Goal: Information Seeking & Learning: Learn about a topic

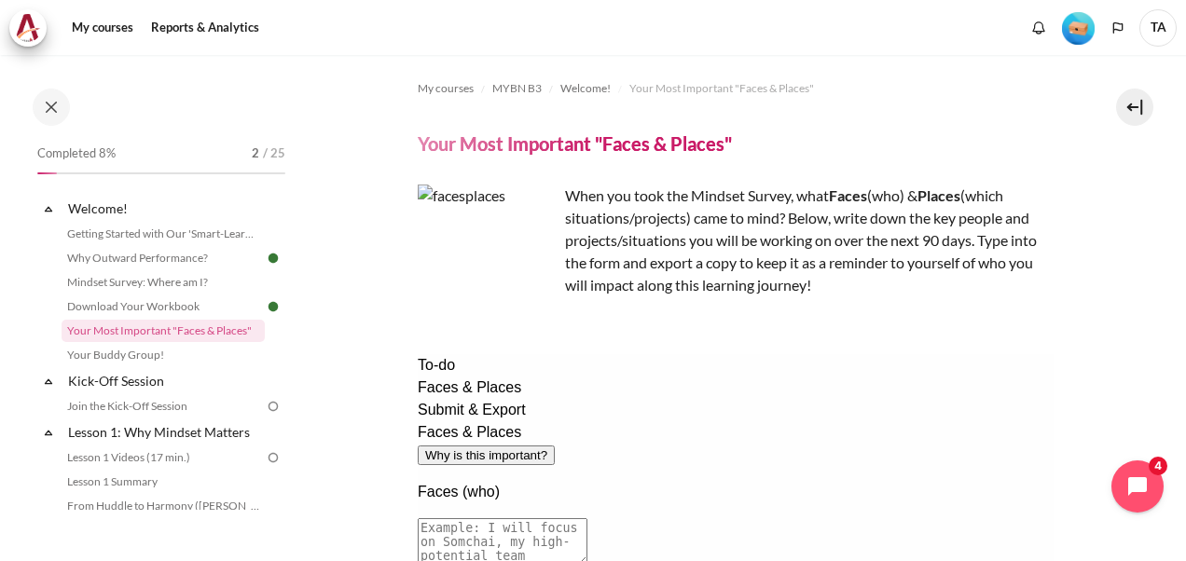
scroll to position [93, 0]
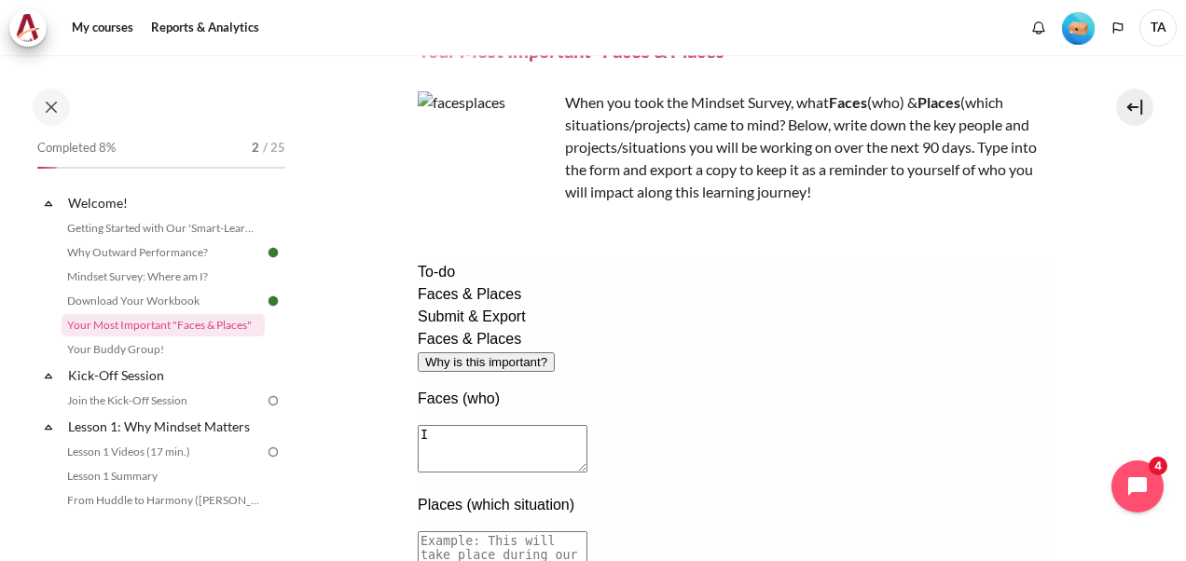
type textarea "I"
type textarea "I will focus on my manager CK, together with the 2 other managers, to collabora…"
click at [587, 532] on textarea at bounding box center [502, 556] width 170 height 48
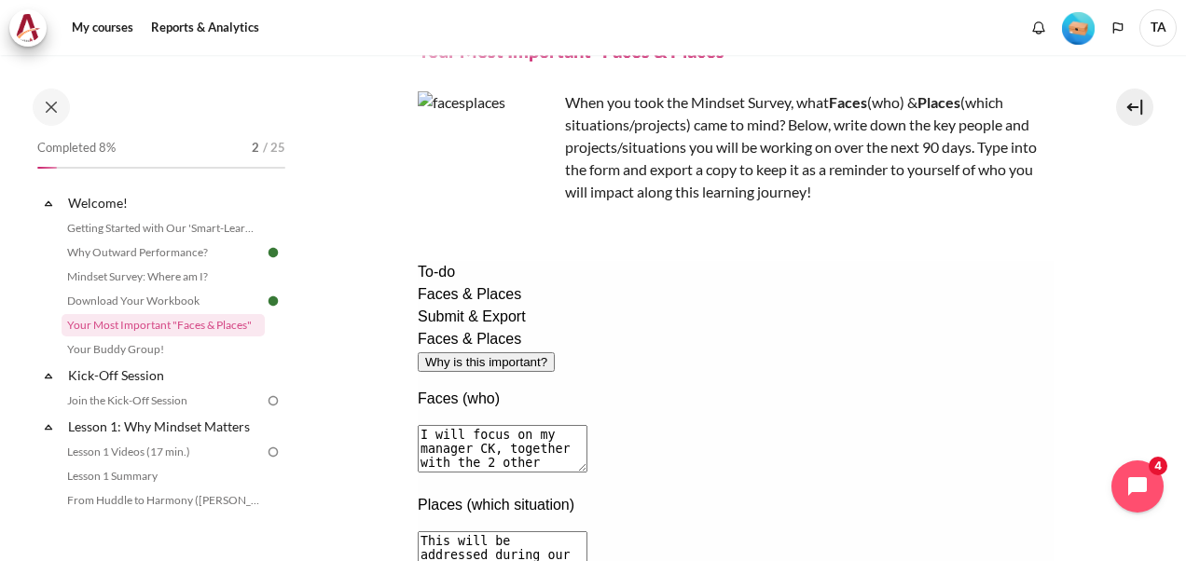
scroll to position [453, 0]
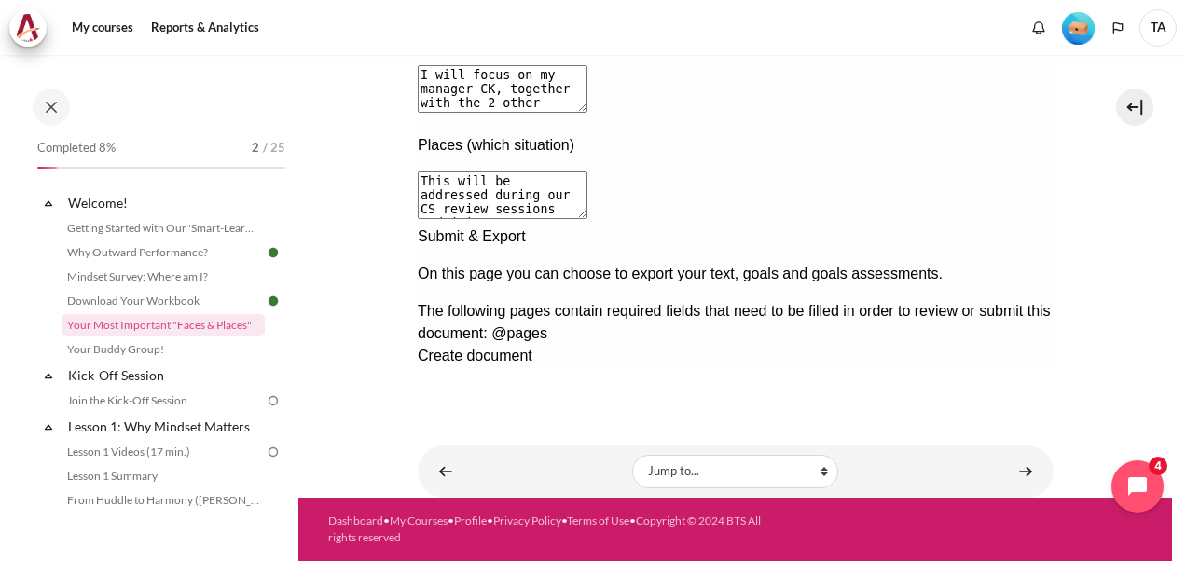
click at [772, 226] on div "Faces & Places Why is this important? Faces (who) I will focus on my manager CK…" at bounding box center [735, 96] width 636 height 257
type textarea "This will be addressed during our CS review sessions and joint discussions, wit…"
click at [1015, 226] on div "Next documentation step" at bounding box center [735, 226] width 636 height 0
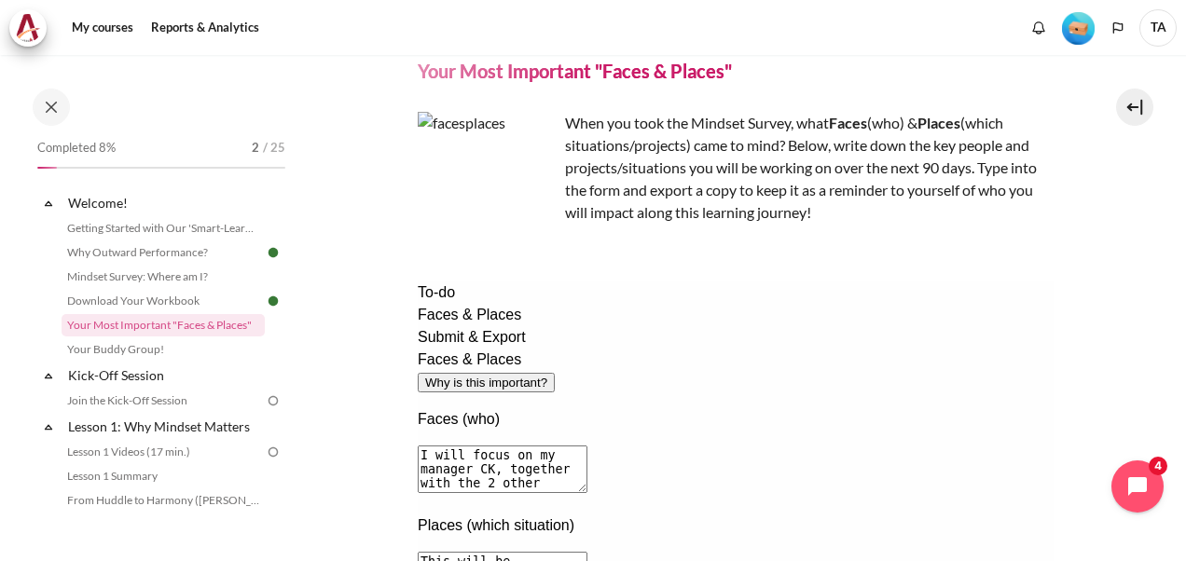
scroll to position [166, 0]
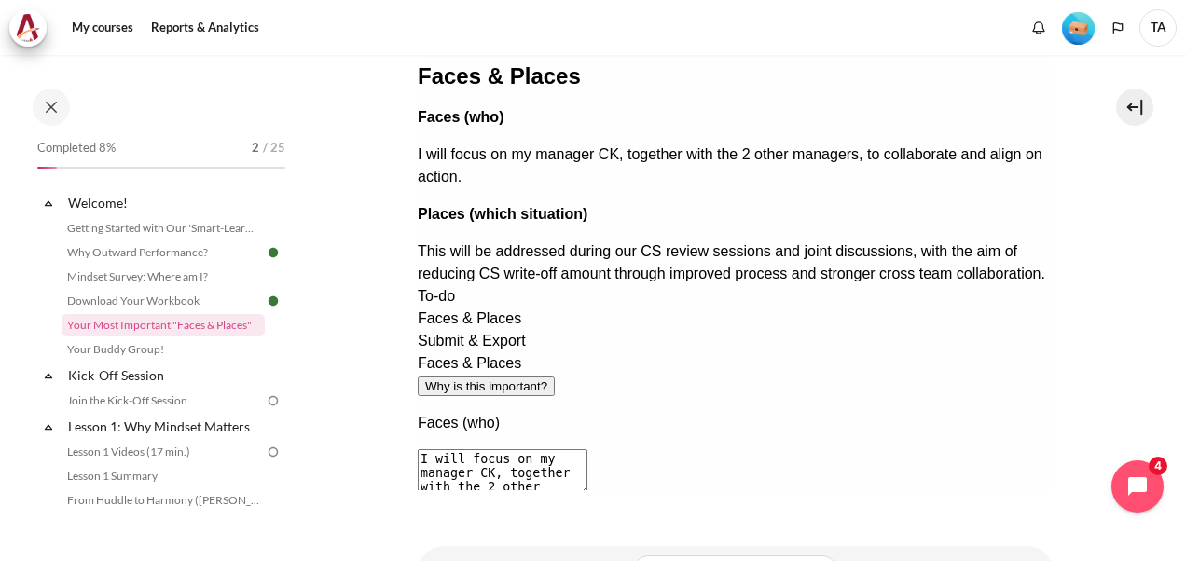
scroll to position [453, 0]
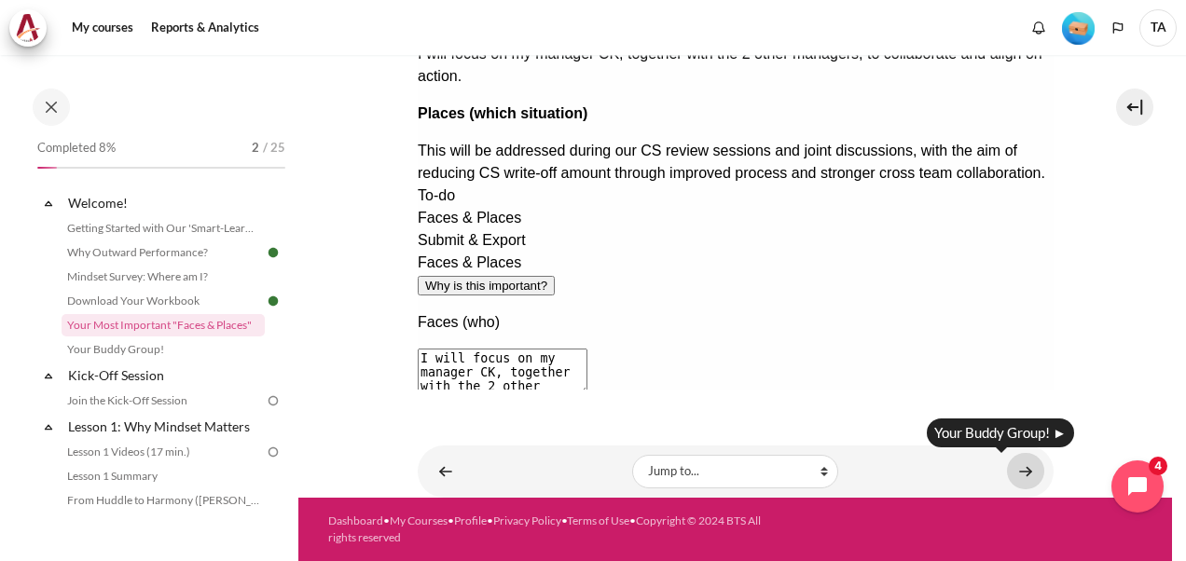
click at [1015, 464] on link "Content" at bounding box center [1025, 471] width 37 height 36
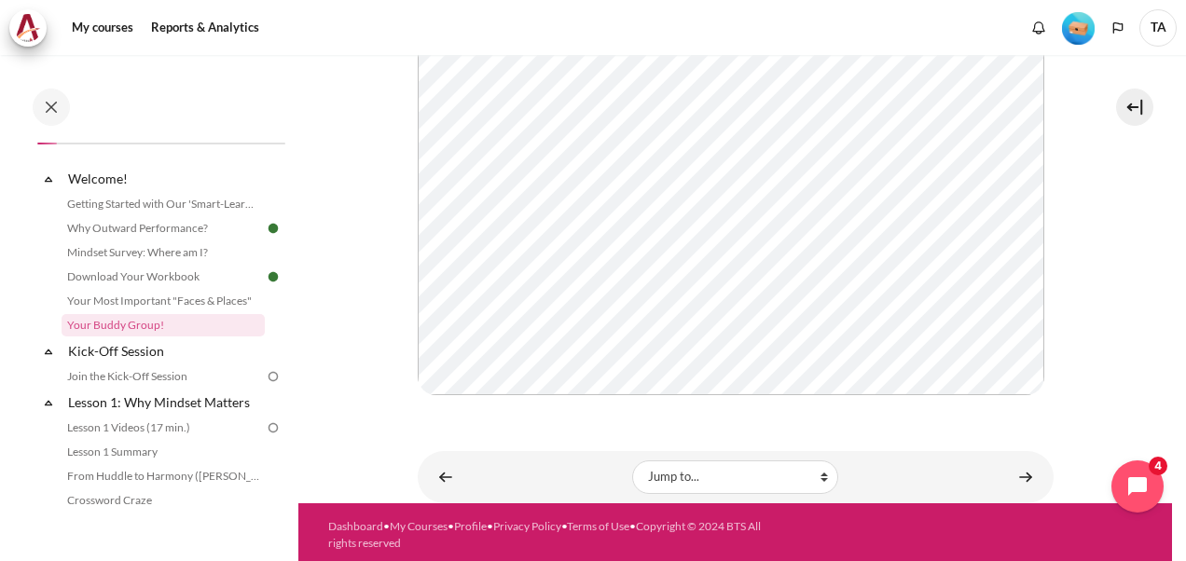
scroll to position [500, 0]
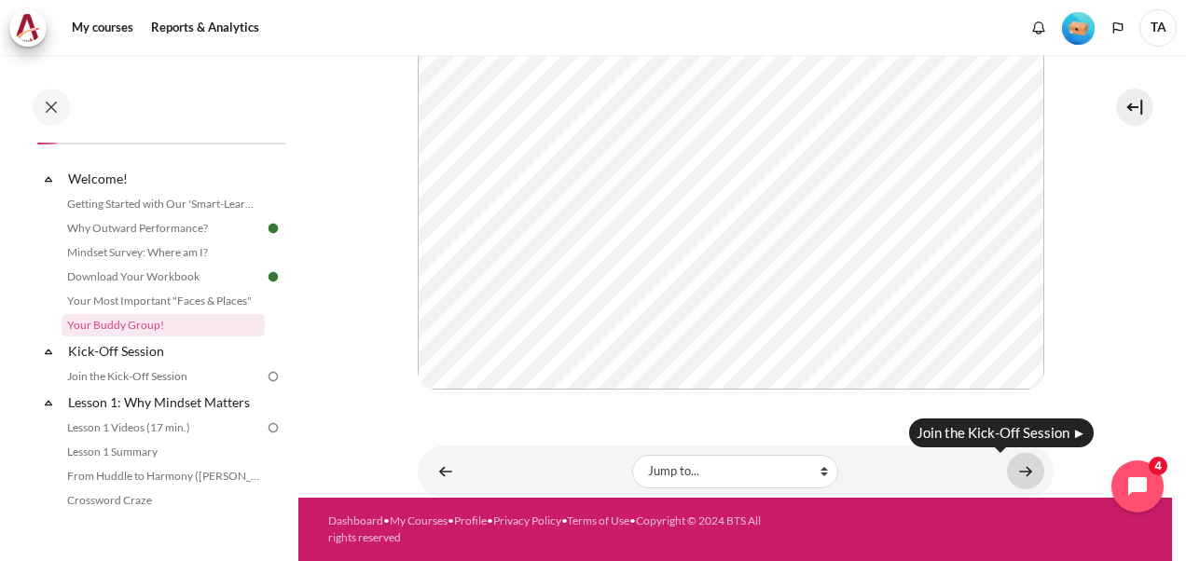
click at [1017, 467] on link "Content" at bounding box center [1025, 471] width 37 height 36
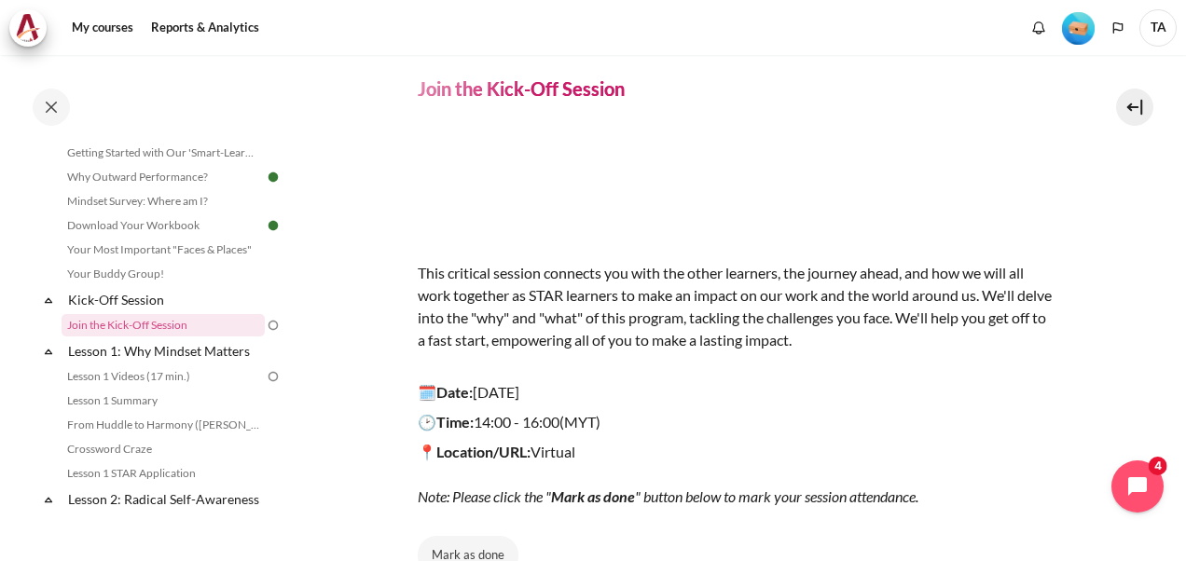
scroll to position [93, 0]
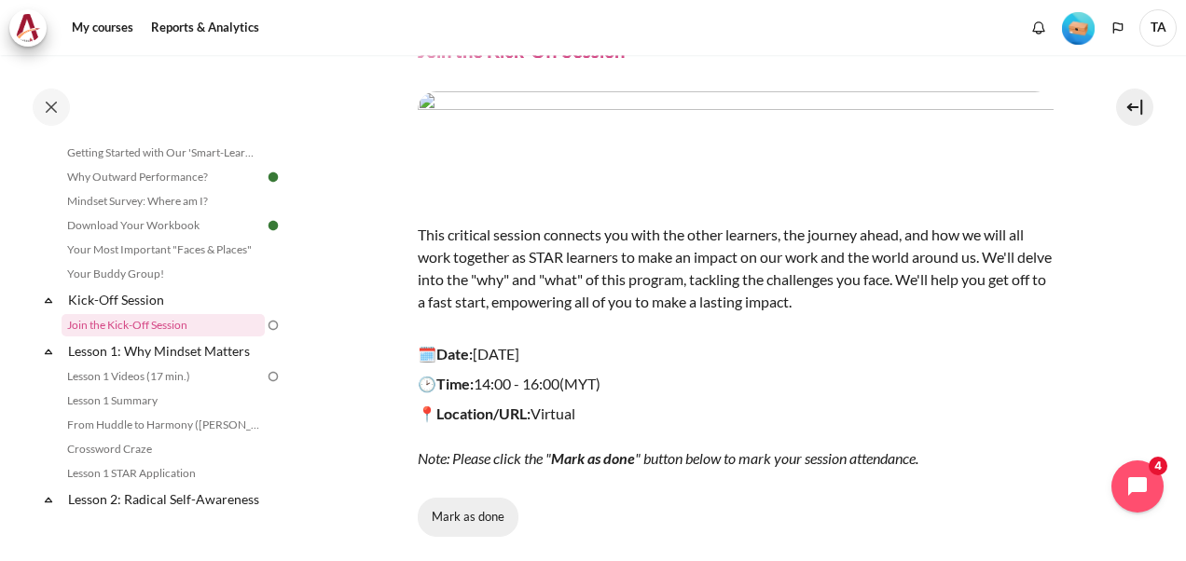
click at [491, 514] on button "Mark as done" at bounding box center [468, 517] width 101 height 39
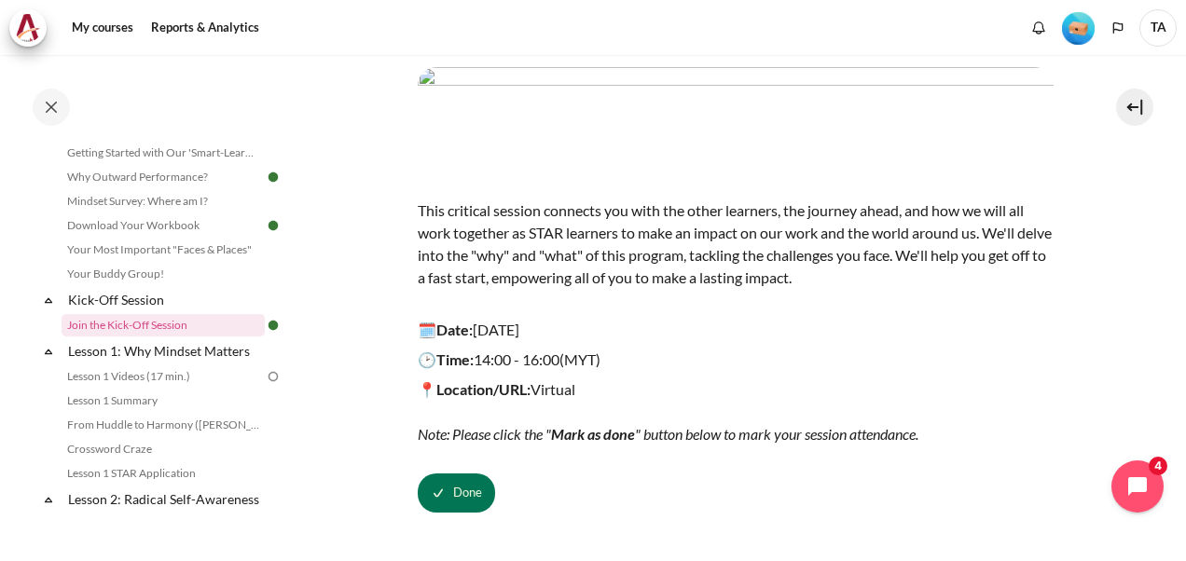
scroll to position [0, 0]
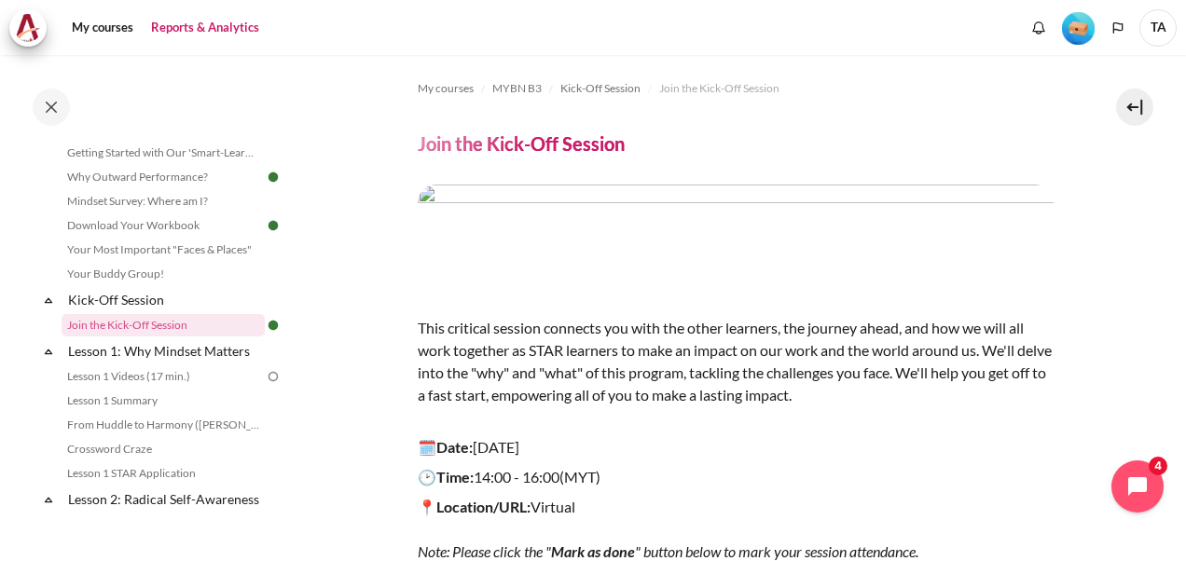
click at [242, 24] on link "Reports & Analytics" at bounding box center [205, 27] width 121 height 37
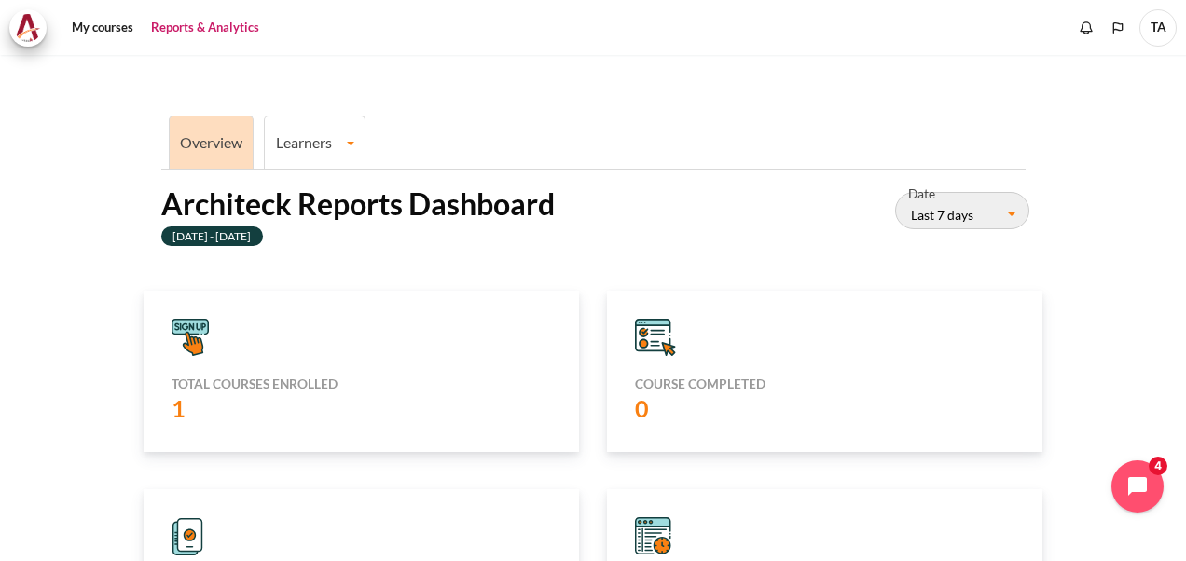
click at [285, 140] on link "Learners" at bounding box center [315, 142] width 100 height 18
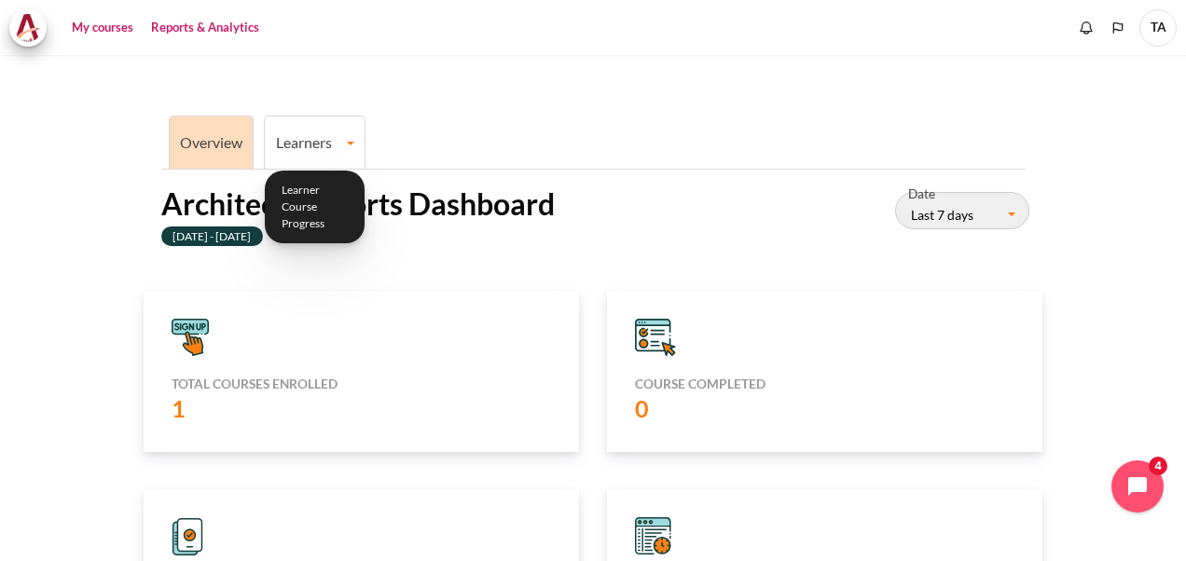
click at [106, 28] on link "My courses" at bounding box center [102, 27] width 75 height 37
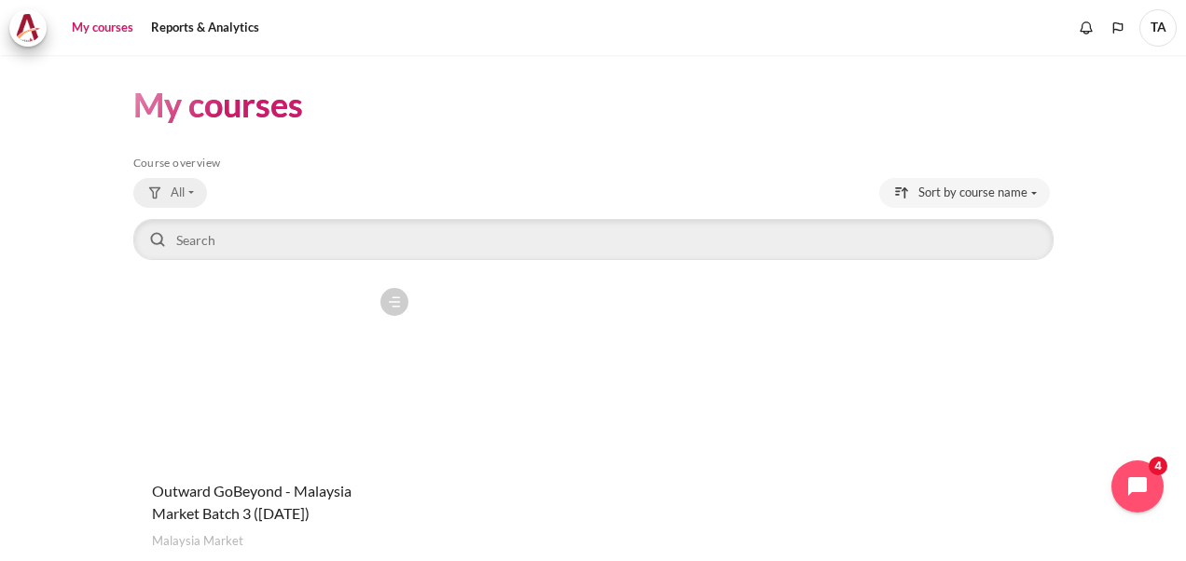
click at [182, 196] on span "All" at bounding box center [178, 193] width 14 height 19
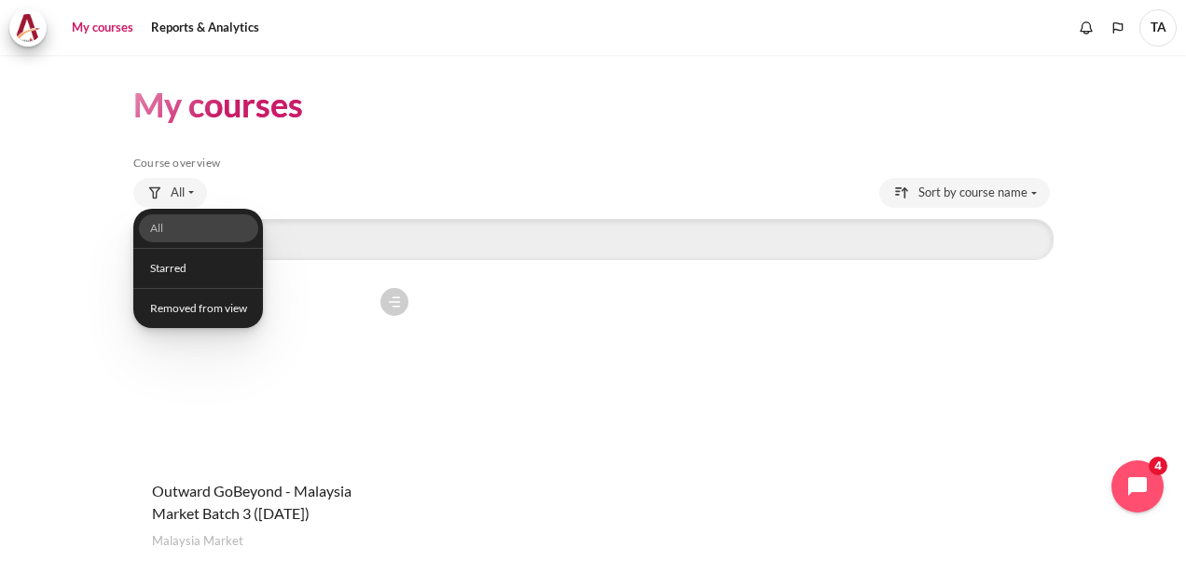
click at [396, 156] on h5 "Course overview" at bounding box center [593, 163] width 921 height 15
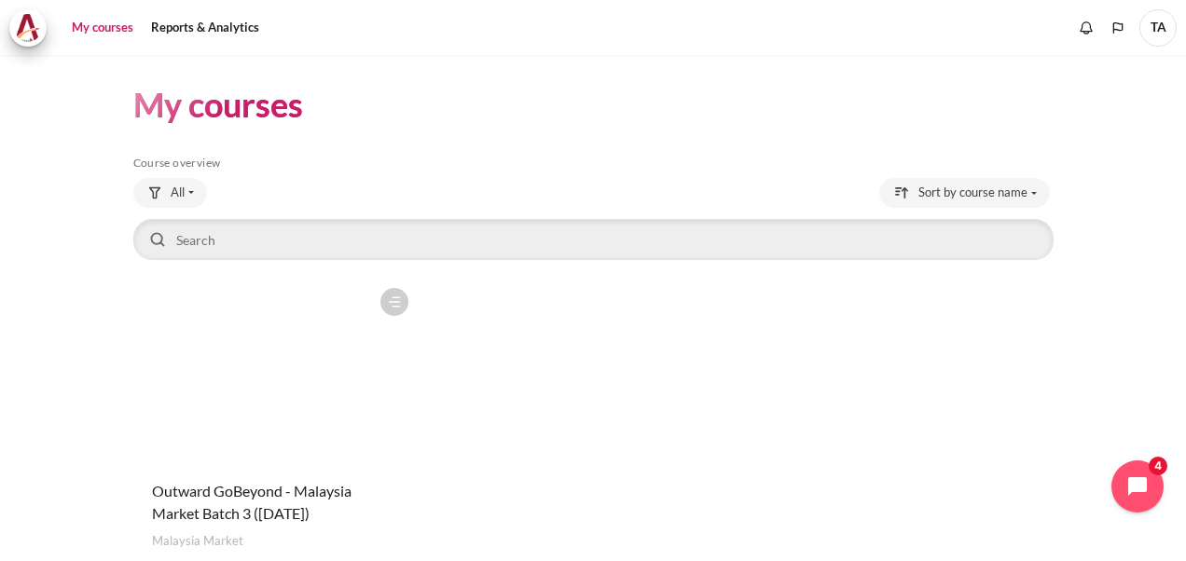
click at [865, 327] on div "Course is starred Actions for course Outward GoBeyond - Malaysia Market Batch 3…" at bounding box center [593, 441] width 921 height 325
click at [399, 300] on button "Actions for course Outward GoBeyond - Malaysia Market Batch 3 (Sep 2025)" at bounding box center [395, 302] width 28 height 28
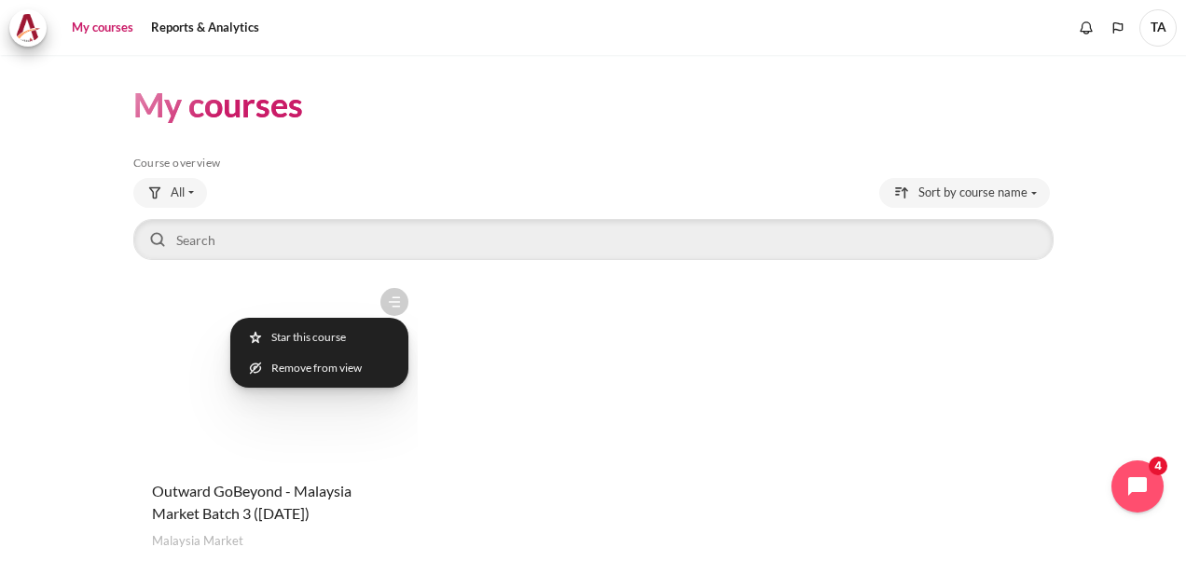
click at [536, 286] on div "Course is starred Actions for course Outward GoBeyond - Malaysia Market Batch 3…" at bounding box center [593, 441] width 921 height 325
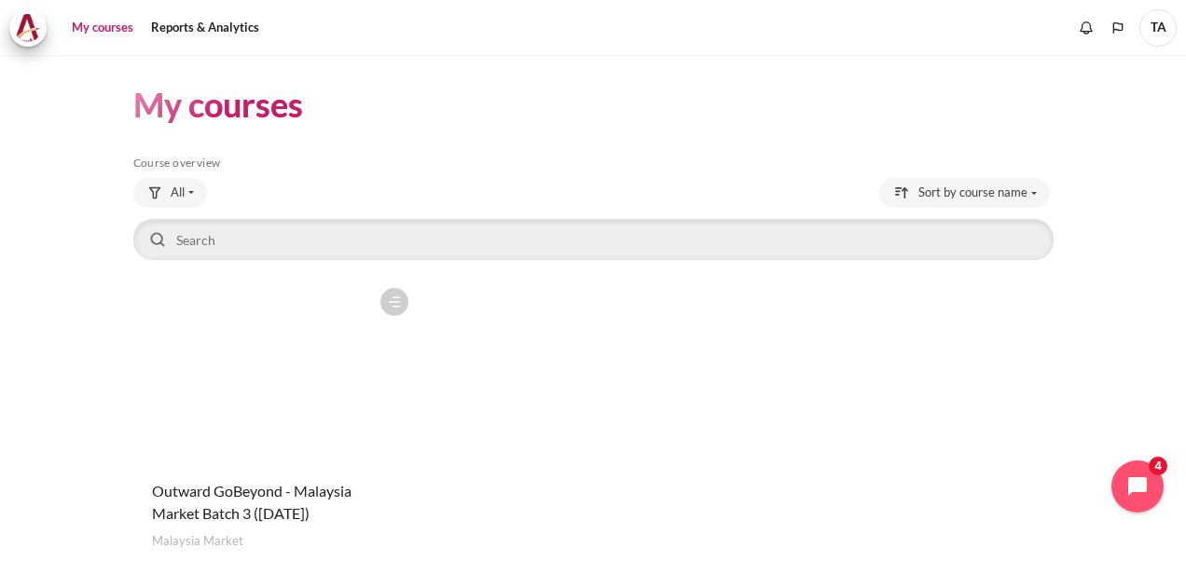
drag, startPoint x: 181, startPoint y: 105, endPoint x: 168, endPoint y: 80, distance: 28.4
click at [181, 105] on h1 "My courses" at bounding box center [218, 105] width 170 height 44
click at [205, 22] on link "Reports & Analytics" at bounding box center [205, 27] width 121 height 37
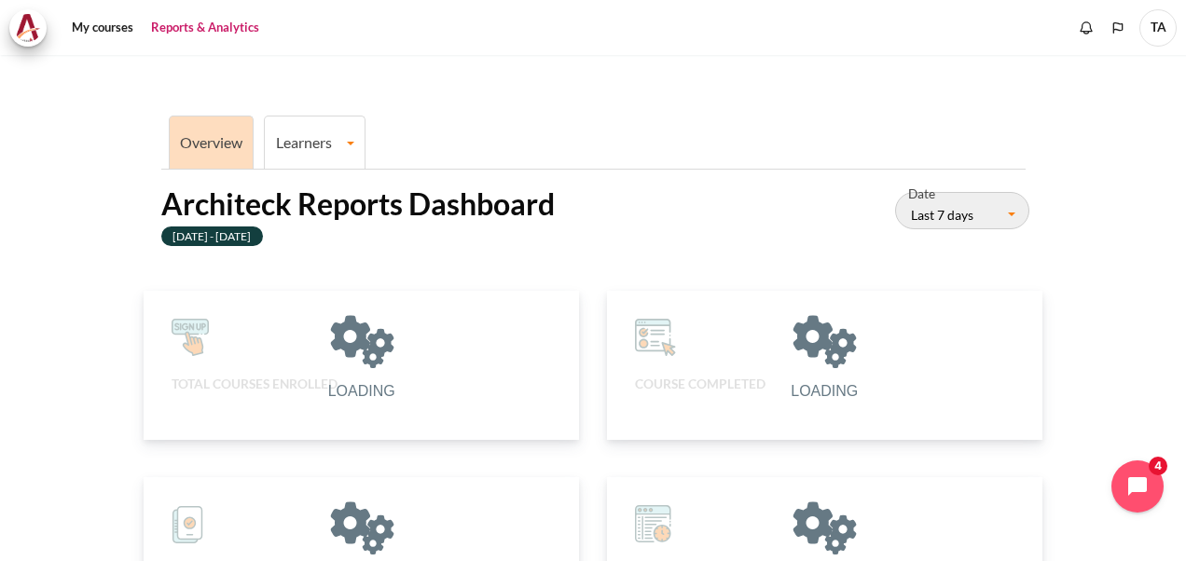
scroll to position [372, 413]
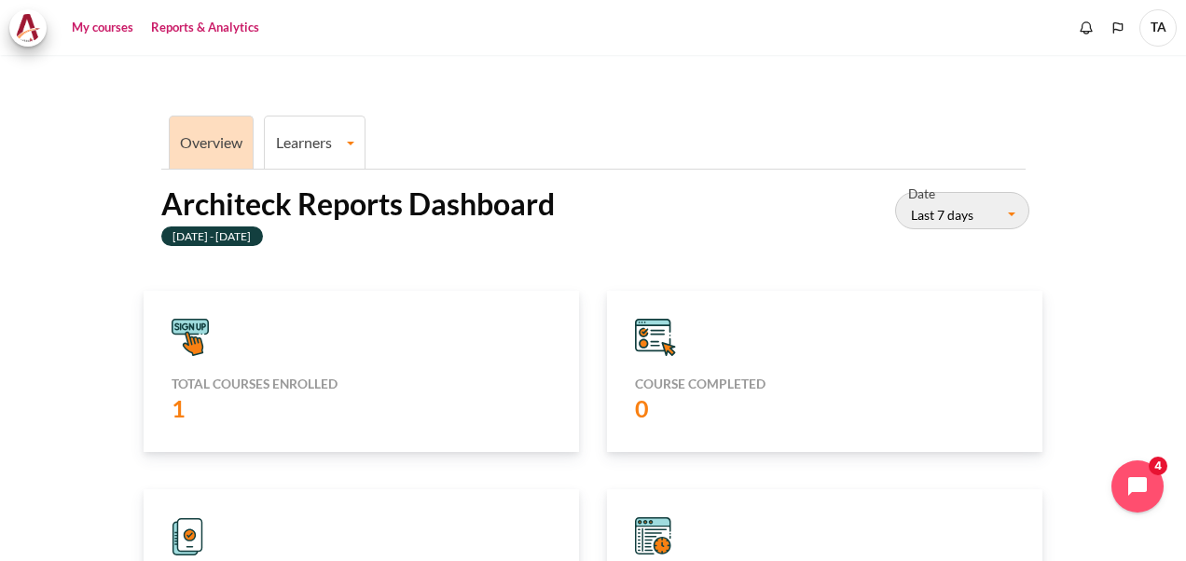
click at [113, 27] on link "My courses" at bounding box center [102, 27] width 75 height 37
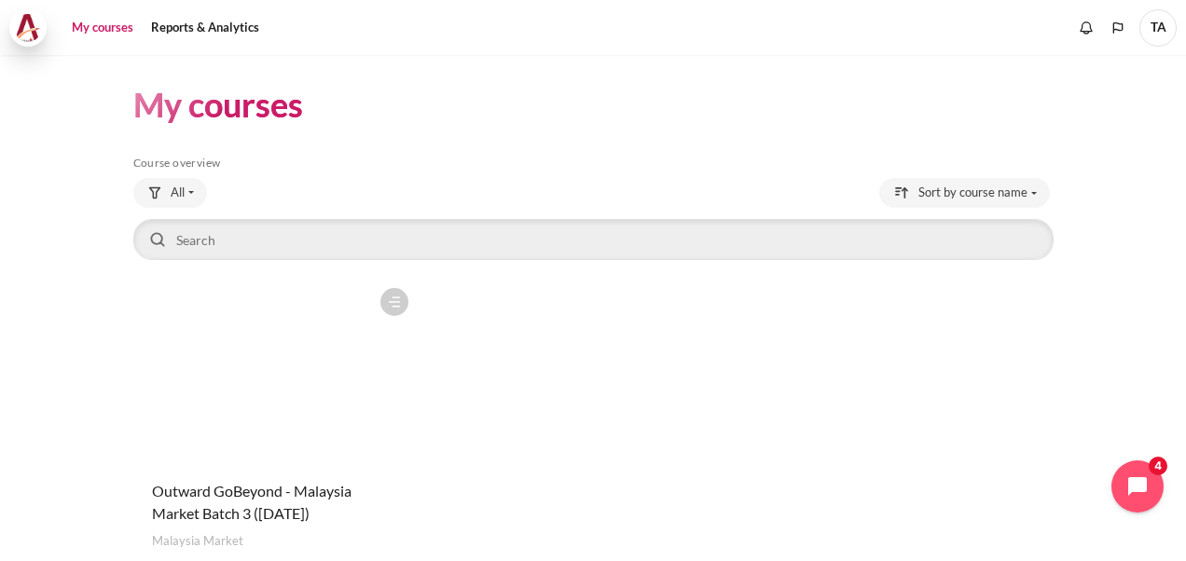
click at [35, 34] on img at bounding box center [28, 28] width 26 height 28
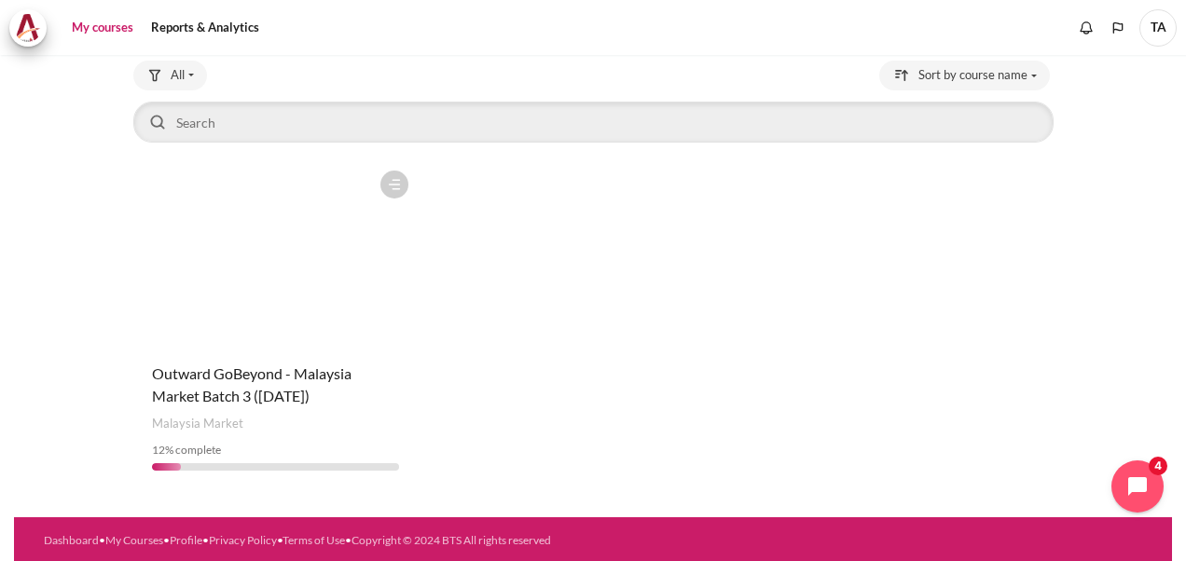
scroll to position [119, 0]
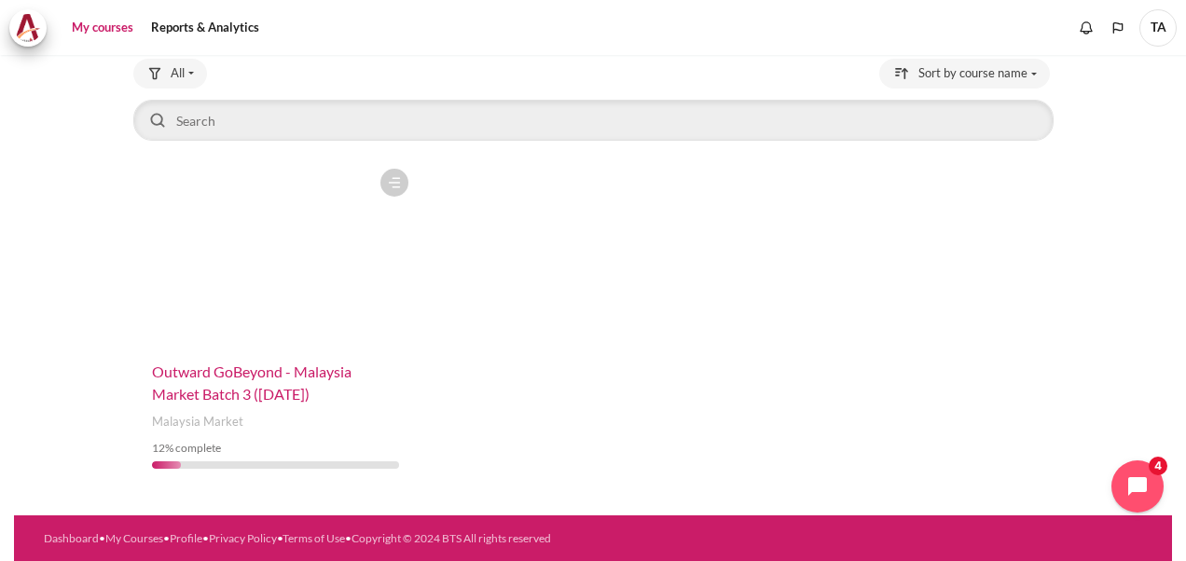
click at [223, 369] on span "Outward GoBeyond - Malaysia Market Batch 3 ([DATE])" at bounding box center [252, 383] width 200 height 40
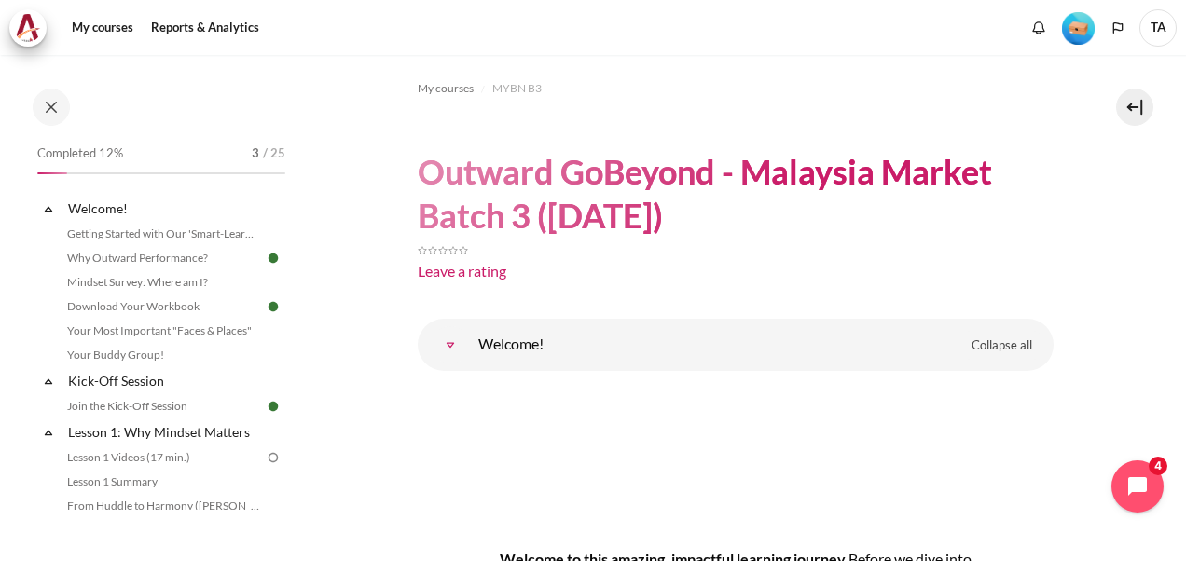
click at [1083, 35] on img "Level #1" at bounding box center [1078, 28] width 33 height 33
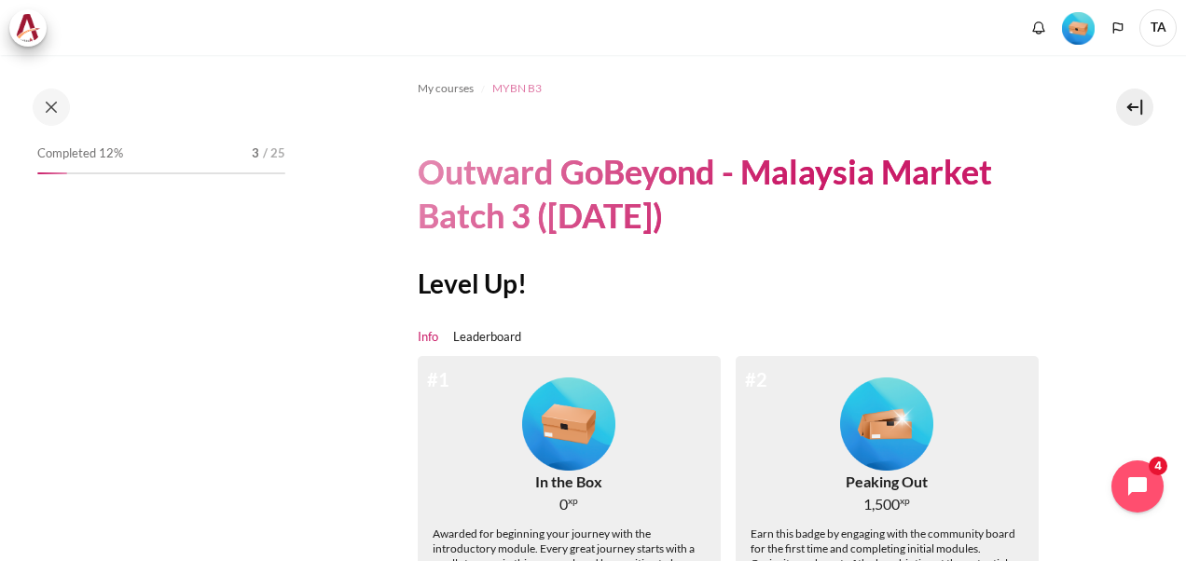
click at [520, 91] on span "MYBN B3" at bounding box center [516, 88] width 49 height 17
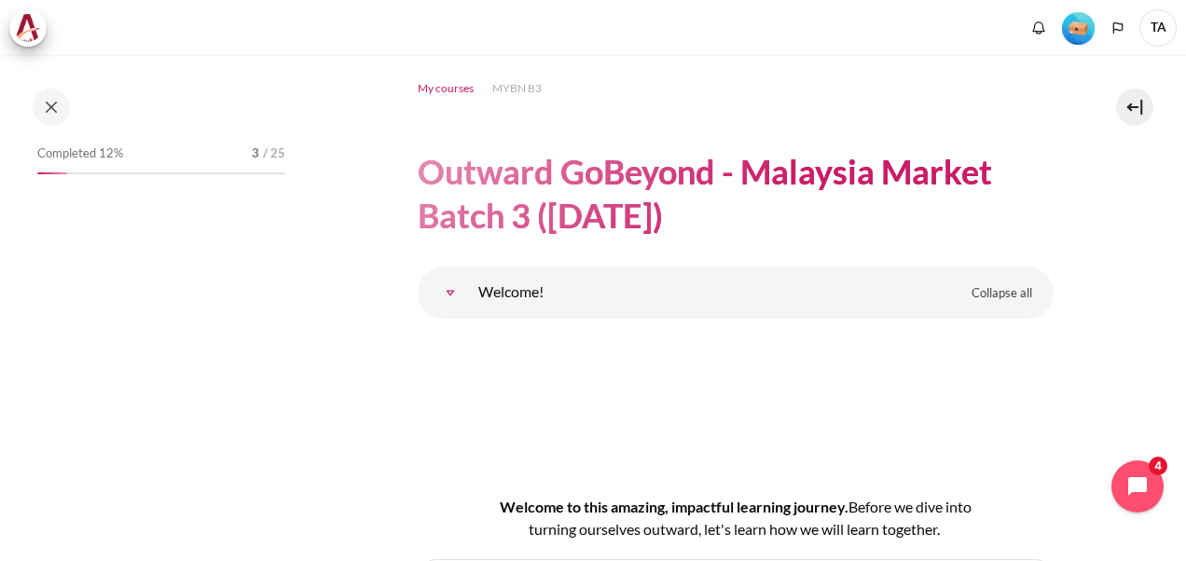
click at [440, 90] on span "My courses" at bounding box center [446, 88] width 56 height 17
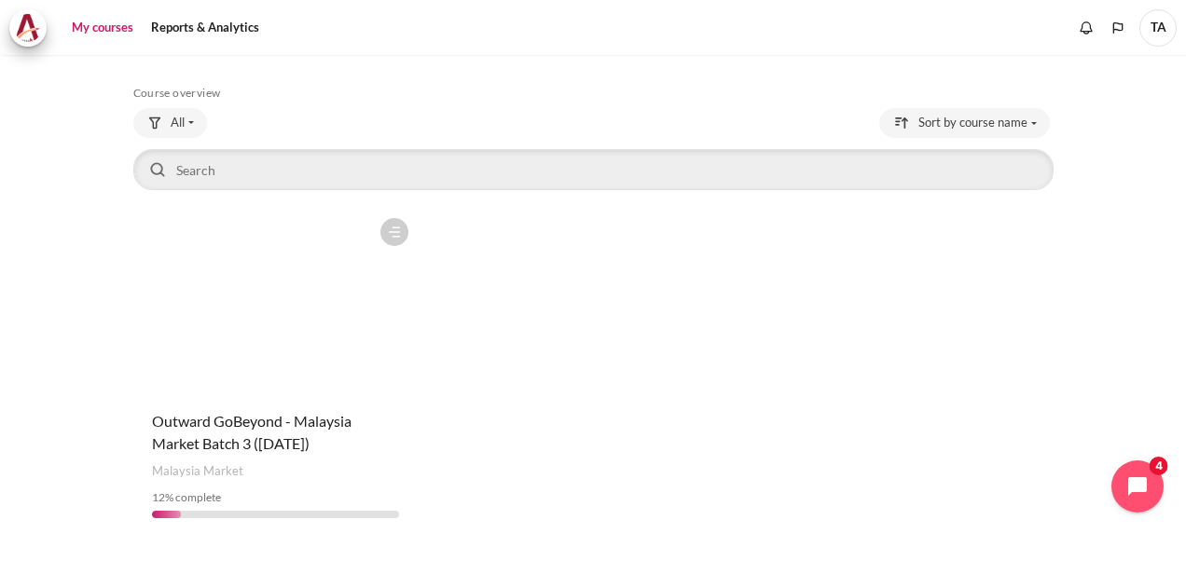
scroll to position [119, 0]
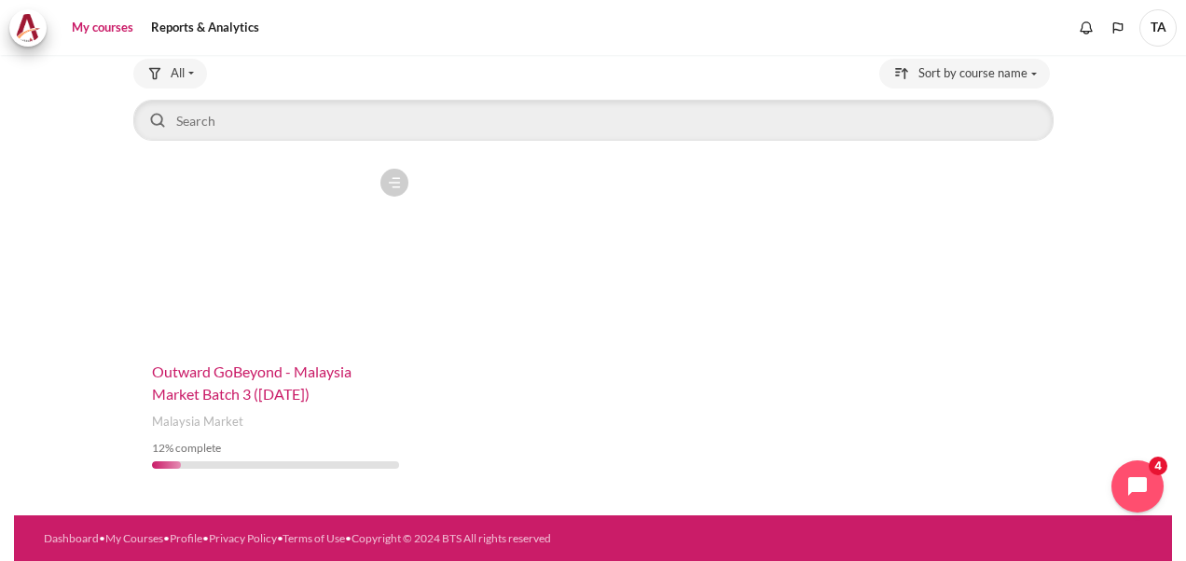
click at [246, 367] on span "Outward GoBeyond - Malaysia Market Batch 3 ([DATE])" at bounding box center [252, 383] width 200 height 40
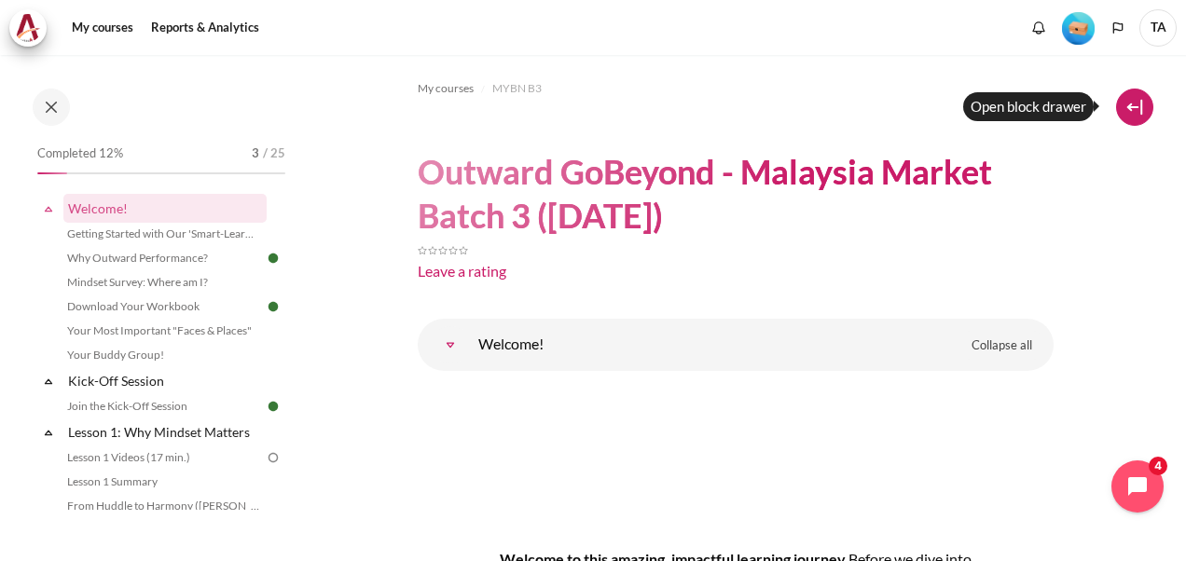
click at [1135, 108] on button at bounding box center [1134, 107] width 37 height 37
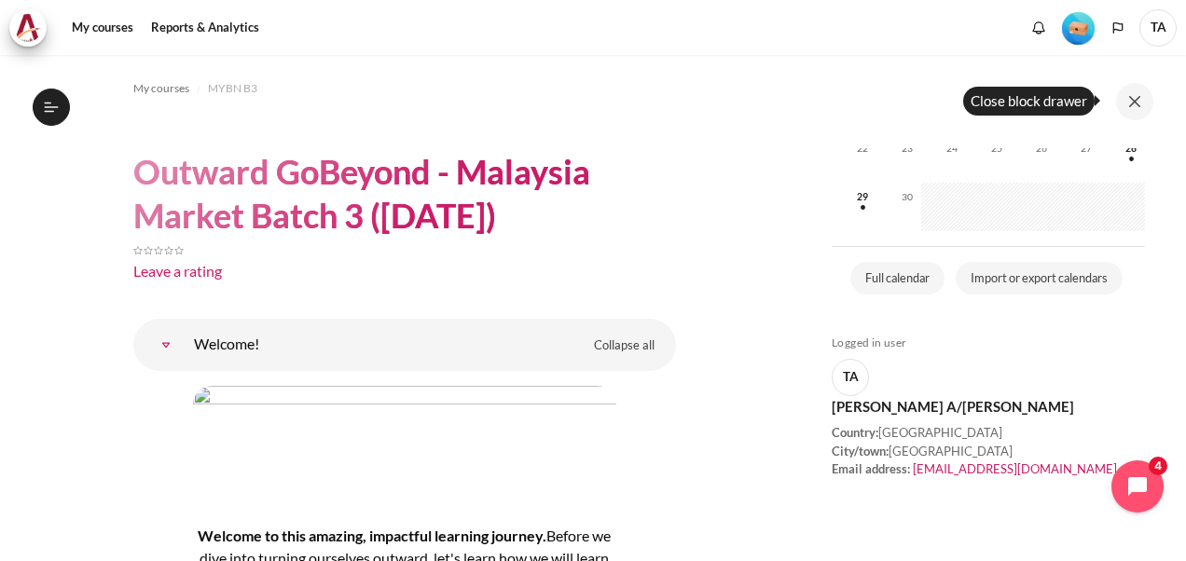
scroll to position [1026, 0]
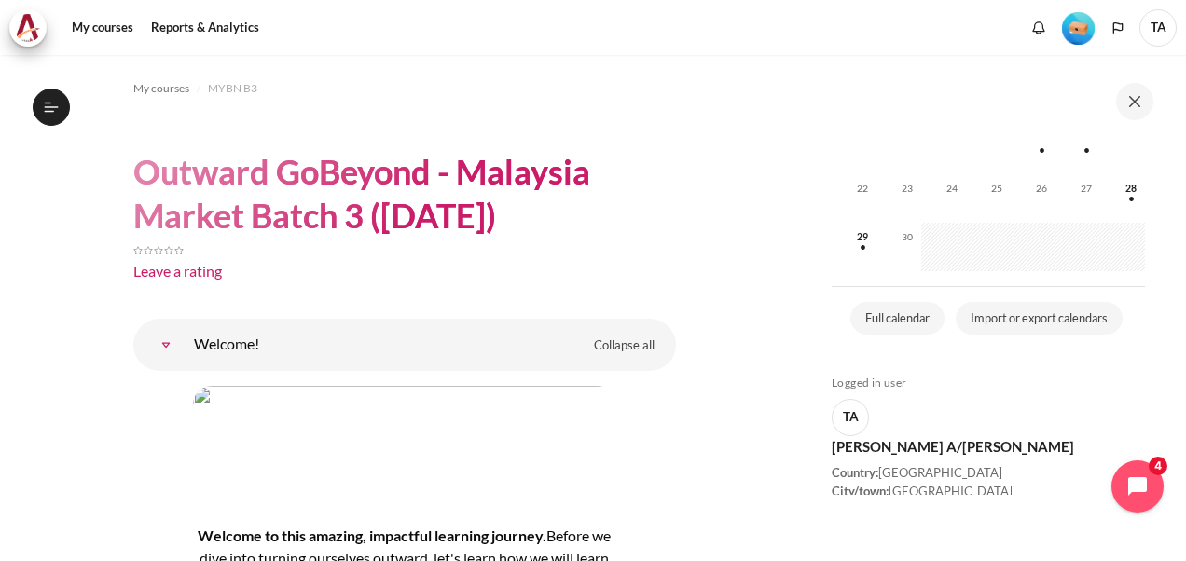
click at [1147, 35] on span "TA" at bounding box center [1158, 27] width 37 height 37
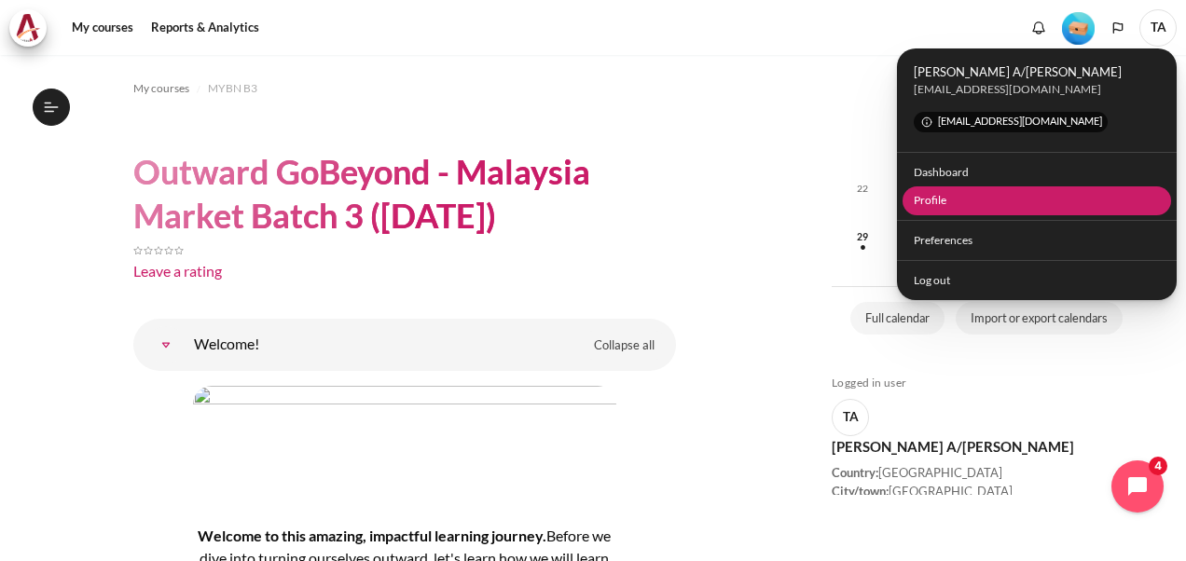
click at [935, 199] on link "Profile" at bounding box center [1038, 201] width 270 height 29
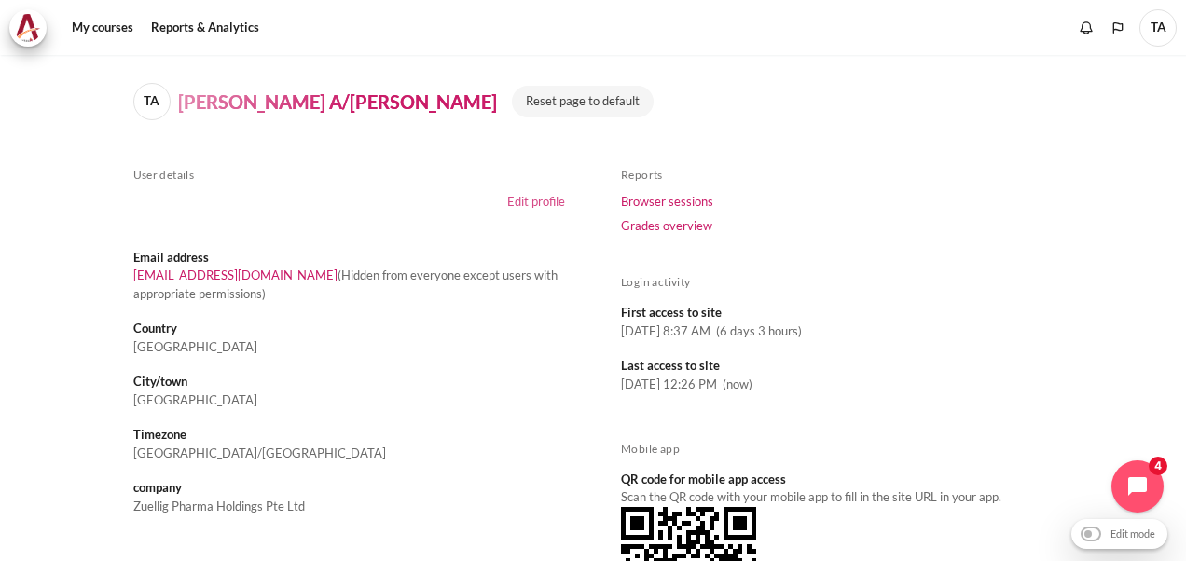
click at [543, 198] on link "Edit profile" at bounding box center [536, 201] width 58 height 15
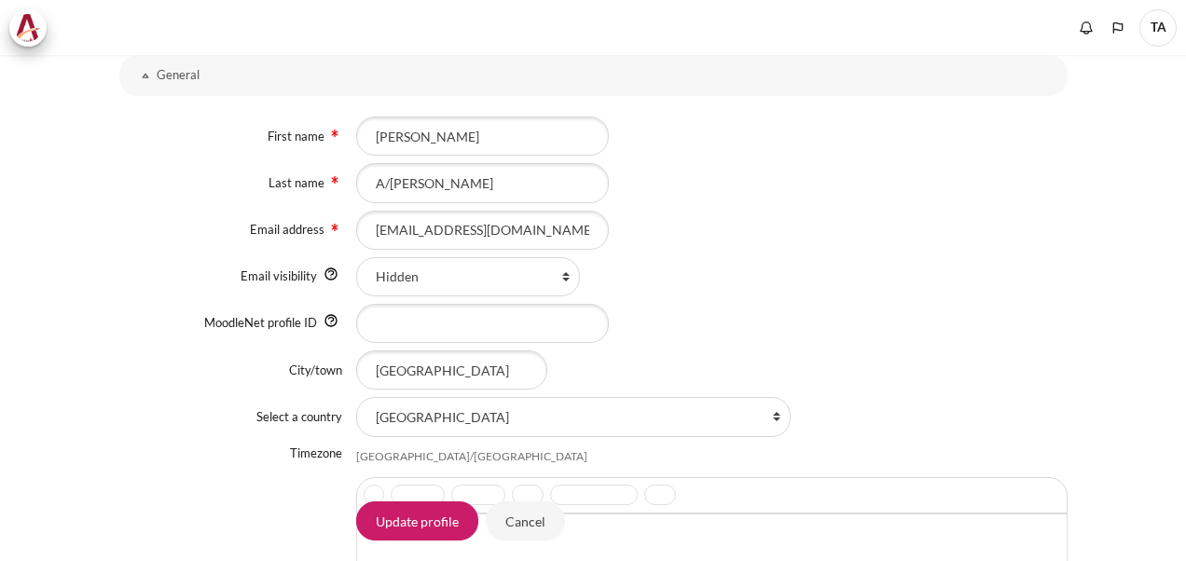
scroll to position [280, 0]
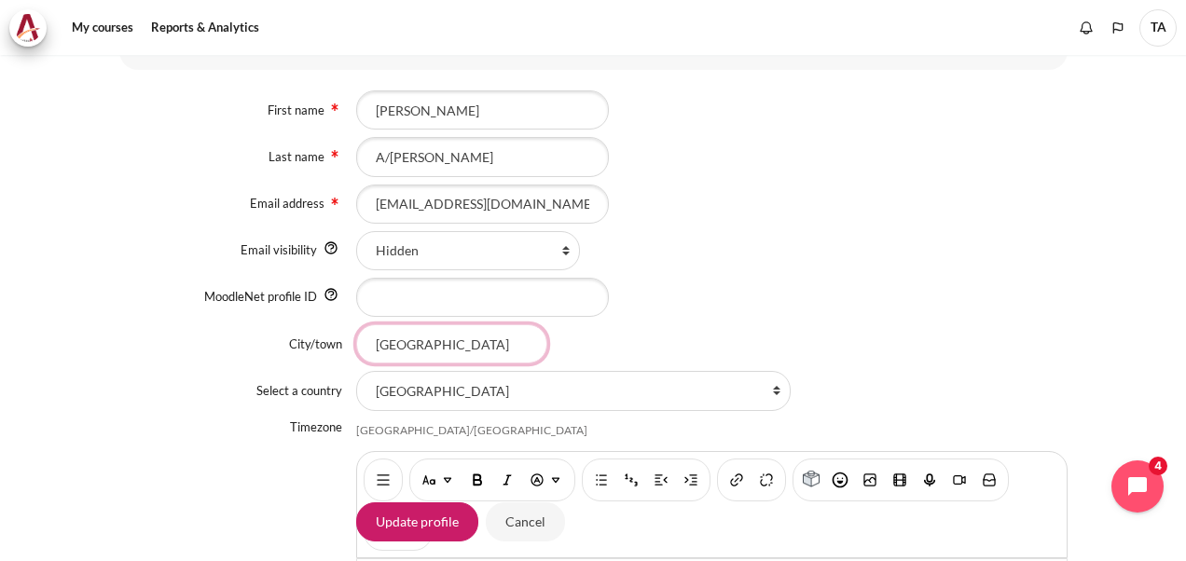
click at [450, 339] on input "Bangkok" at bounding box center [451, 344] width 191 height 39
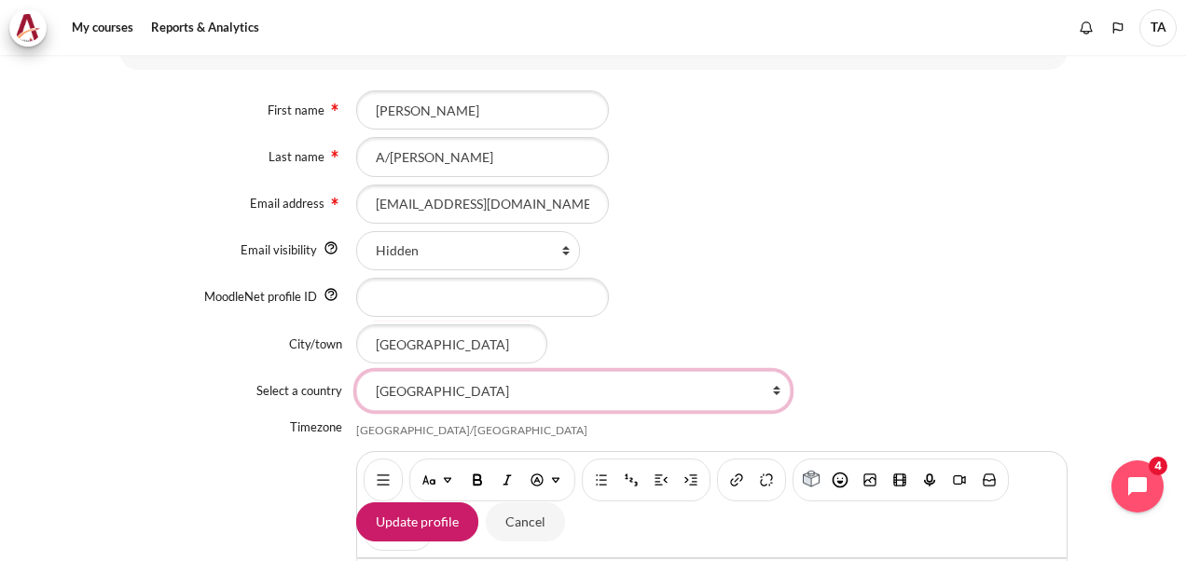
click at [466, 386] on select "Select a country... Afghanistan Åland Islands Albania Algeria American Samoa An…" at bounding box center [573, 390] width 435 height 39
select select "MY"
click at [356, 371] on select "Select a country... Afghanistan Åland Islands Albania Algeria American Samoa An…" at bounding box center [573, 390] width 435 height 39
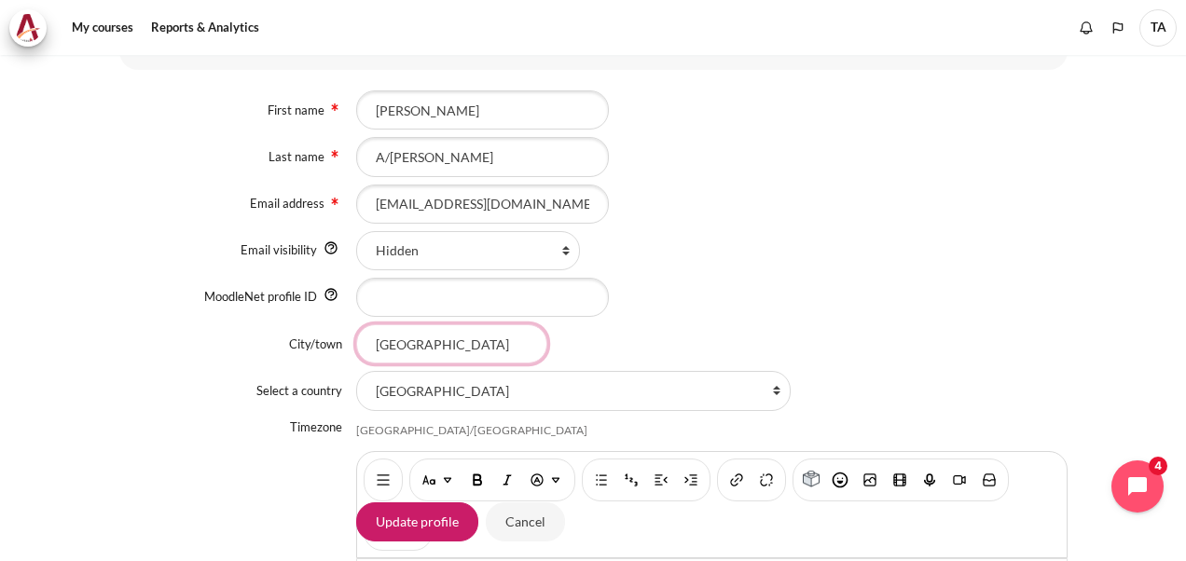
click at [442, 347] on input "Bangkok" at bounding box center [451, 344] width 191 height 39
drag, startPoint x: 442, startPoint y: 346, endPoint x: 217, endPoint y: 334, distance: 225.1
click at [217, 334] on div "City/town Bangkok" at bounding box center [593, 344] width 948 height 39
type input "Shah Alam"
click at [650, 359] on div "Shah Alam" at bounding box center [712, 344] width 712 height 39
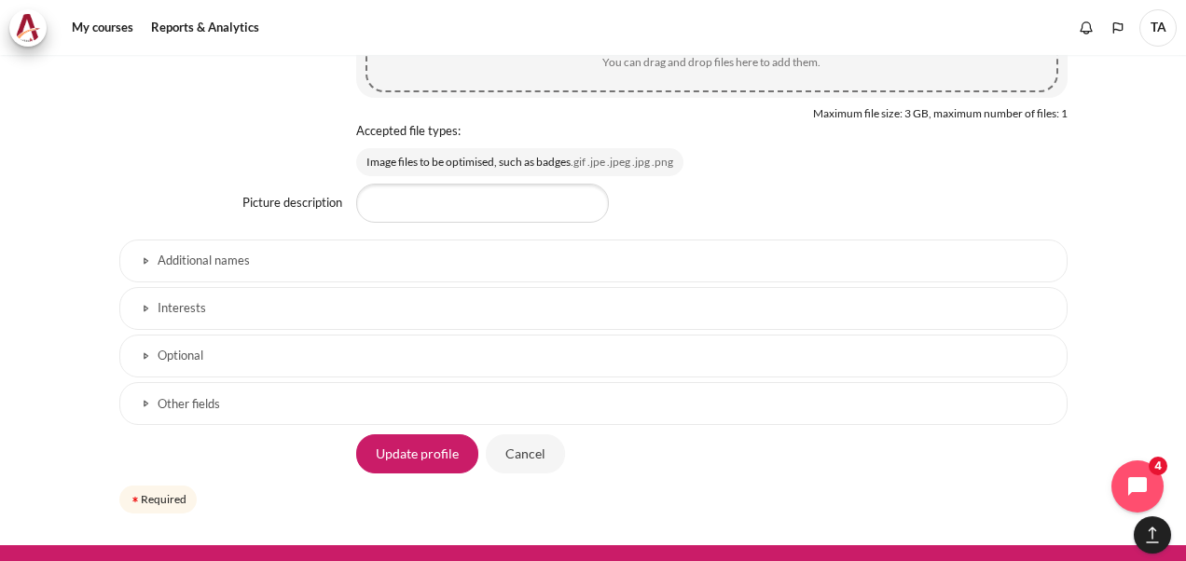
scroll to position [1373, 0]
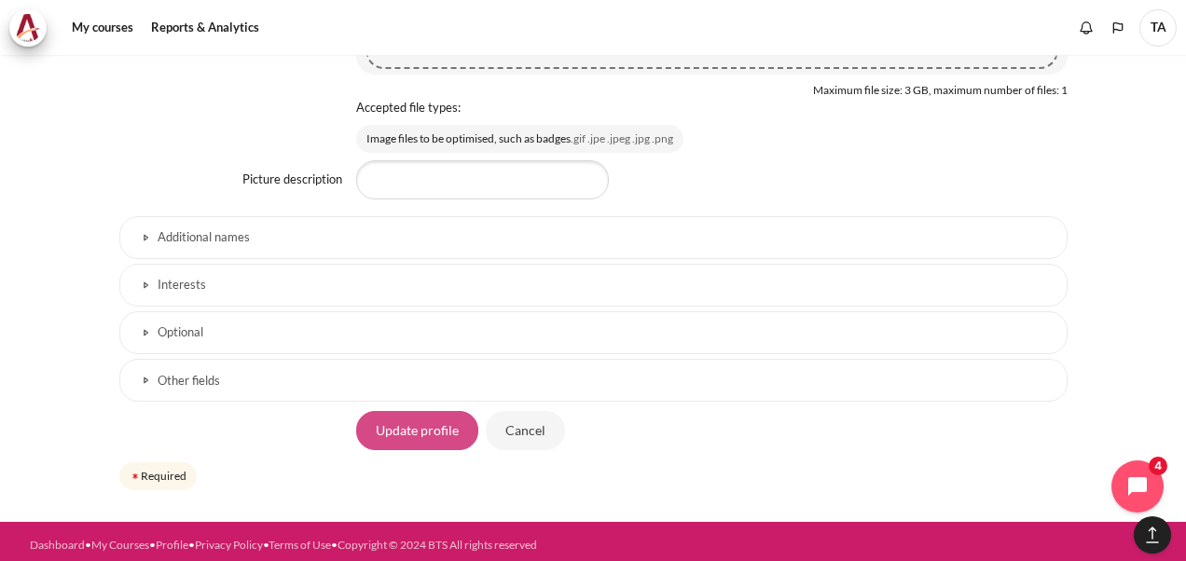
click at [423, 423] on input "Update profile" at bounding box center [417, 430] width 122 height 39
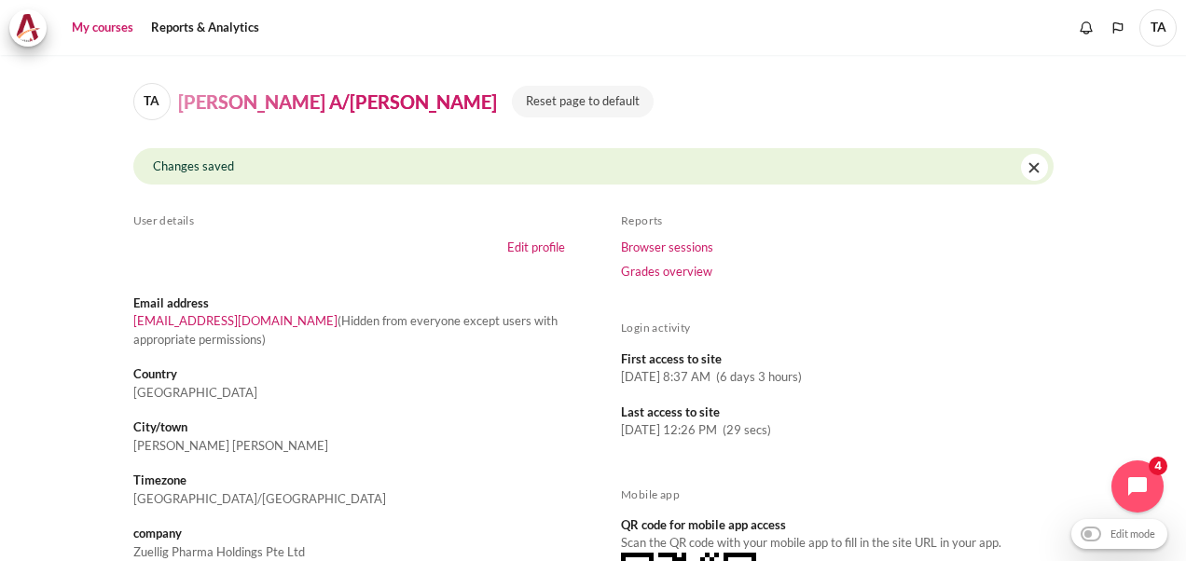
click at [123, 26] on link "My courses" at bounding box center [102, 27] width 75 height 37
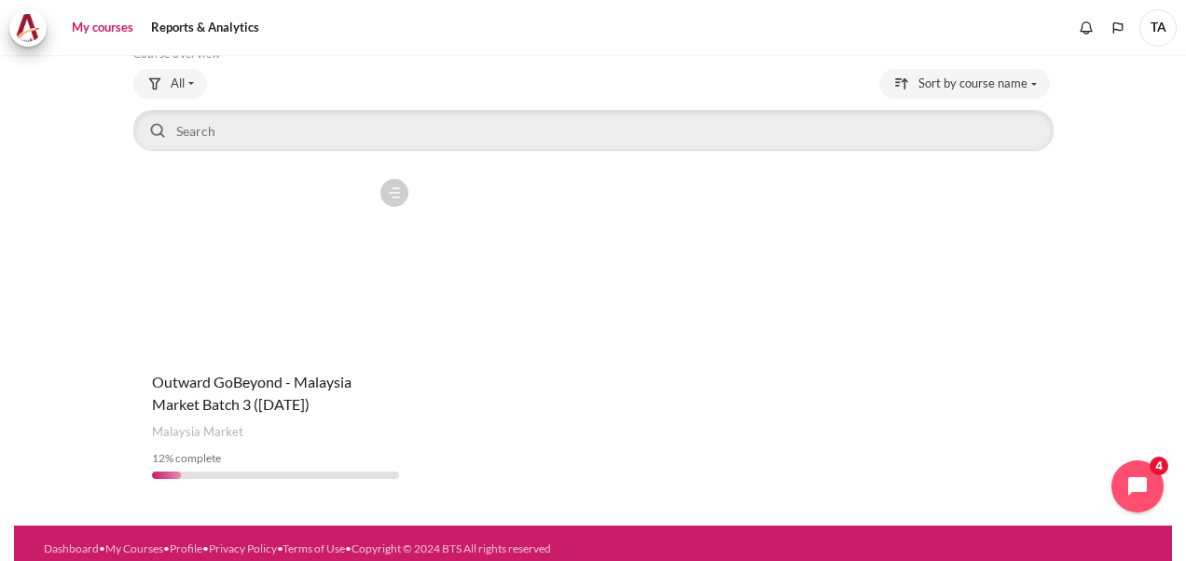
scroll to position [119, 0]
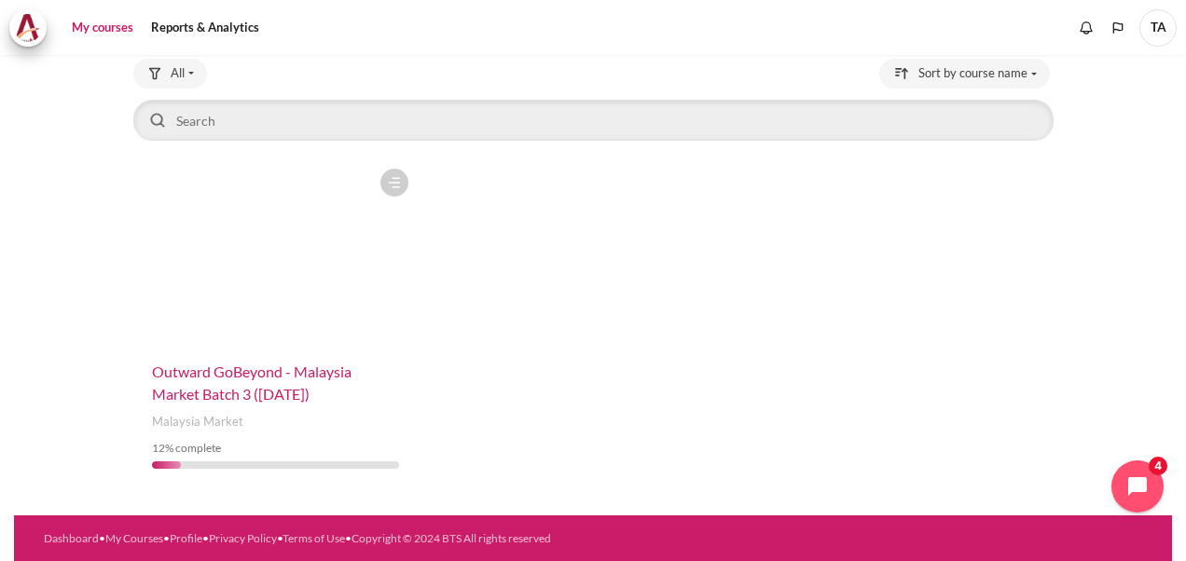
click at [229, 388] on span "Outward GoBeyond - Malaysia Market Batch 3 ([DATE])" at bounding box center [252, 383] width 200 height 40
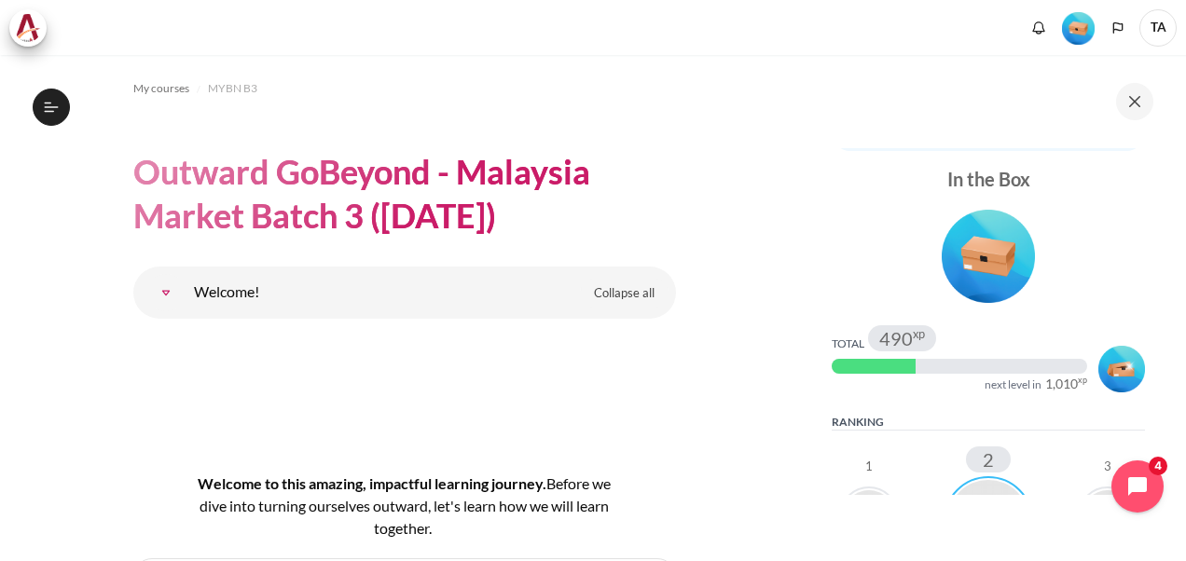
scroll to position [187, 0]
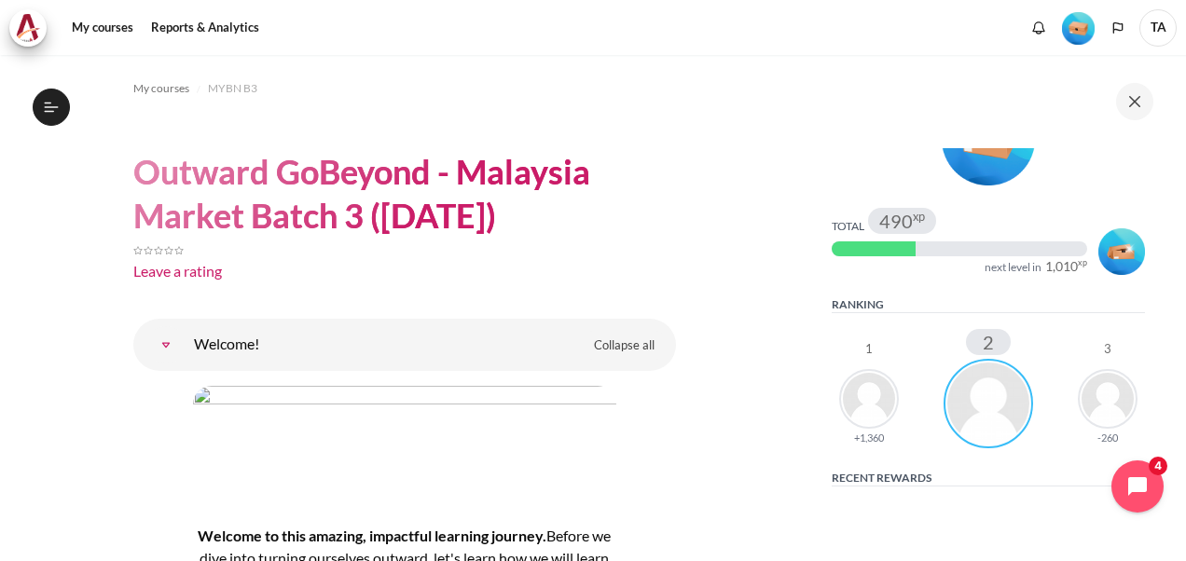
click at [1108, 249] on img "Level #2" at bounding box center [1122, 251] width 47 height 47
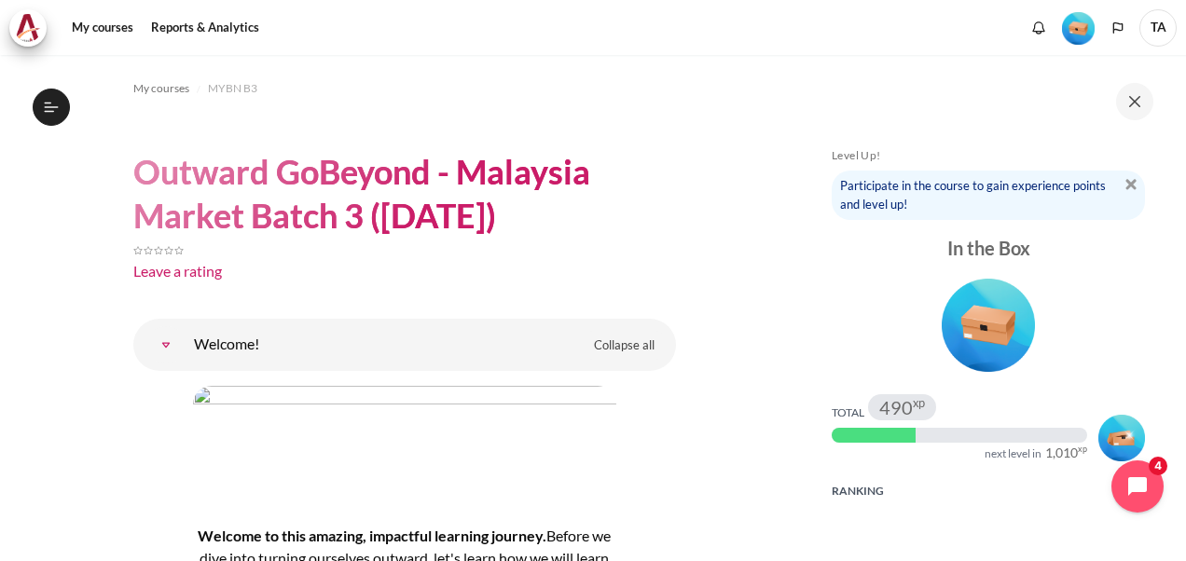
click at [983, 299] on img "Level #1" at bounding box center [988, 325] width 93 height 93
click at [892, 188] on div "Participate in the course to gain experience points and level up!" at bounding box center [988, 195] width 313 height 49
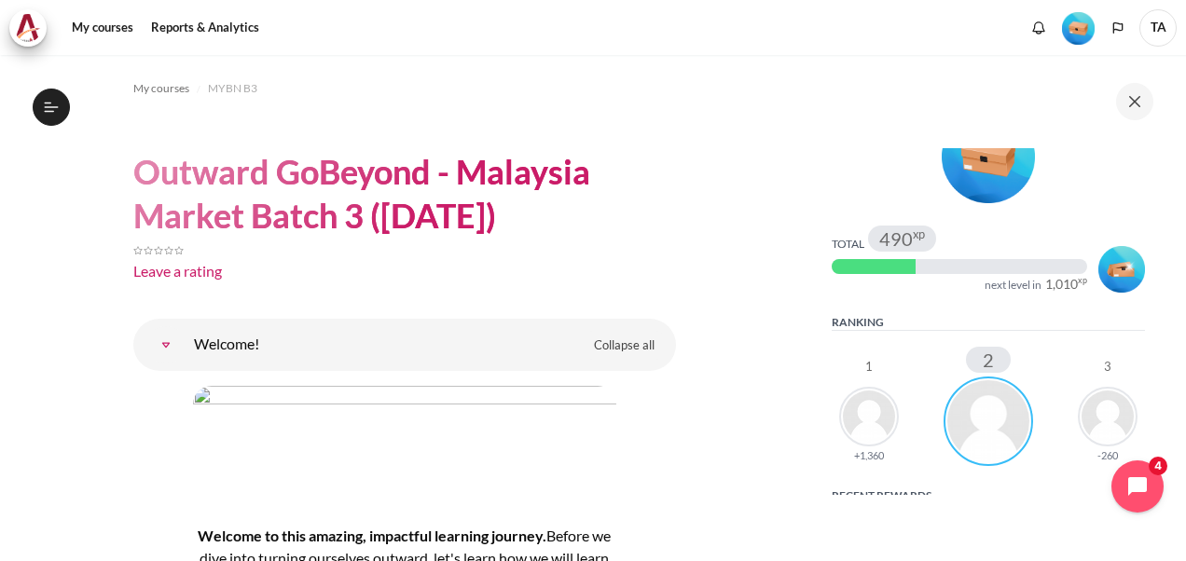
scroll to position [187, 0]
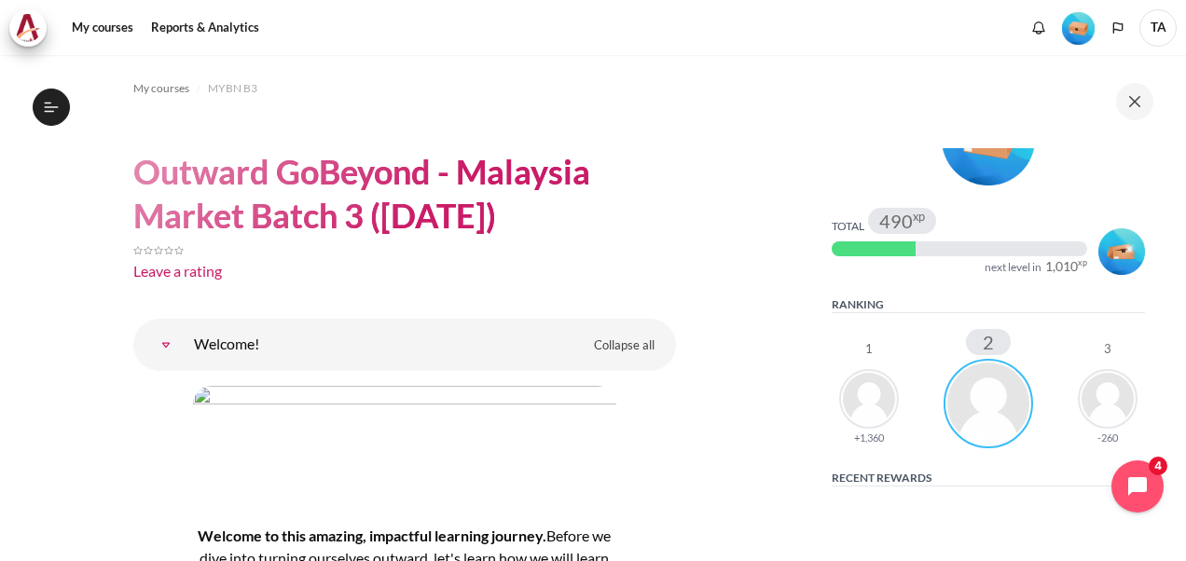
click at [863, 438] on div "+1,360" at bounding box center [869, 438] width 30 height 10
click at [1009, 408] on img "Blocks" at bounding box center [989, 404] width 90 height 90
click at [1017, 393] on img "Blocks" at bounding box center [989, 404] width 90 height 90
click at [855, 397] on img "Blocks" at bounding box center [869, 399] width 60 height 60
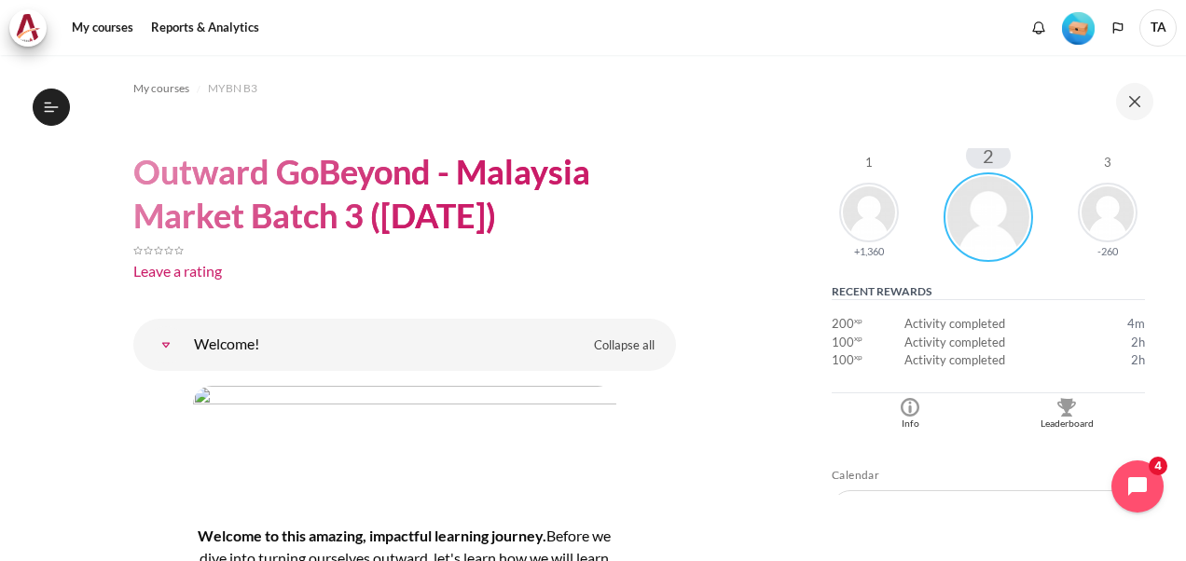
scroll to position [466, 0]
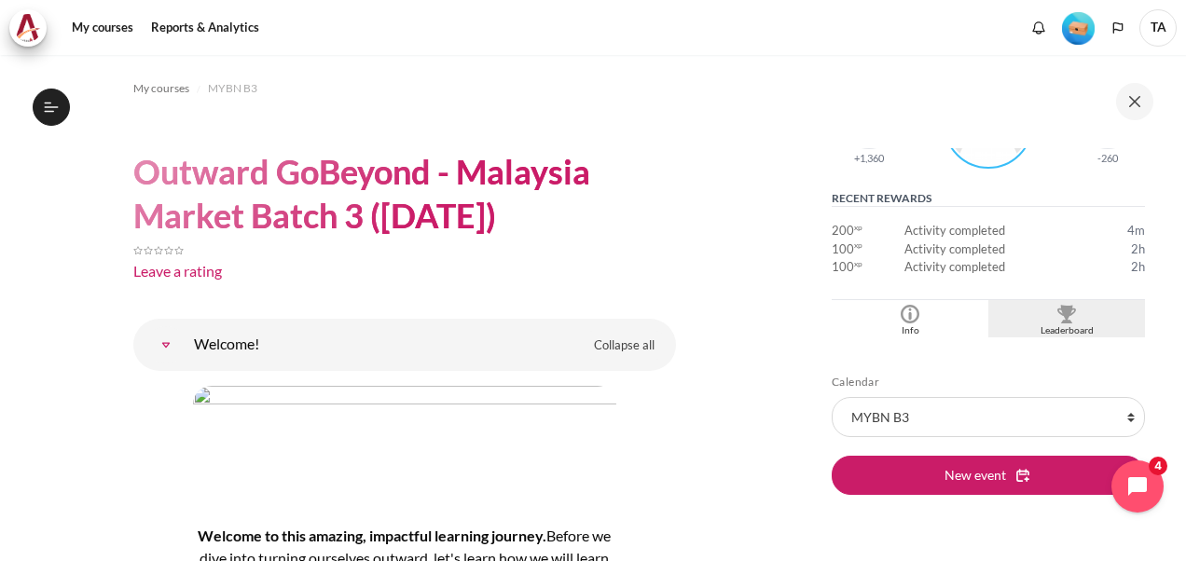
click at [1056, 324] on div "Leaderboard" at bounding box center [1066, 331] width 147 height 15
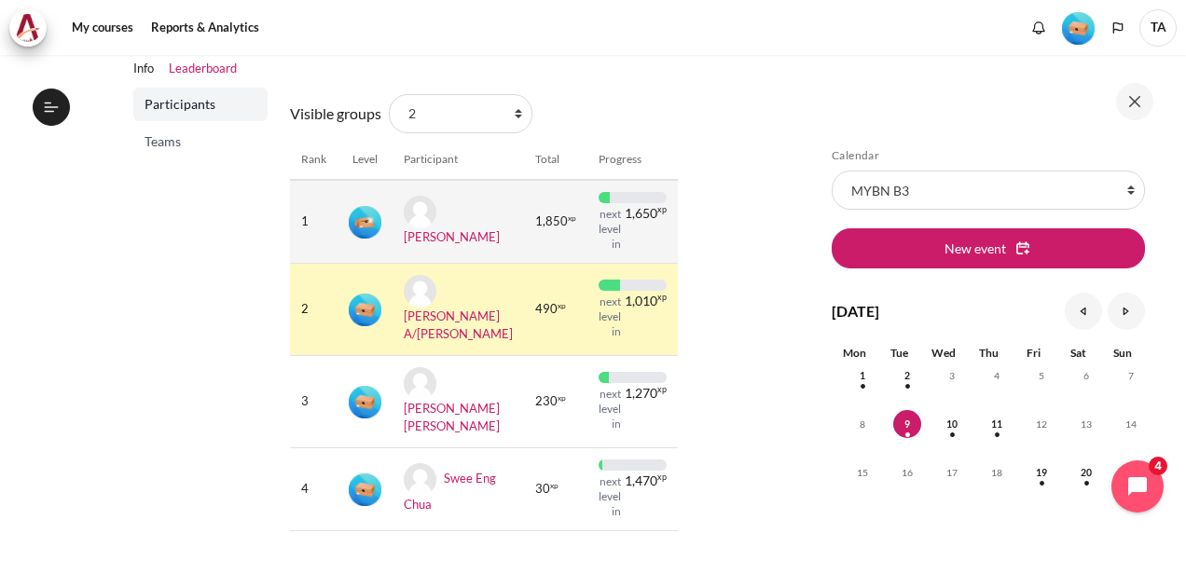
scroll to position [175, 0]
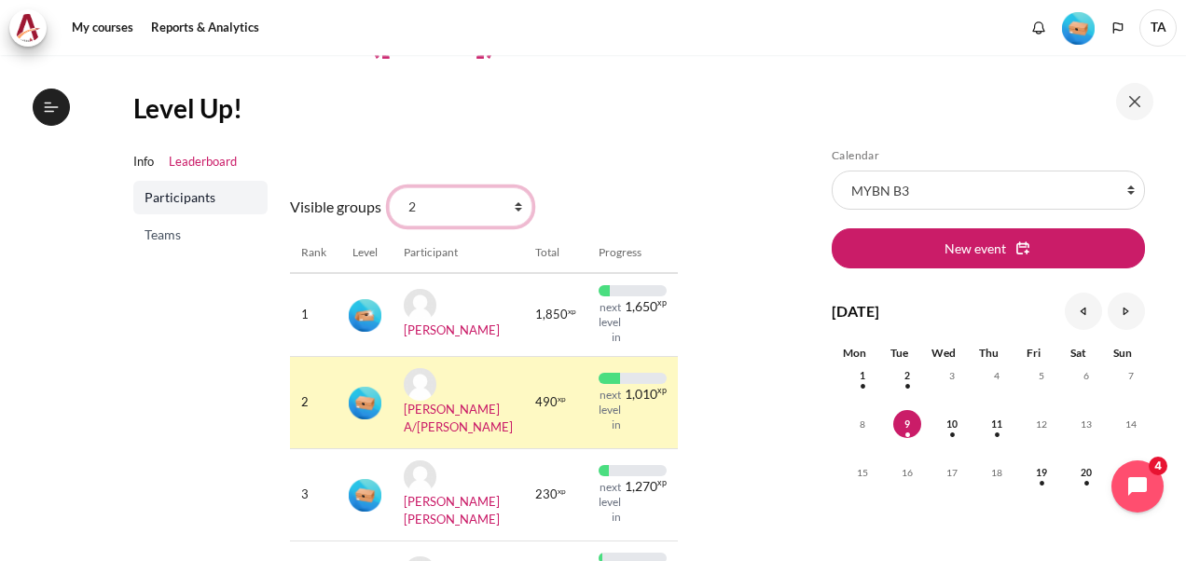
click at [515, 203] on select "All participants 2 1 3 3 4" at bounding box center [461, 206] width 144 height 39
select select "0"
click at [389, 187] on select "All participants 2 1 3 3 4" at bounding box center [461, 206] width 144 height 39
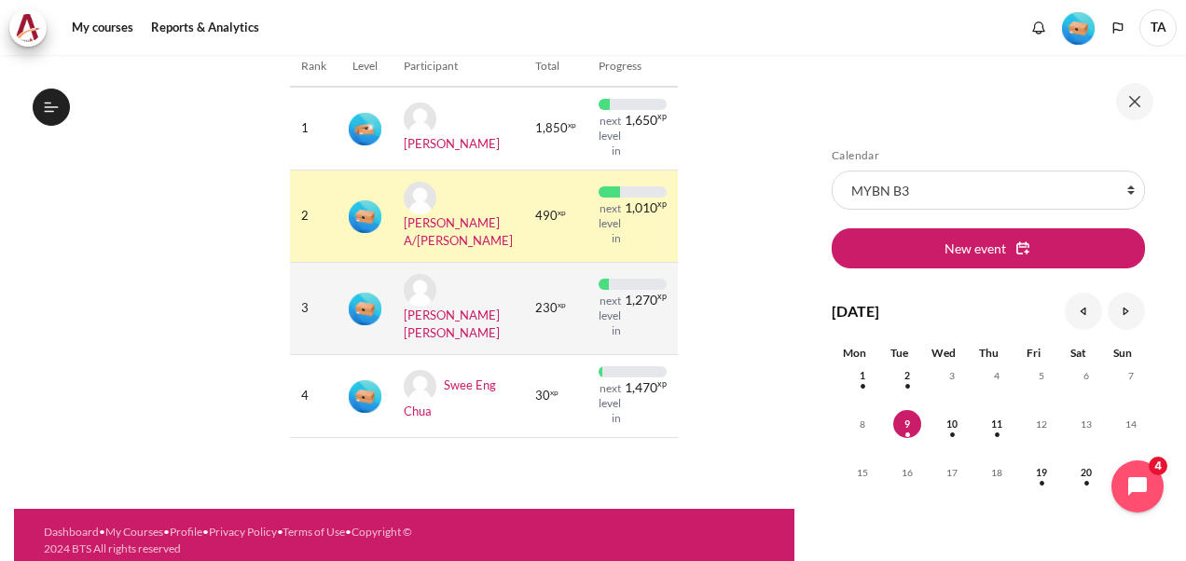
scroll to position [175, 0]
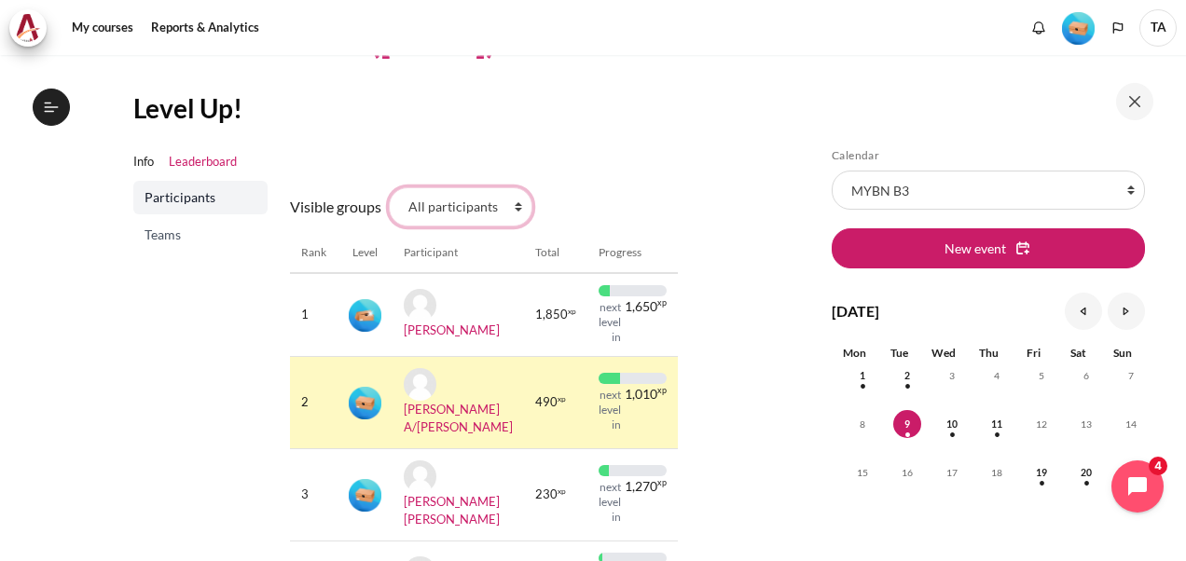
click at [515, 200] on select "All participants 2 1 3 3 4" at bounding box center [461, 206] width 144 height 39
click at [389, 187] on select "All participants 2 1 3 3 4" at bounding box center [461, 206] width 144 height 39
click at [166, 194] on span "Participants" at bounding box center [203, 197] width 116 height 19
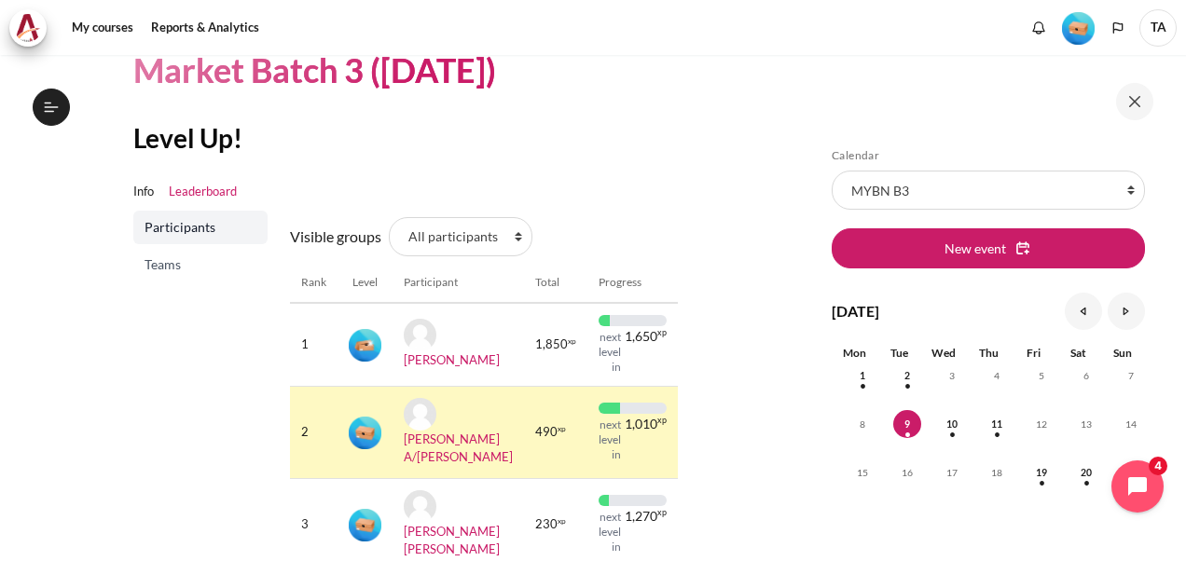
scroll to position [175, 0]
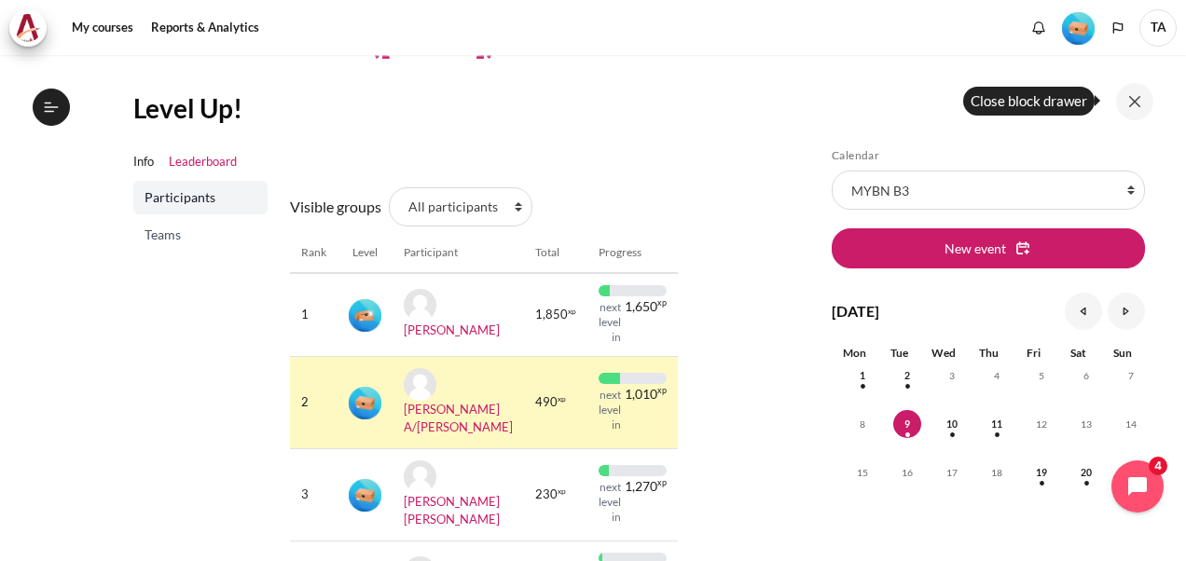
click at [1130, 102] on button at bounding box center [1134, 101] width 37 height 37
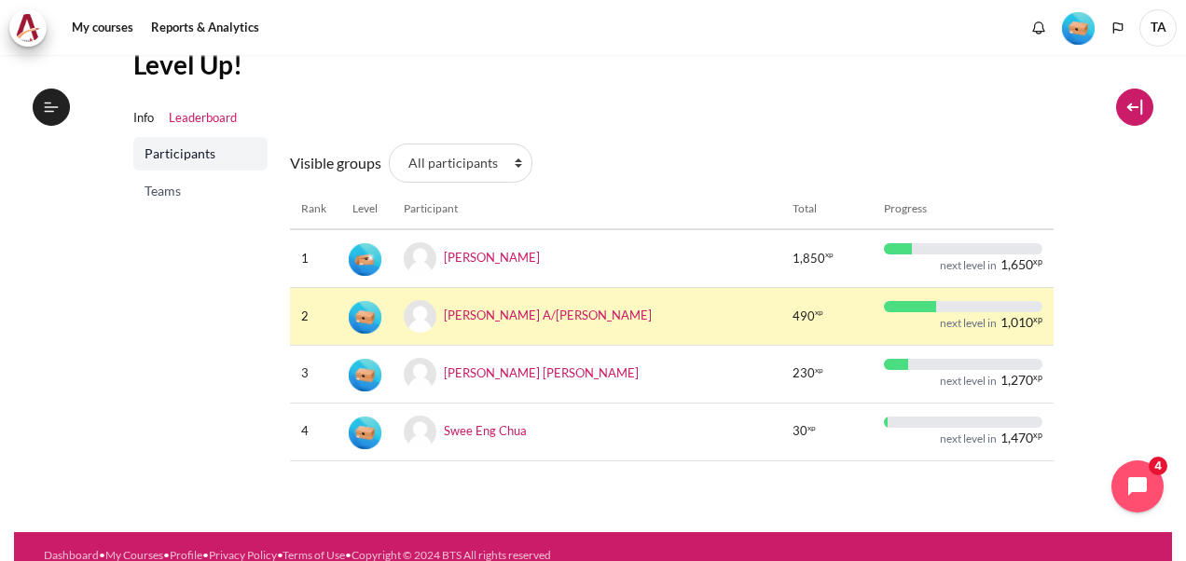
click at [1139, 104] on button at bounding box center [1134, 107] width 37 height 37
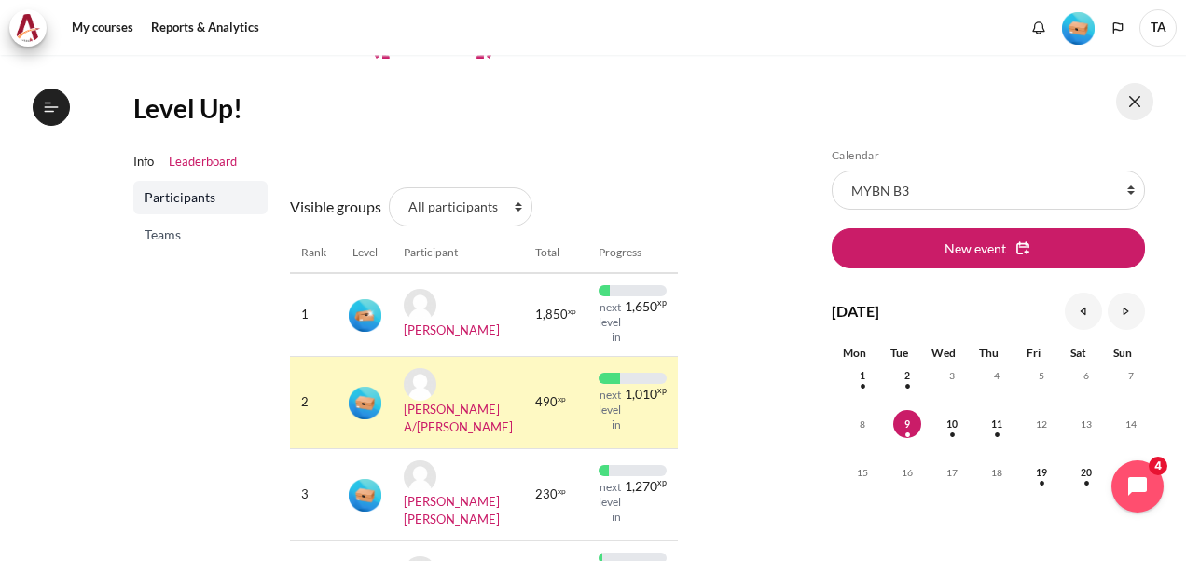
click at [1136, 101] on button at bounding box center [1134, 101] width 37 height 37
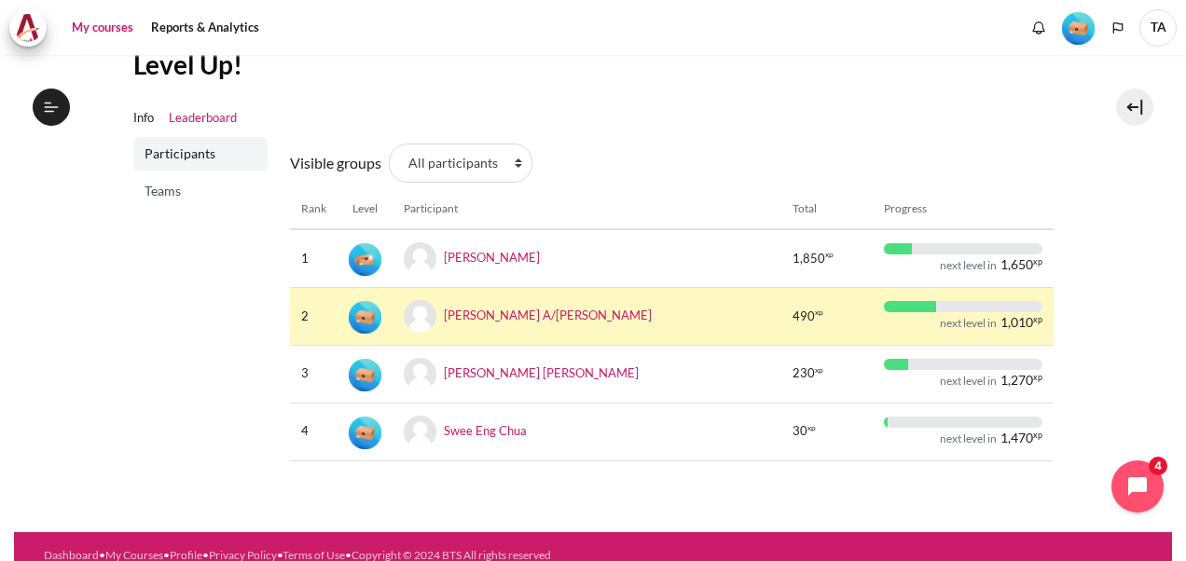
click at [110, 26] on link "My courses" at bounding box center [102, 27] width 75 height 37
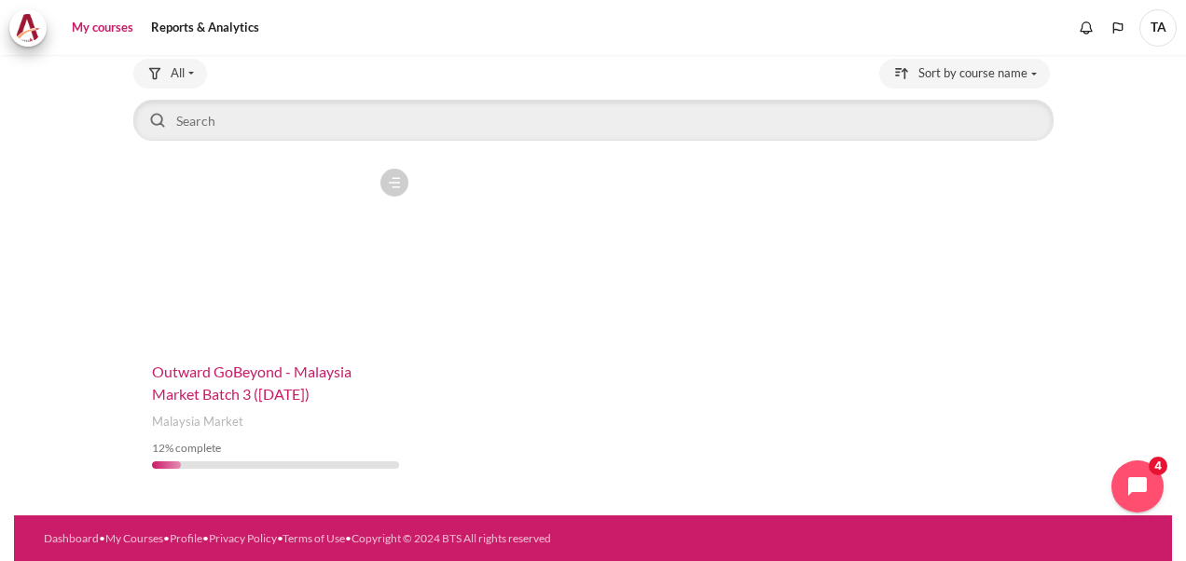
scroll to position [119, 0]
click at [244, 381] on h4 "Course name Outward GoBeyond - Malaysia Market Batch 3 (Sep 2025)" at bounding box center [275, 383] width 247 height 45
click at [231, 246] on figure "Content" at bounding box center [275, 252] width 284 height 187
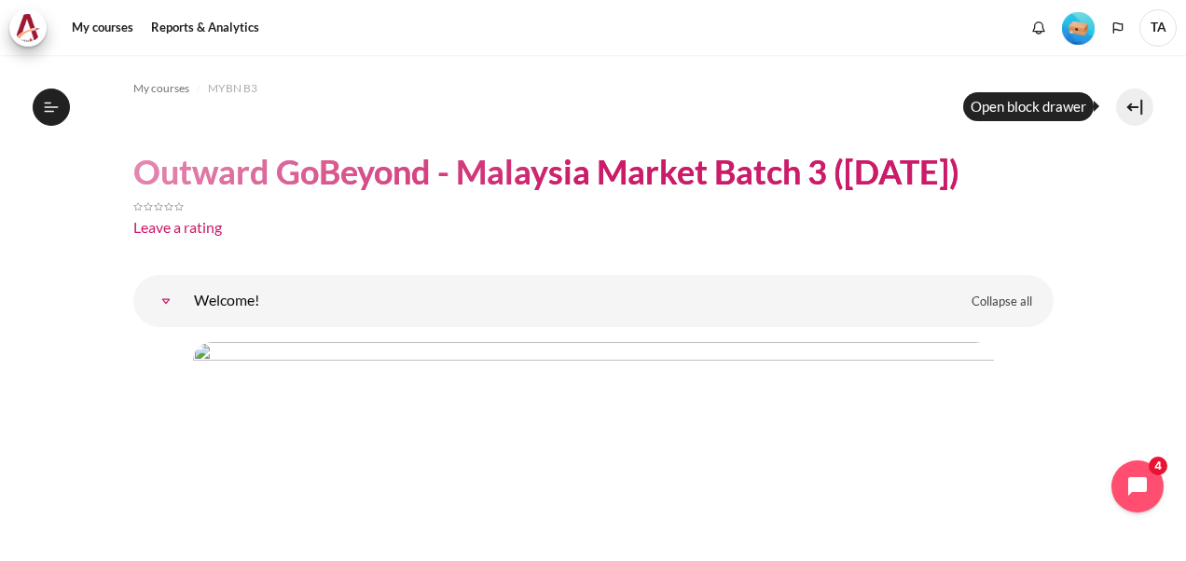
click at [1143, 110] on button at bounding box center [1134, 107] width 37 height 37
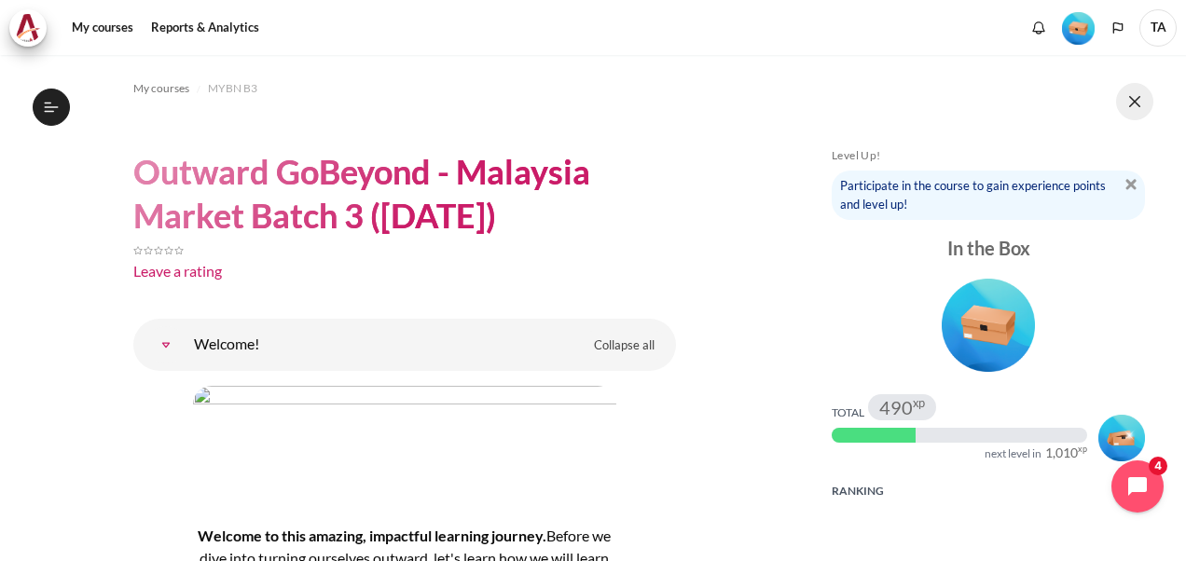
click at [1136, 98] on button at bounding box center [1134, 101] width 37 height 37
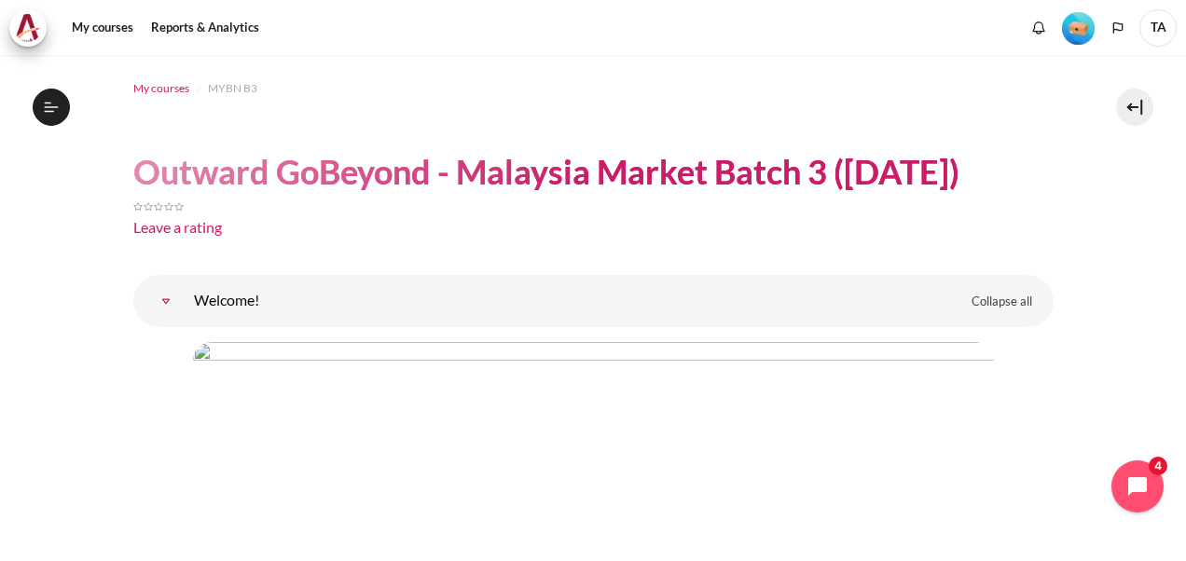
click at [159, 84] on span "My courses" at bounding box center [161, 88] width 56 height 17
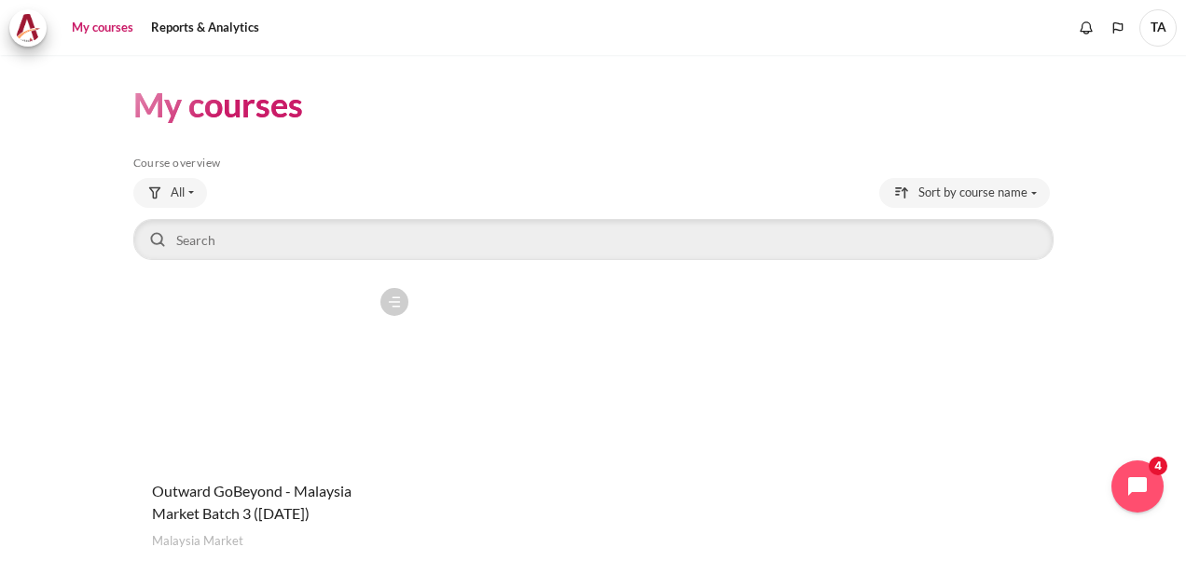
scroll to position [119, 0]
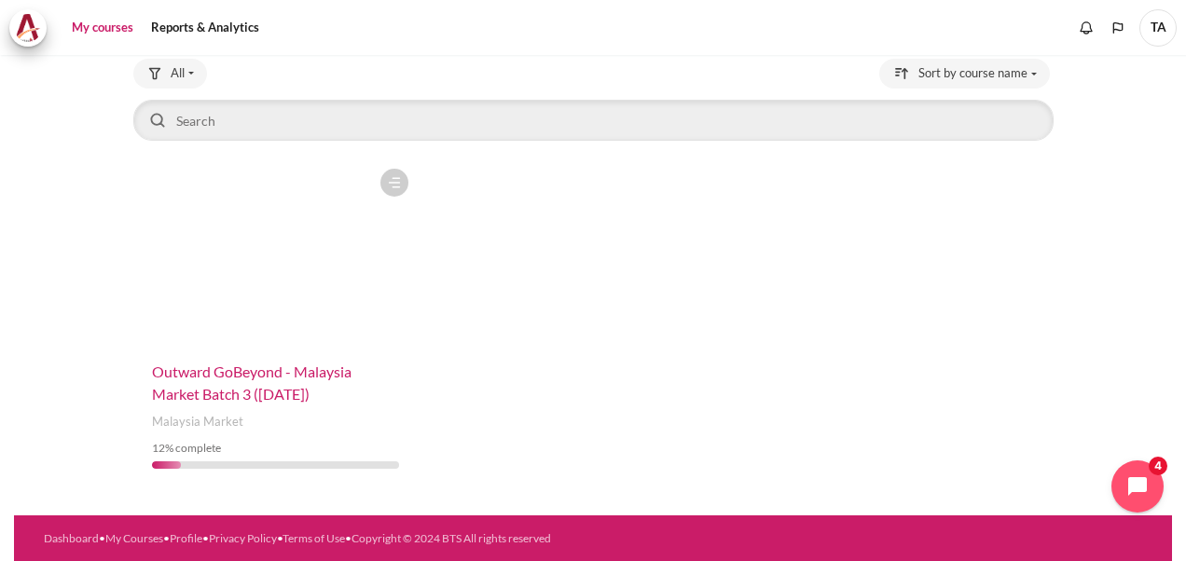
click at [192, 371] on span "Outward GoBeyond - Malaysia Market Batch 3 ([DATE])" at bounding box center [252, 383] width 200 height 40
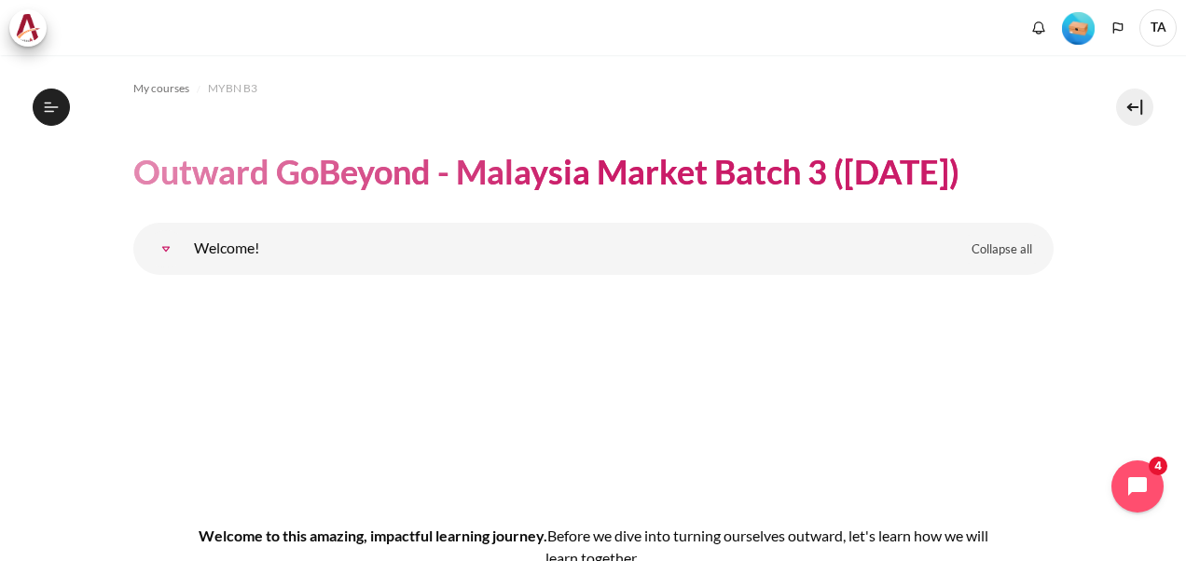
click at [166, 245] on link "Welcome!" at bounding box center [165, 248] width 37 height 37
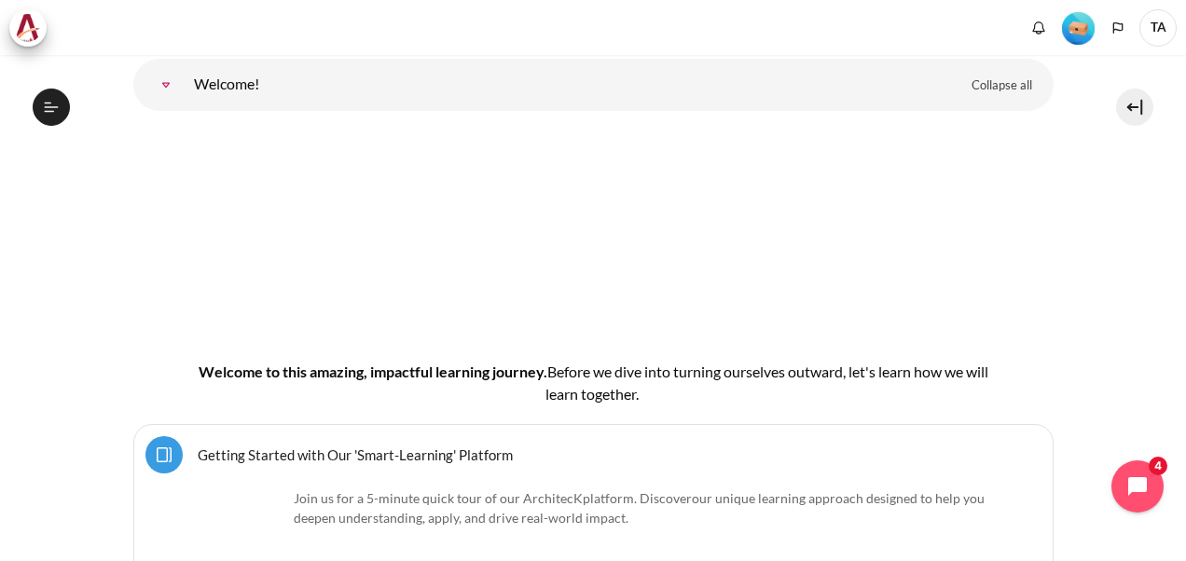
click at [162, 86] on link "Welcome!" at bounding box center [165, 84] width 37 height 37
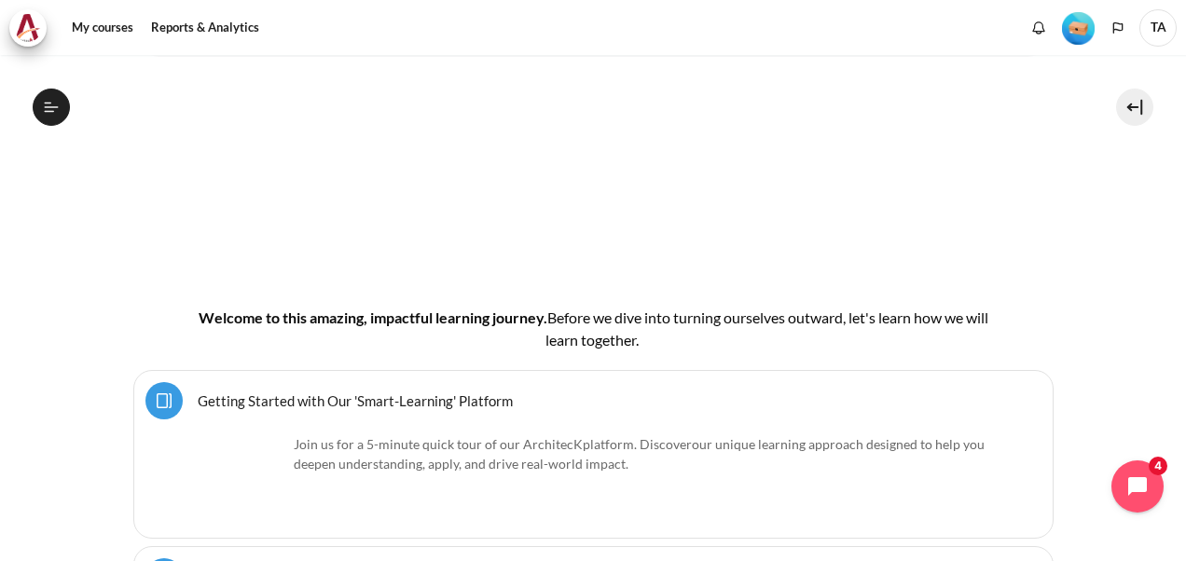
scroll to position [216, 0]
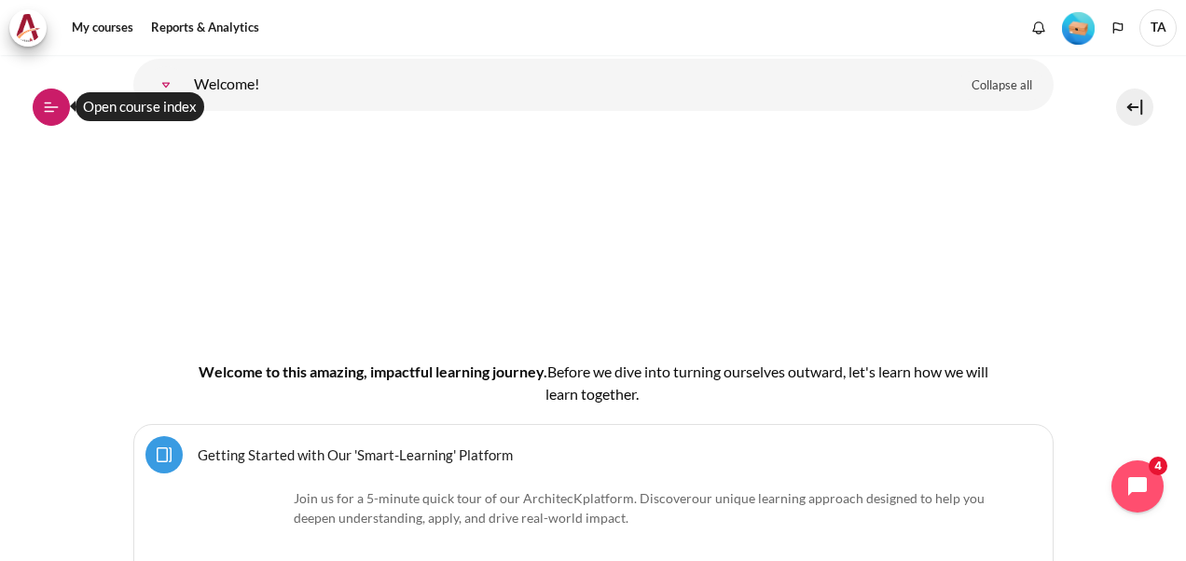
click at [65, 106] on button "Open course index" at bounding box center [51, 107] width 37 height 37
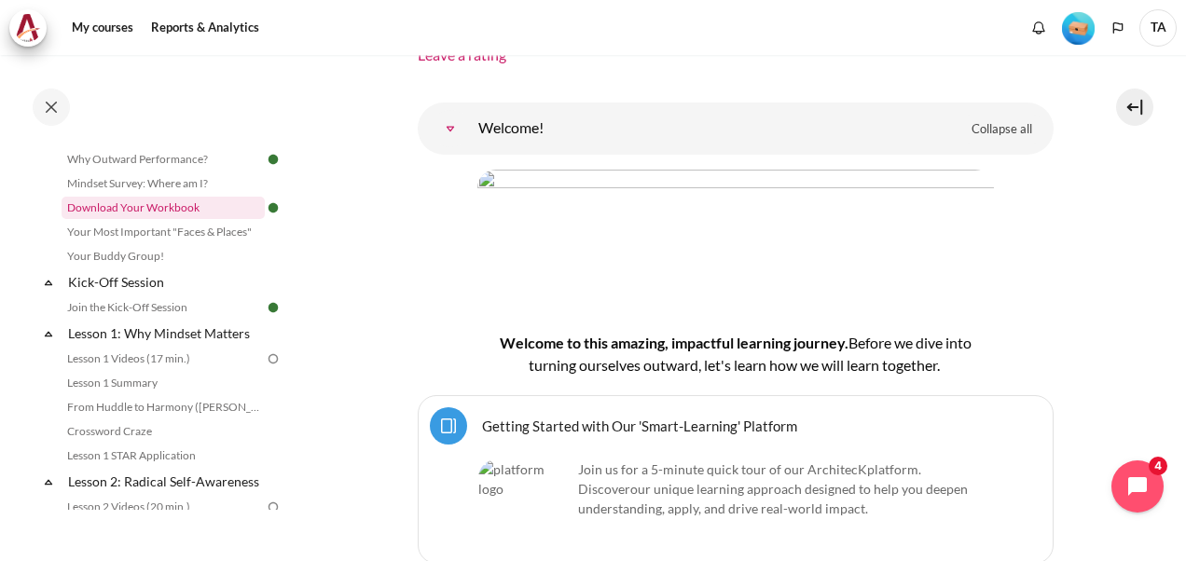
scroll to position [187, 0]
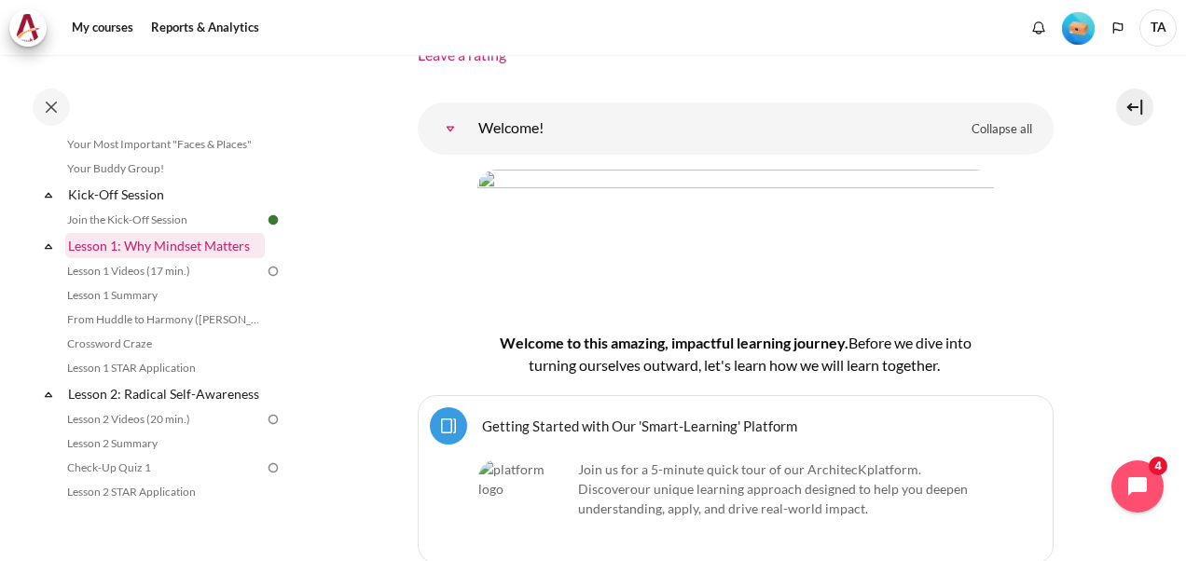
click at [193, 242] on link "Lesson 1: Why Mindset Matters" at bounding box center [165, 245] width 200 height 25
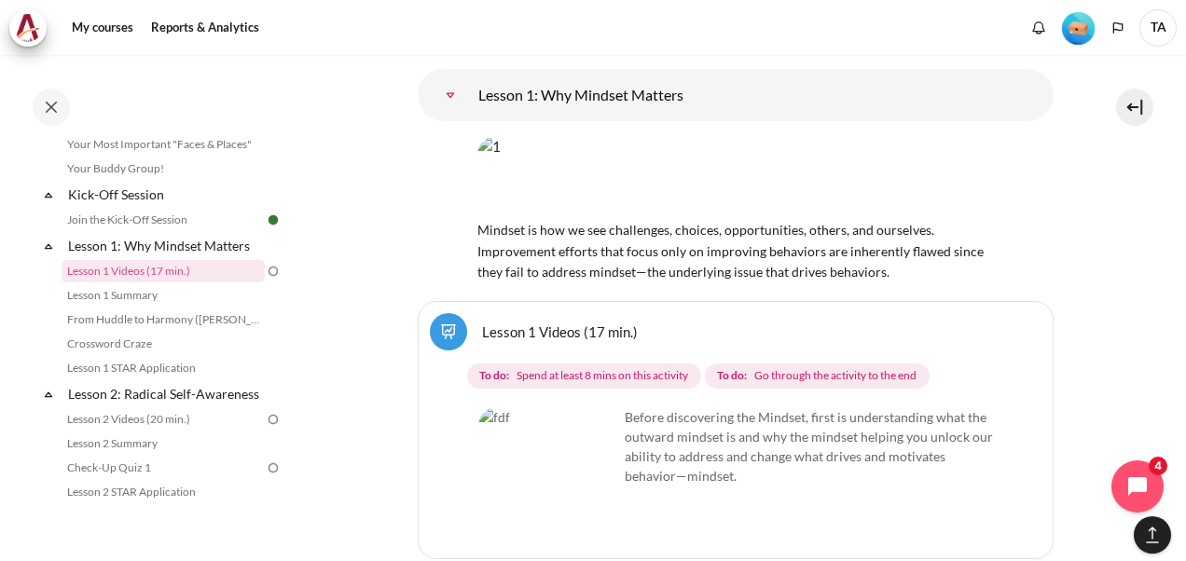
scroll to position [2753, 0]
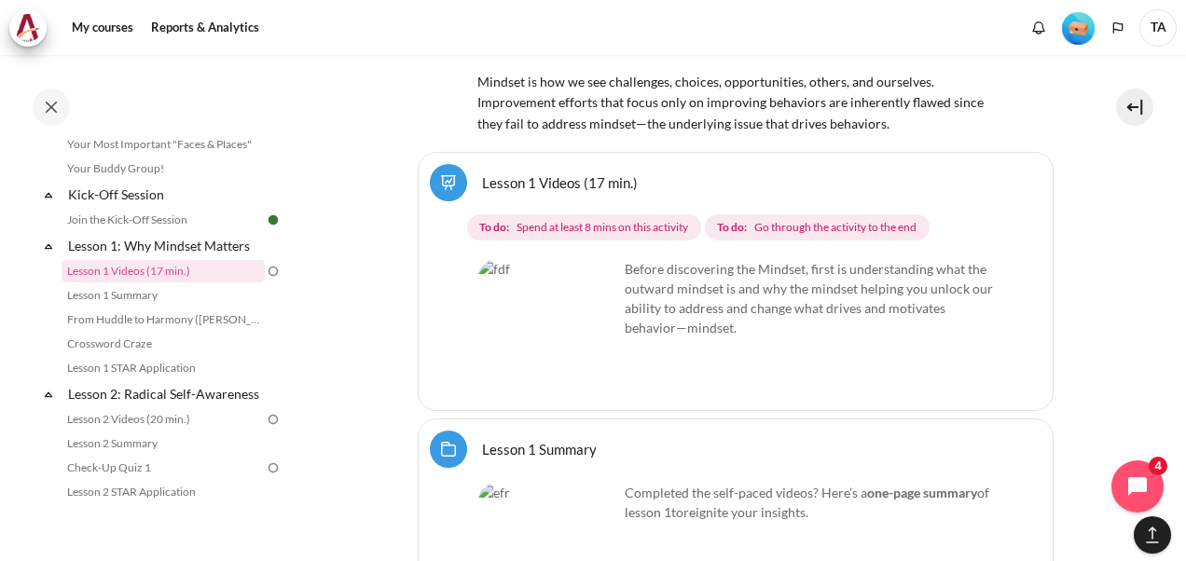
click at [593, 274] on img "Content" at bounding box center [548, 329] width 140 height 140
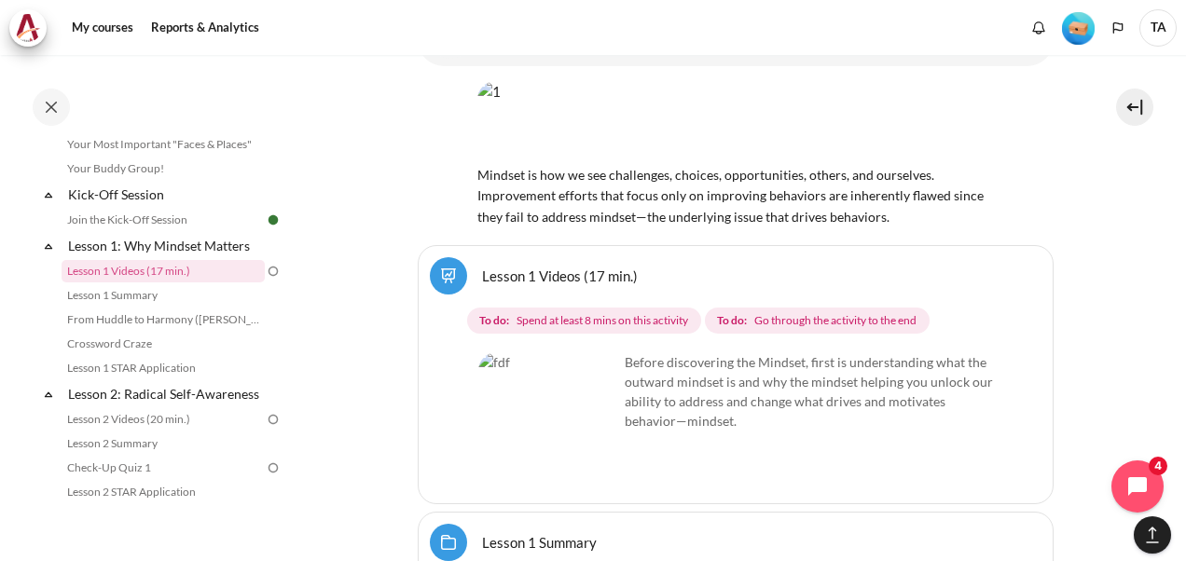
click at [593, 364] on img "Content" at bounding box center [548, 423] width 140 height 140
click at [578, 367] on img "Content" at bounding box center [548, 423] width 140 height 140
click at [593, 364] on img "Content" at bounding box center [548, 423] width 140 height 140
click at [93, 270] on link "Lesson 1 Videos (17 min.)" at bounding box center [163, 271] width 203 height 22
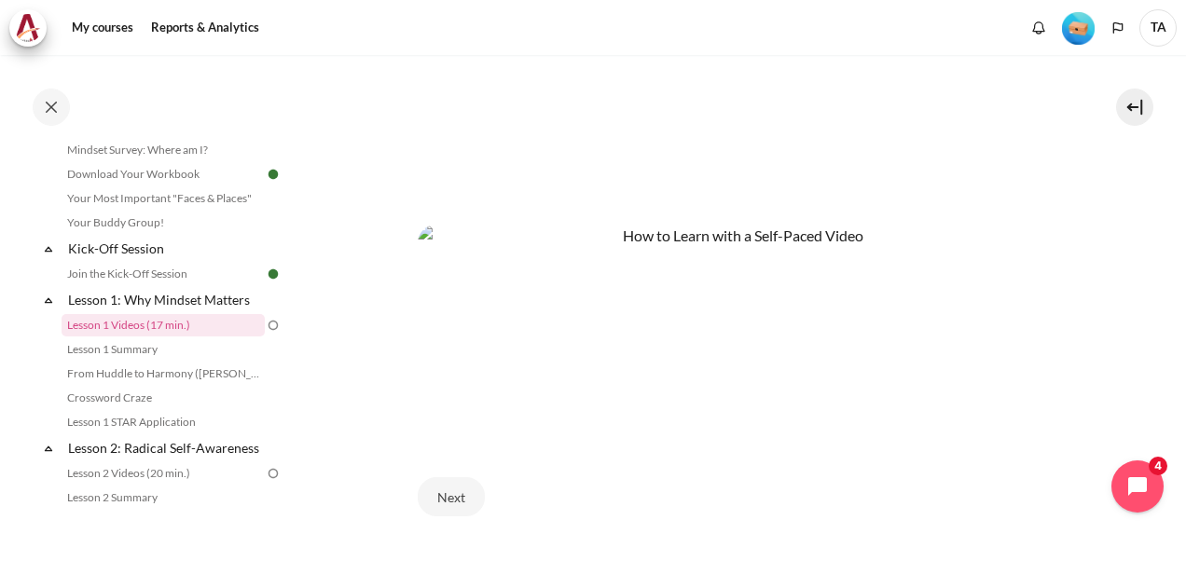
scroll to position [746, 0]
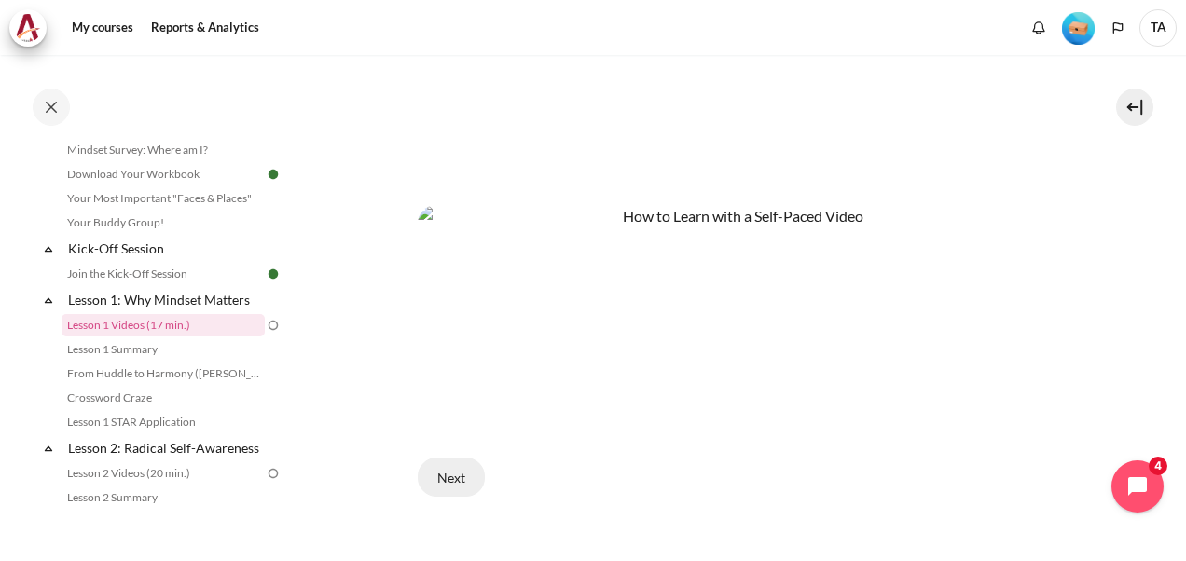
click at [456, 477] on button "Next" at bounding box center [451, 477] width 67 height 39
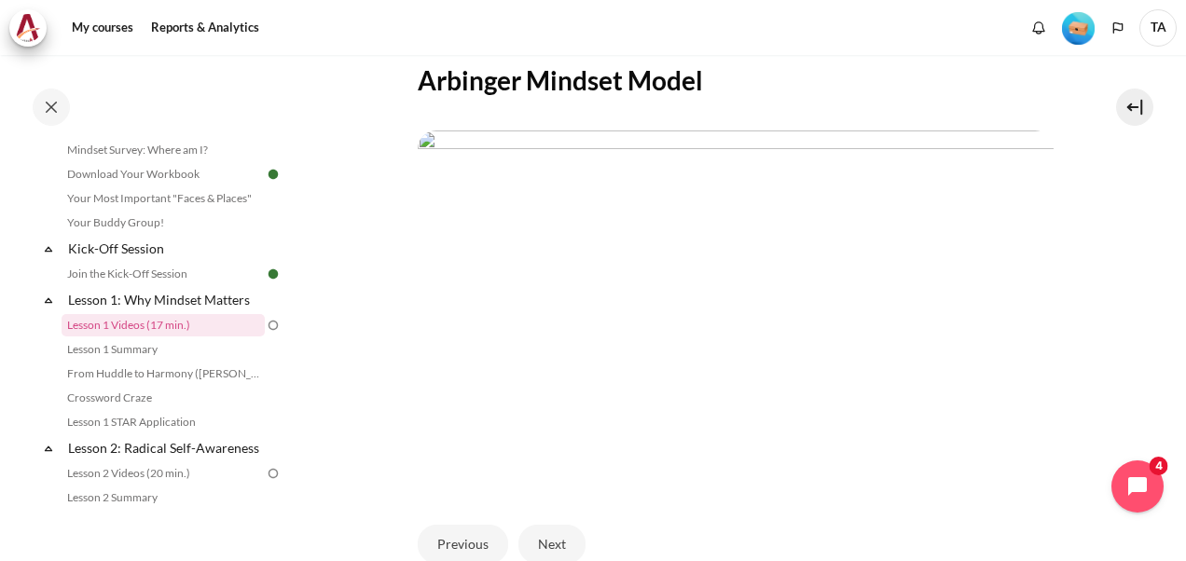
scroll to position [451, 0]
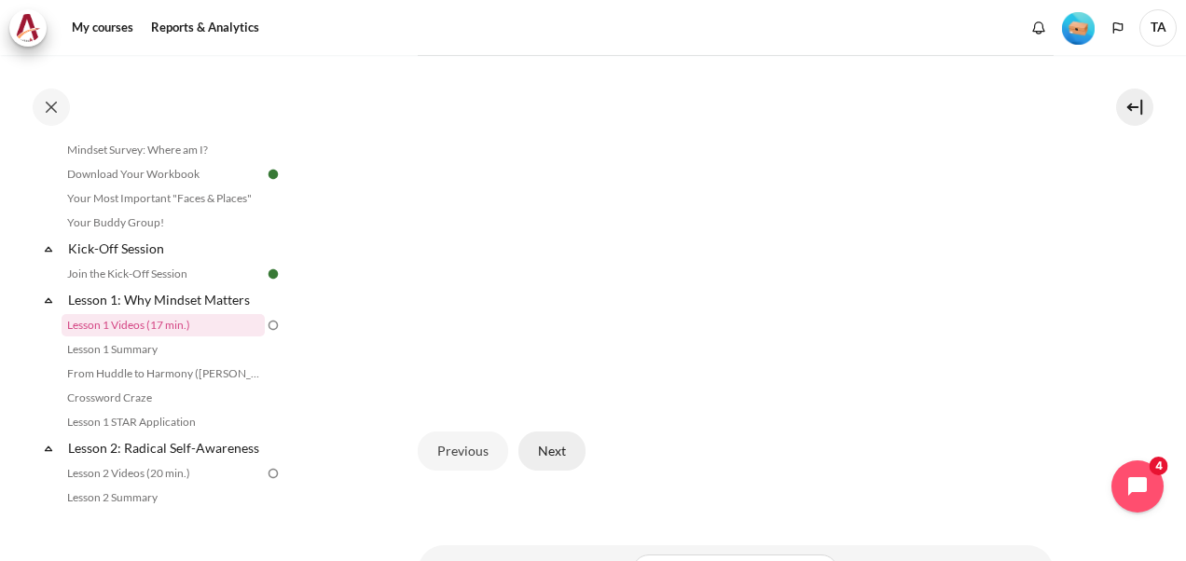
click at [548, 440] on button "Next" at bounding box center [552, 451] width 67 height 39
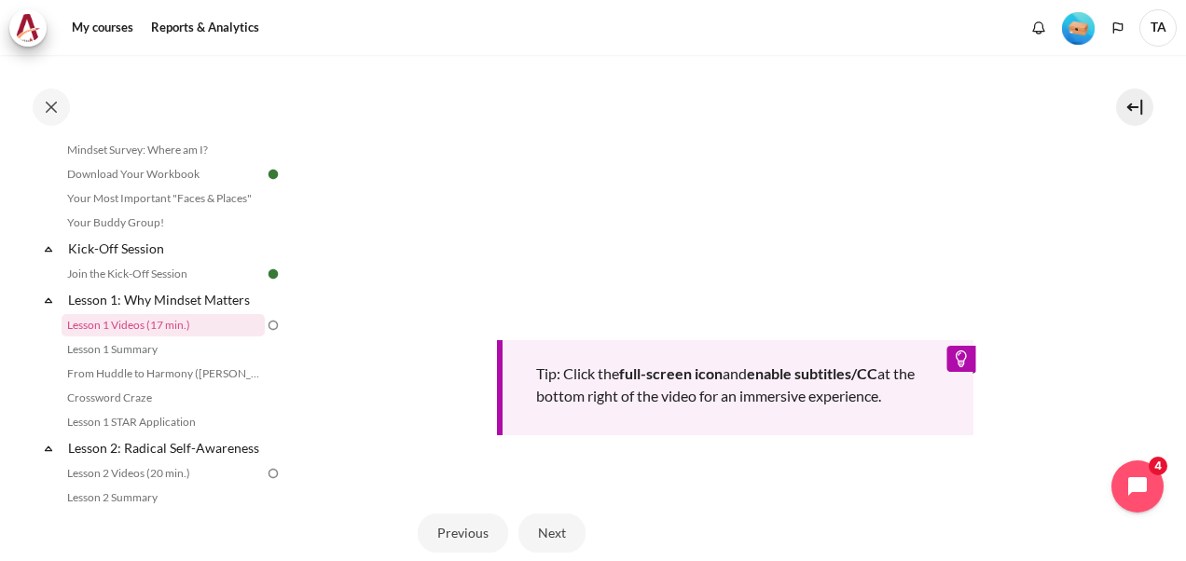
scroll to position [828, 0]
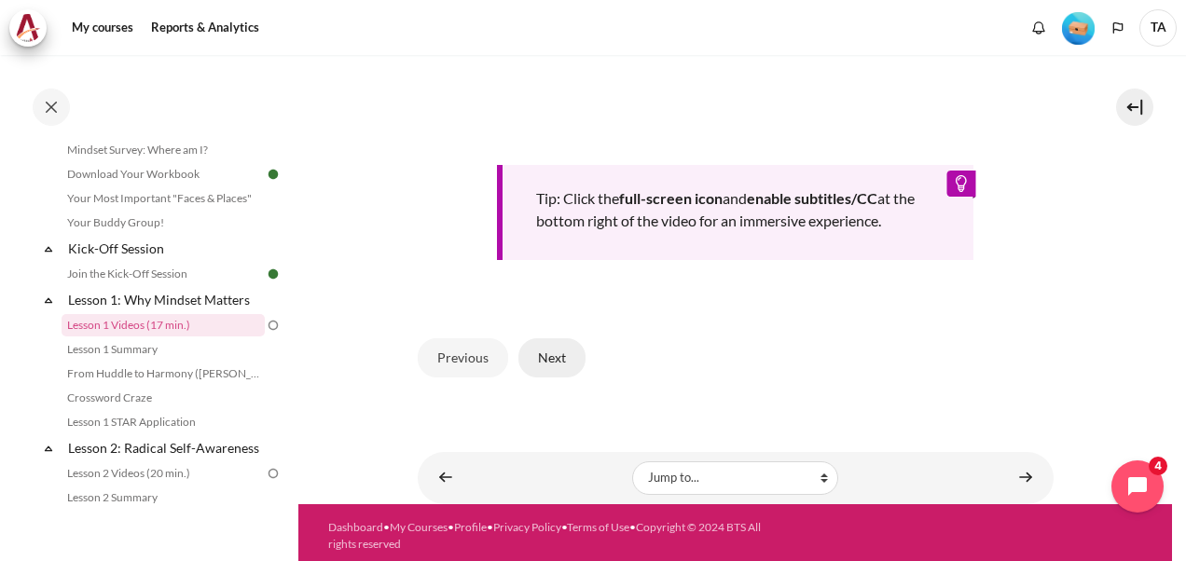
click at [549, 357] on button "Next" at bounding box center [552, 358] width 67 height 39
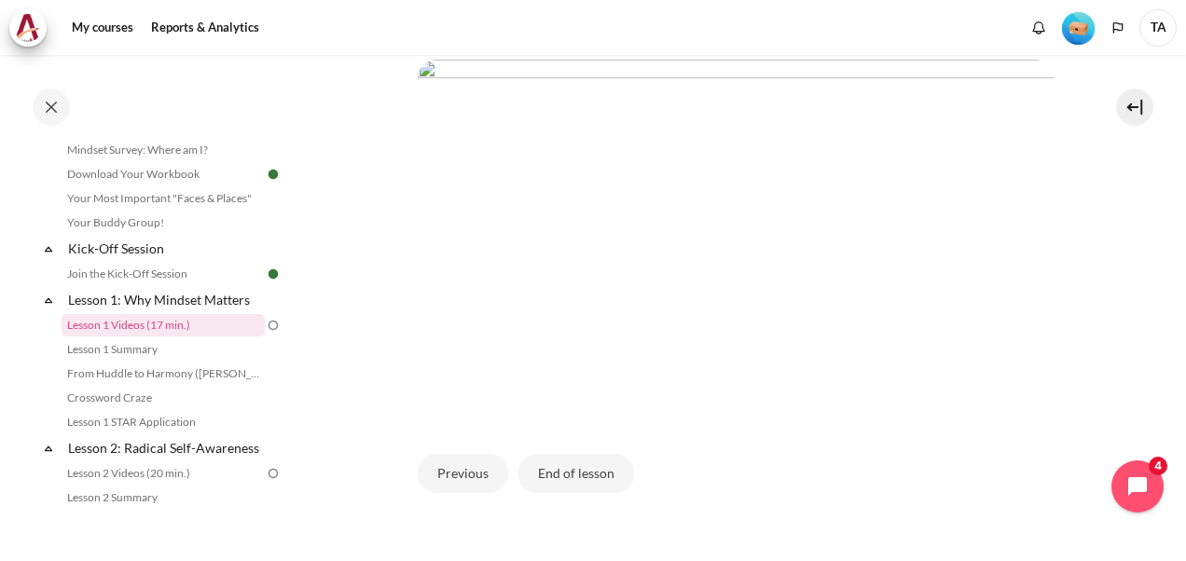
scroll to position [545, 0]
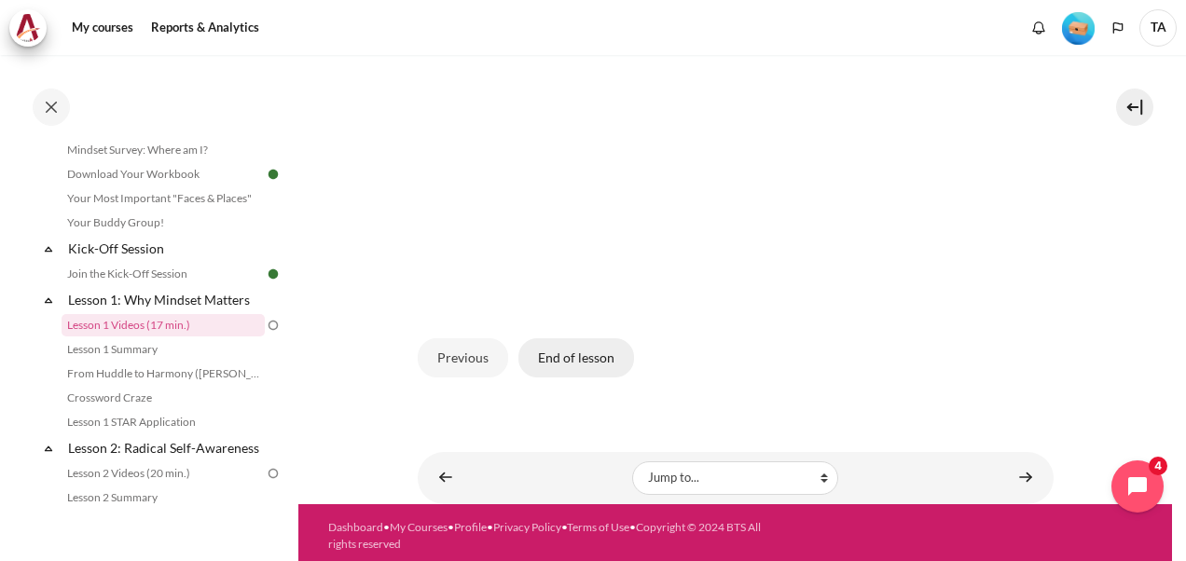
click at [582, 354] on button "End of lesson" at bounding box center [577, 358] width 116 height 39
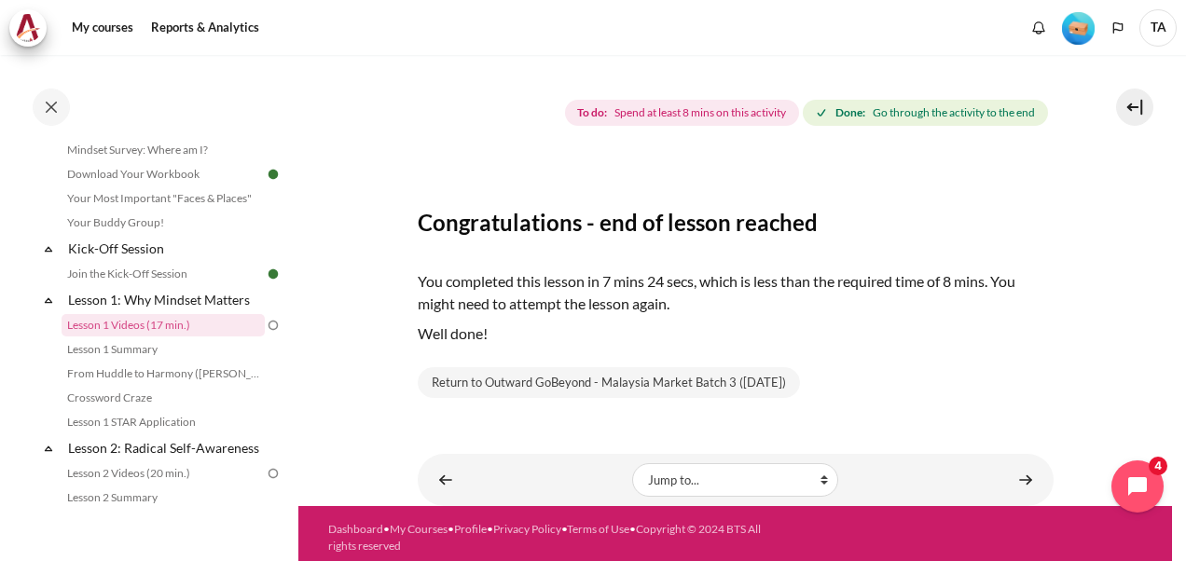
scroll to position [254, 0]
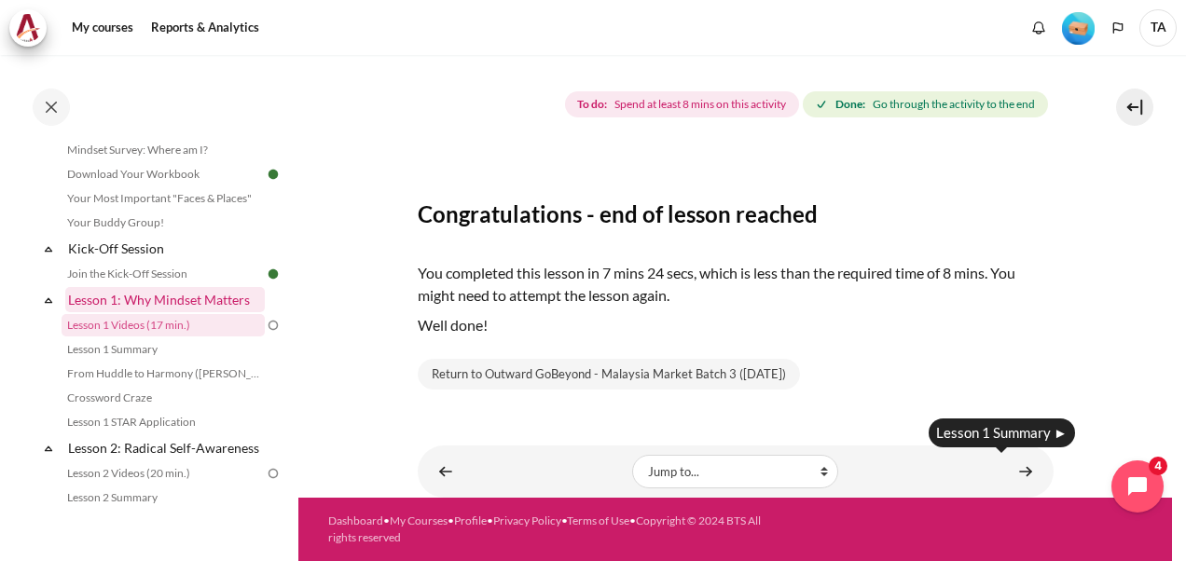
click at [188, 298] on link "Lesson 1: Why Mindset Matters" at bounding box center [165, 299] width 200 height 25
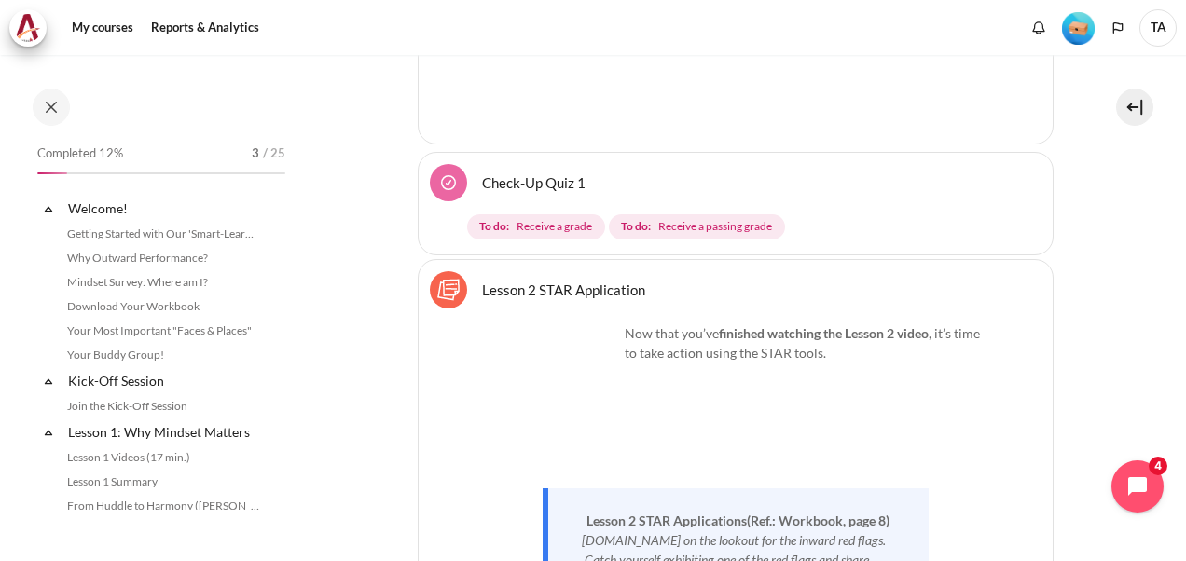
scroll to position [203, 0]
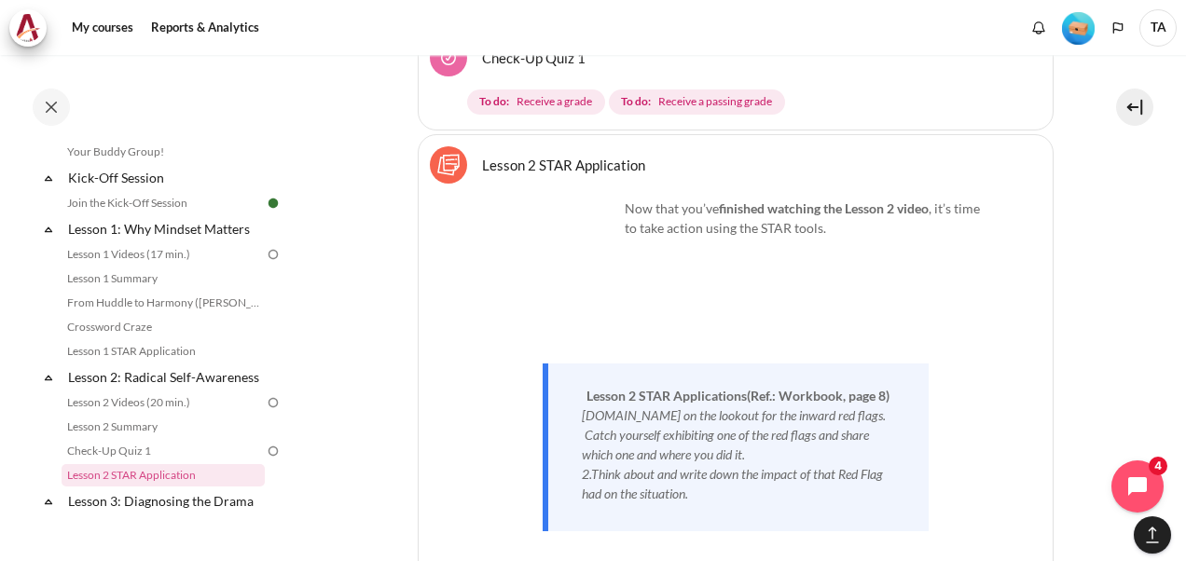
click at [265, 256] on img at bounding box center [273, 254] width 17 height 17
click at [160, 254] on link "Lesson 1 Videos (17 min.)" at bounding box center [163, 254] width 203 height 22
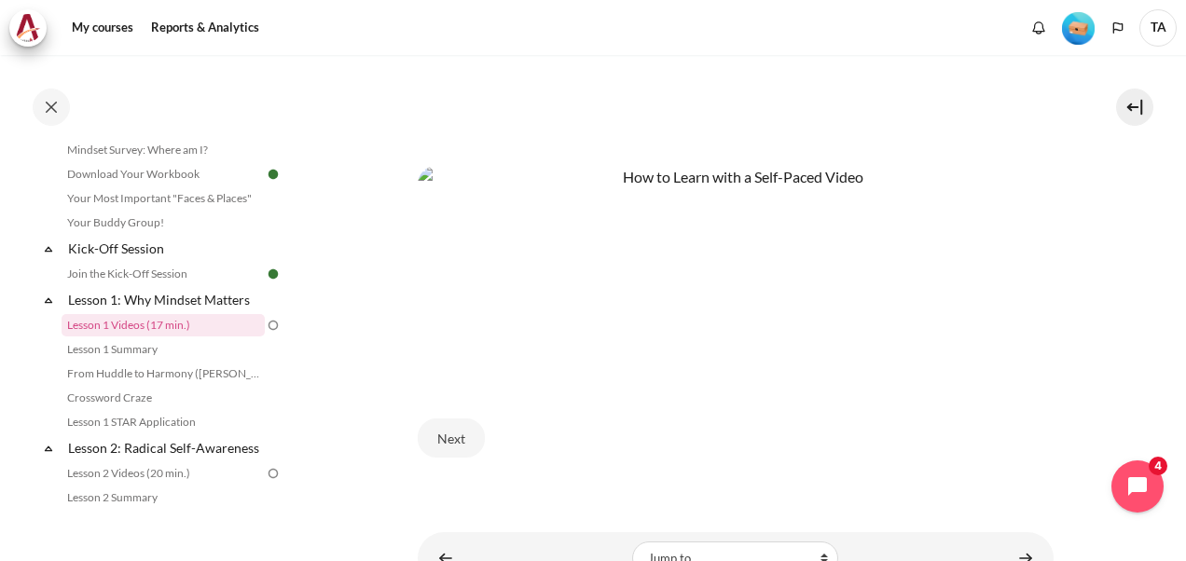
scroll to position [839, 0]
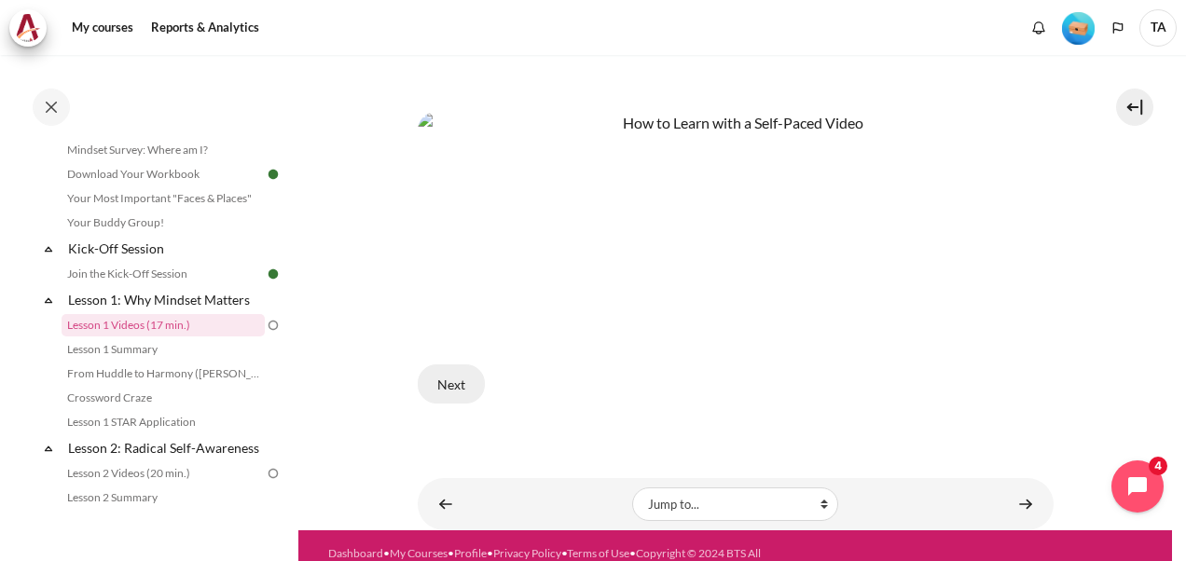
click at [459, 404] on button "Next" at bounding box center [451, 384] width 67 height 39
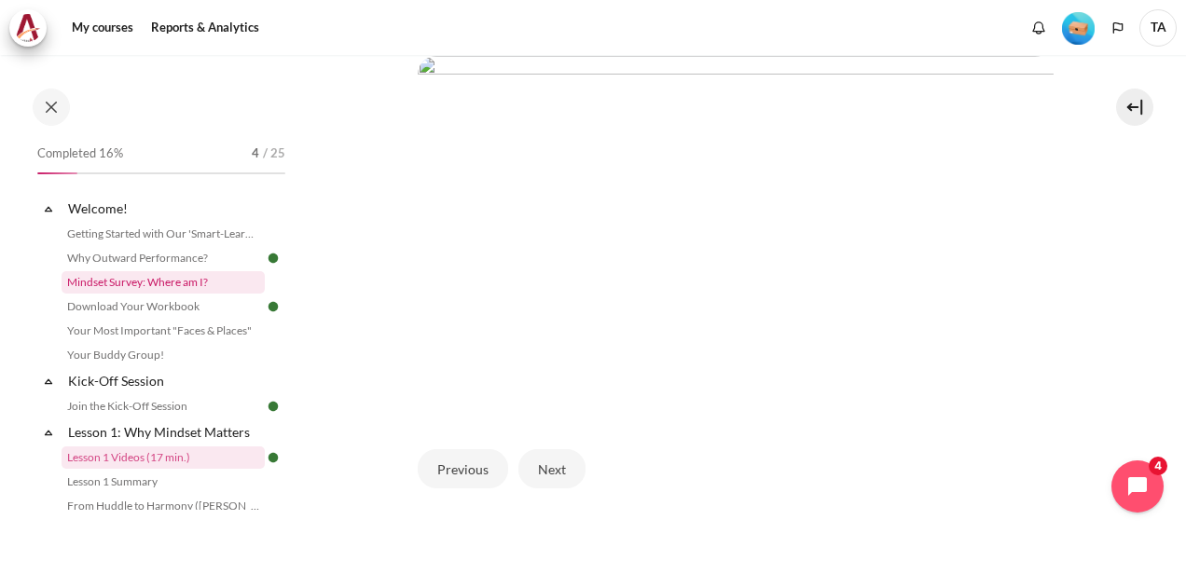
click at [154, 280] on link "Mindset Survey: Where am I?" at bounding box center [163, 282] width 203 height 22
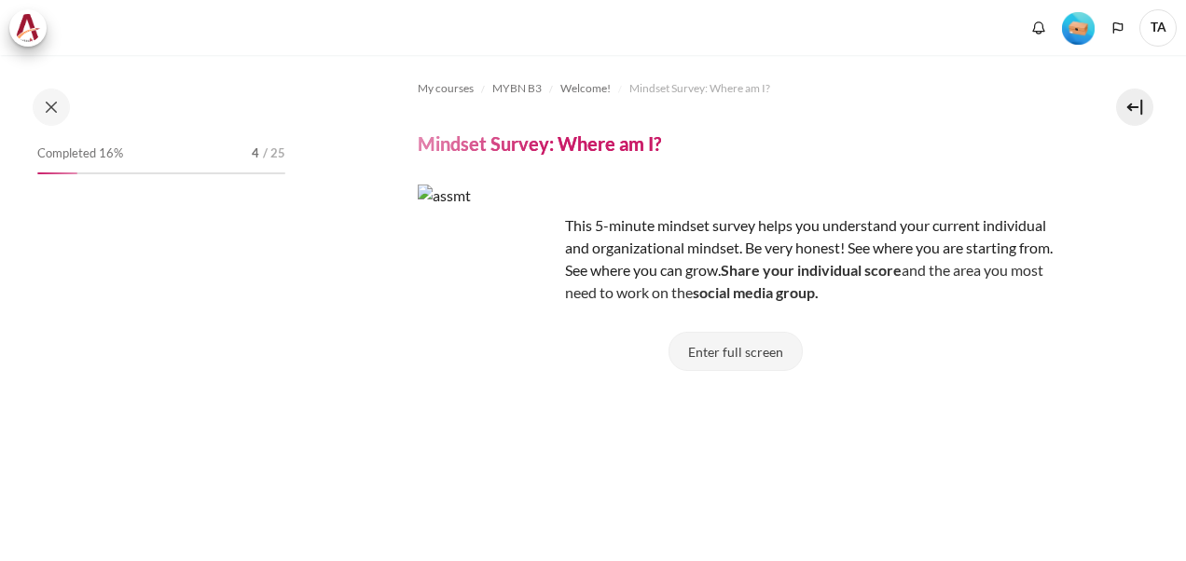
click at [720, 355] on button "Enter full screen" at bounding box center [736, 351] width 134 height 39
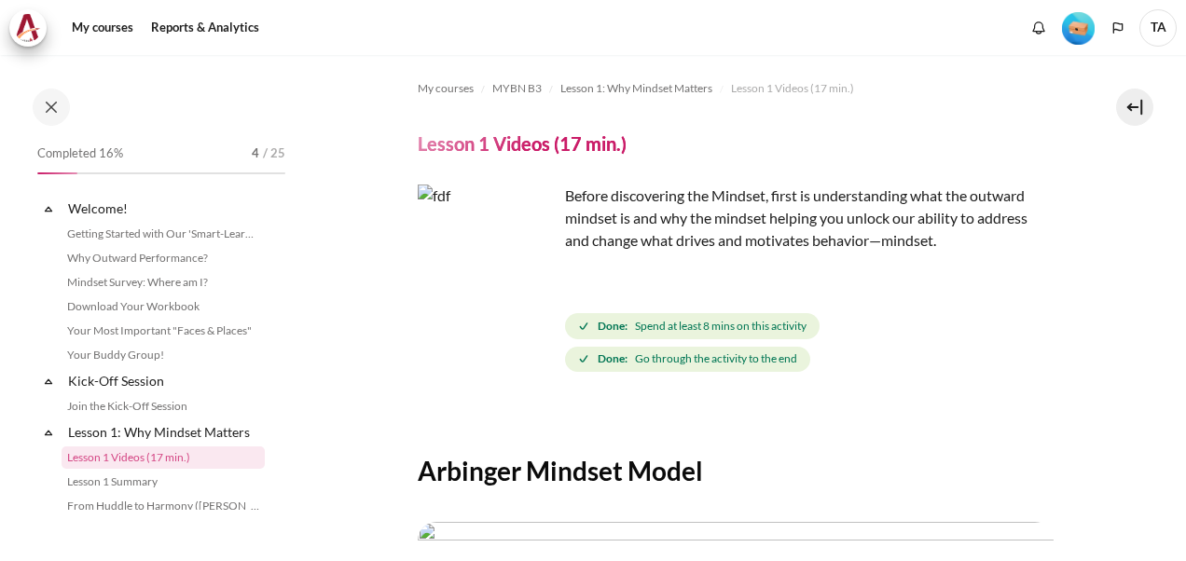
scroll to position [132, 0]
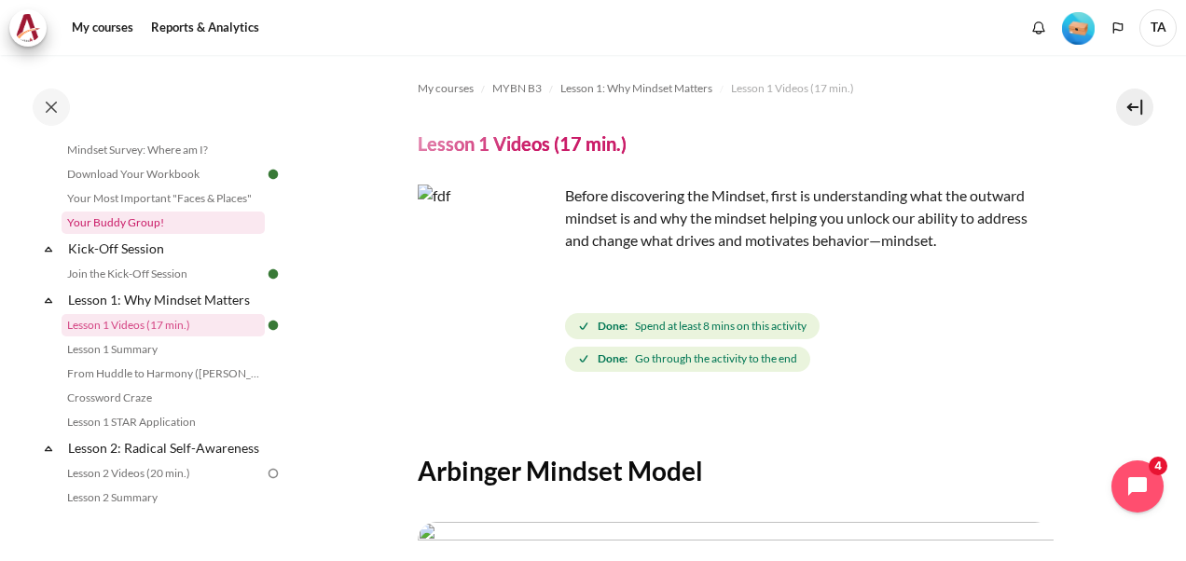
click at [154, 223] on link "Your Buddy Group!" at bounding box center [163, 223] width 203 height 22
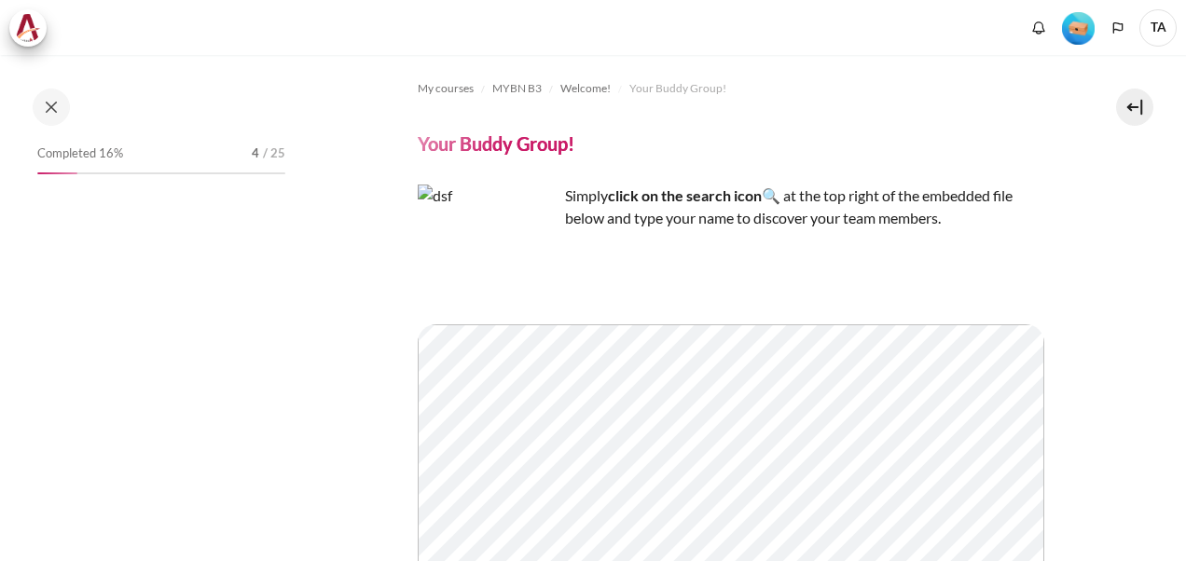
scroll to position [30, 0]
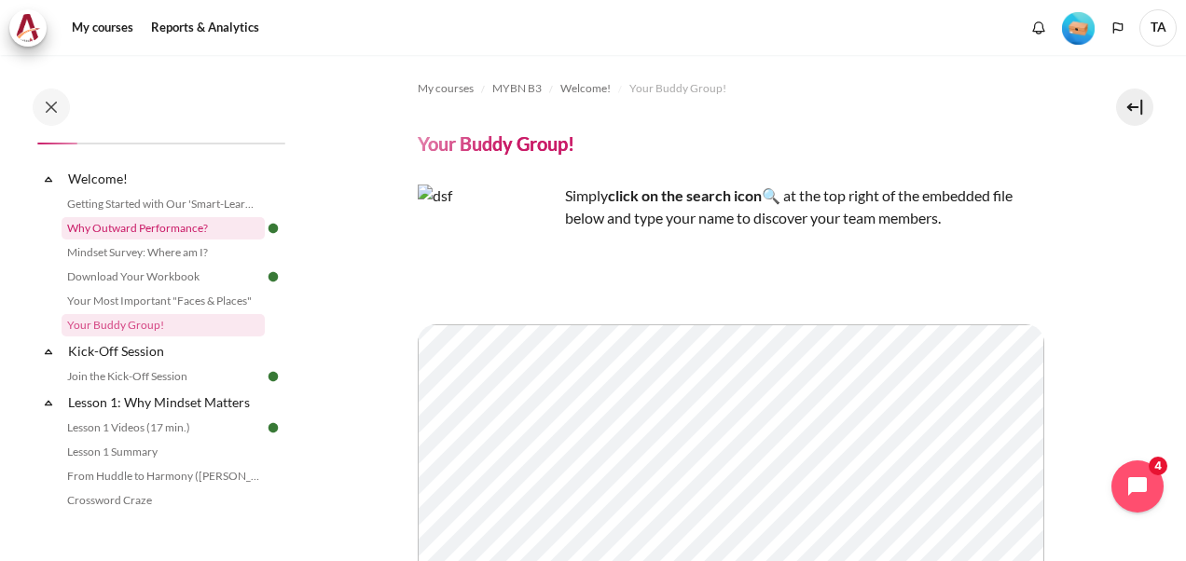
click at [179, 230] on link "Why Outward Performance?" at bounding box center [163, 228] width 203 height 22
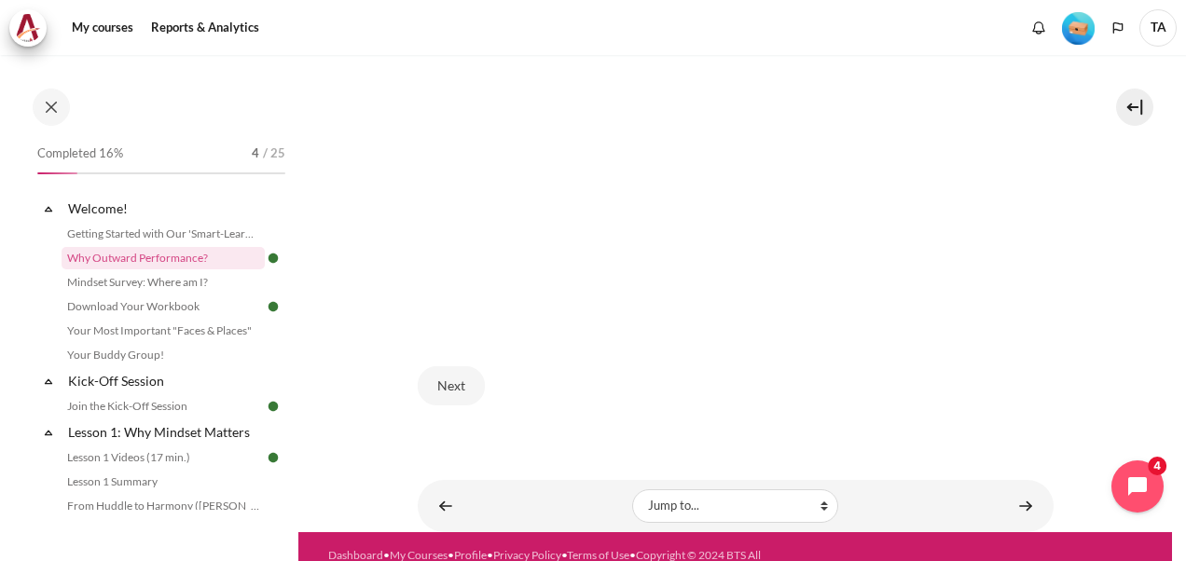
scroll to position [587, 0]
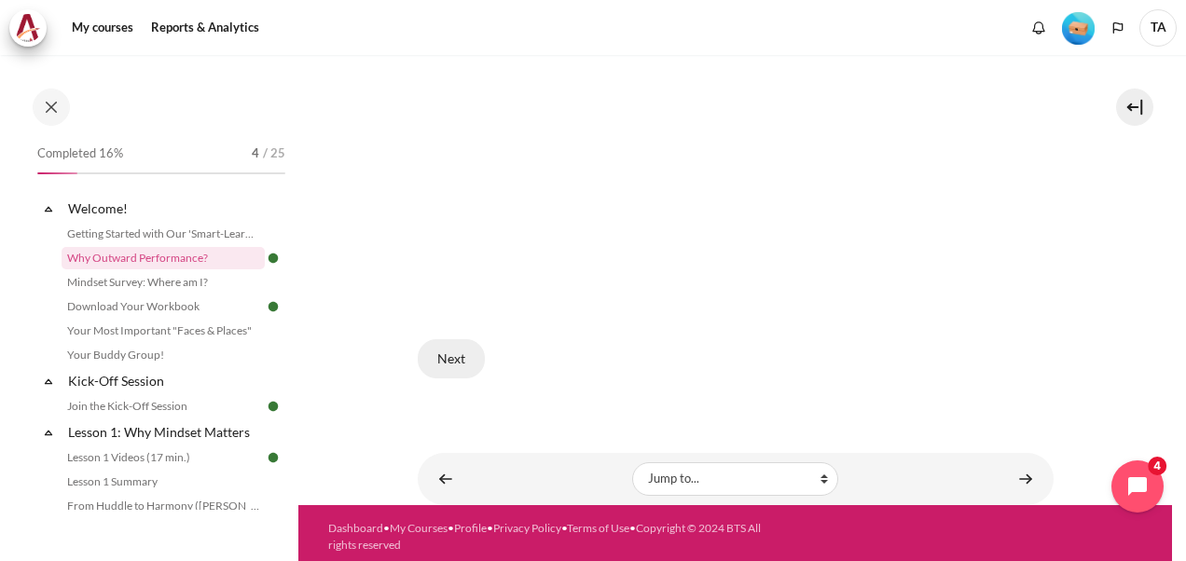
click at [459, 358] on button "Next" at bounding box center [451, 358] width 67 height 39
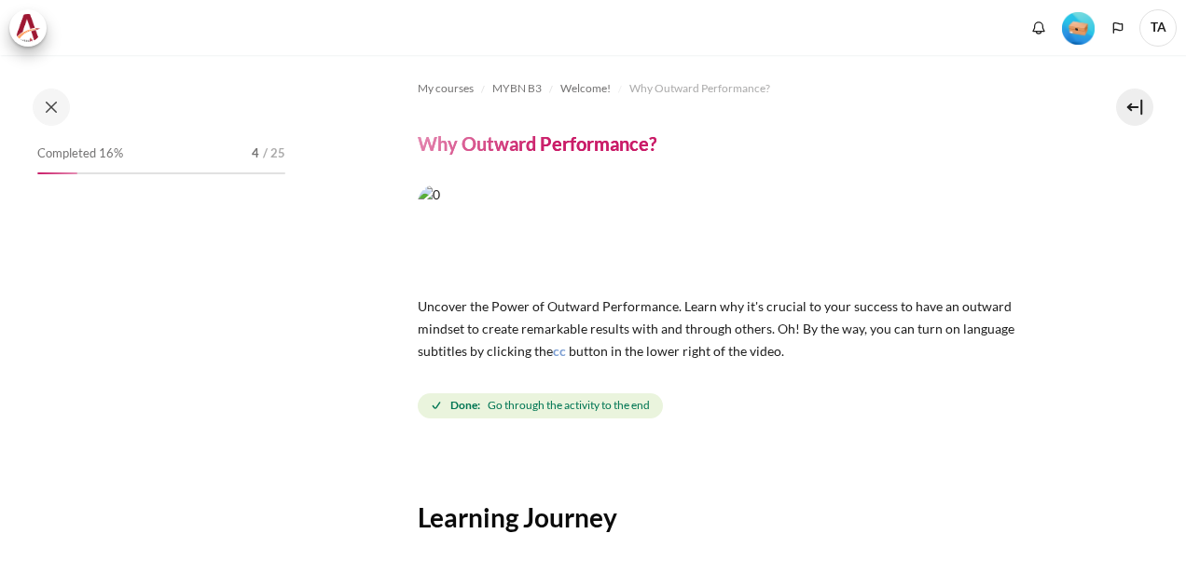
scroll to position [373, 0]
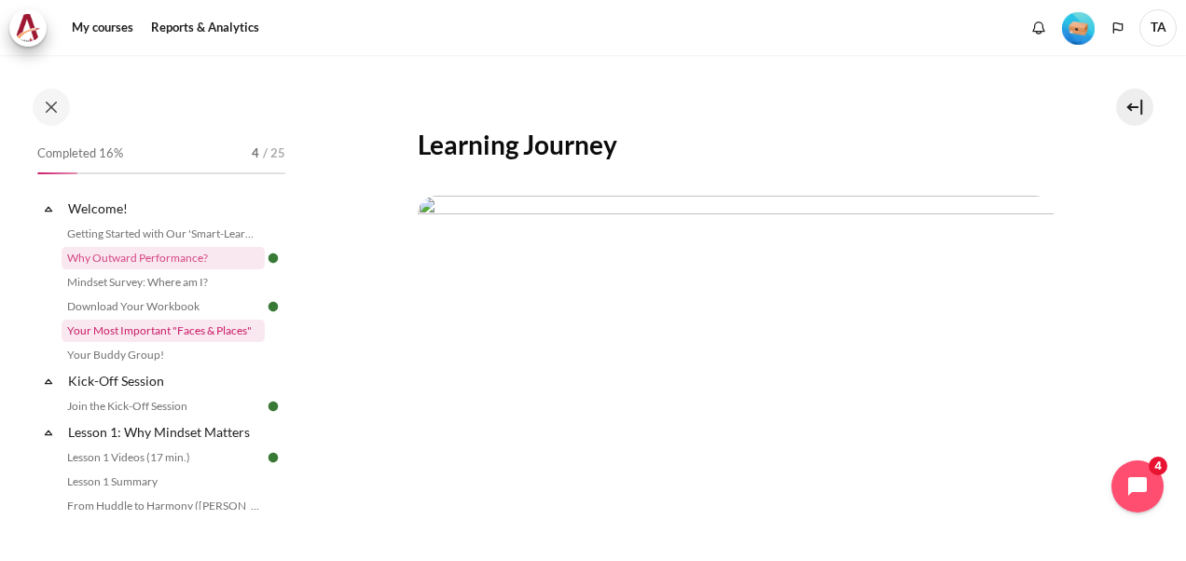
click at [159, 330] on link "Your Most Important "Faces & Places"" at bounding box center [163, 331] width 203 height 22
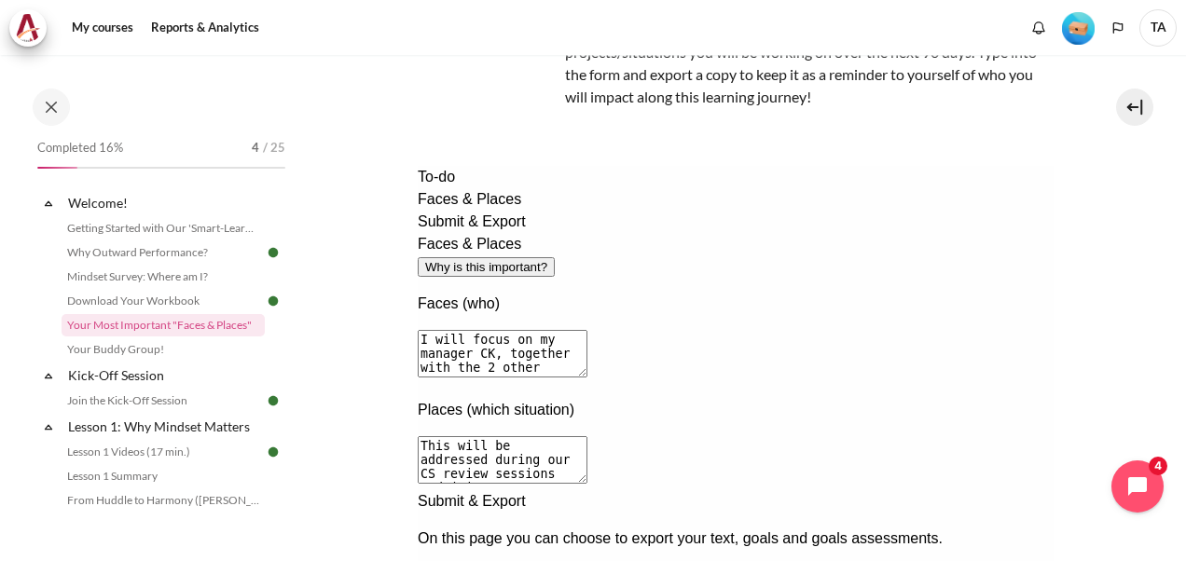
scroll to position [187, 0]
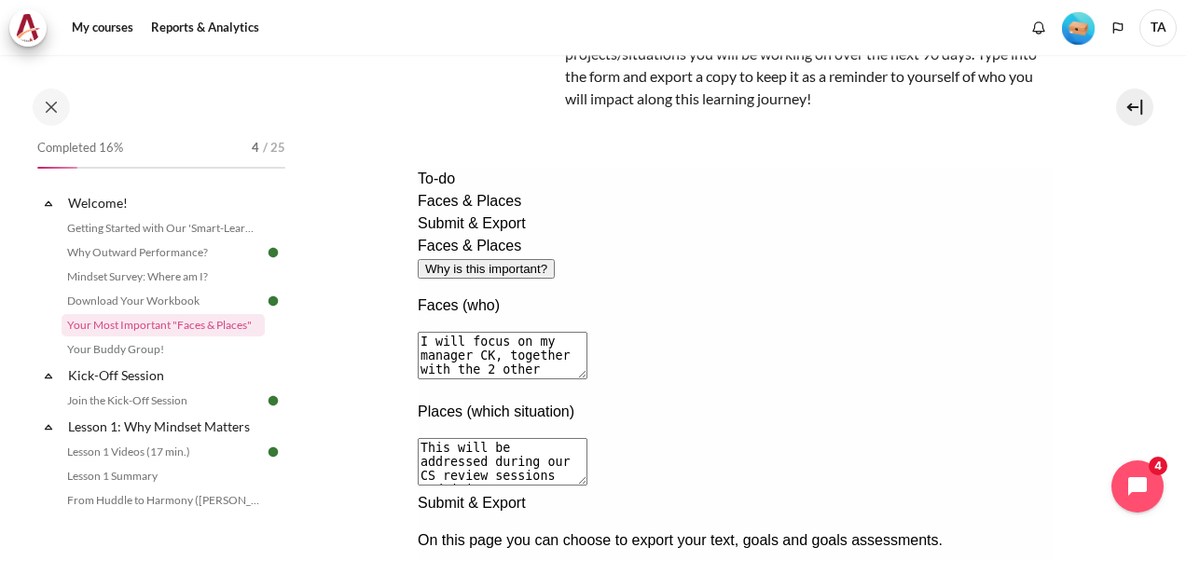
click at [450, 213] on div "Faces & Places" at bounding box center [735, 201] width 636 height 22
click at [119, 407] on link "Join the Kick-Off Session" at bounding box center [163, 401] width 203 height 22
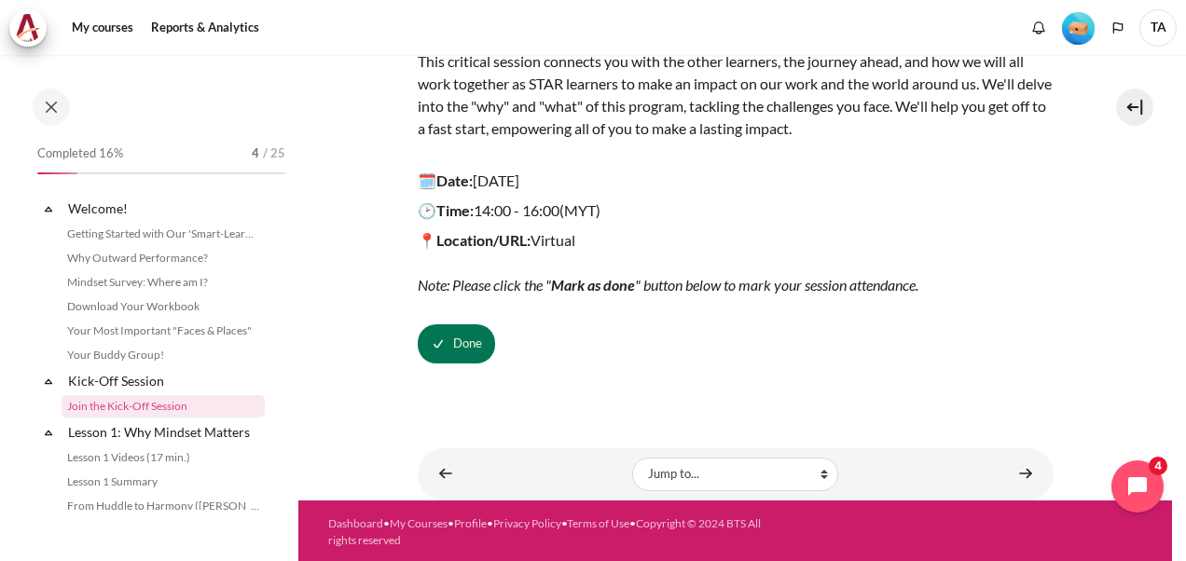
scroll to position [81, 0]
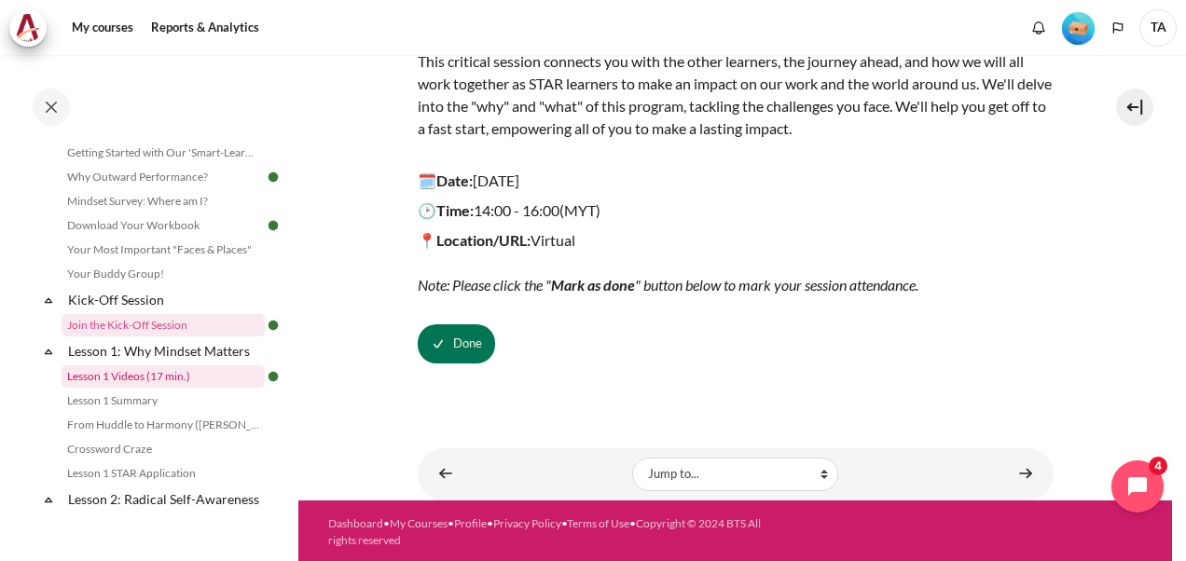
click at [142, 377] on link "Lesson 1 Videos (17 min.)" at bounding box center [163, 377] width 203 height 22
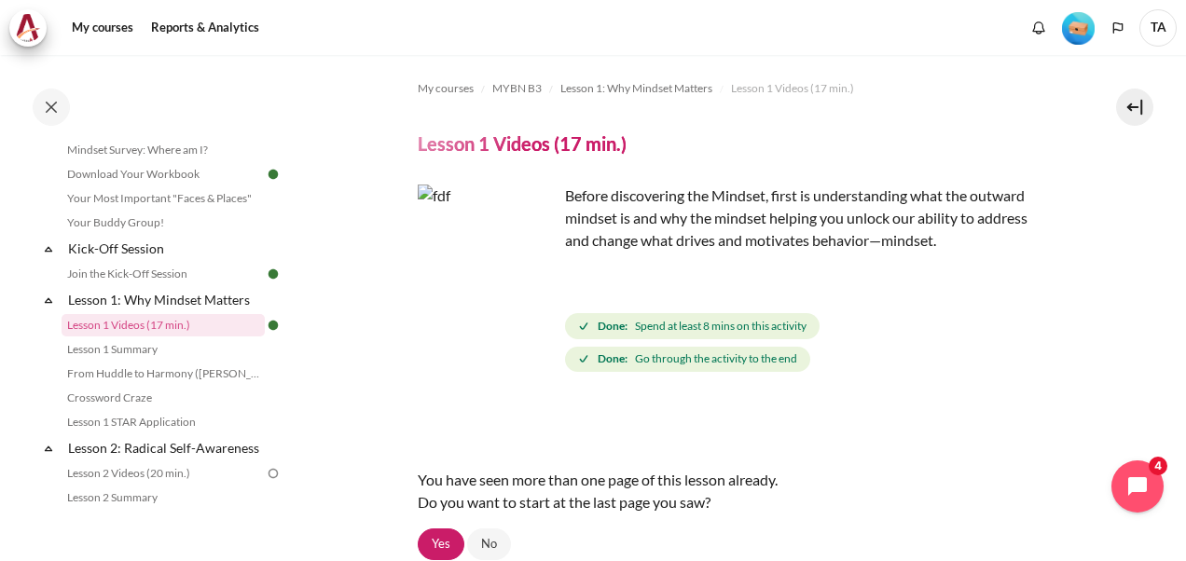
scroll to position [170, 0]
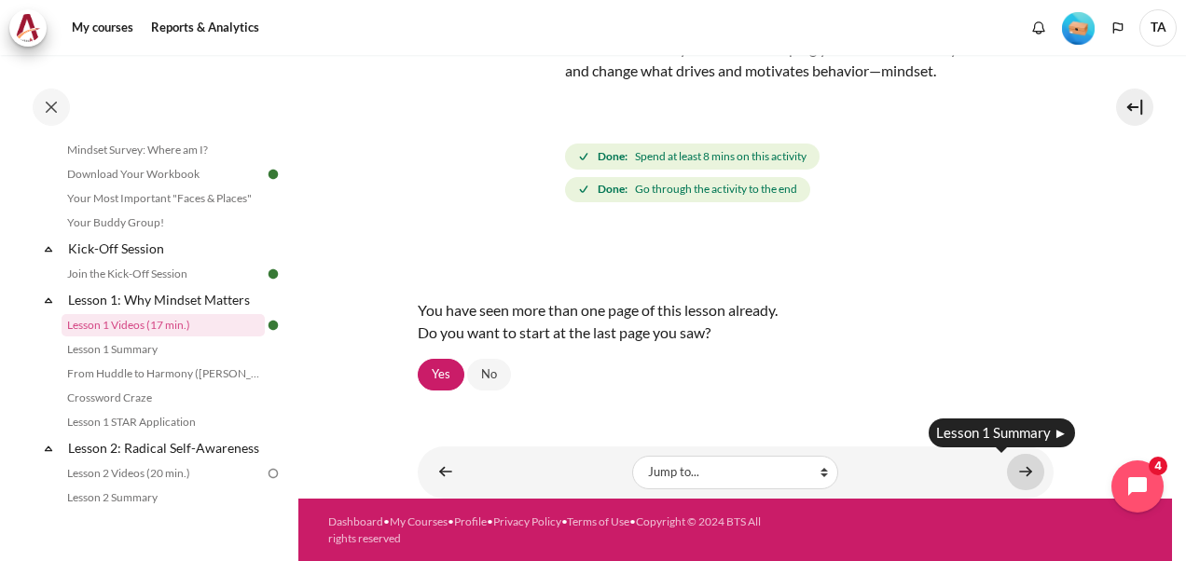
click at [1015, 470] on link "Content" at bounding box center [1025, 472] width 37 height 36
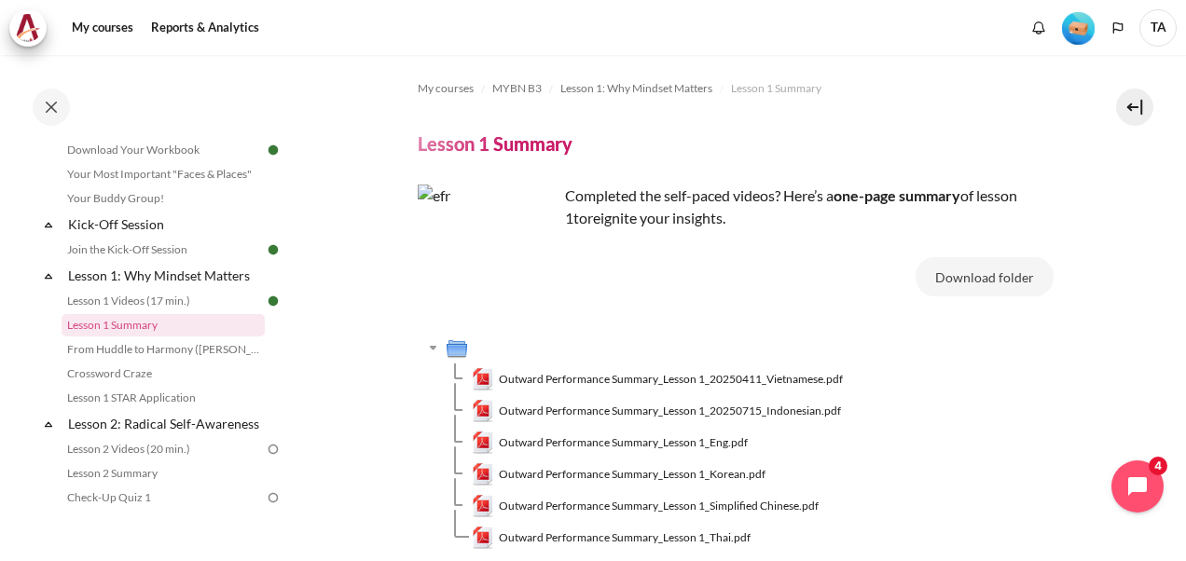
scroll to position [178, 0]
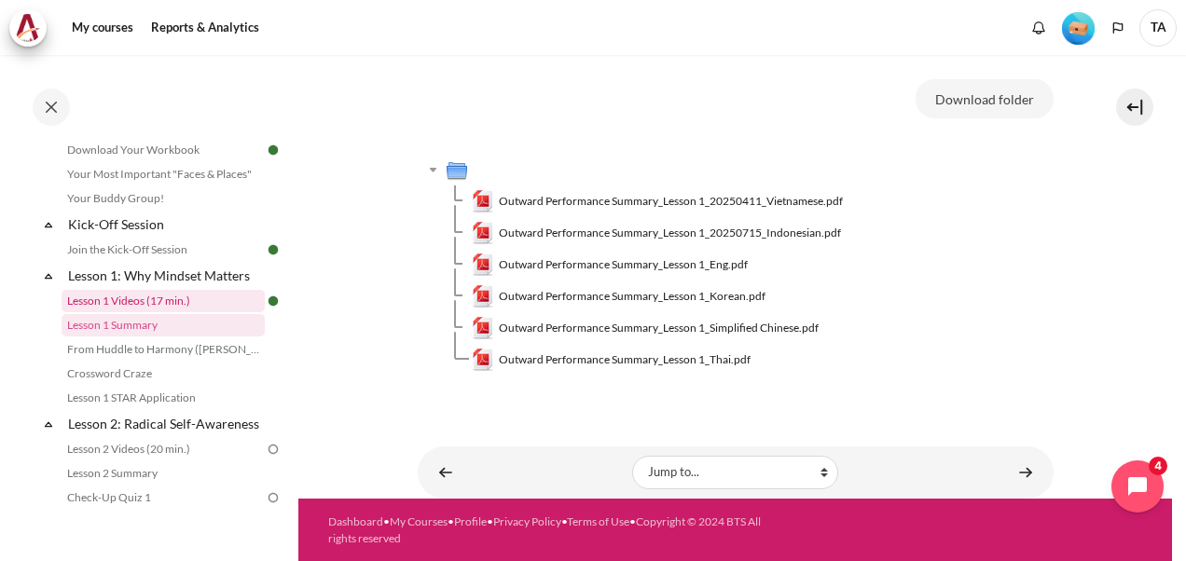
click at [159, 297] on link "Lesson 1 Videos (17 min.)" at bounding box center [163, 301] width 203 height 22
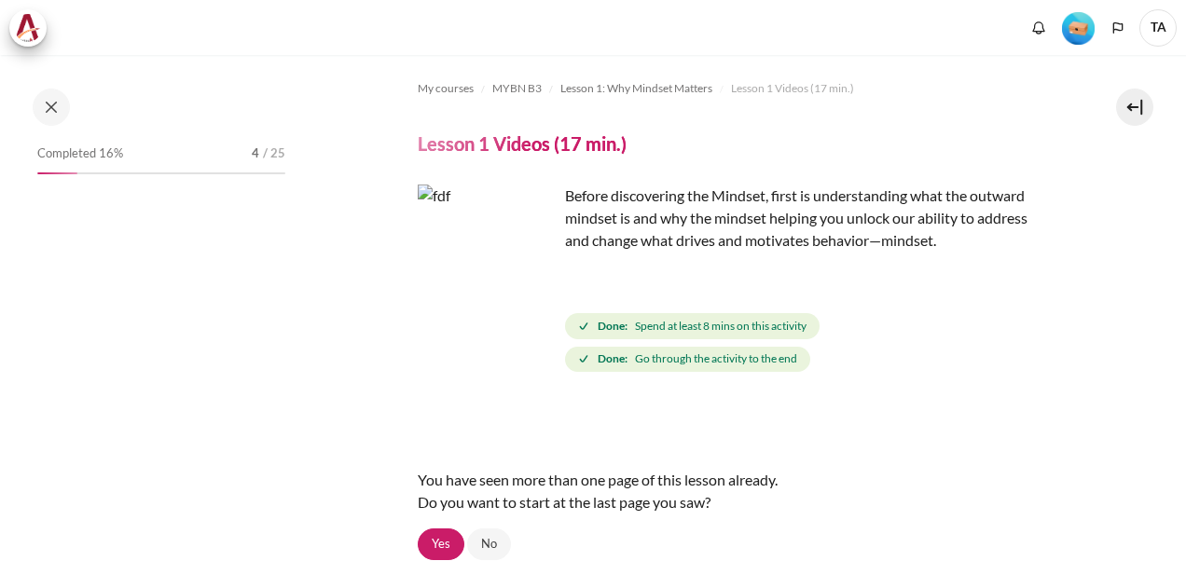
scroll to position [170, 0]
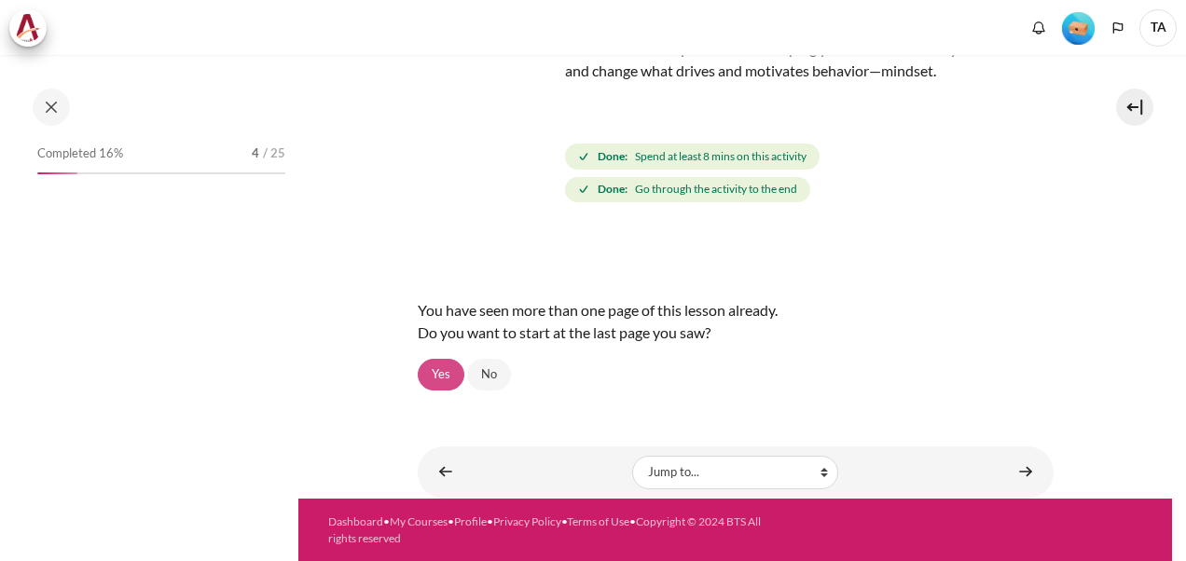
click at [427, 365] on link "Yes" at bounding box center [441, 375] width 47 height 32
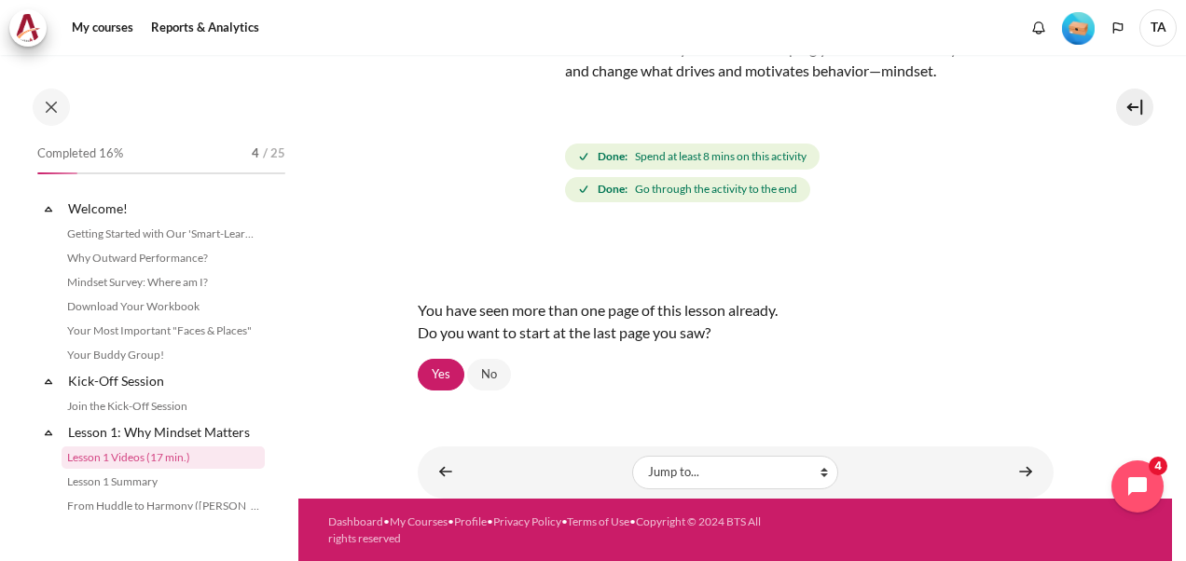
scroll to position [132, 0]
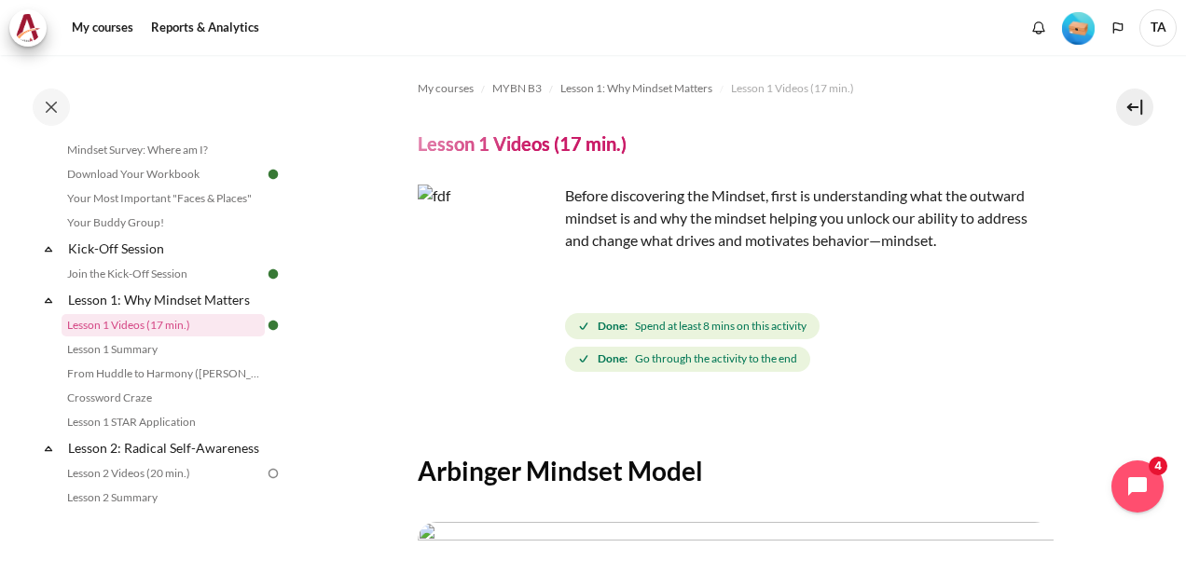
click at [534, 286] on img "Content" at bounding box center [488, 255] width 140 height 140
click at [452, 234] on img "Content" at bounding box center [488, 255] width 140 height 140
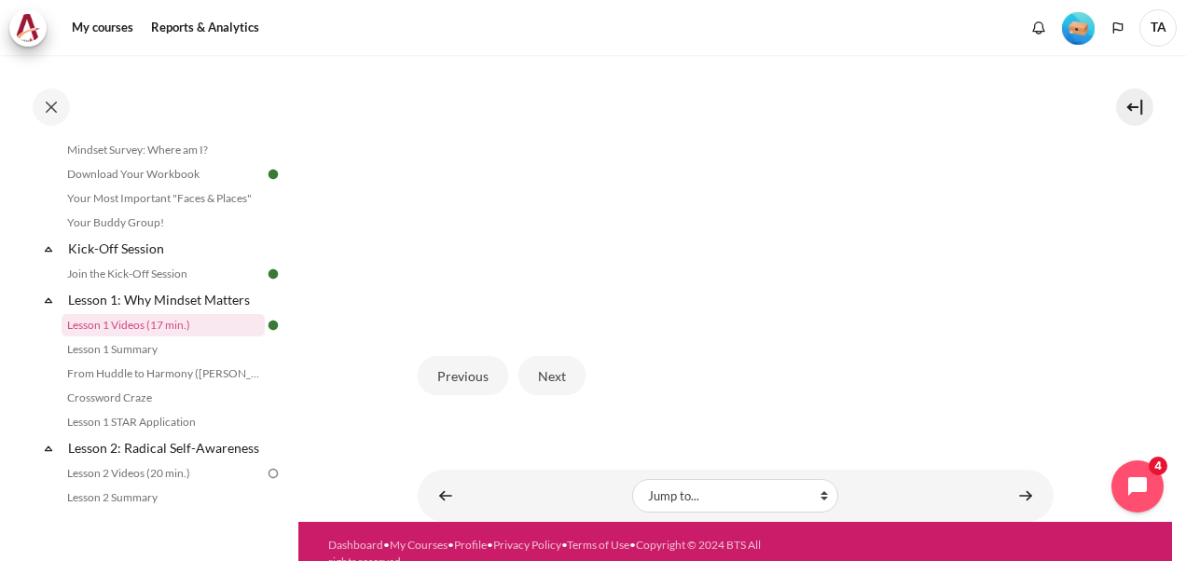
scroll to position [577, 0]
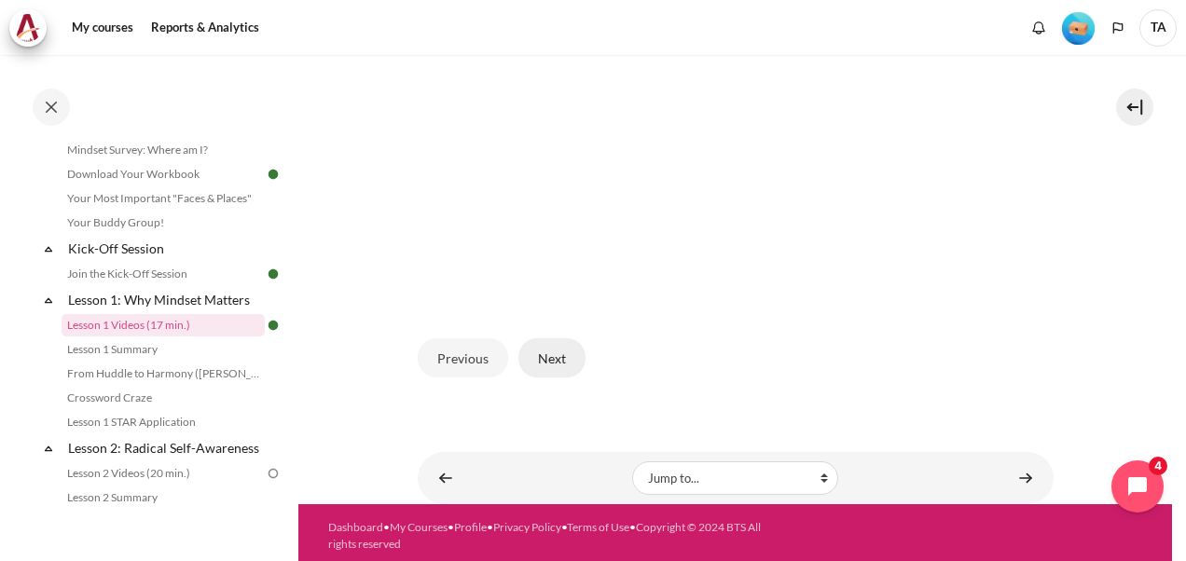
click at [564, 354] on button "Next" at bounding box center [552, 358] width 67 height 39
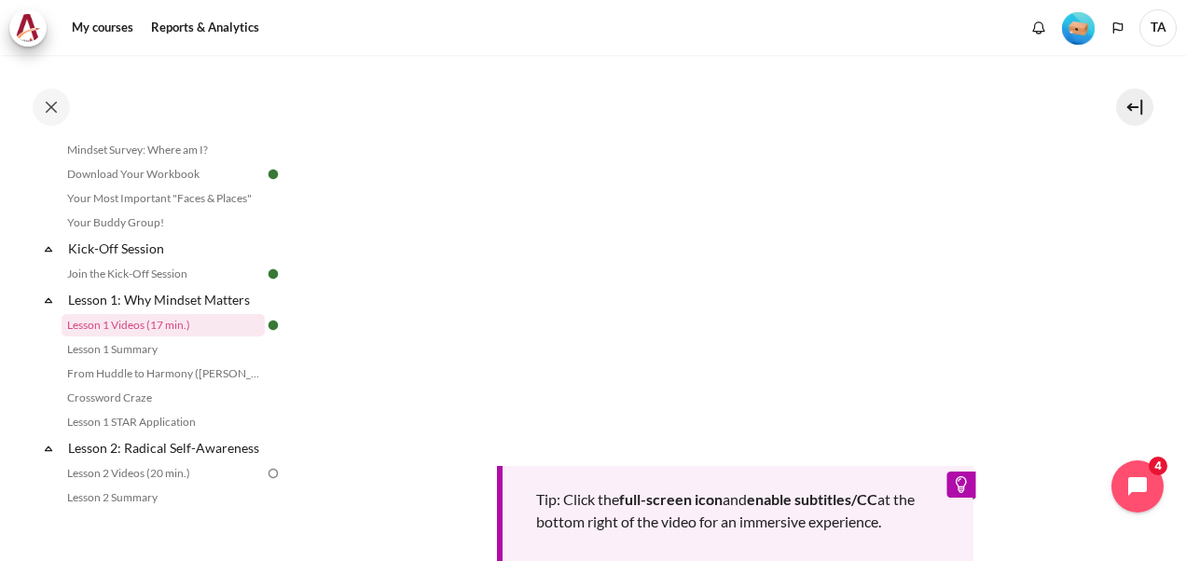
scroll to position [839, 0]
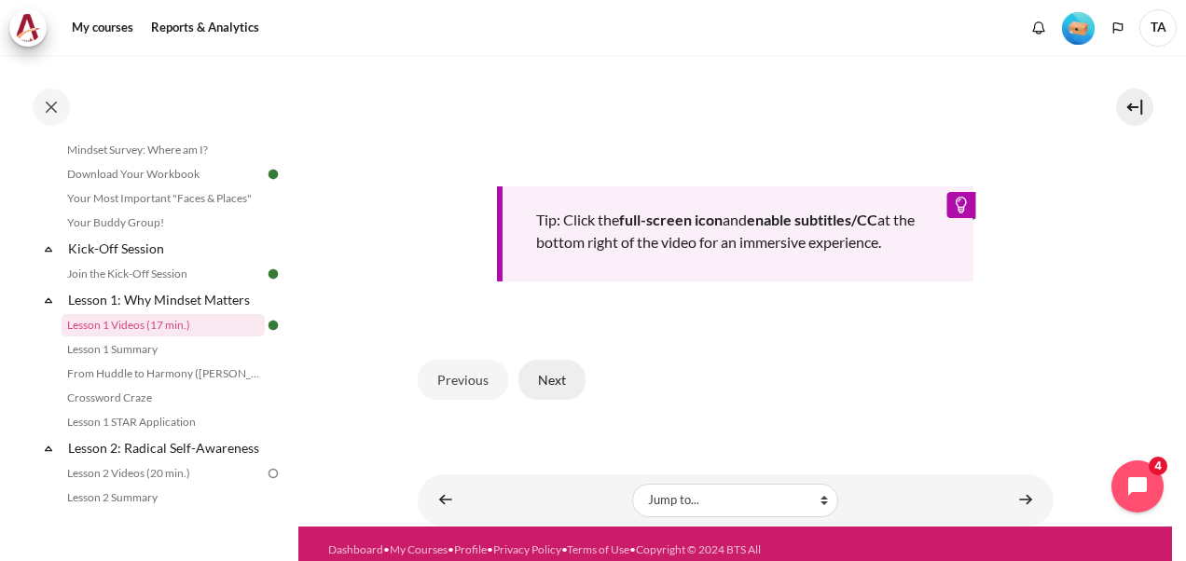
click at [563, 379] on button "Next" at bounding box center [552, 379] width 67 height 39
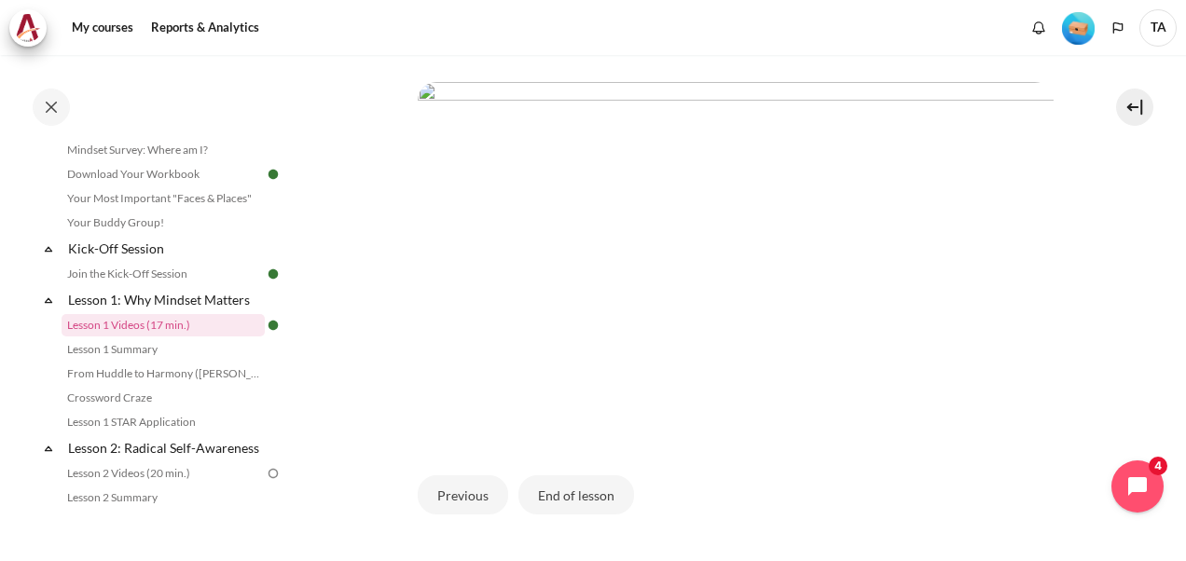
scroll to position [560, 0]
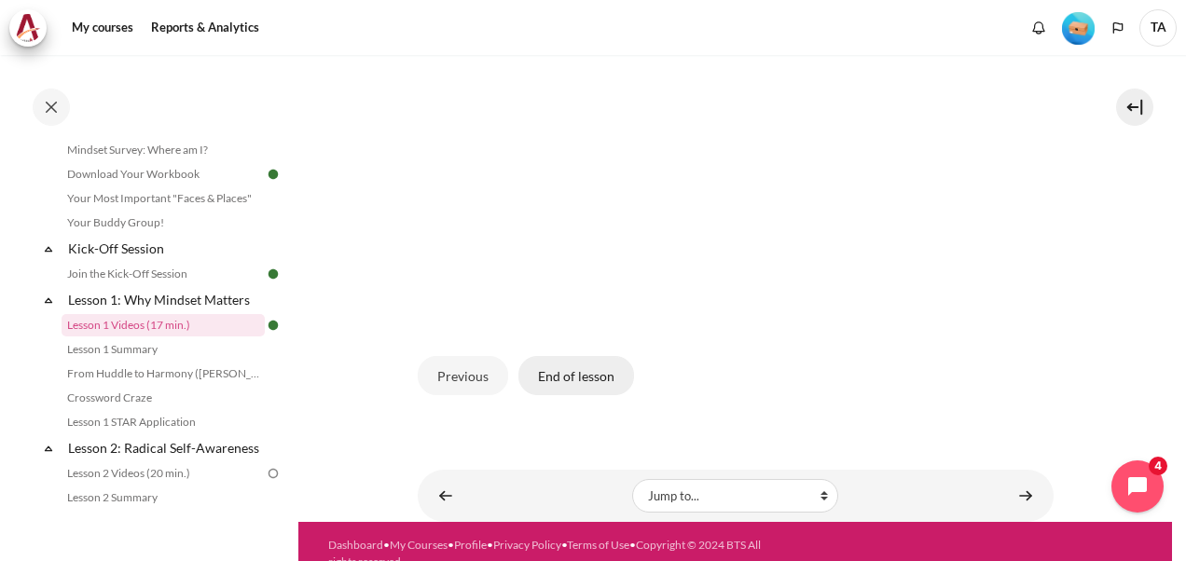
click at [581, 375] on button "End of lesson" at bounding box center [577, 375] width 116 height 39
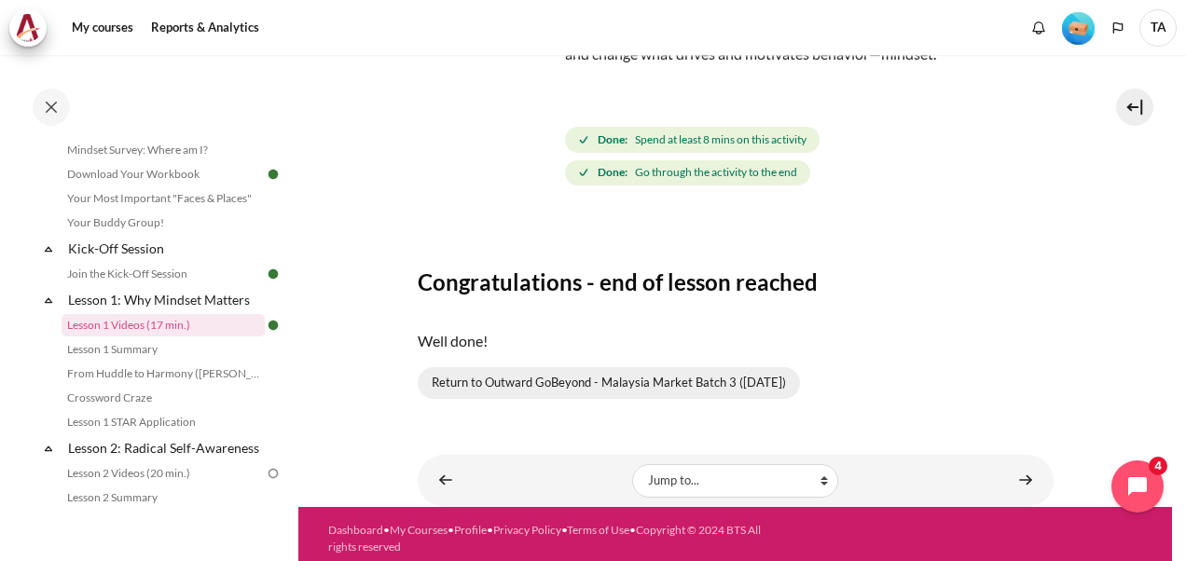
scroll to position [194, 0]
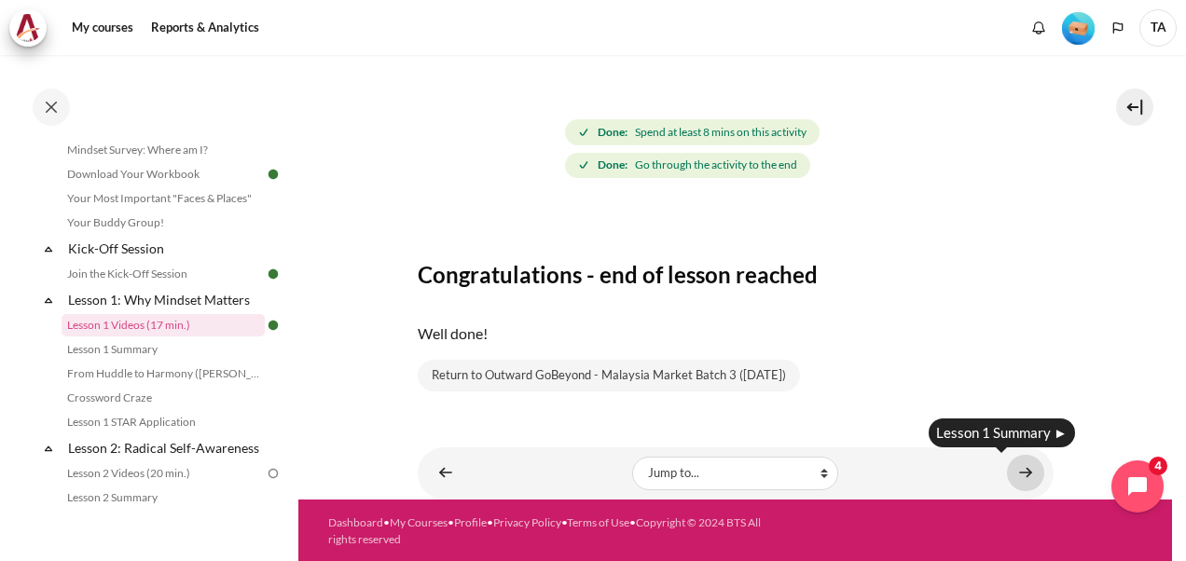
click at [1028, 476] on link "Content" at bounding box center [1025, 473] width 37 height 36
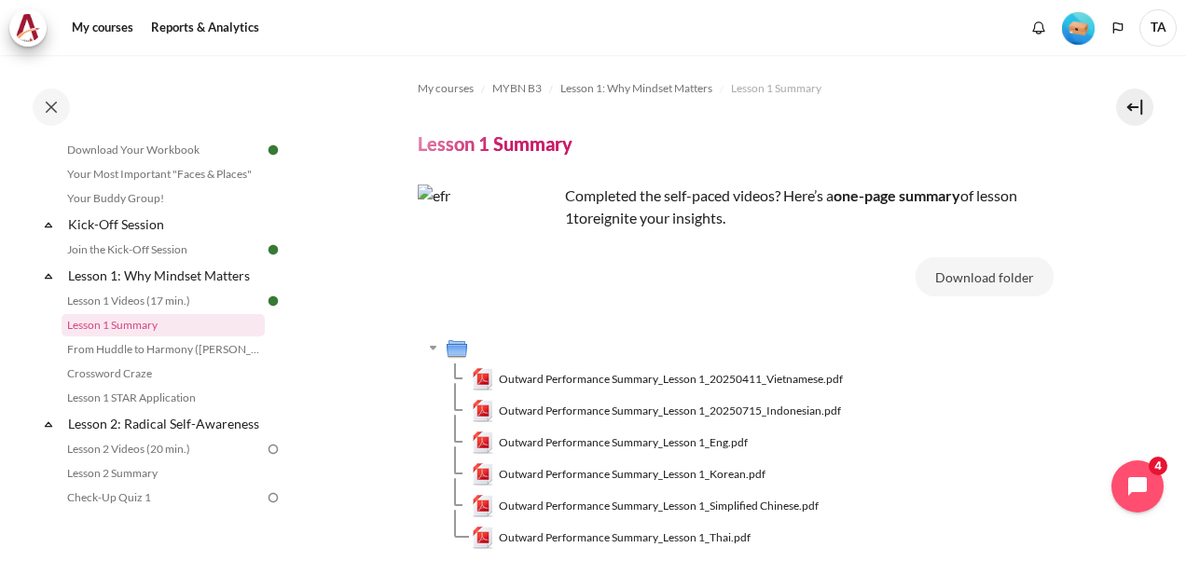
scroll to position [93, 0]
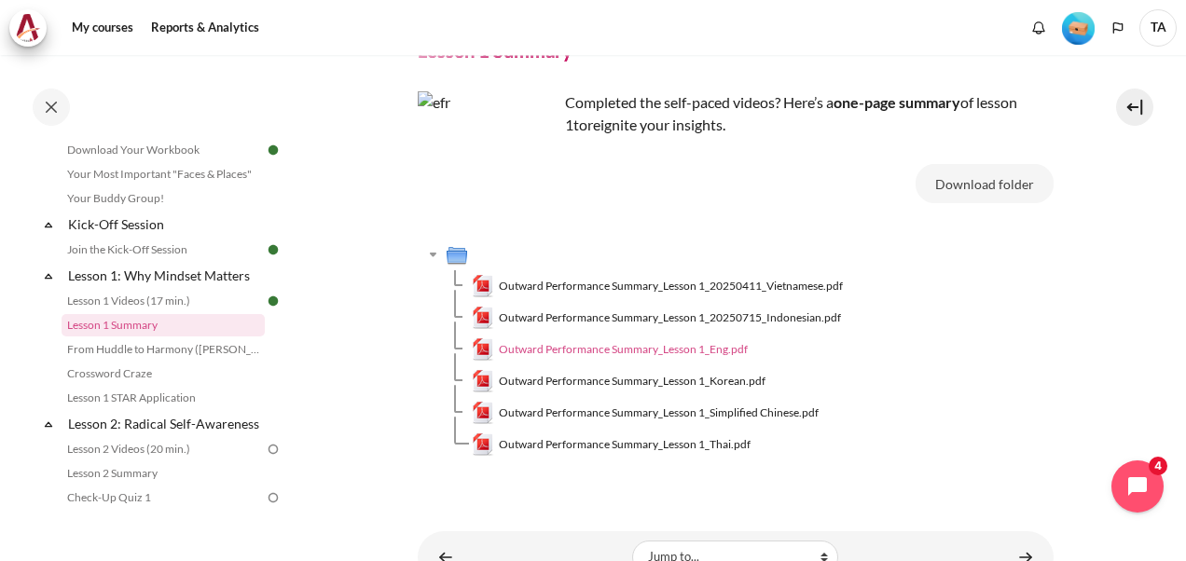
click at [707, 349] on span "Outward Performance Summary_Lesson 1_Eng.pdf" at bounding box center [623, 349] width 249 height 17
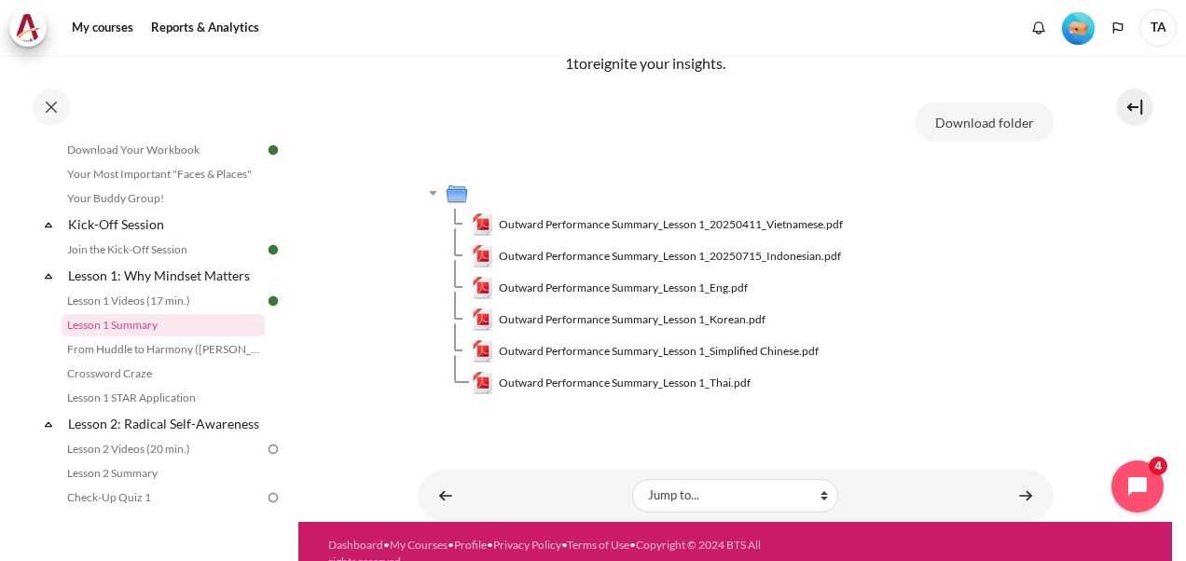
scroll to position [178, 0]
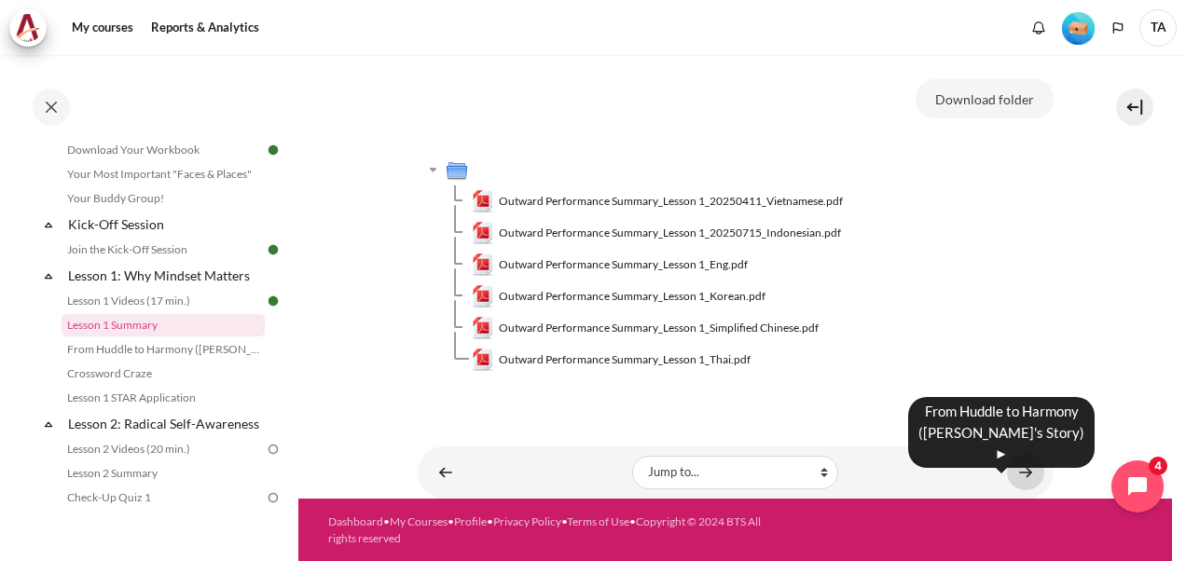
click at [1019, 474] on link "Content" at bounding box center [1025, 472] width 37 height 36
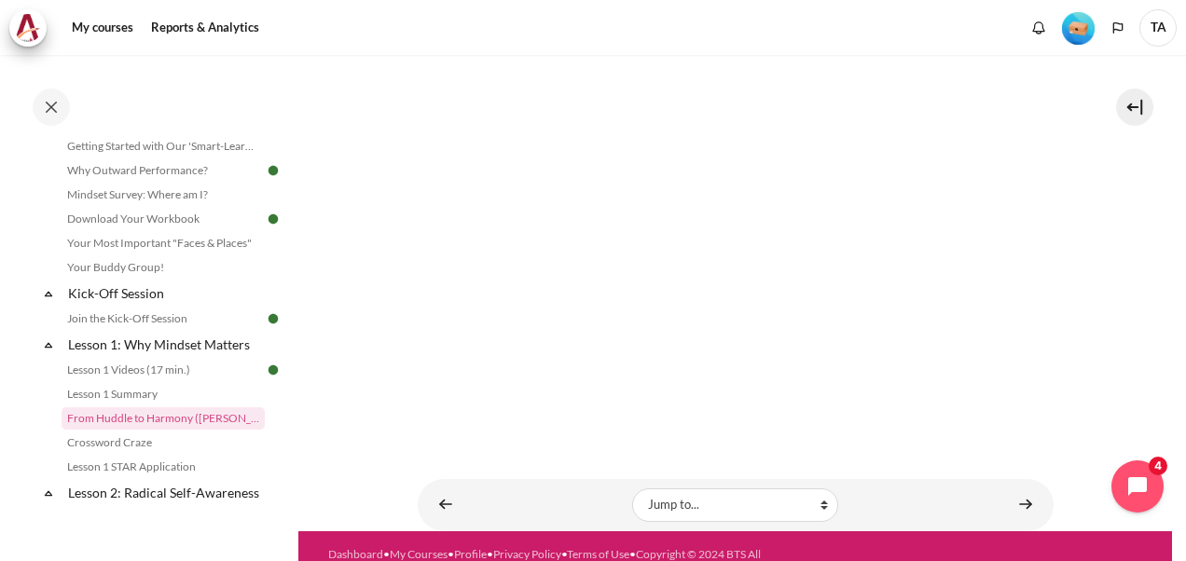
scroll to position [270, 0]
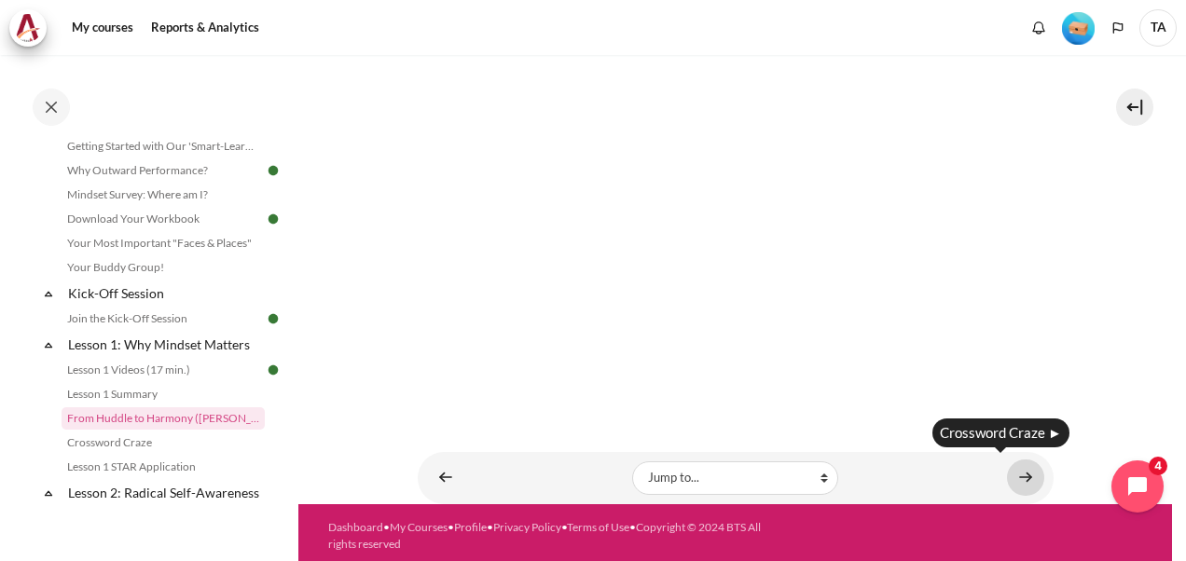
click at [1022, 471] on link "Content" at bounding box center [1025, 478] width 37 height 36
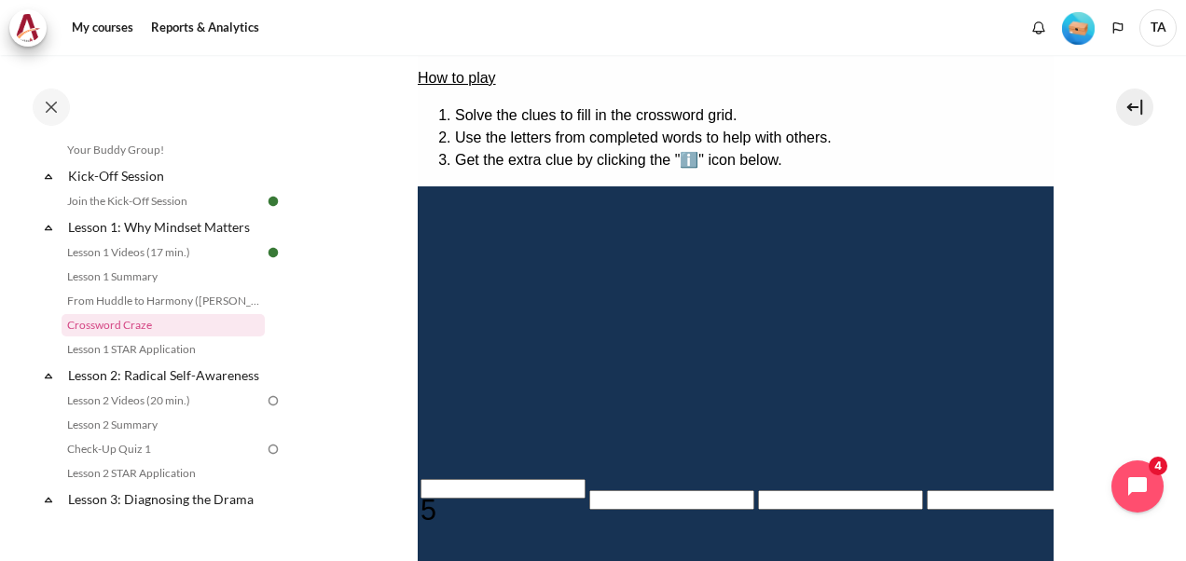
scroll to position [746, 0]
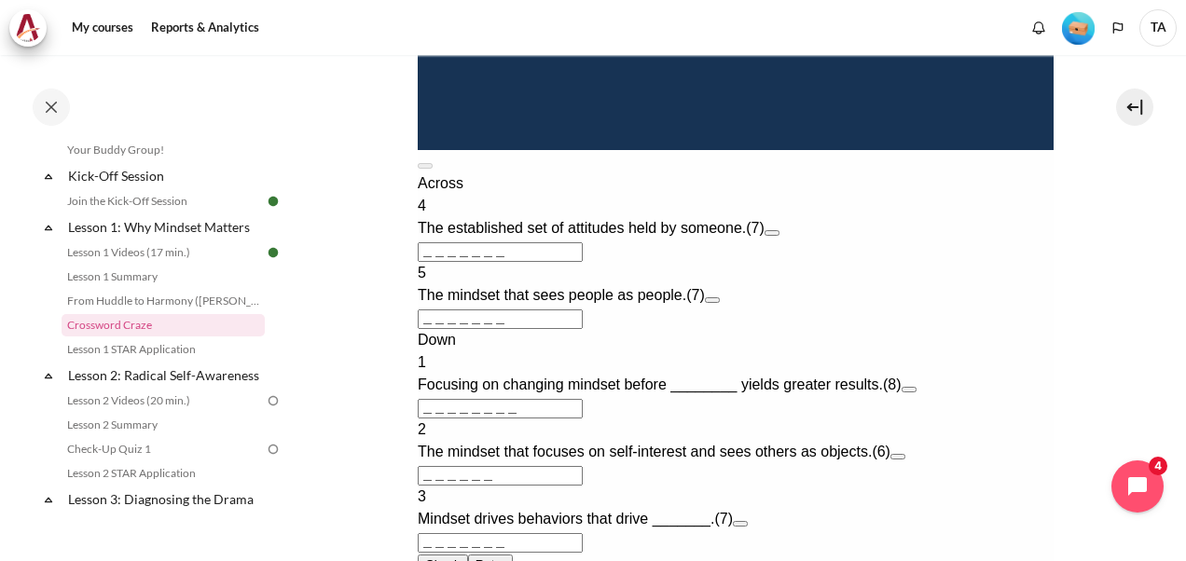
click at [779, 236] on button "Open extra clue for 4 Across. The established set of attitudes held by someone." at bounding box center [771, 233] width 15 height 6
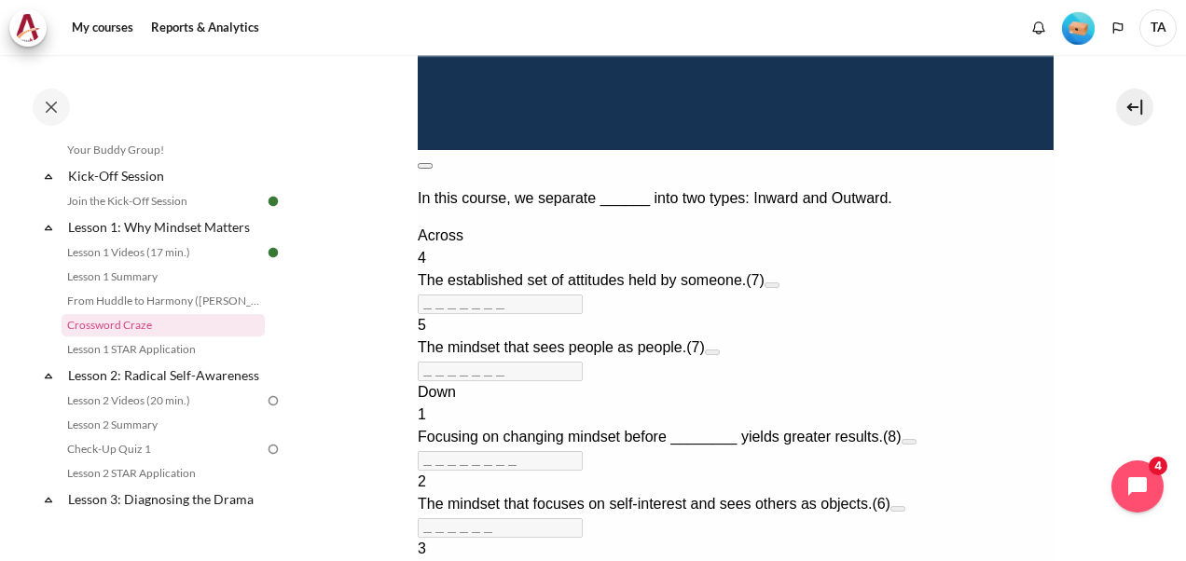
click at [432, 163] on button at bounding box center [424, 166] width 15 height 6
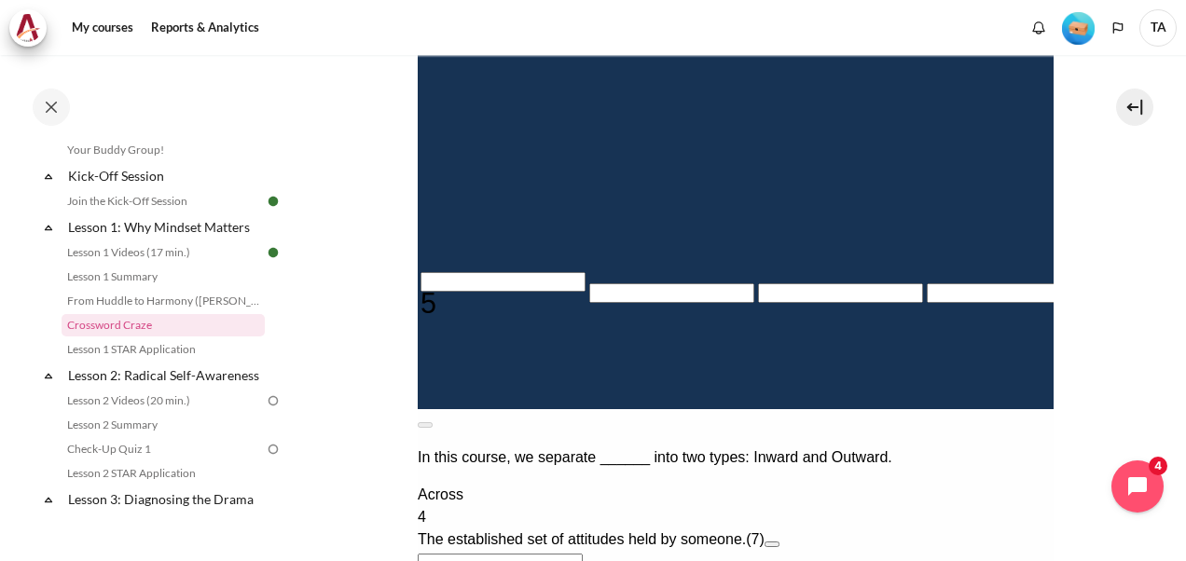
scroll to position [466, 0]
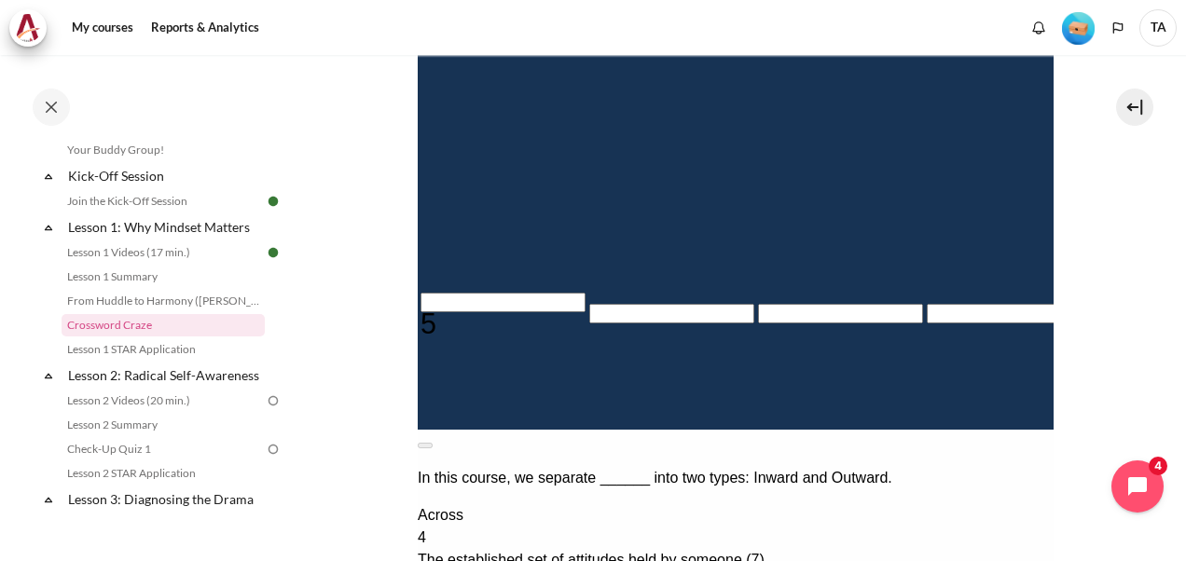
click at [1095, 228] on input "Crossword grid. Use arrow keys to navigate and the keyboard to enter characters…" at bounding box center [1177, 219] width 165 height 20
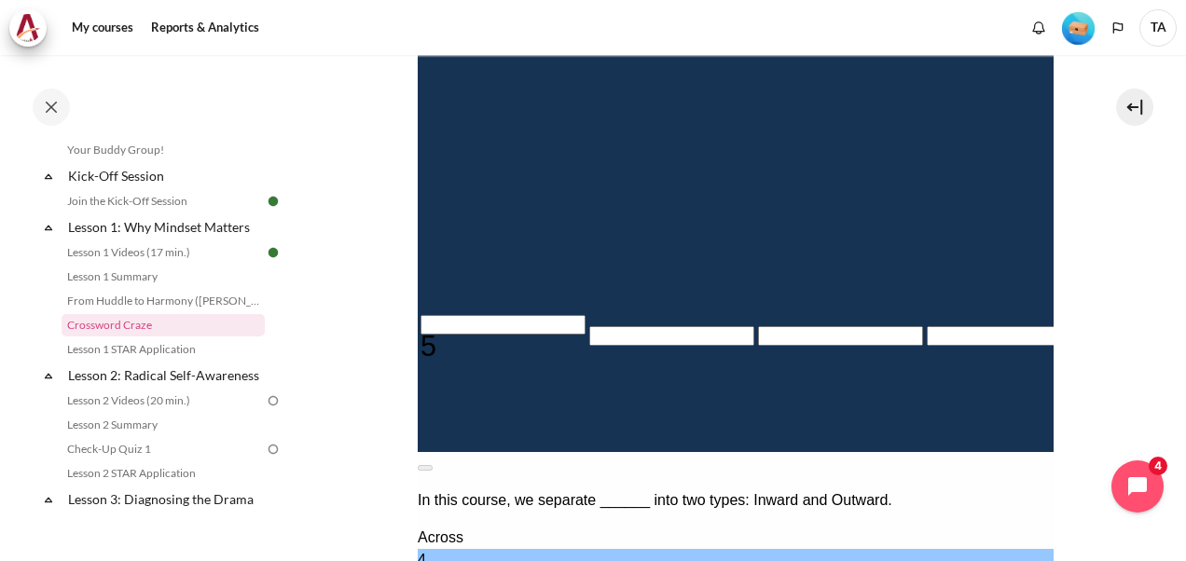
type input "I＿＿＿＿＿＿"
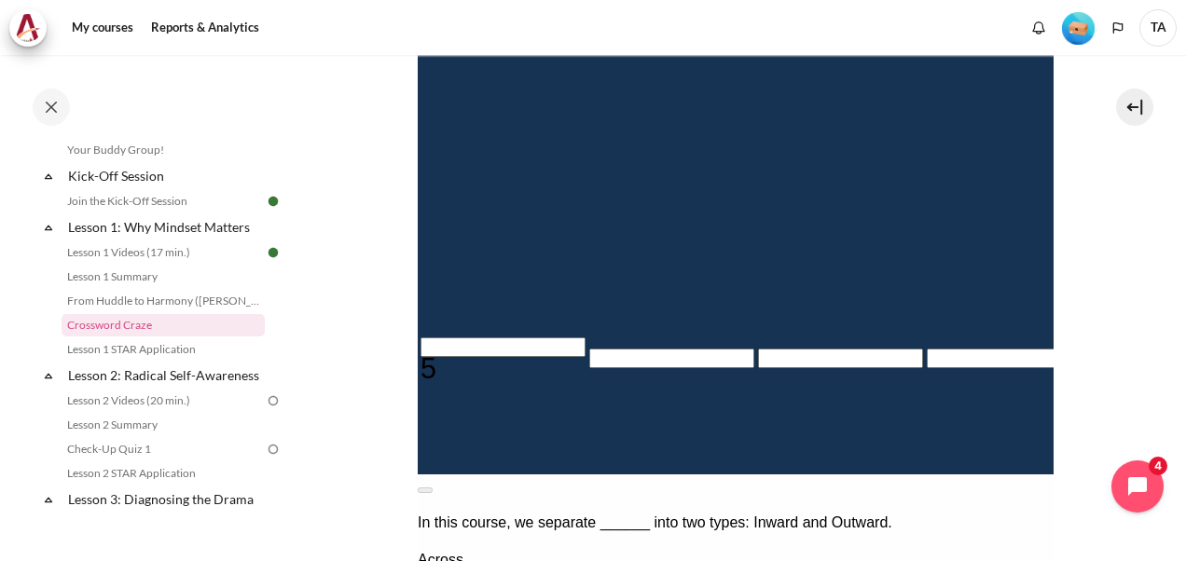
type input "IN＿＿＿＿＿"
type input "＿＿＿＿＿N＿＿"
type input "INW＿＿＿＿"
type input "INWA＿＿＿"
type input "＿＿＿＿＿A"
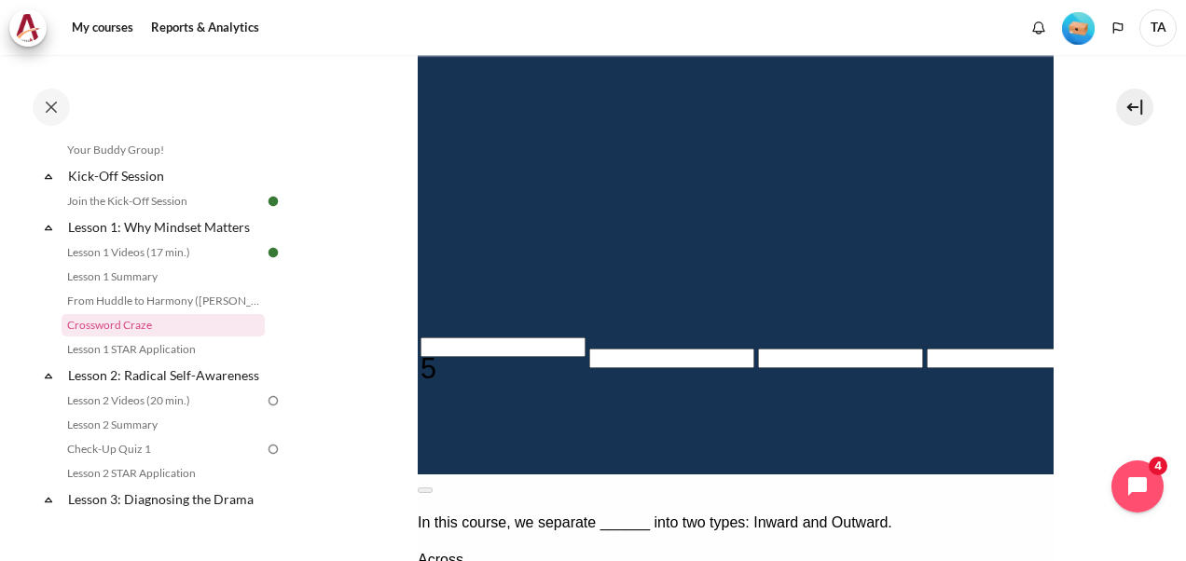
type input "INWAR＿＿"
type input "INWARD＿"
type input "＿D＿＿＿＿＿"
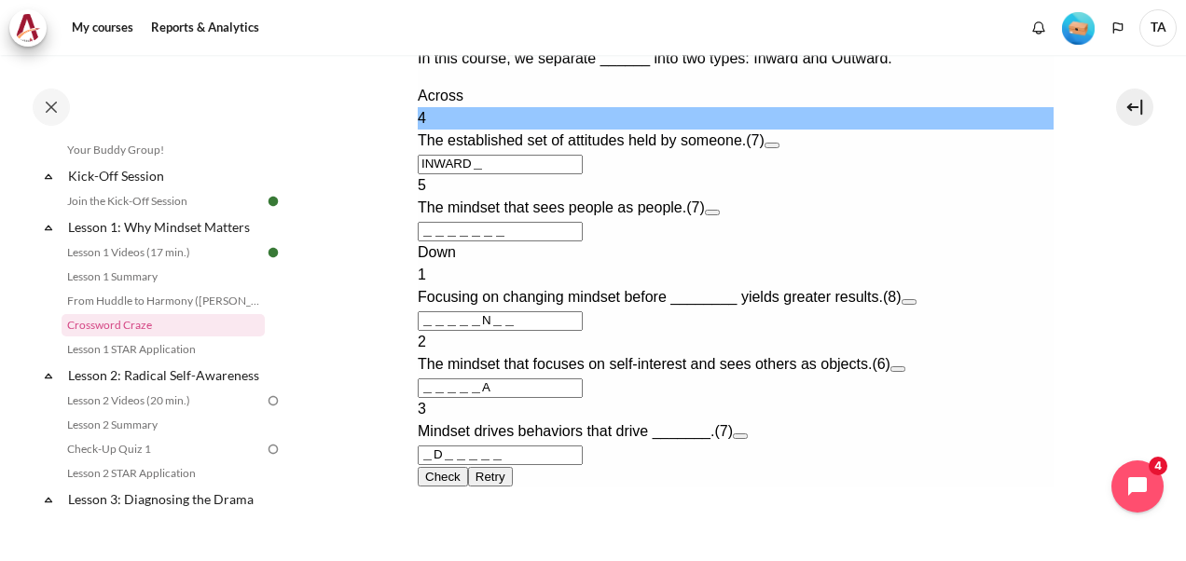
scroll to position [933, 0]
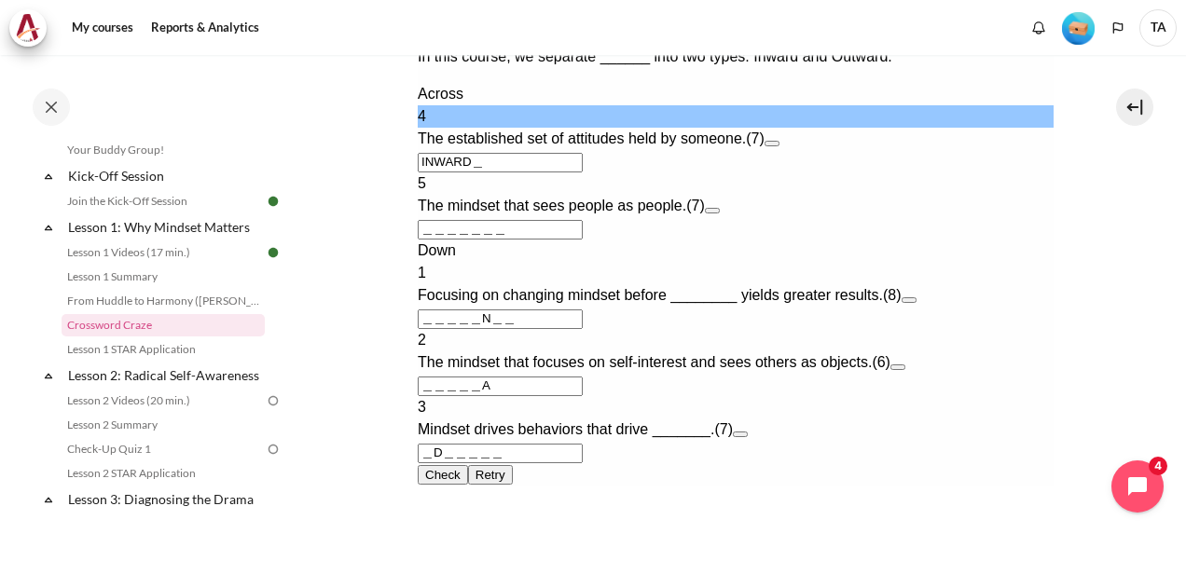
click at [779, 146] on button "Open extra clue for 4 Across. The established set of attitudes held by someone." at bounding box center [771, 144] width 15 height 6
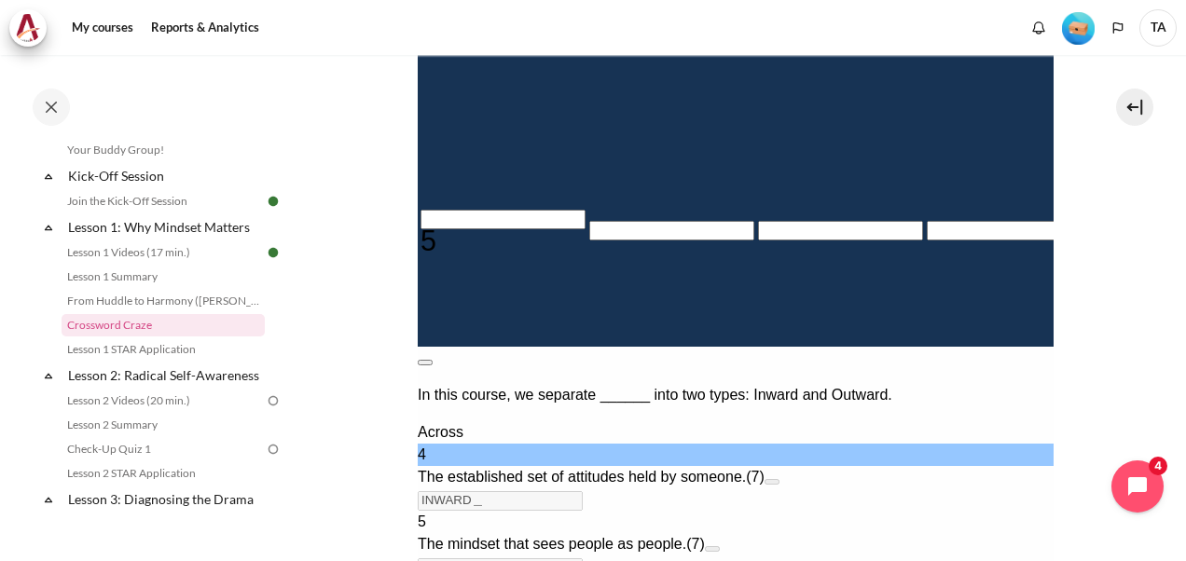
click at [432, 360] on button at bounding box center [424, 363] width 15 height 6
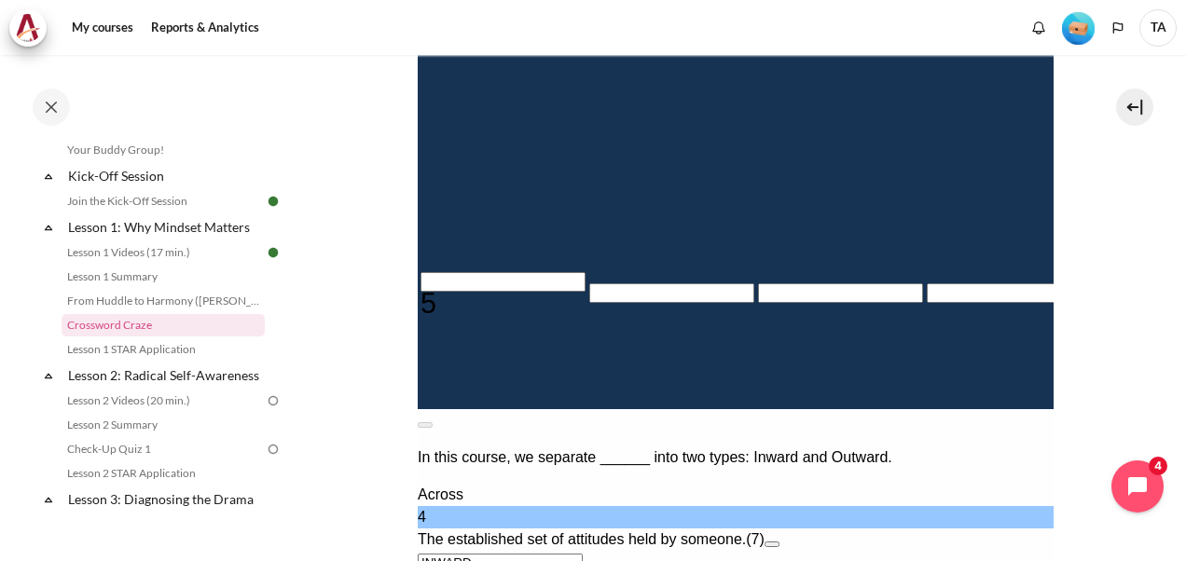
scroll to position [504, 0]
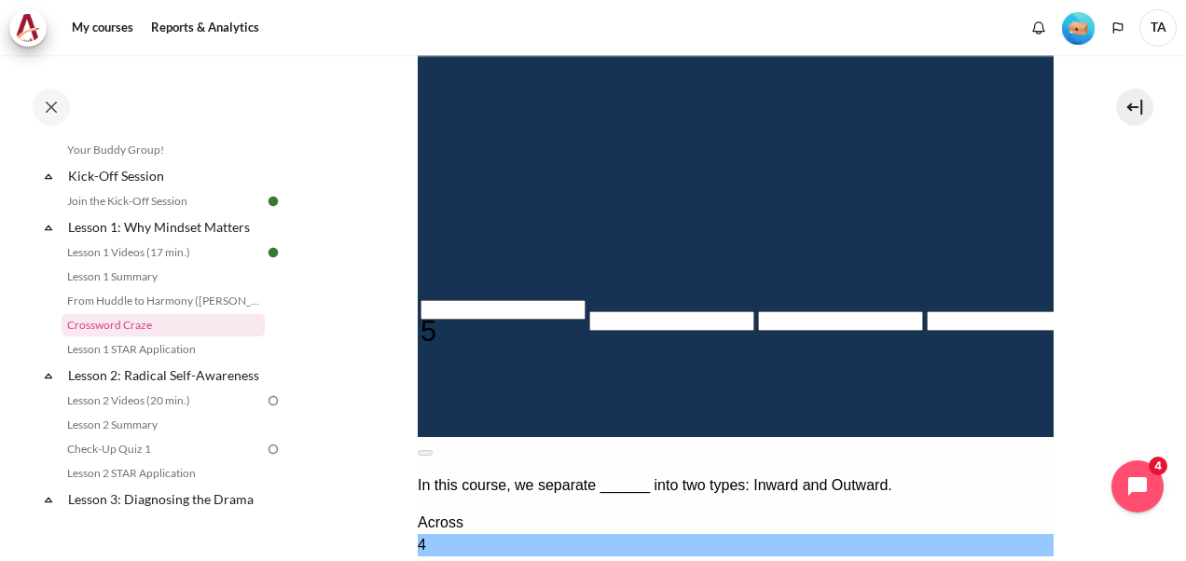
click at [1095, 214] on input "Row 6, Column 5. 4 Across. The established set of attitudes held by someone., L…" at bounding box center [1177, 204] width 165 height 20
type input "INWAR＿＿"
type input "＿＿＿＿＿＿＿"
type input "INW＿＿＿＿"
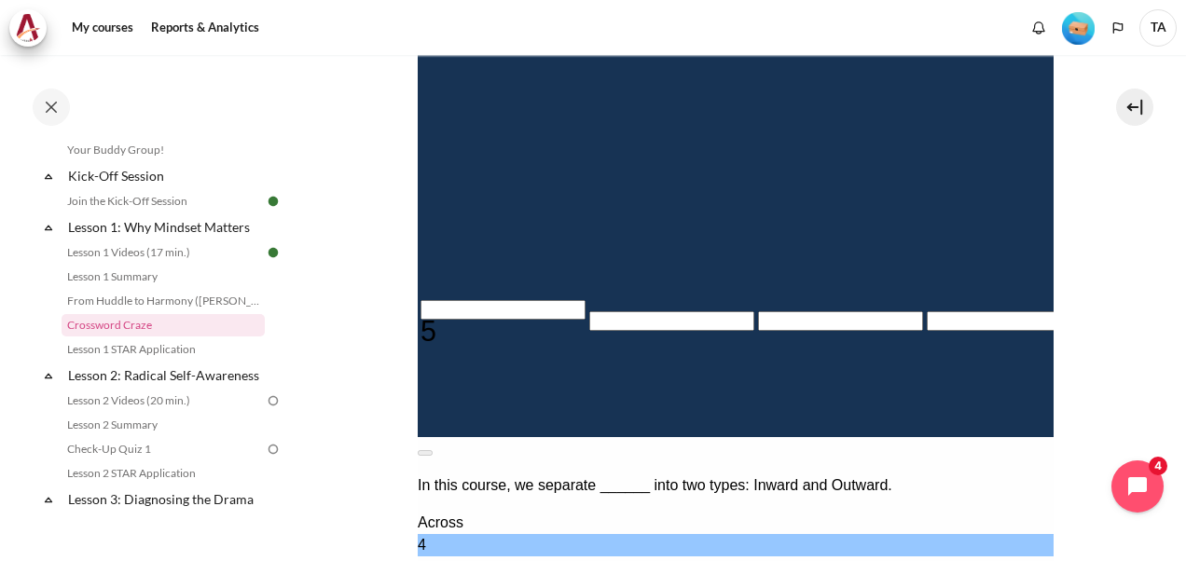
type input "＿＿＿＿＿＿"
type input "I＿＿＿＿＿＿"
type input "＿＿＿＿＿＿＿＿"
type input "＿＿＿＿＿＿＿"
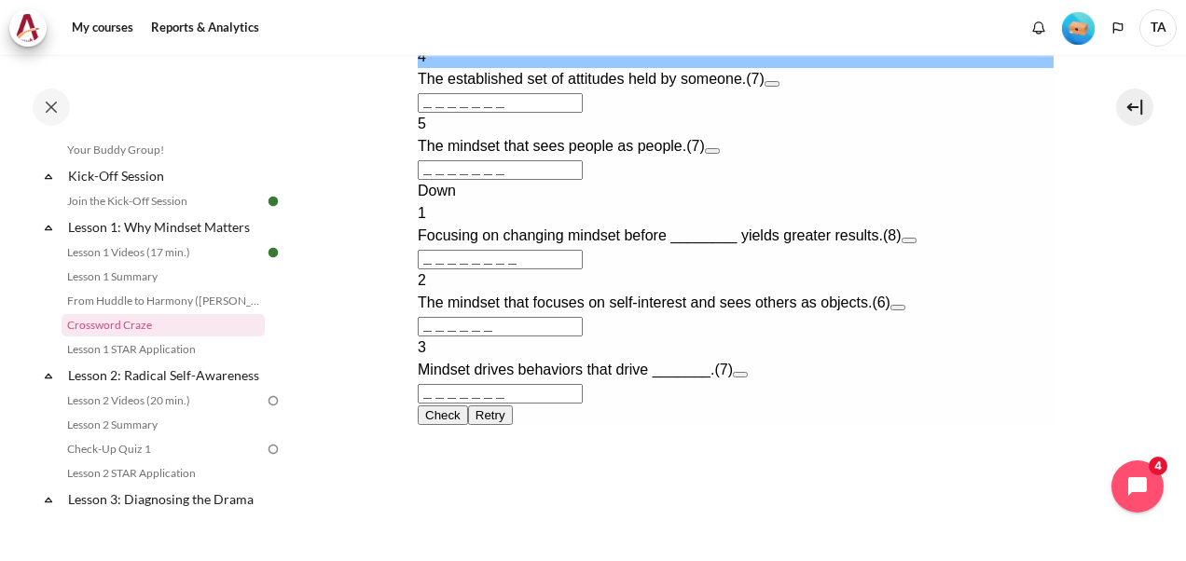
scroll to position [1063, 0]
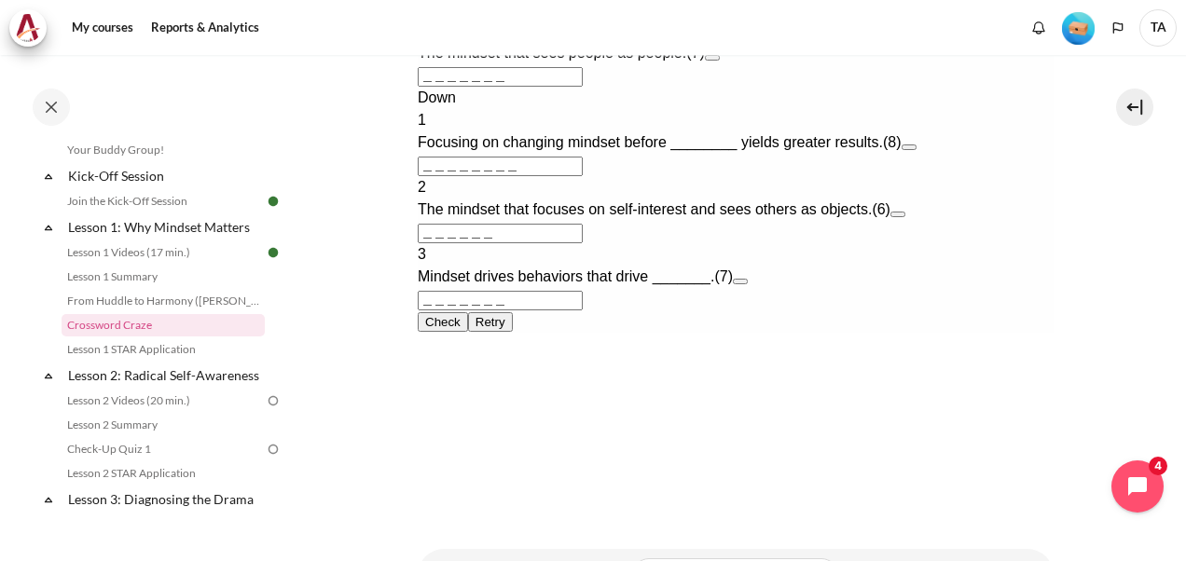
click at [916, 150] on button "Open extra clue for 1 Down. Focusing on changing mindset before ________ yields…" at bounding box center [908, 148] width 15 height 6
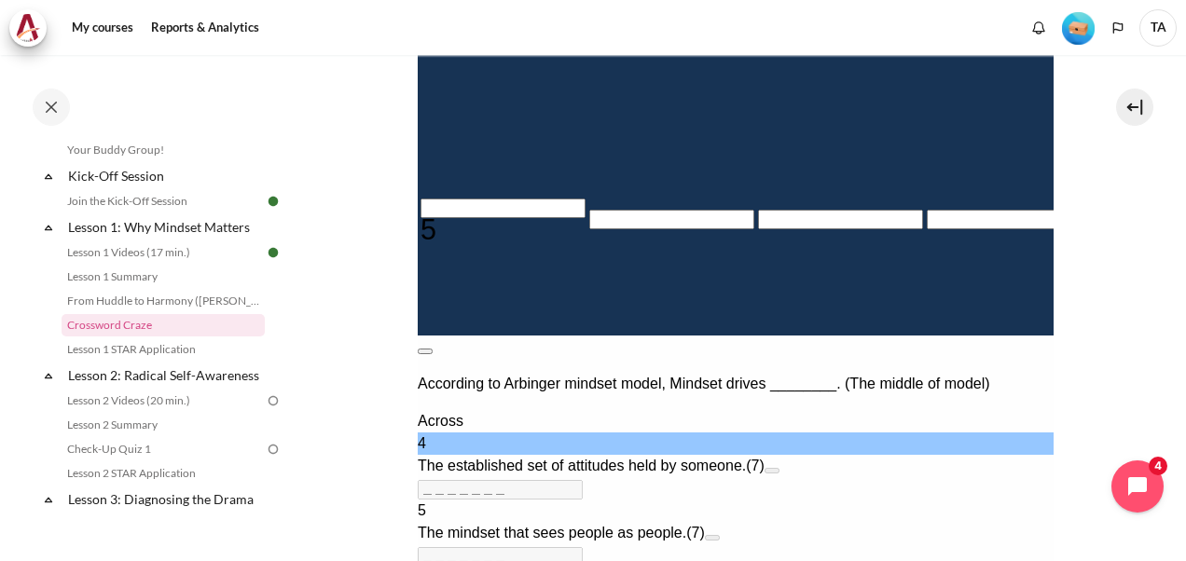
click at [432, 349] on button at bounding box center [424, 352] width 15 height 6
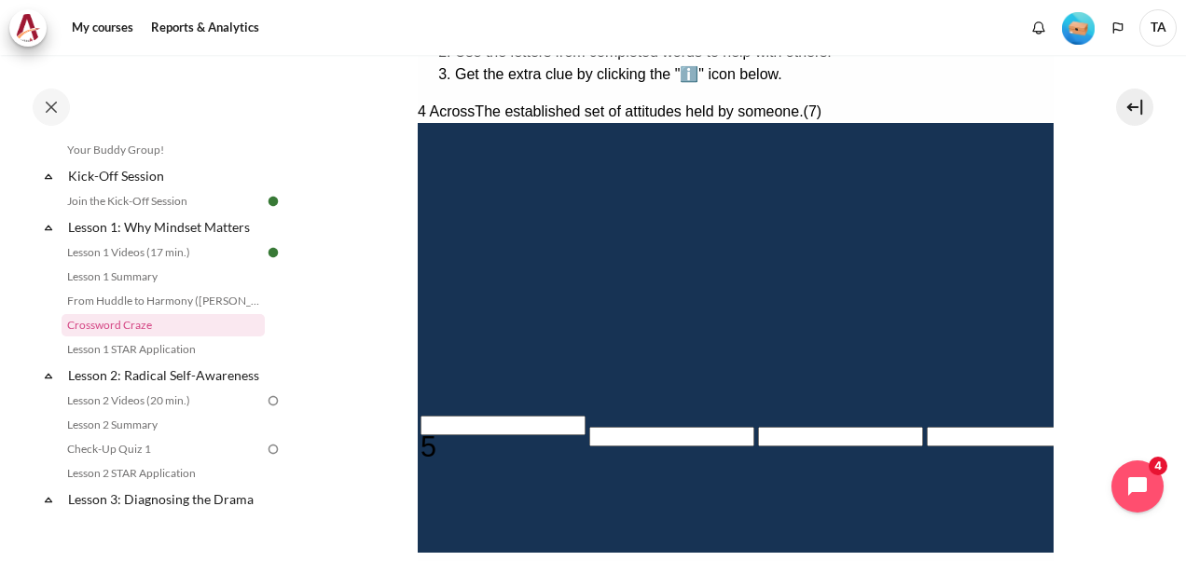
scroll to position [353, 0]
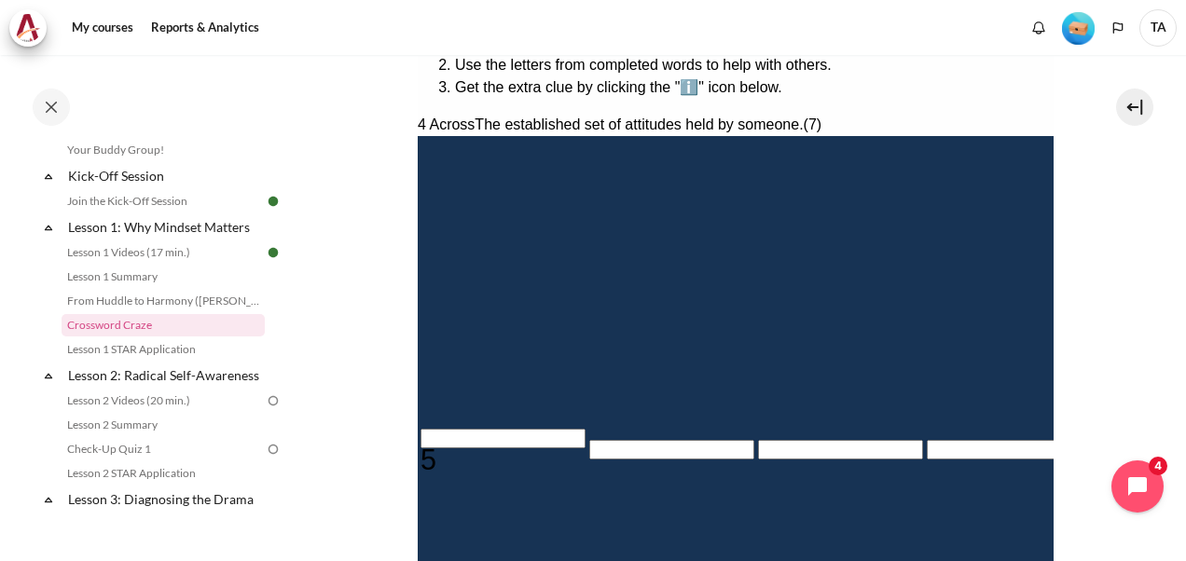
type input "B＿＿＿＿＿"
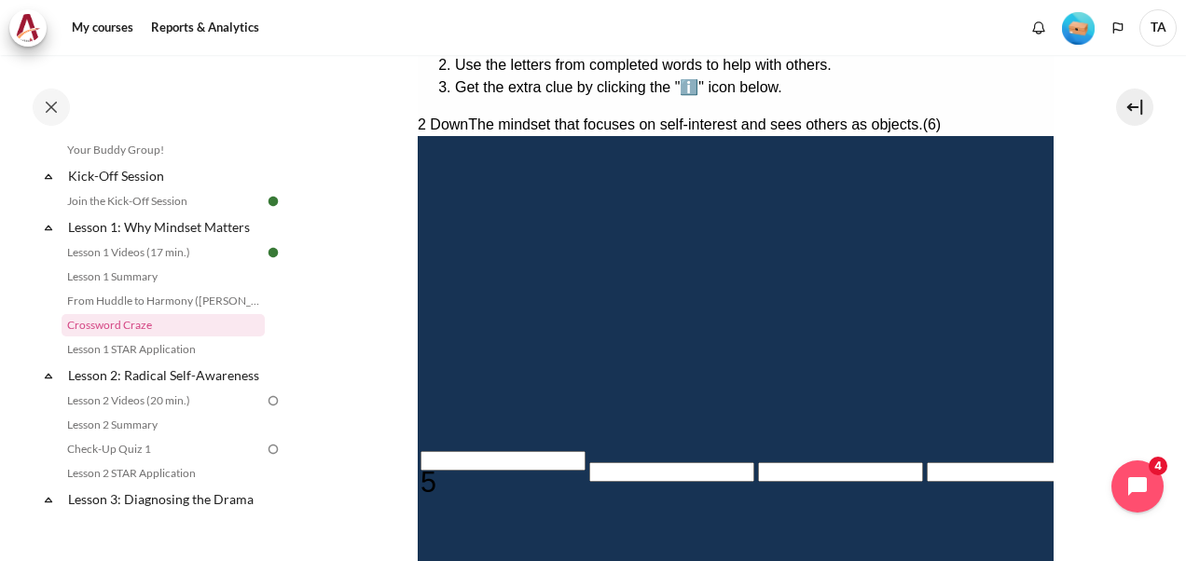
type input "BE＿＿＿＿"
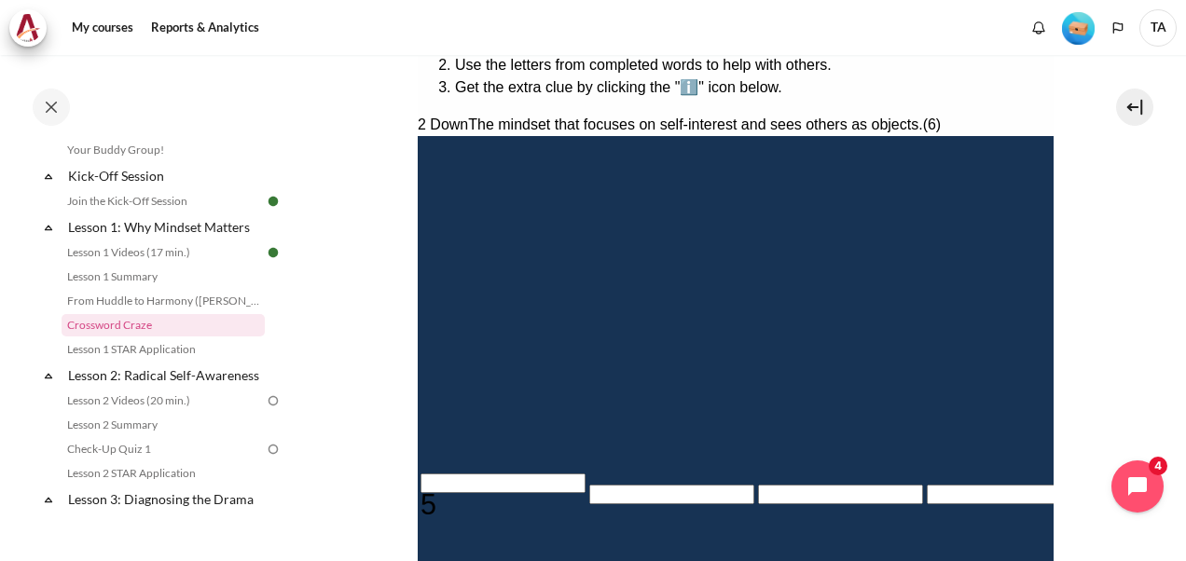
type input "BEH＿＿＿"
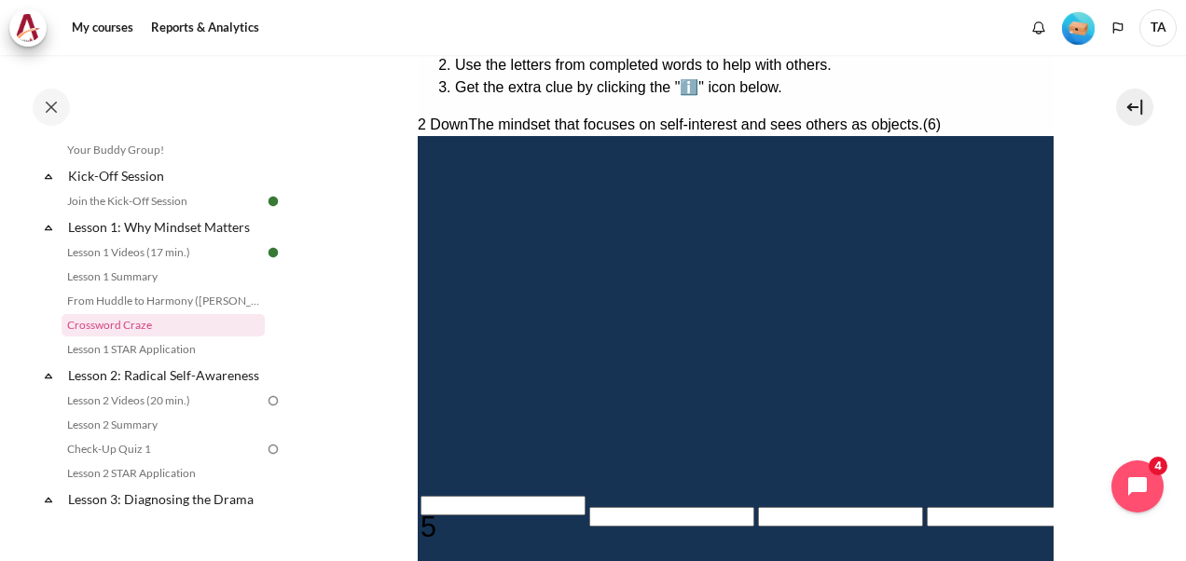
type input "BEHA＿＿"
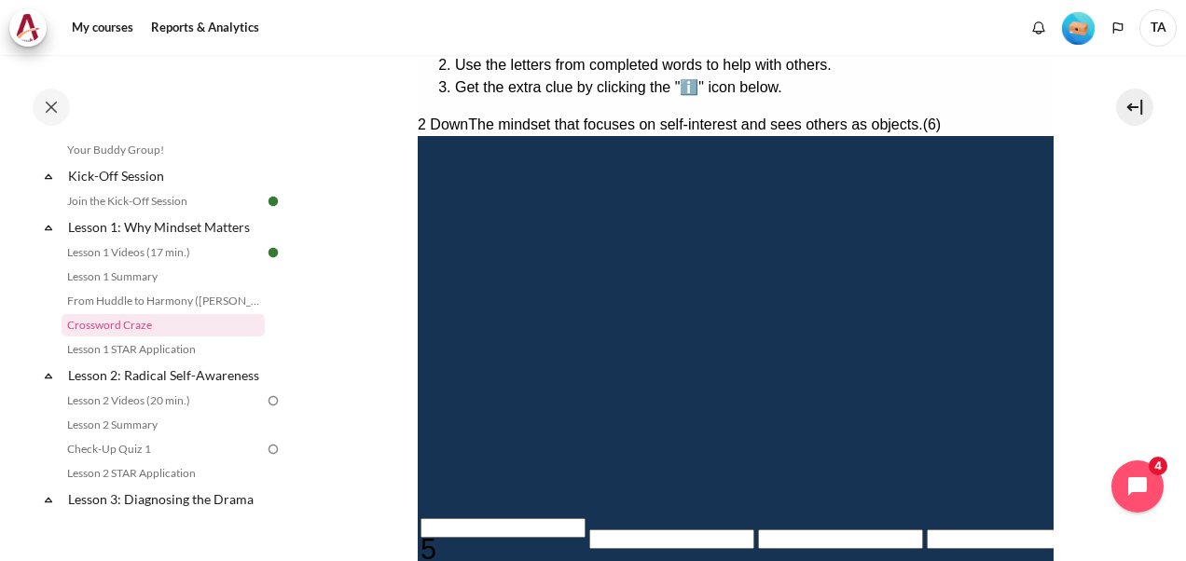
scroll to position [259, 0]
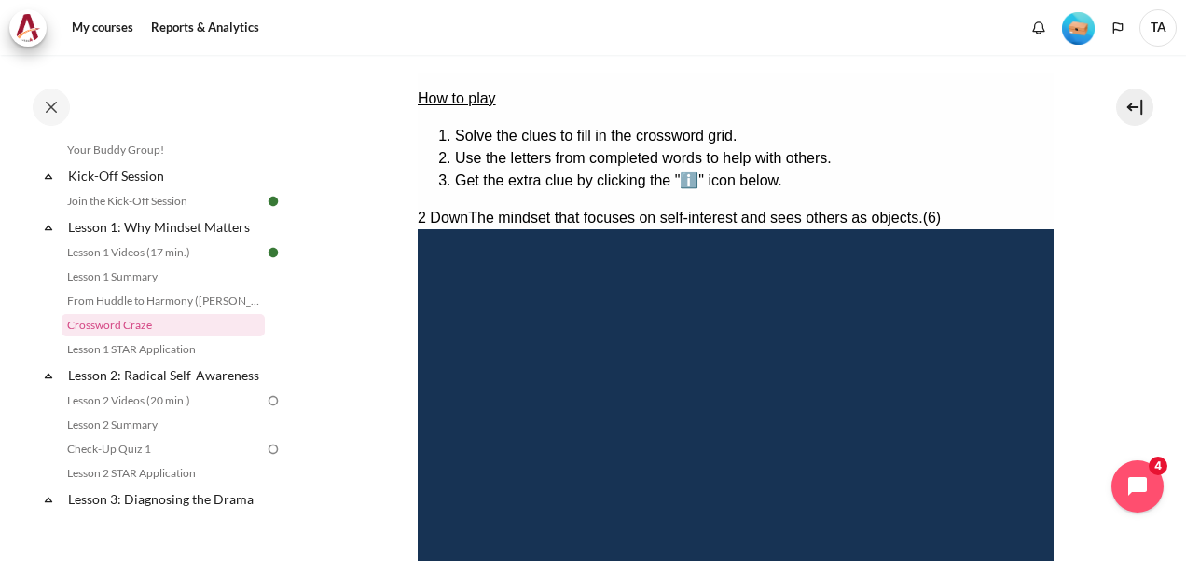
type input "REHA＿＿"
type input "RESA＿＿"
type input "RESU＿＿"
type input "RESUL＿"
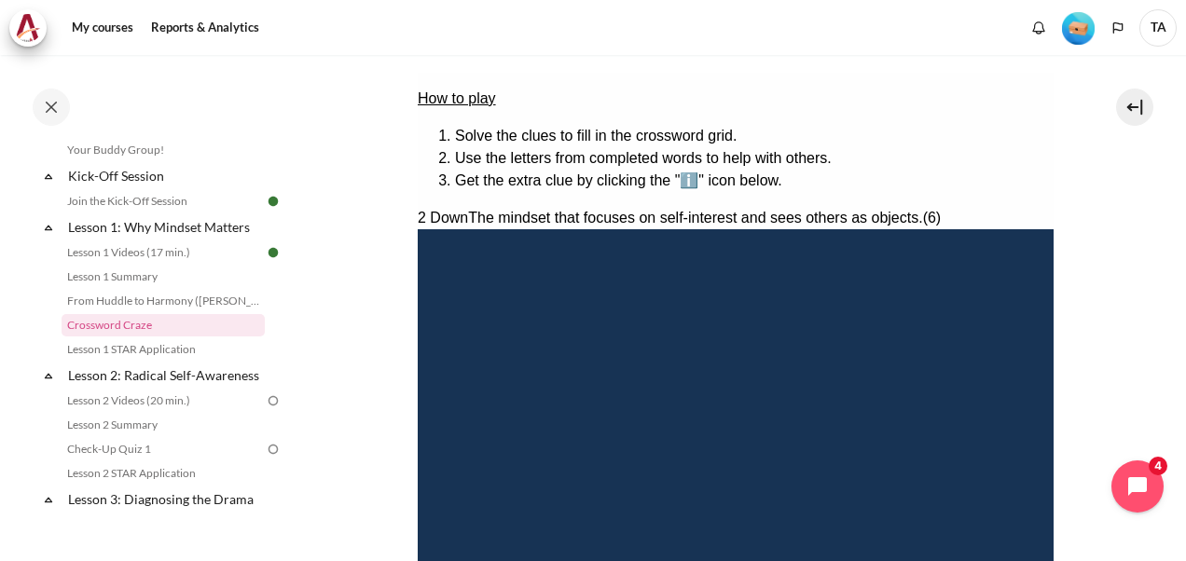
type input "＿＿＿T＿＿＿"
type input "RESULT"
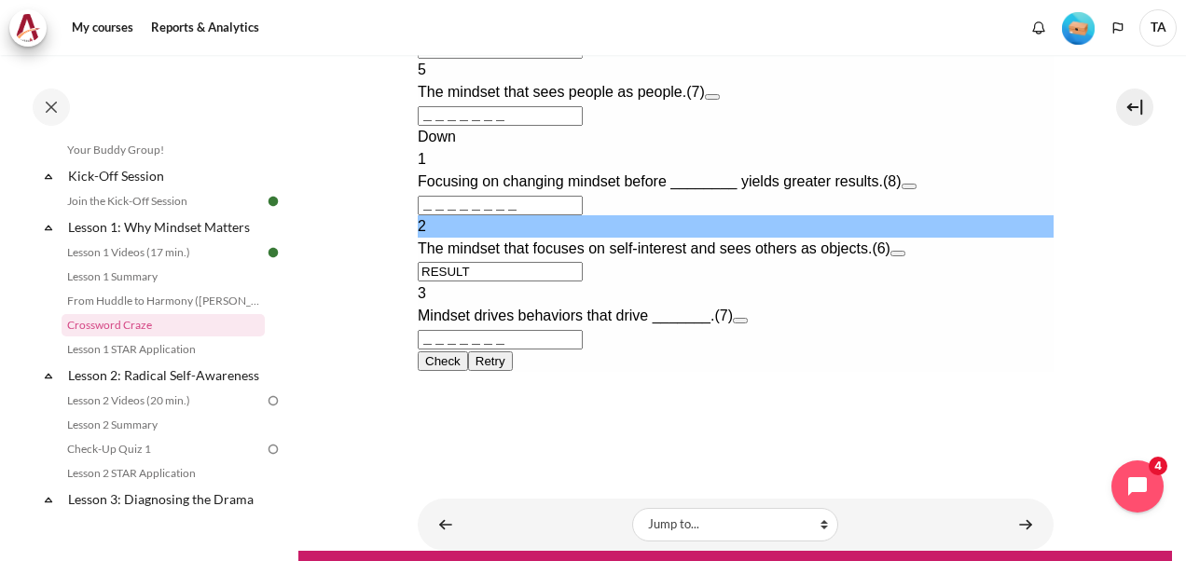
scroll to position [1119, 0]
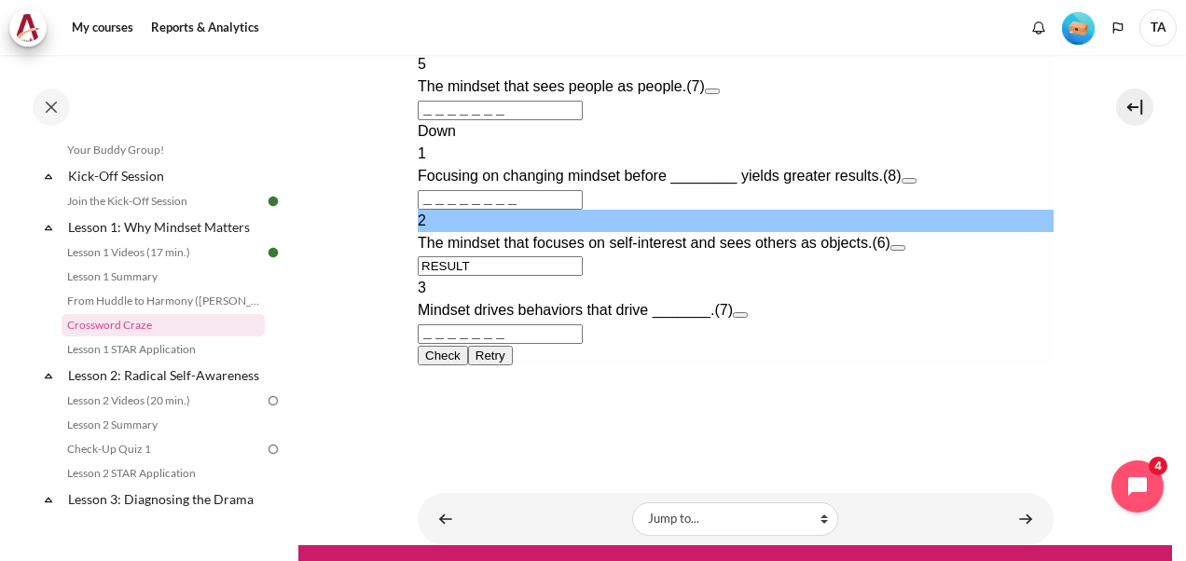
click at [747, 318] on button "Open extra clue for 3 Down. Mindset drives behaviors that drive _______." at bounding box center [739, 315] width 15 height 6
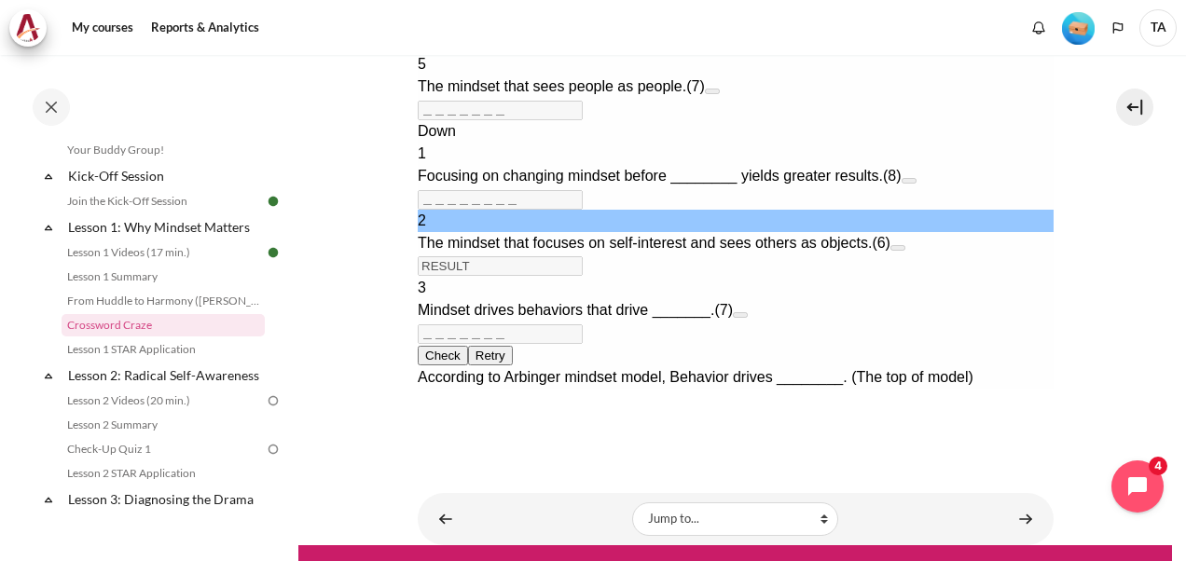
scroll to position [583, 0]
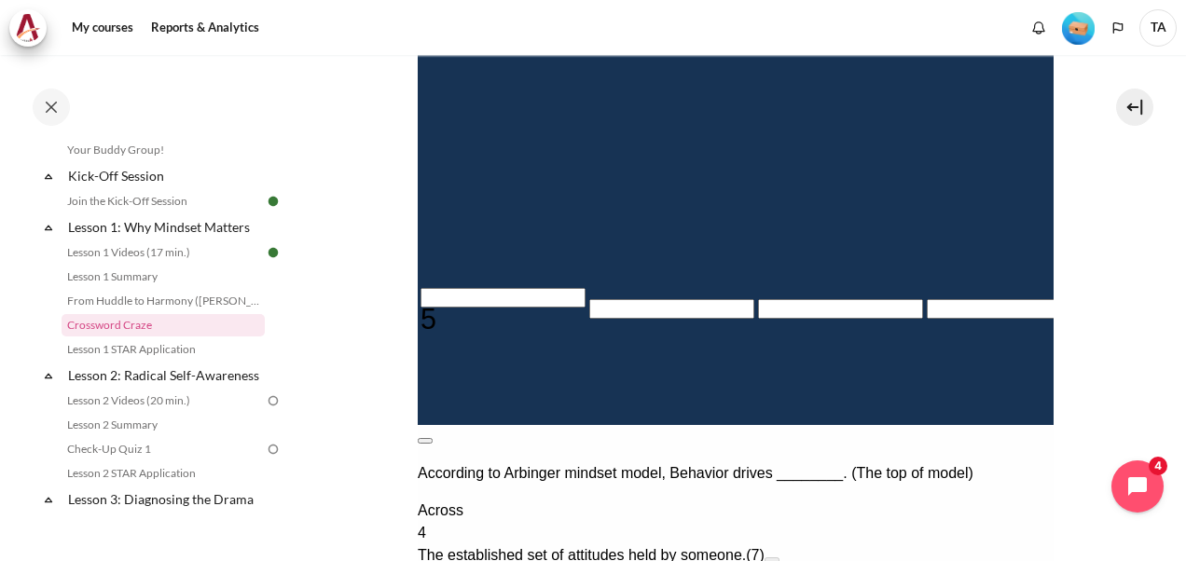
click at [432, 438] on button at bounding box center [424, 441] width 15 height 6
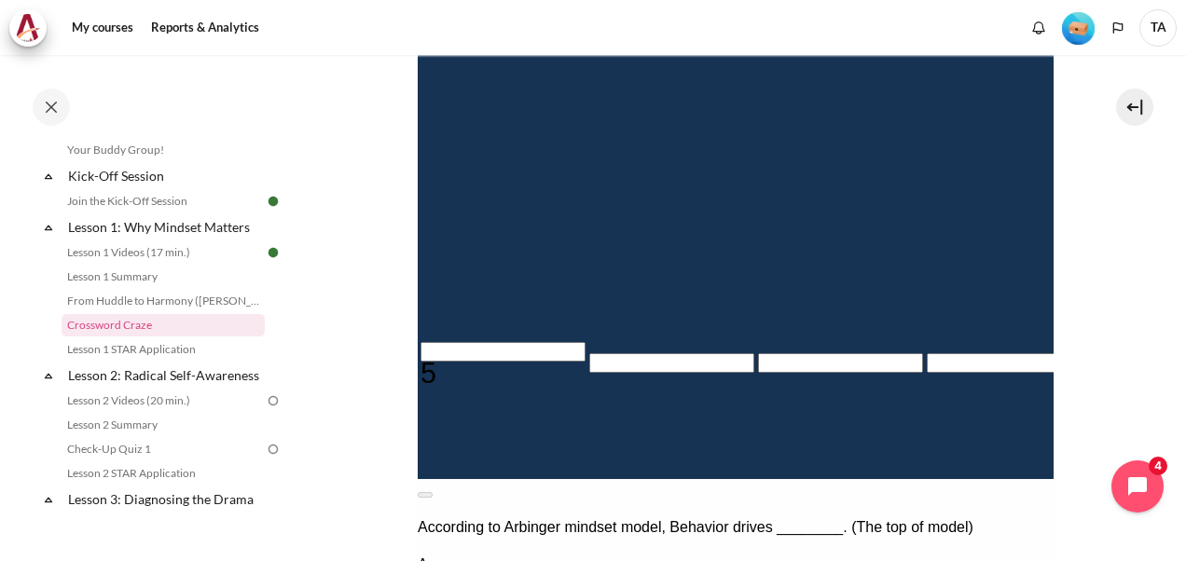
scroll to position [574, 0]
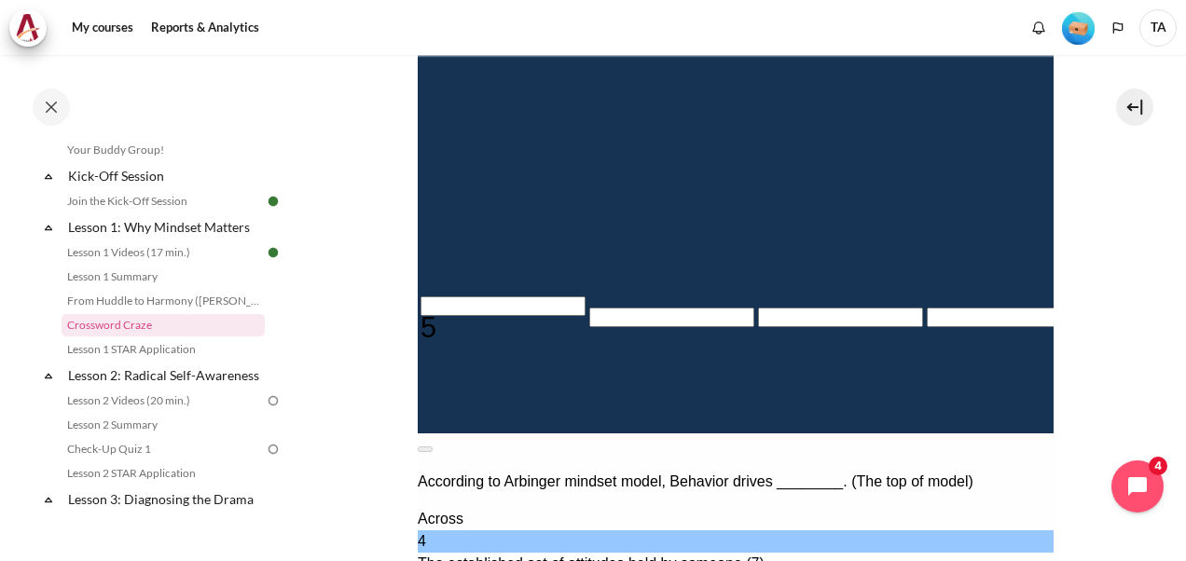
click at [1095, 213] on input "Row 6, Column 5. 4 Across. The established set of attitudes held by someone., L…" at bounding box center [1177, 223] width 165 height 20
type input "O＿＿T＿＿＿"
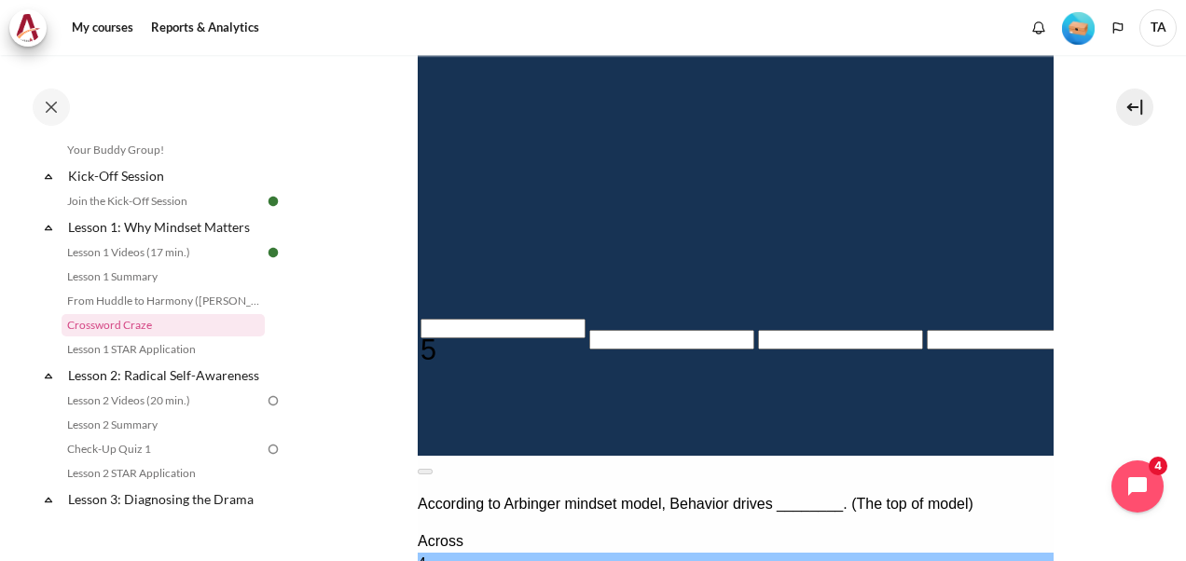
type input "OB＿T＿＿＿"
type input "＿＿＿＿＿B＿＿"
type input "OBST＿＿＿"
type input "OBSTA＿＿"
type input "OBSTAC＿"
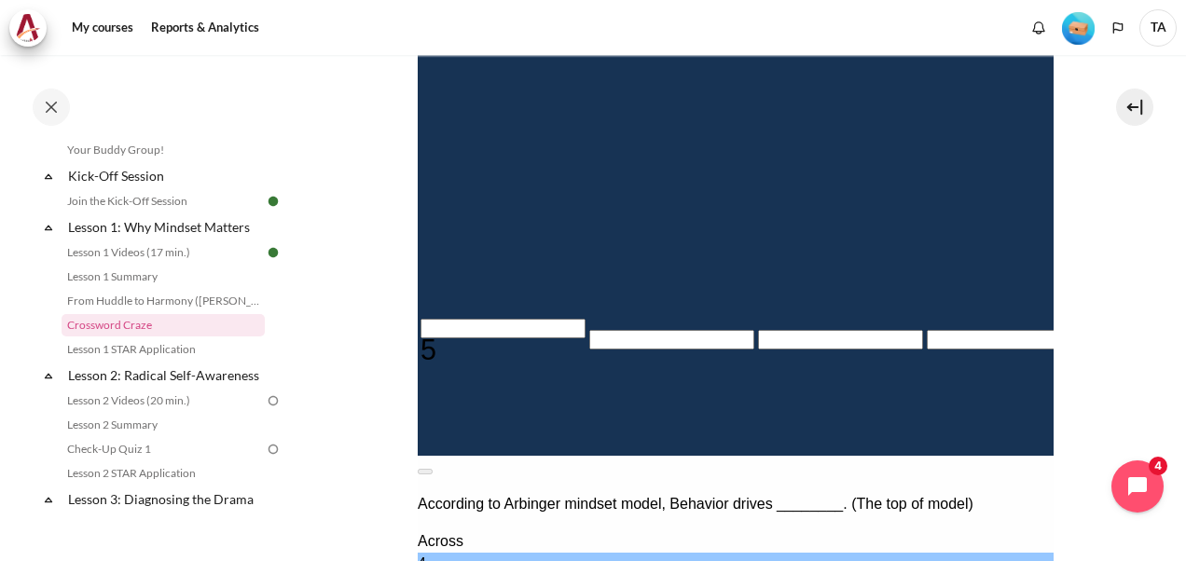
type input "＿C＿＿＿＿＿"
type input "OBSTA＿＿"
type input "＿＿＿＿＿＿＿"
type input "O＿＿T＿＿＿"
type input "＿＿＿＿＿＿＿＿"
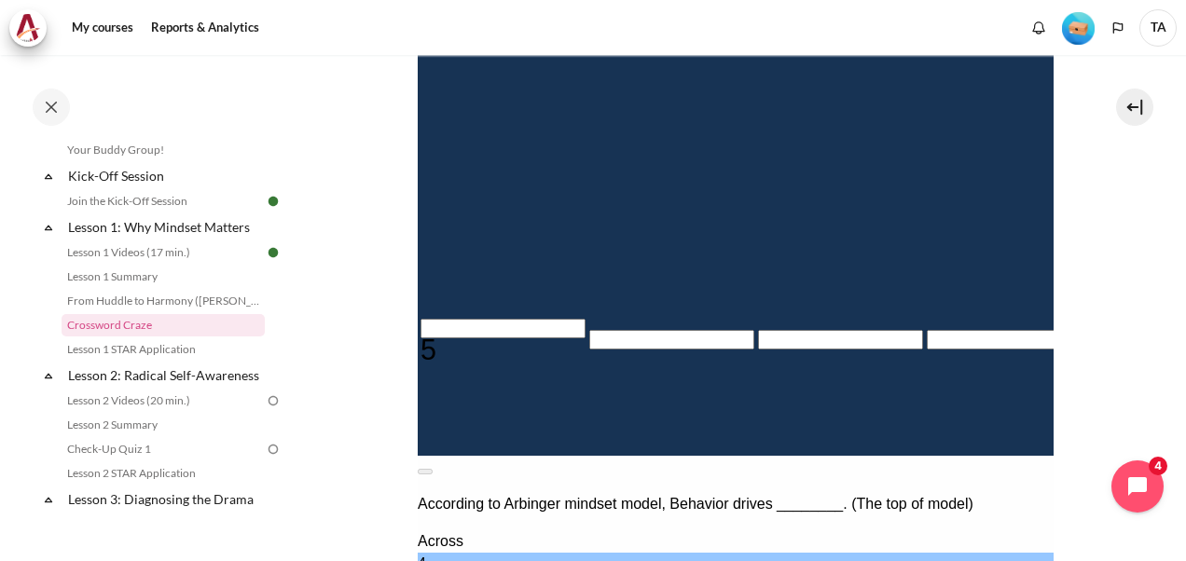
type input "＿＿＿T＿＿＿"
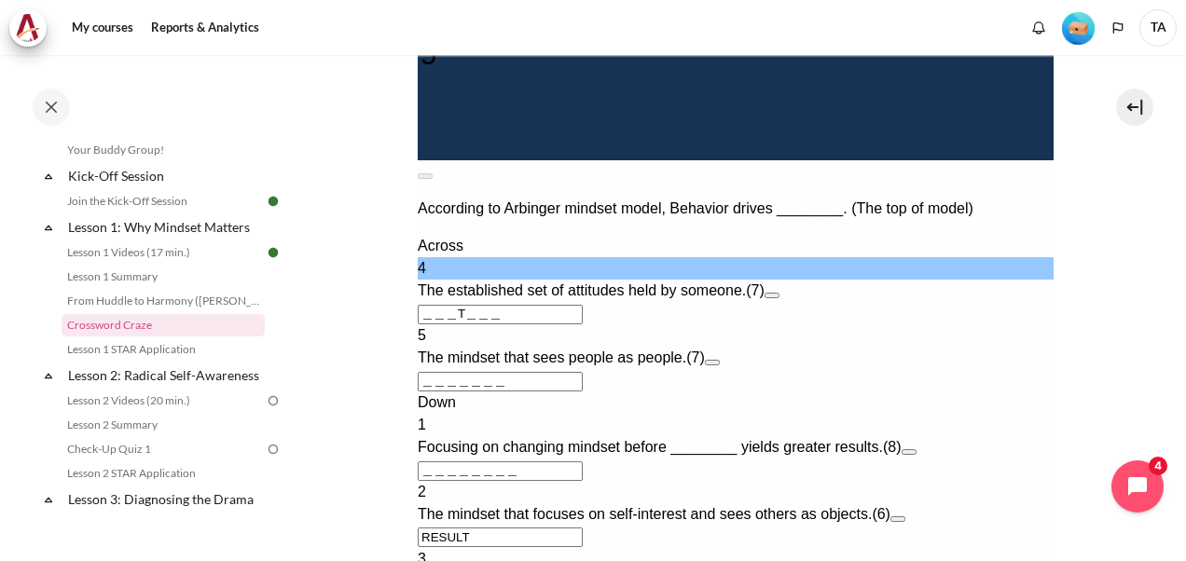
scroll to position [854, 0]
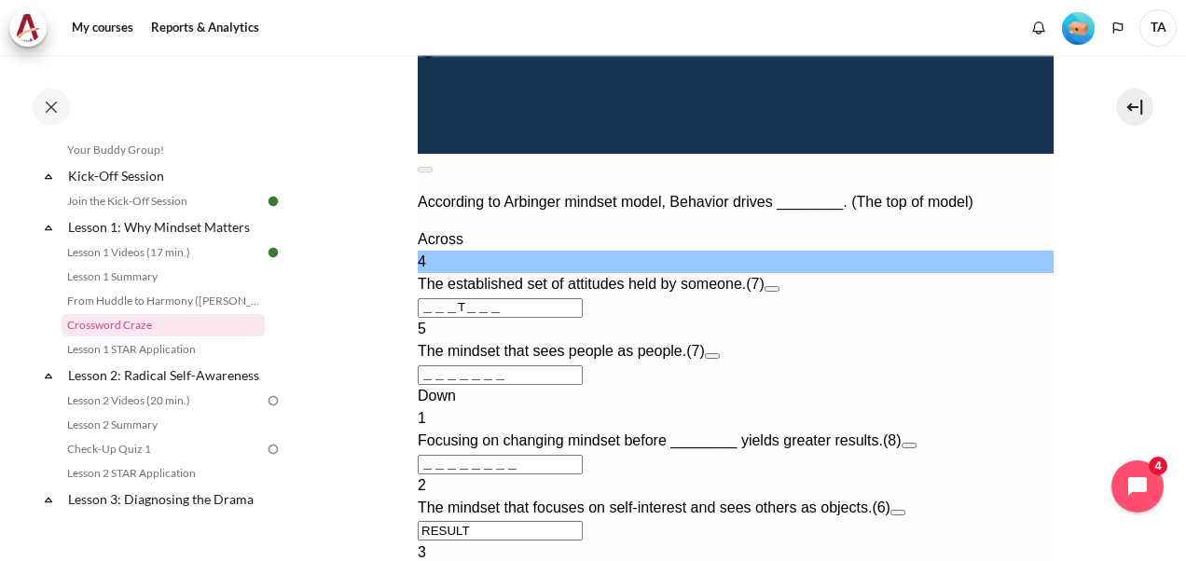
click at [779, 289] on button "Open extra clue for 4 Across. The established set of attitudes held by someone." at bounding box center [771, 289] width 15 height 6
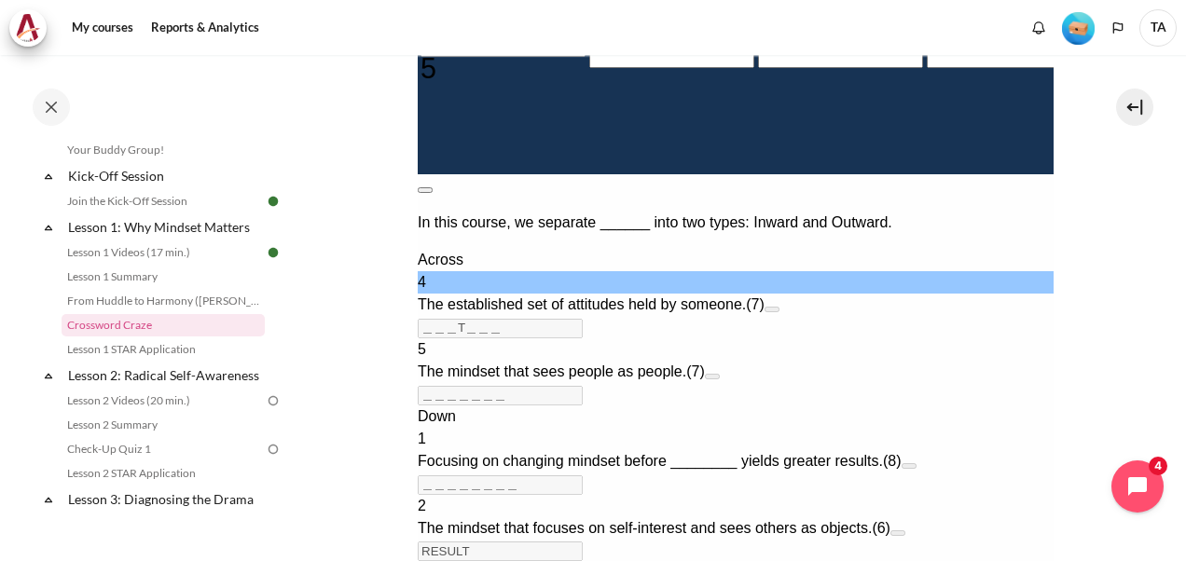
click at [432, 187] on button at bounding box center [424, 190] width 15 height 6
click at [719, 375] on button "Open extra clue for 5 Across. The mindset that sees people as people." at bounding box center [711, 377] width 15 height 6
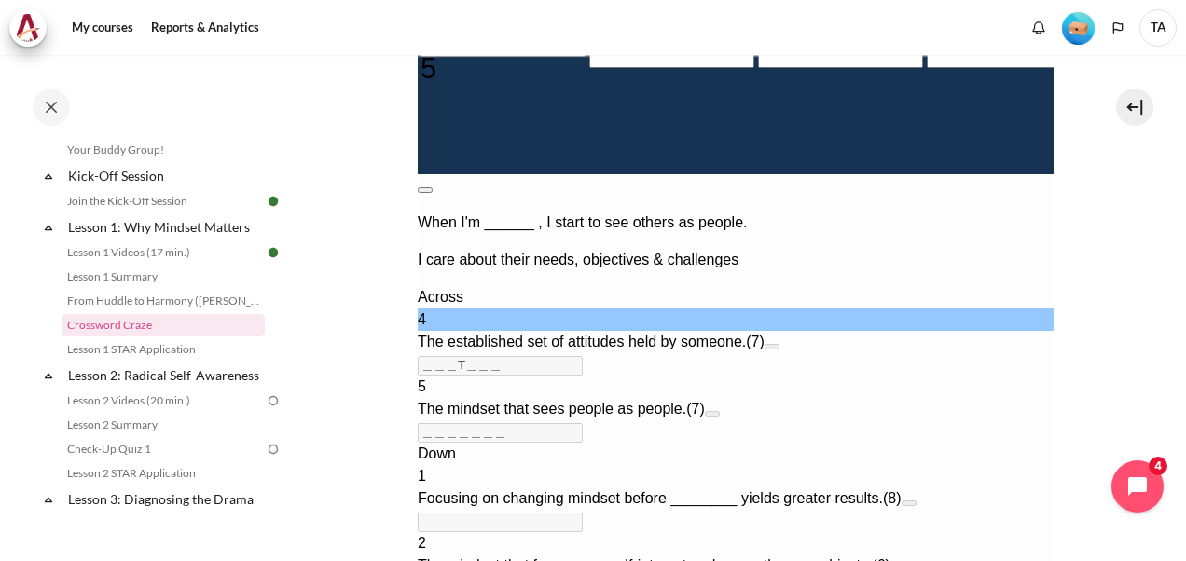
scroll to position [815, 0]
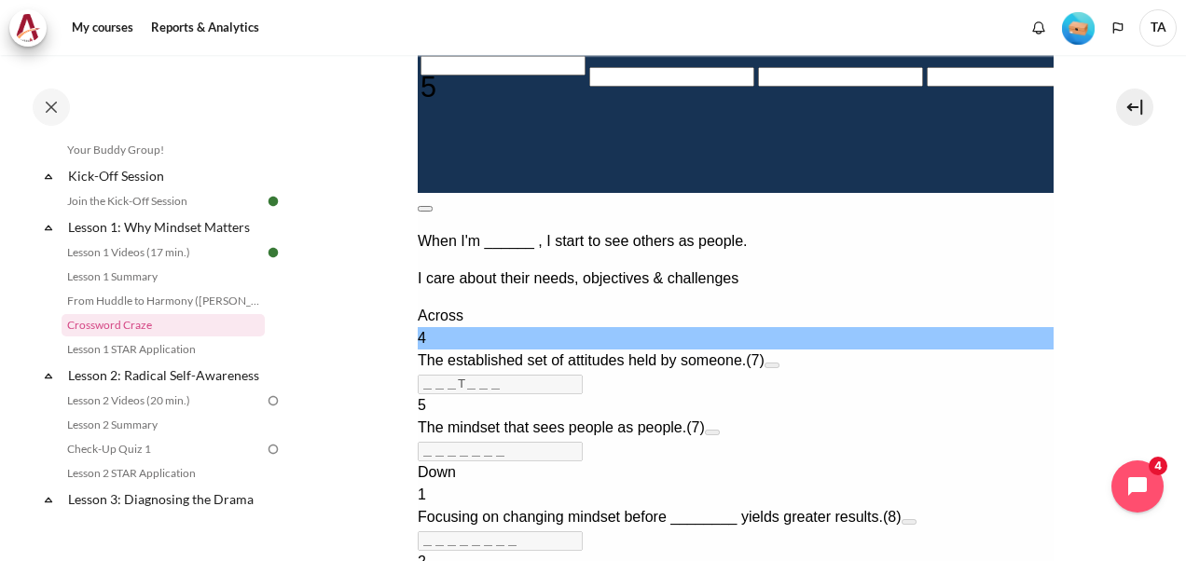
click at [432, 206] on button at bounding box center [424, 209] width 15 height 6
click at [719, 430] on button "Open extra clue for 5 Across. The mindset that sees people as people." at bounding box center [711, 433] width 15 height 6
click at [432, 206] on button at bounding box center [424, 209] width 15 height 6
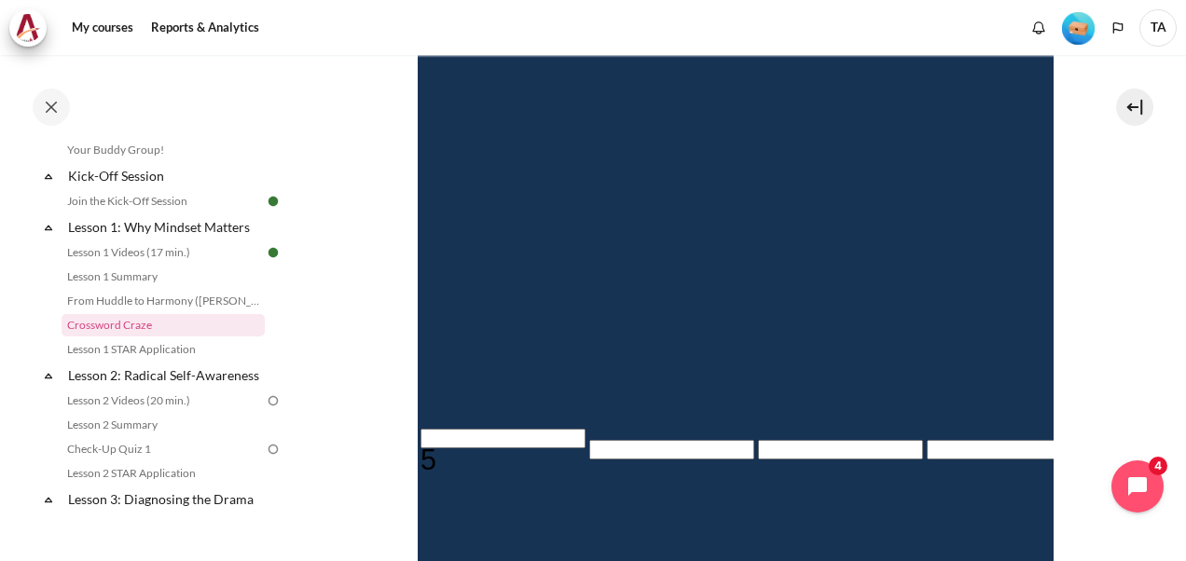
scroll to position [256, 0]
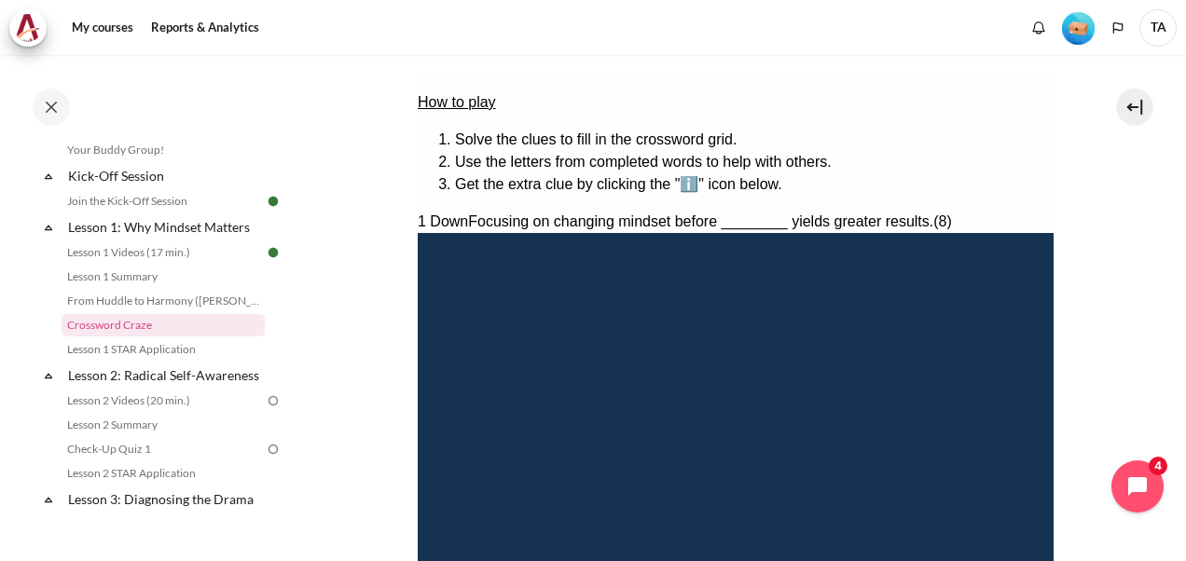
type input "M＿＿＿＿＿＿＿"
type input "MA＿＿＿＿＿＿"
type input "MAT＿＿＿＿＿"
type input "MATT＿＿＿＿"
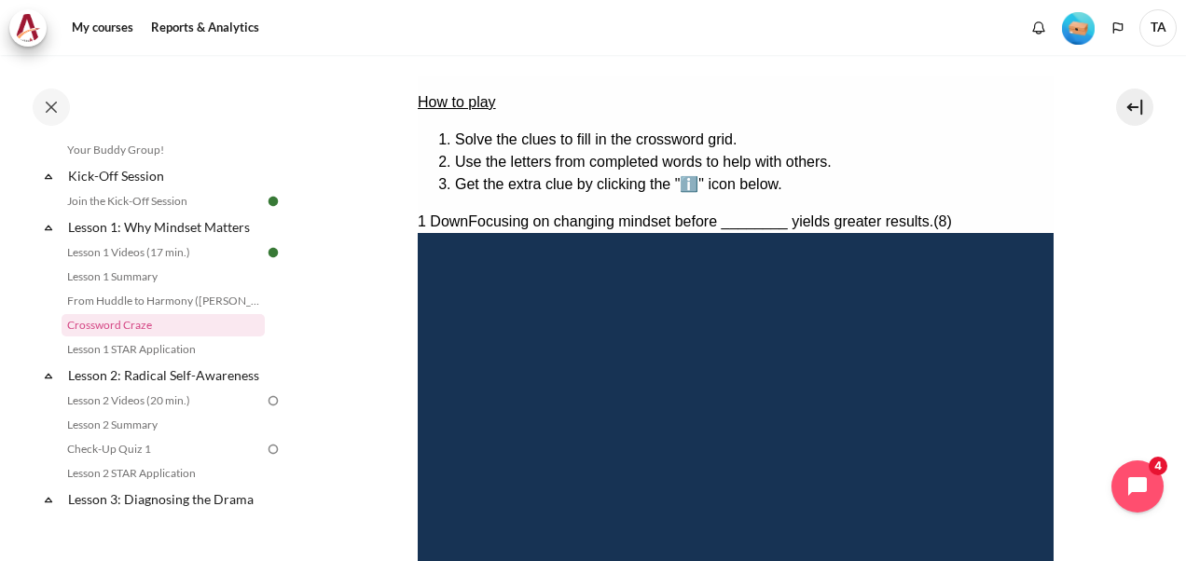
type input "MATTE＿＿＿"
type input "＿R＿T＿＿＿"
type input "MATTER＿＿"
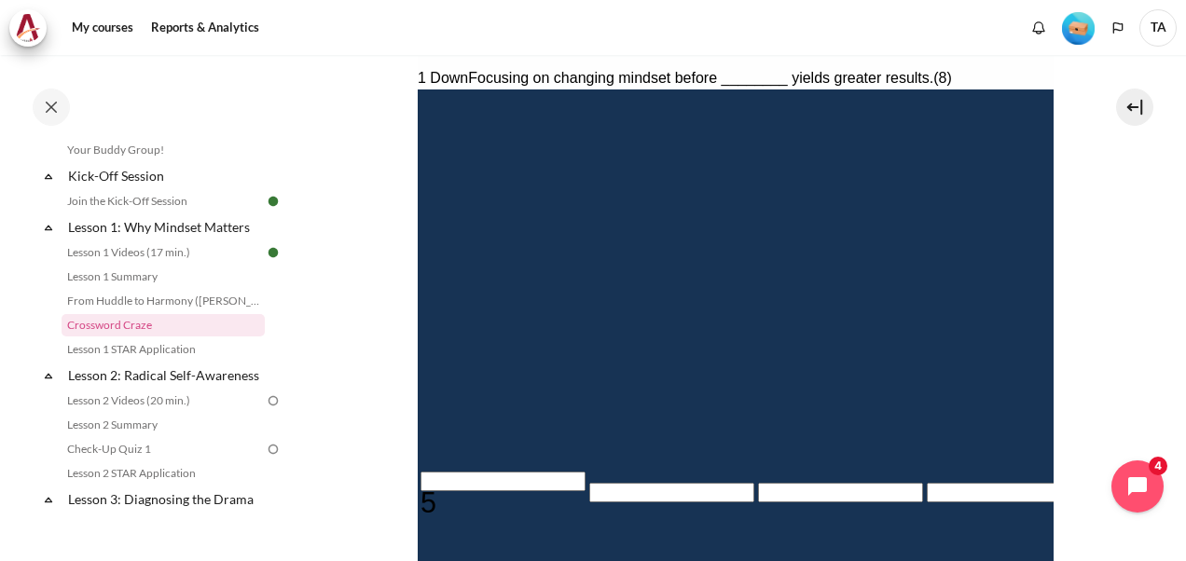
scroll to position [401, 0]
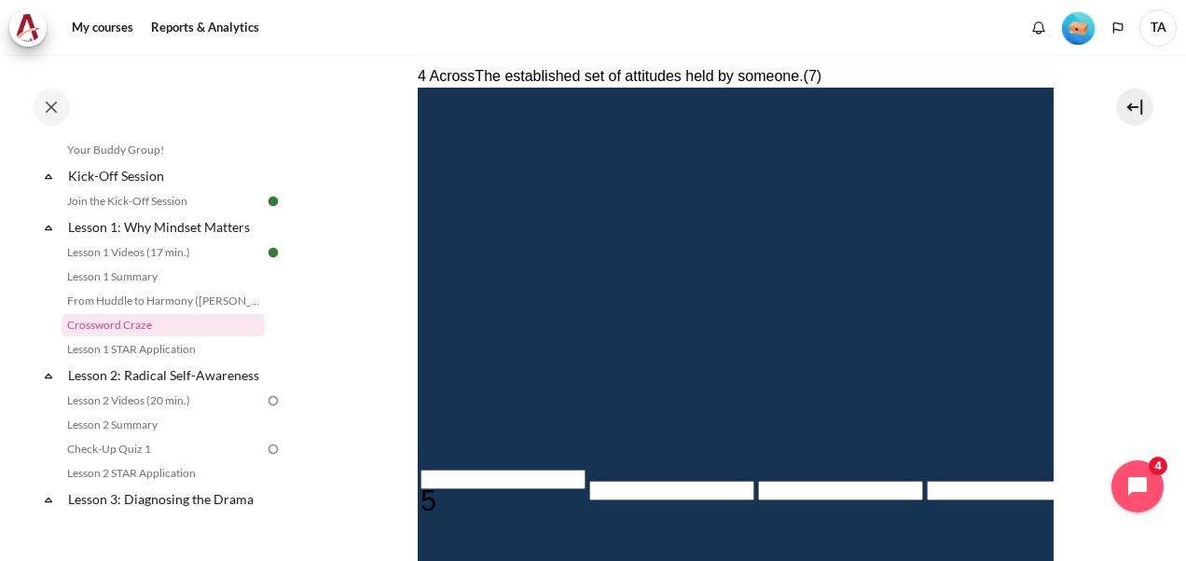
type input "＿＿＿T＿＿＿"
type input "＿＿＿＿＿＿＿＿"
type input "＿＿＿＿＿＿＿"
type input "RES＿＿＿"
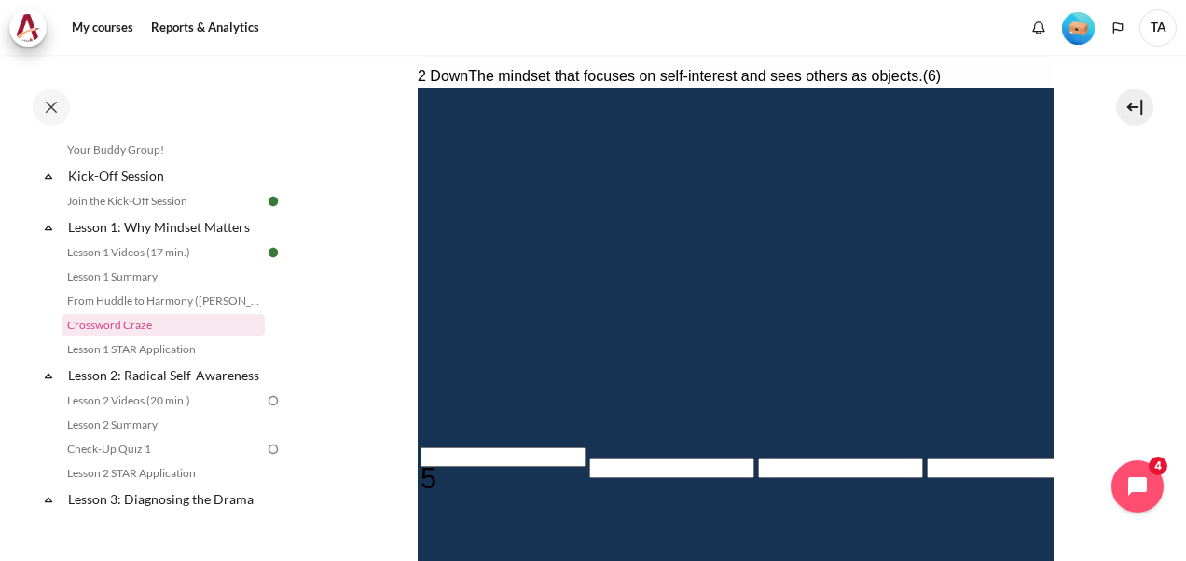
type input "RS＿＿＿＿"
type input "RSE＿＿＿"
type input "REE＿＿＿"
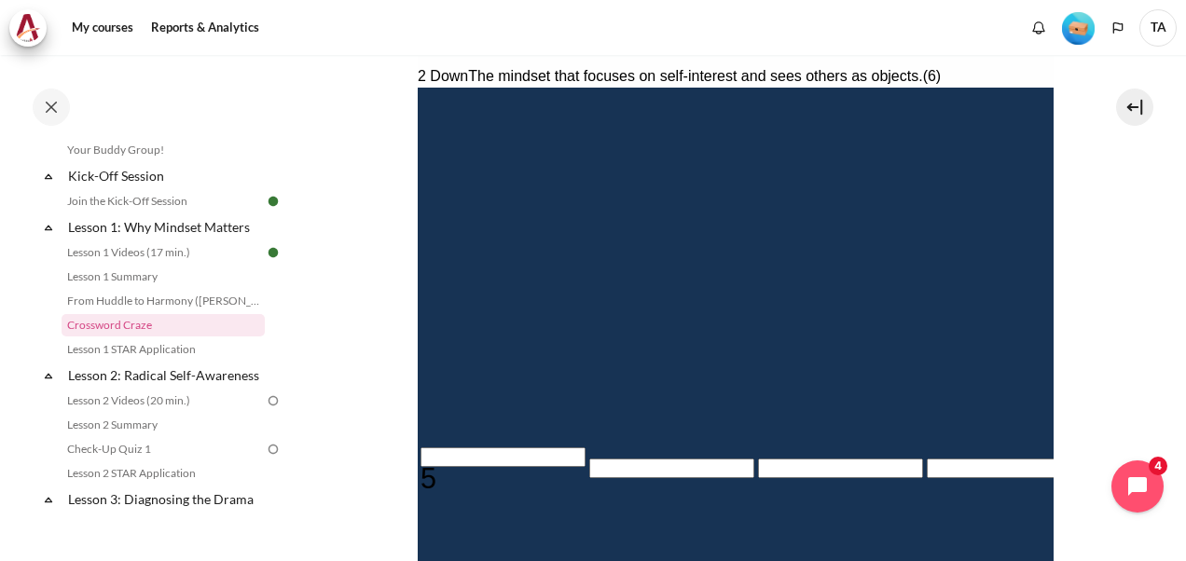
type input "RES＿＿＿"
type input "RESU＿＿"
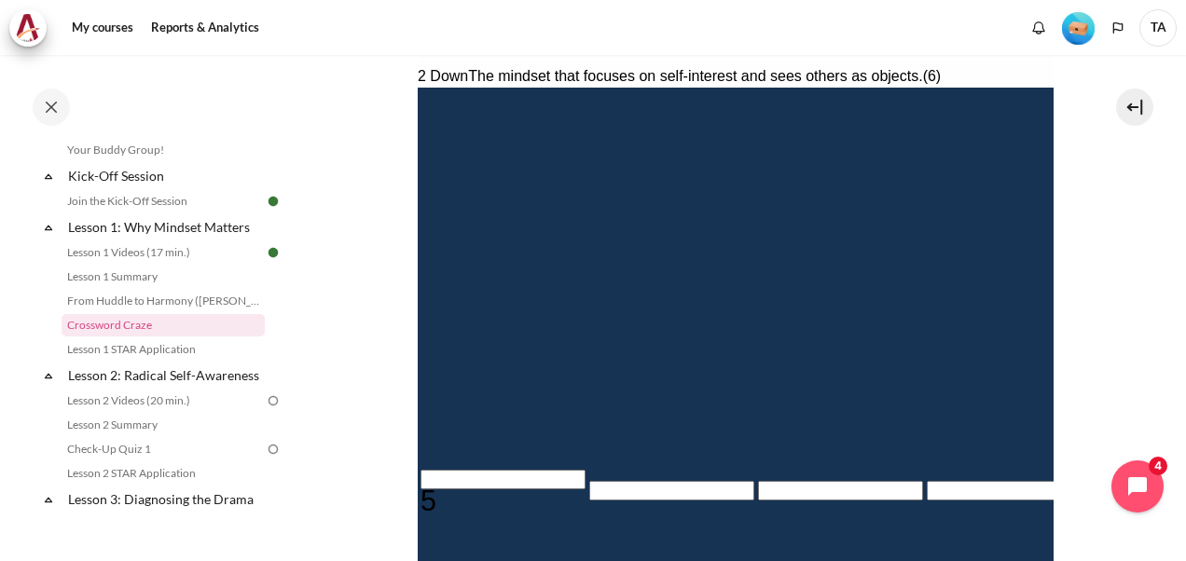
type input "RESUL＿"
type input "＿＿＿T＿＿＿"
type input "RESULT"
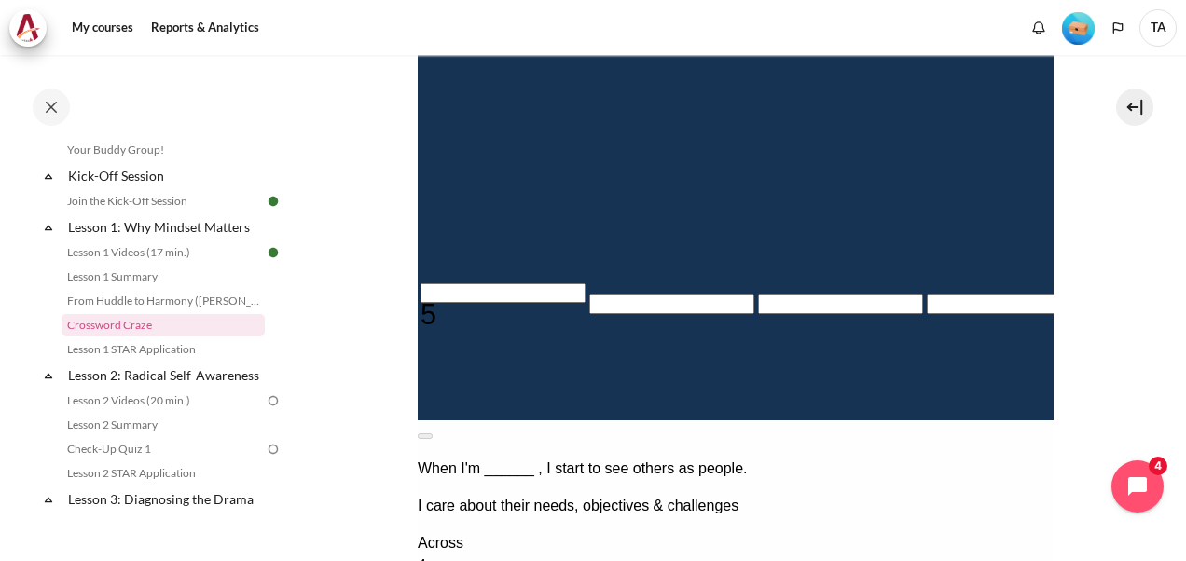
scroll to position [774, 0]
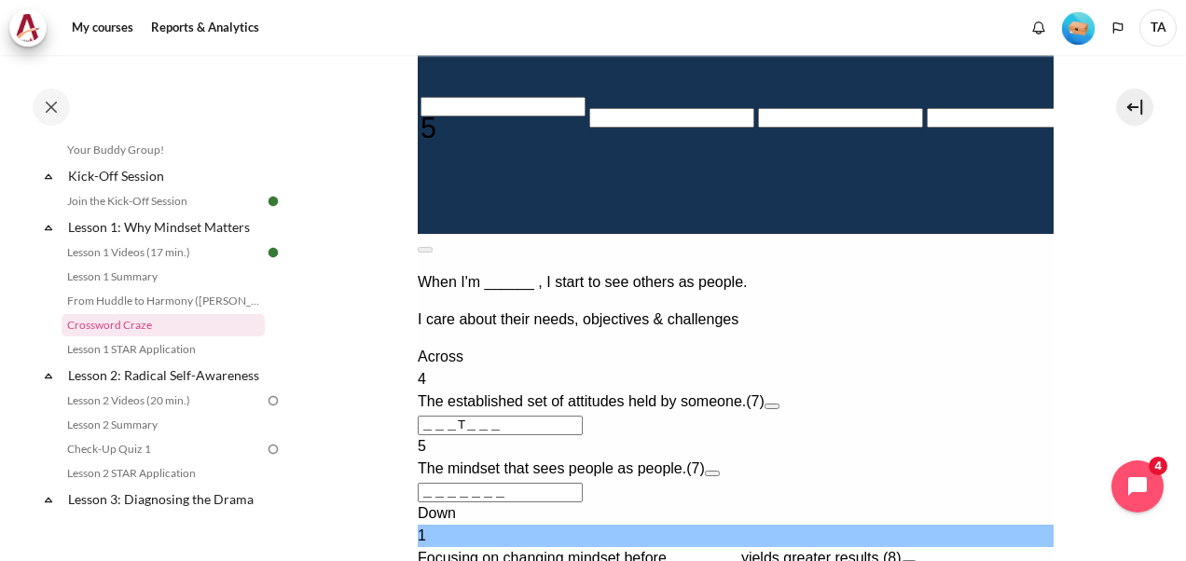
click at [779, 404] on button "Open extra clue for 4 Across. The established set of attitudes held by someone." at bounding box center [771, 407] width 15 height 6
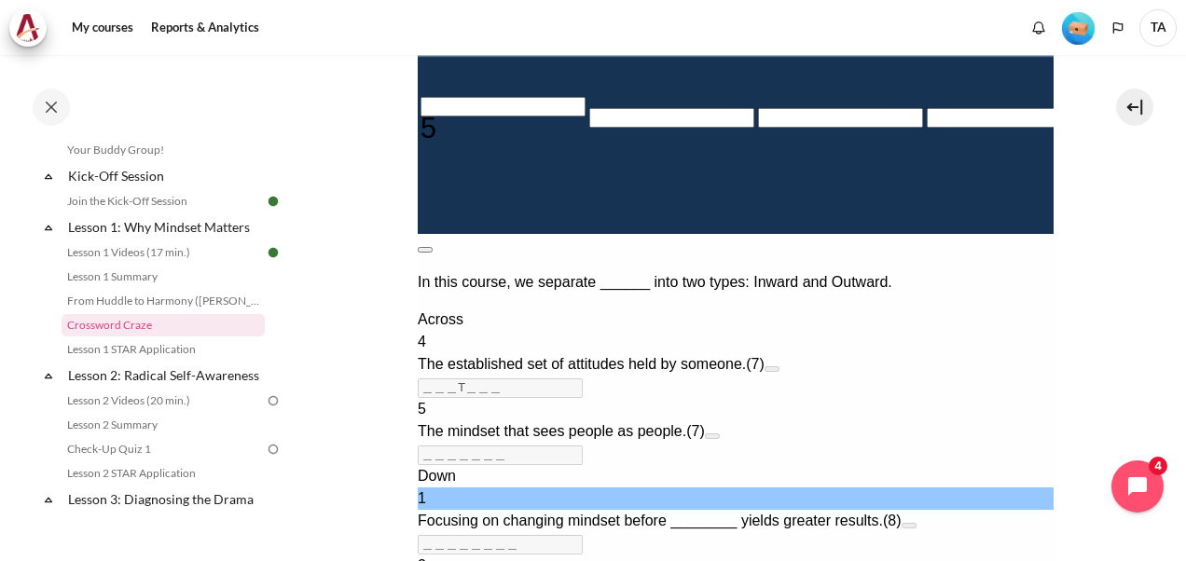
click at [432, 247] on button at bounding box center [424, 250] width 15 height 6
click at [779, 371] on button "Open extra clue for 4 Across. The established set of attitudes held by someone." at bounding box center [771, 370] width 15 height 6
click at [432, 247] on button at bounding box center [424, 250] width 15 height 6
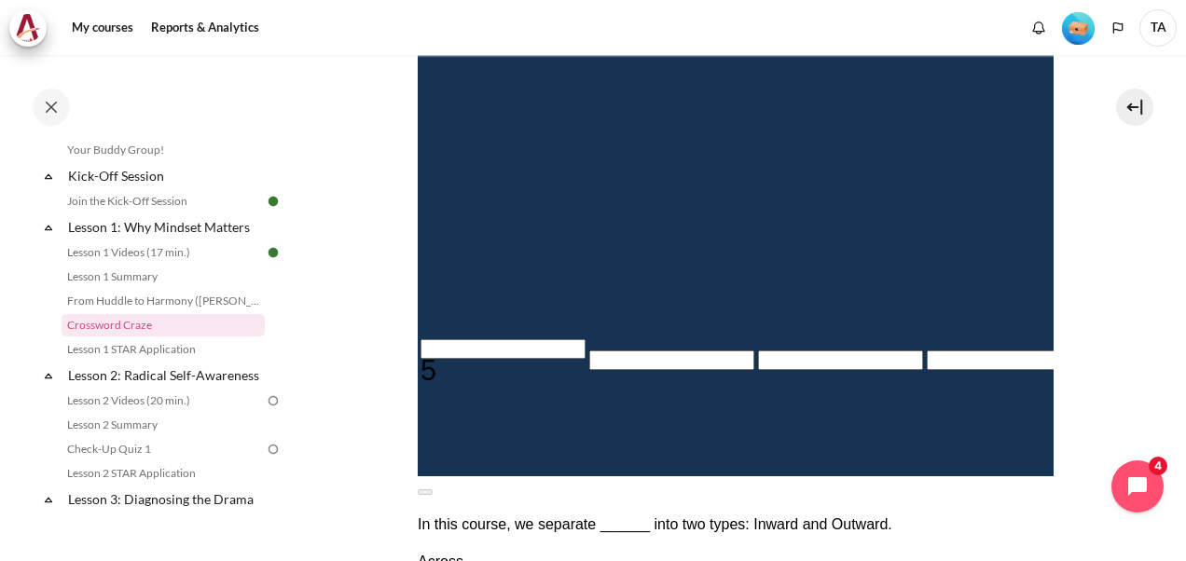
scroll to position [494, 0]
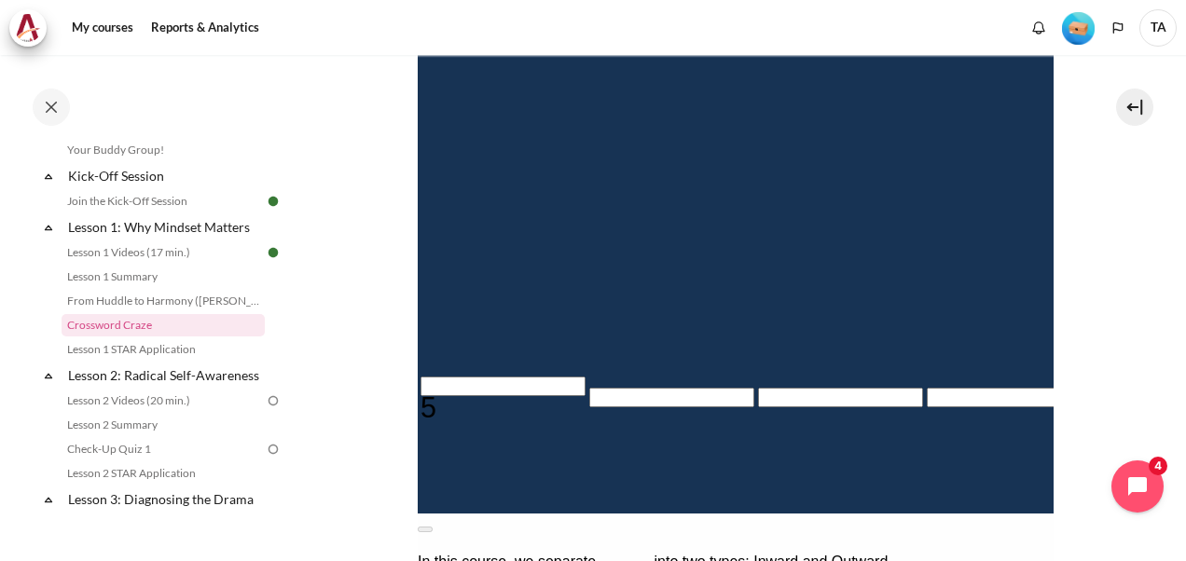
click at [1095, 297] on input "Row 6, Column 5. 4 Across. The established set of attitudes held by someone., L…" at bounding box center [1177, 303] width 165 height 20
click at [1095, 298] on input "Row 6, Column 5. 4 Across. The established set of attitudes held by someone., L…" at bounding box center [1177, 303] width 165 height 20
type input "M＿＿T＿＿＿"
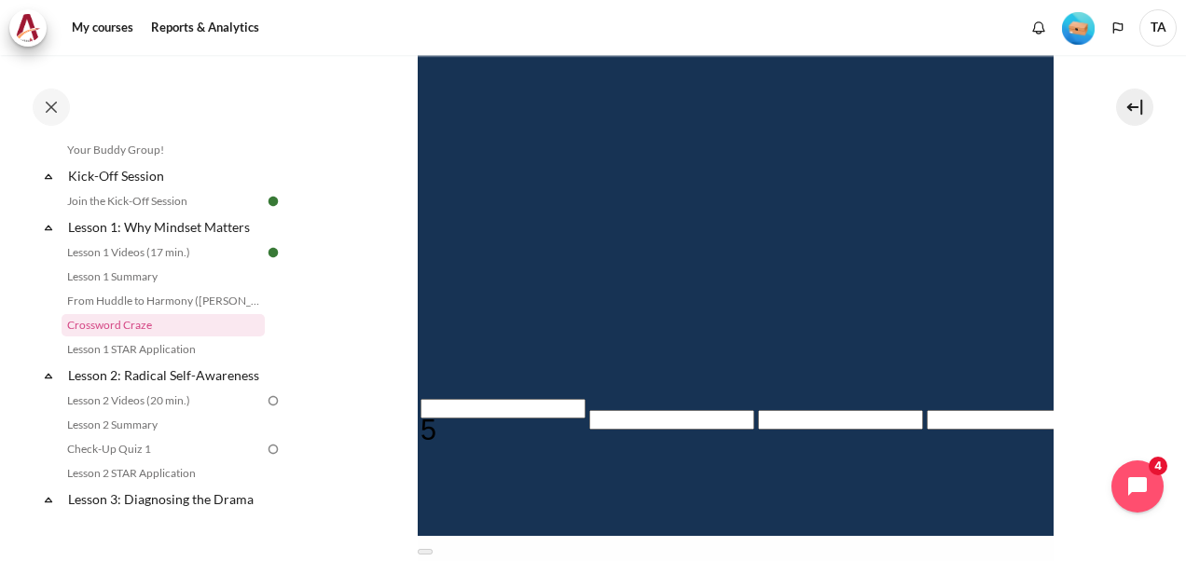
type input "MI＿T＿＿＿"
type input "＿＿＿＿＿I＿＿"
type input "MINT＿＿＿"
type input "MINS＿＿＿"
type input "RESULS"
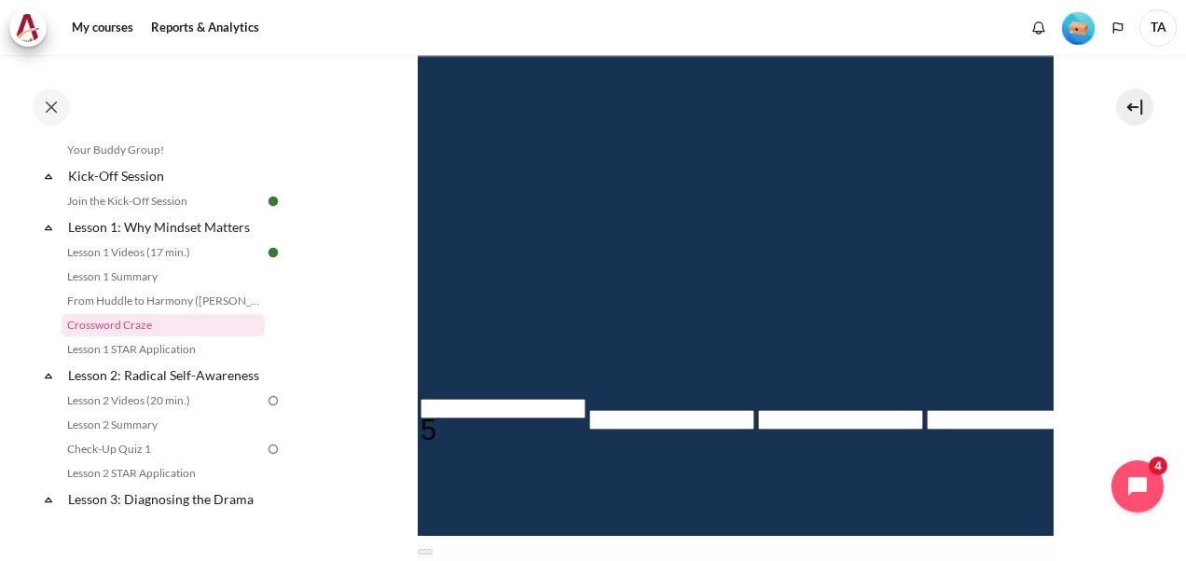
type input "MINSE＿＿"
type input "MINDE＿＿"
type input "RESULD"
type input "MINDS＿＿"
type input "MINDSE＿"
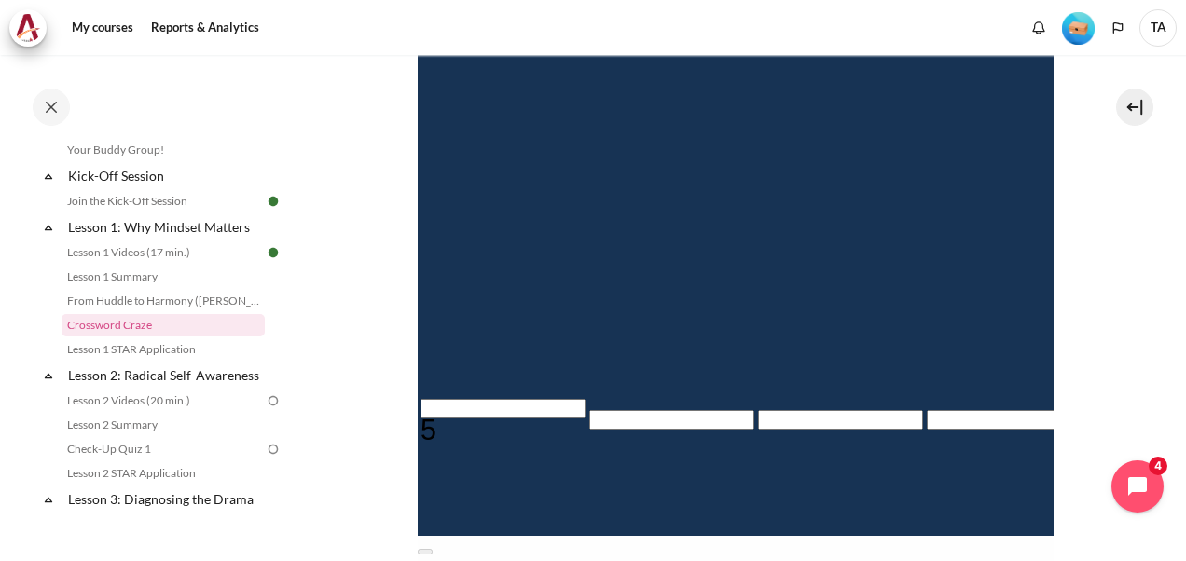
type input "＿E＿＿＿＿＿"
type input "MINDSET"
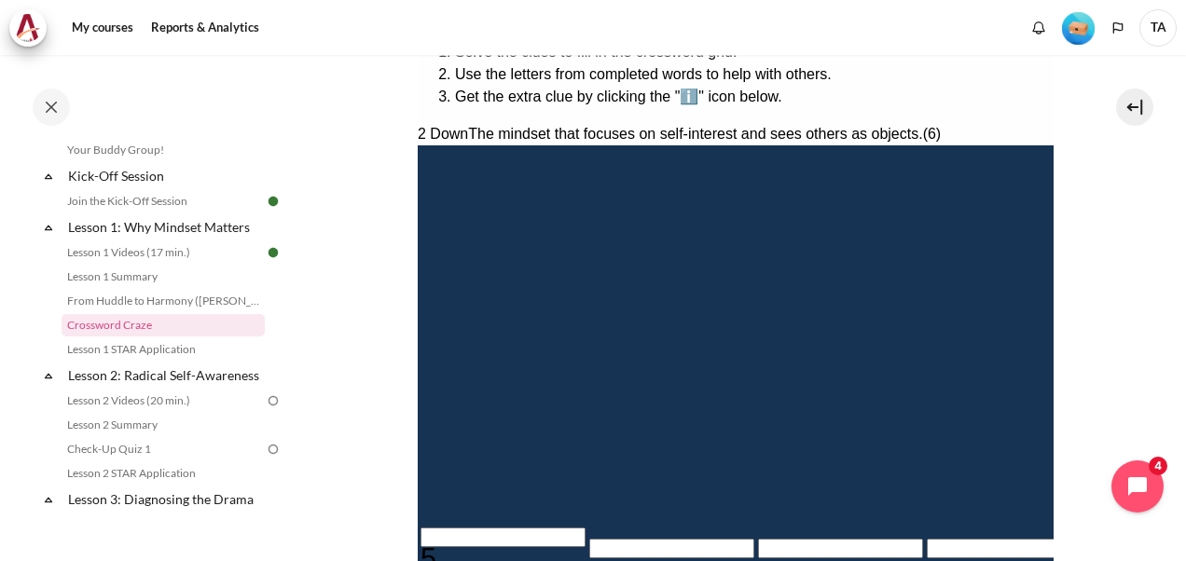
scroll to position [308, 0]
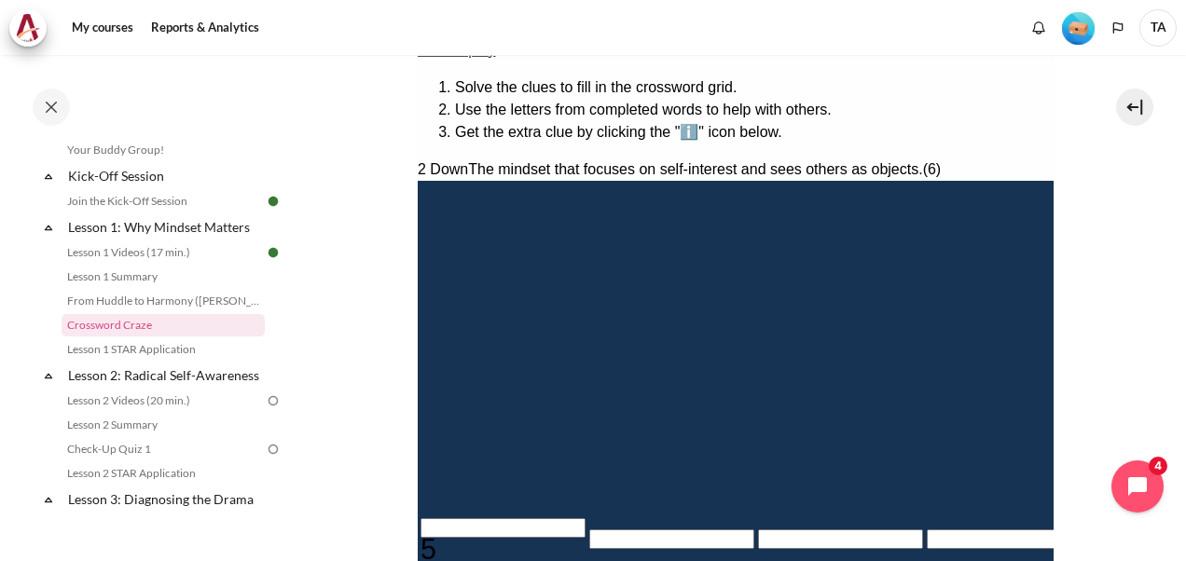
type input "＿＿＿＿＿D"
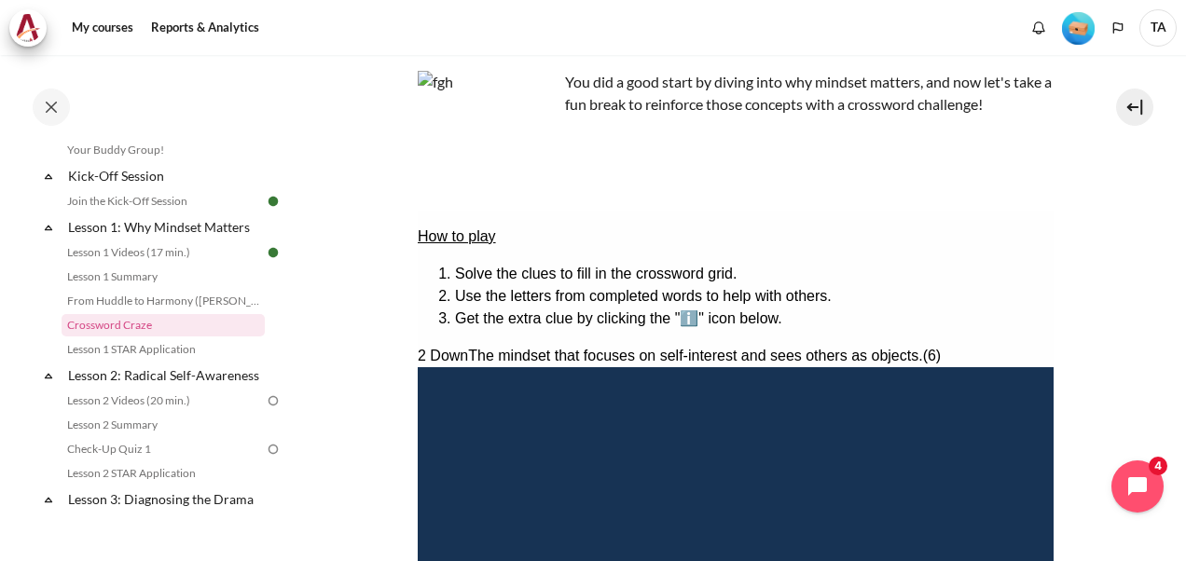
scroll to position [215, 0]
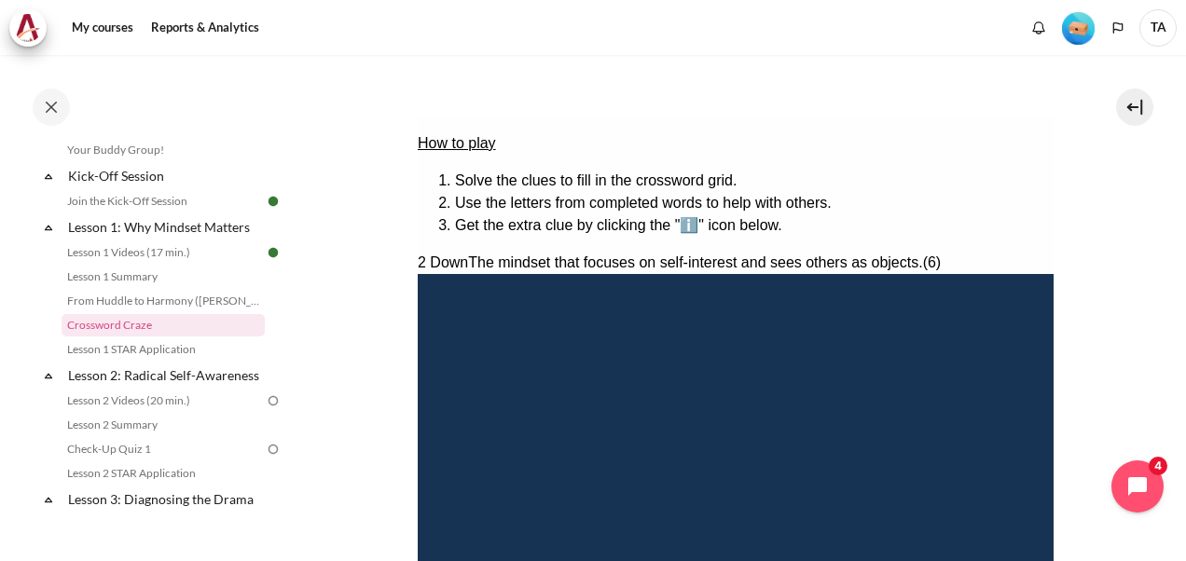
type input "I＿＿＿＿D"
type input "IN＿＿＿D"
type input "INW＿＿D"
type input "INWA＿D"
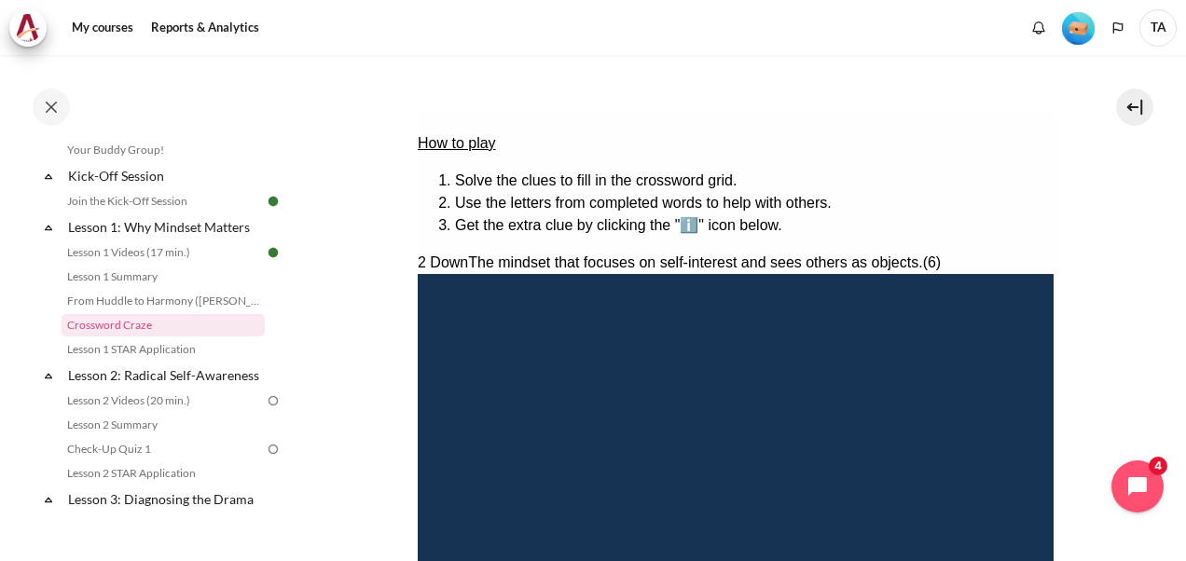
type input "INWARD"
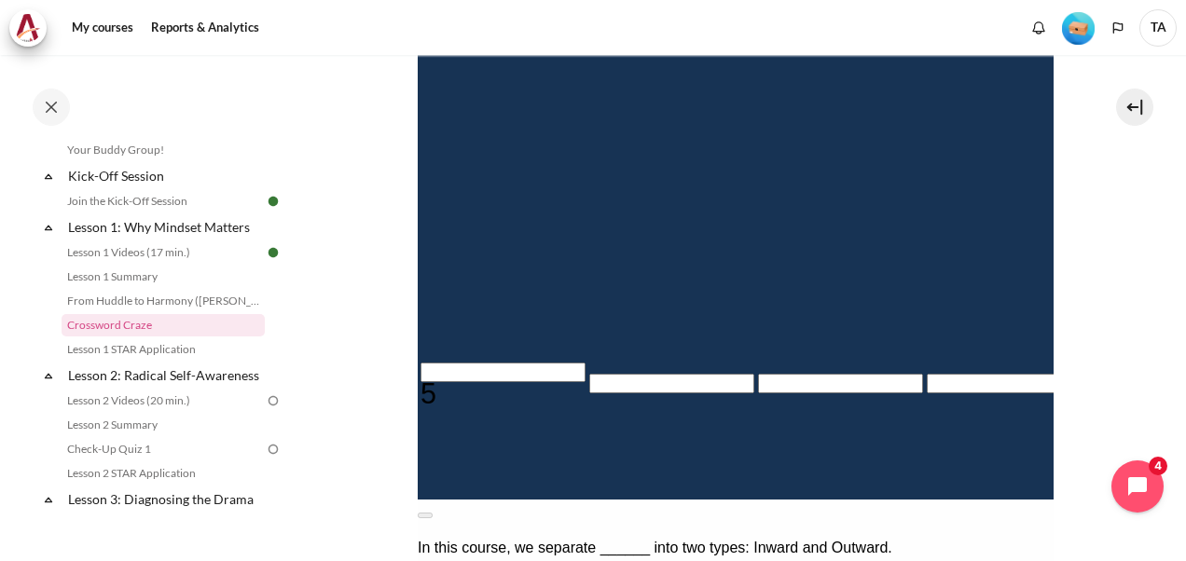
scroll to position [437, 0]
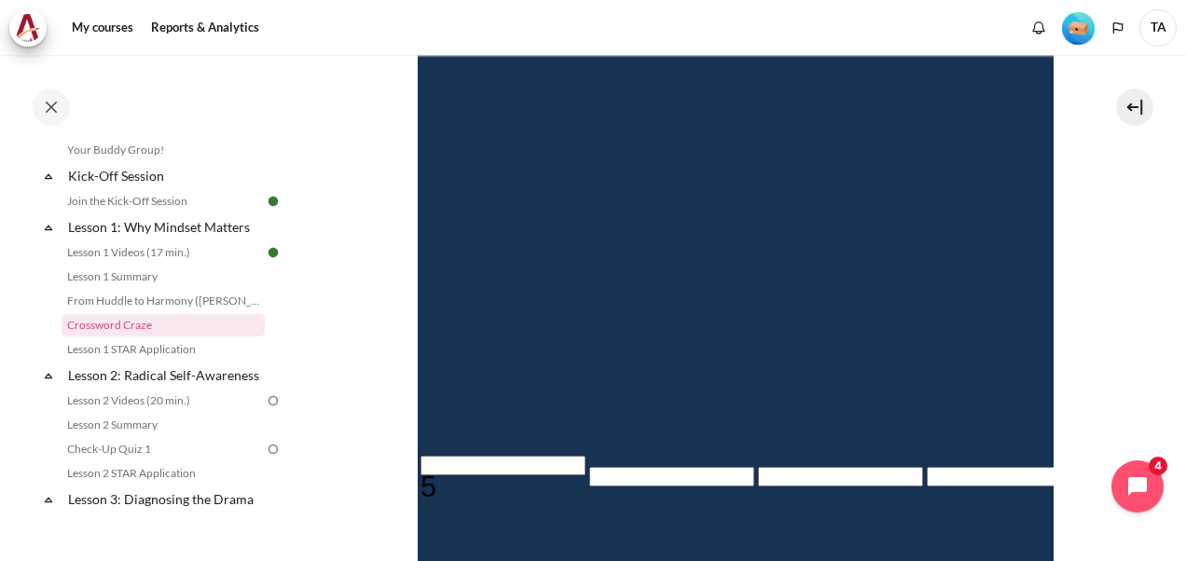
click at [450, 457] on input "Crossword grid. Use arrow keys to navigate and the keyboard to enter characters…" at bounding box center [502, 466] width 165 height 20
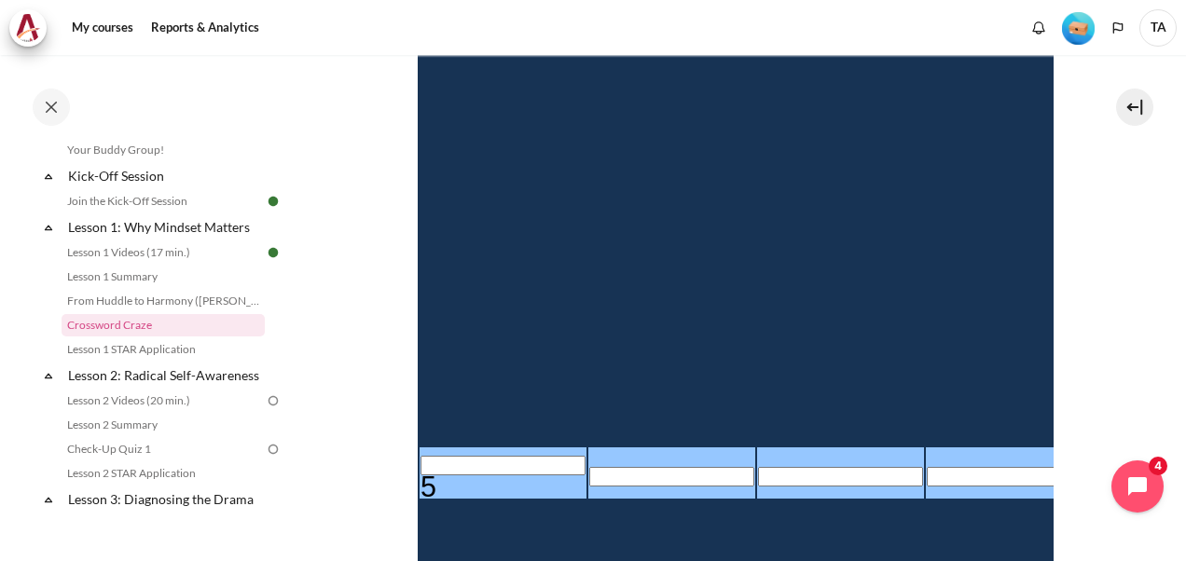
type input "O＿＿＿＿＿＿"
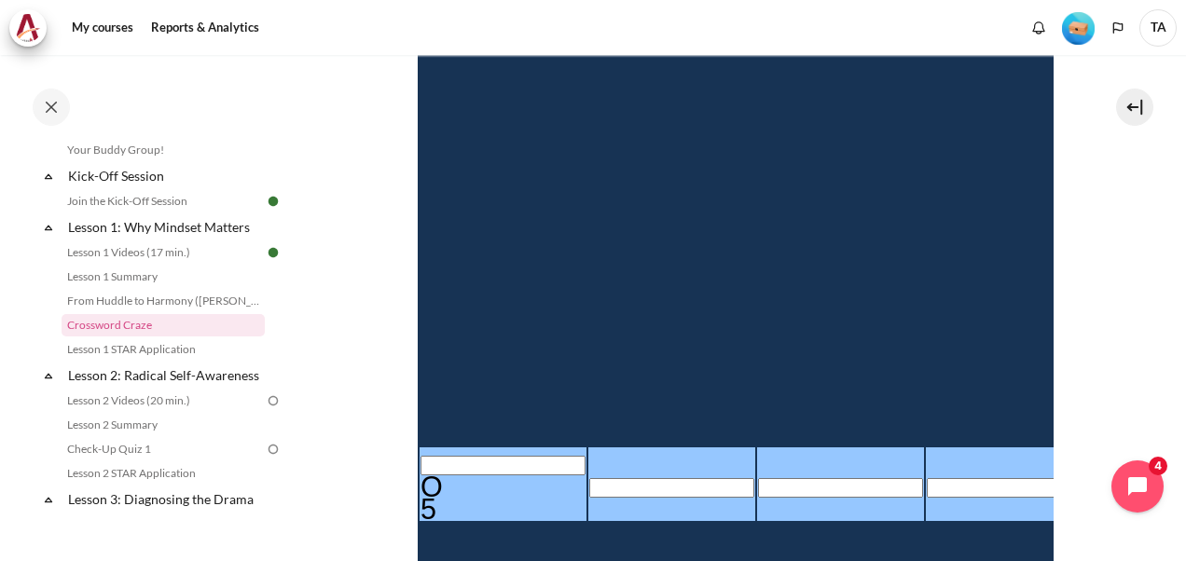
type input "OU＿＿＿＿＿"
type input "OUT＿＿＿＿"
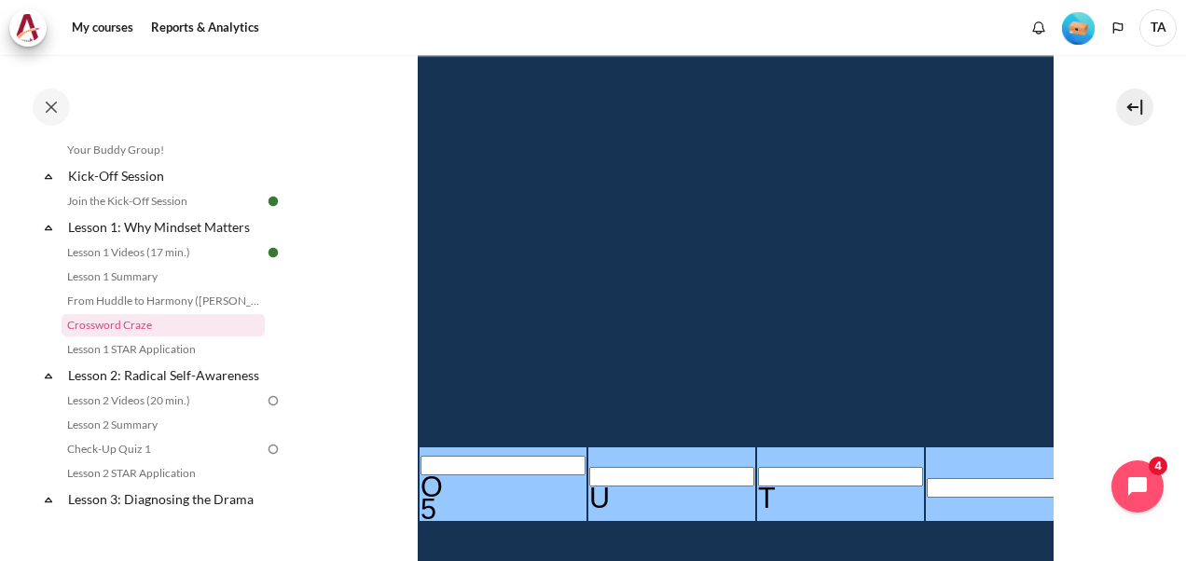
type input "OUTW＿＿＿"
type input "OUTWA＿＿"
type input "OUTWAD＿"
type input "＿＿＿＿＿I＿D"
type input "OUTWAR＿"
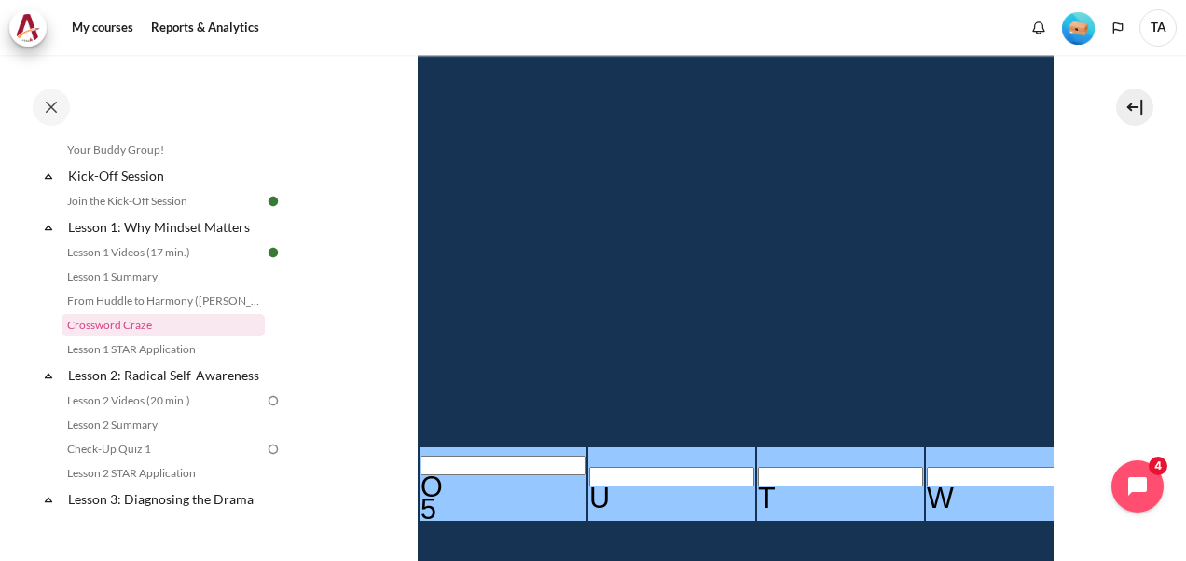
type input "＿＿＿＿＿I＿R"
type input "OUTWARD"
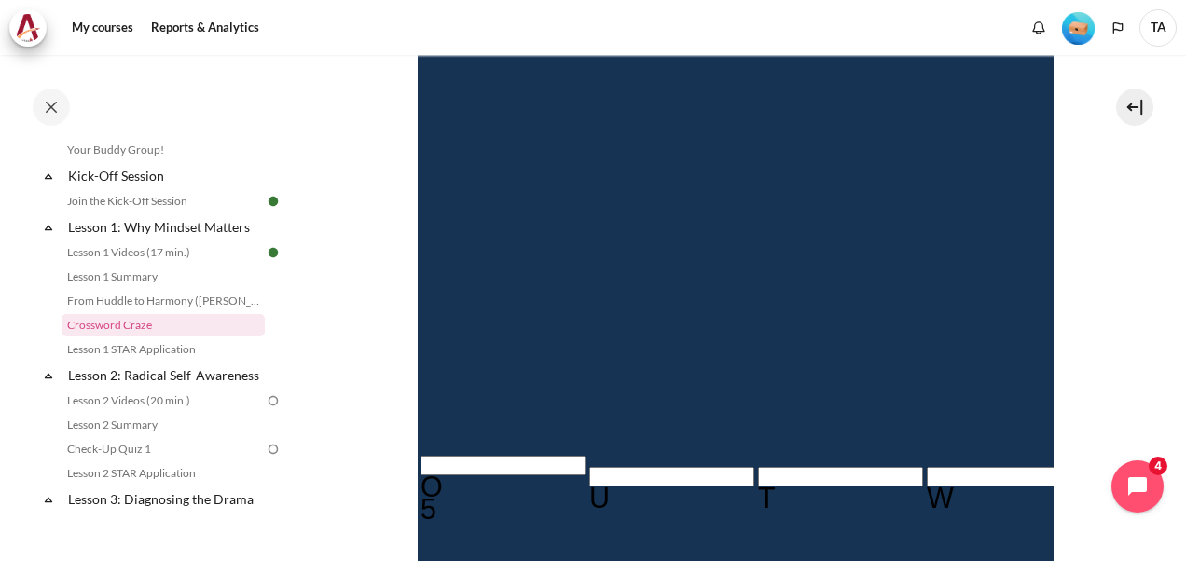
type input "RE＿＿＿＿＿"
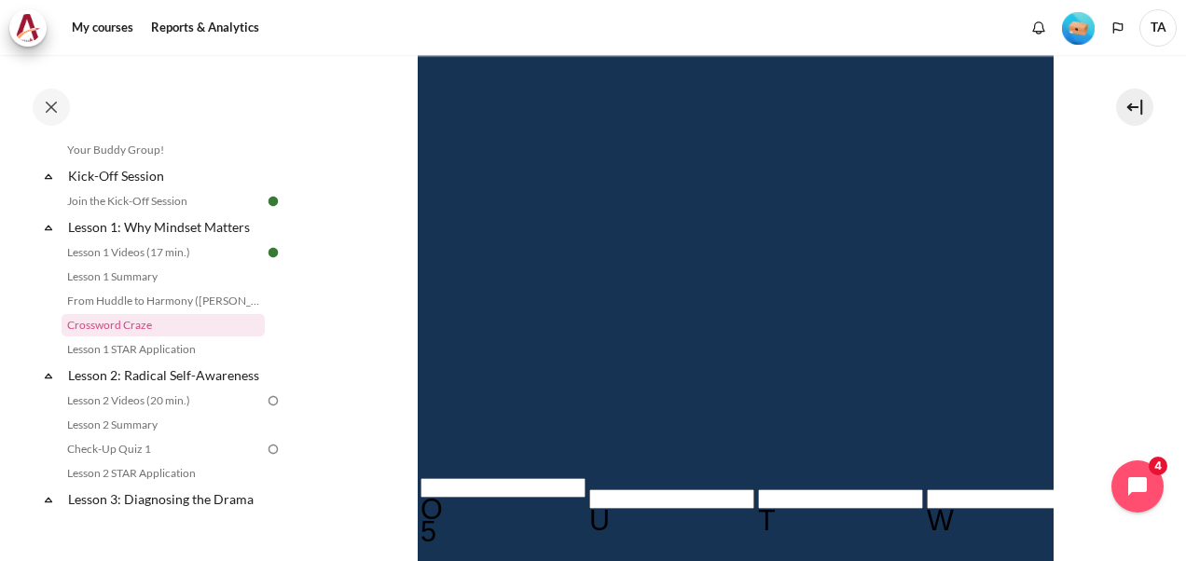
type input "RES＿＿＿＿"
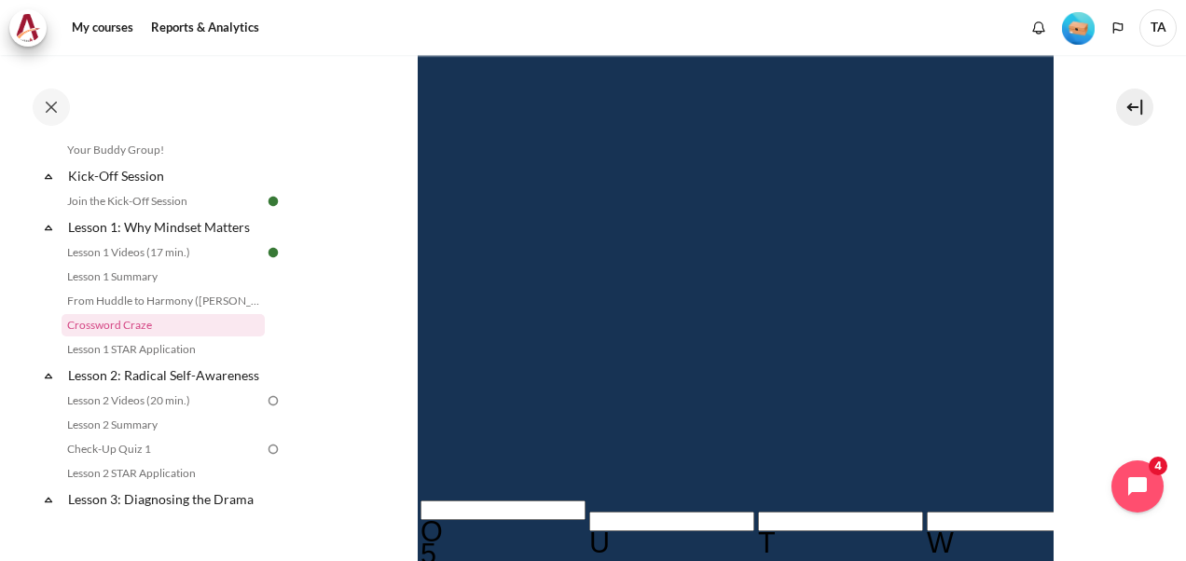
type input "RESU＿＿＿"
type input "RESUL＿＿"
type input "RESULK＿"
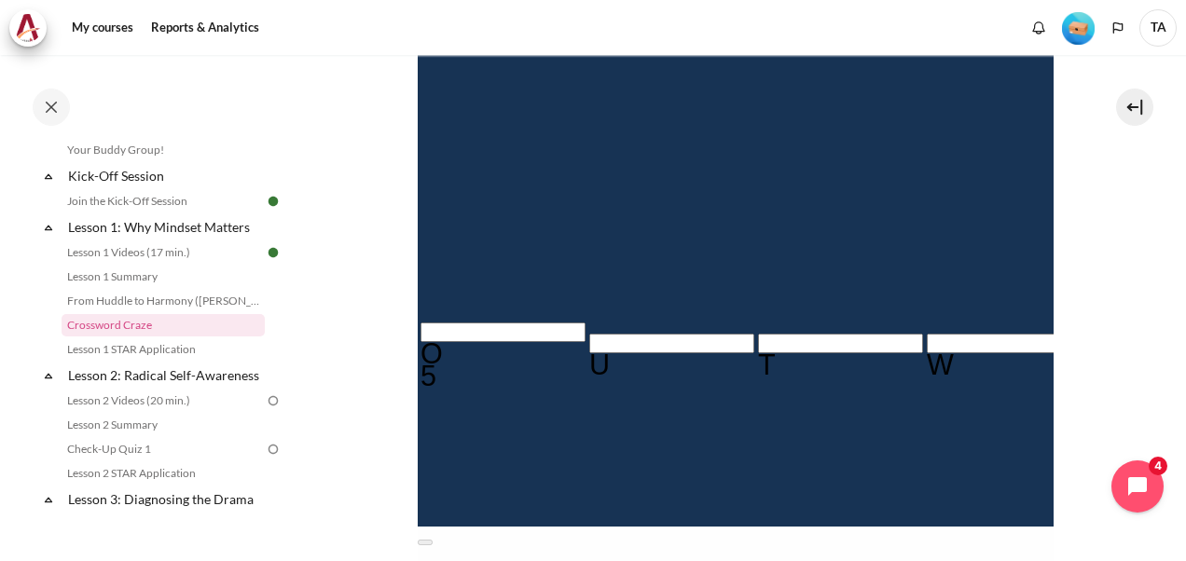
scroll to position [574, 0]
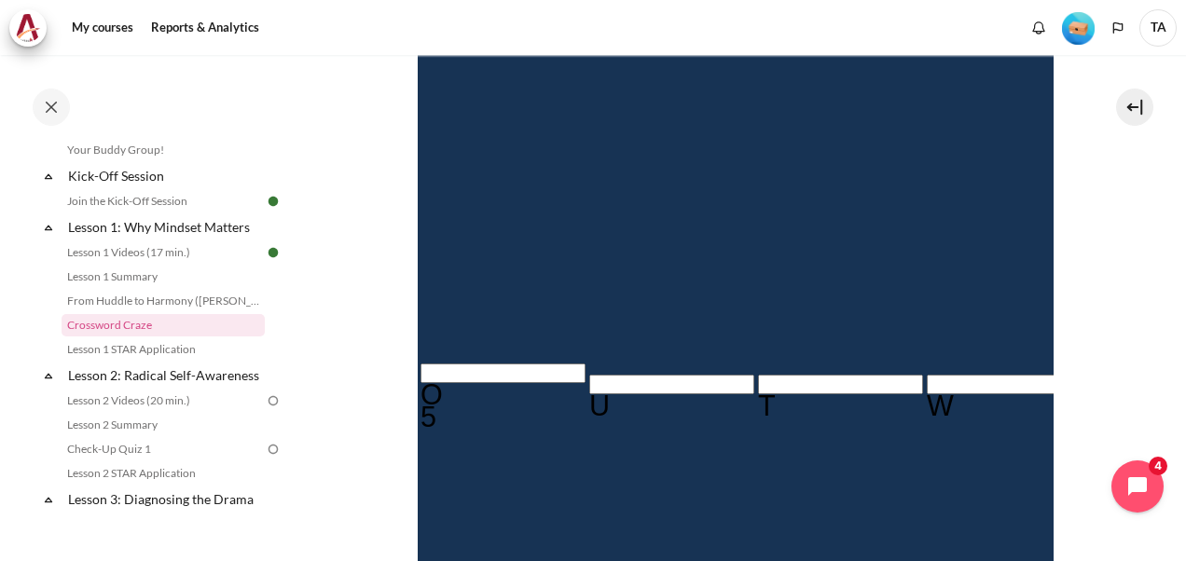
type input "RESULT＿"
type input "RESULTS"
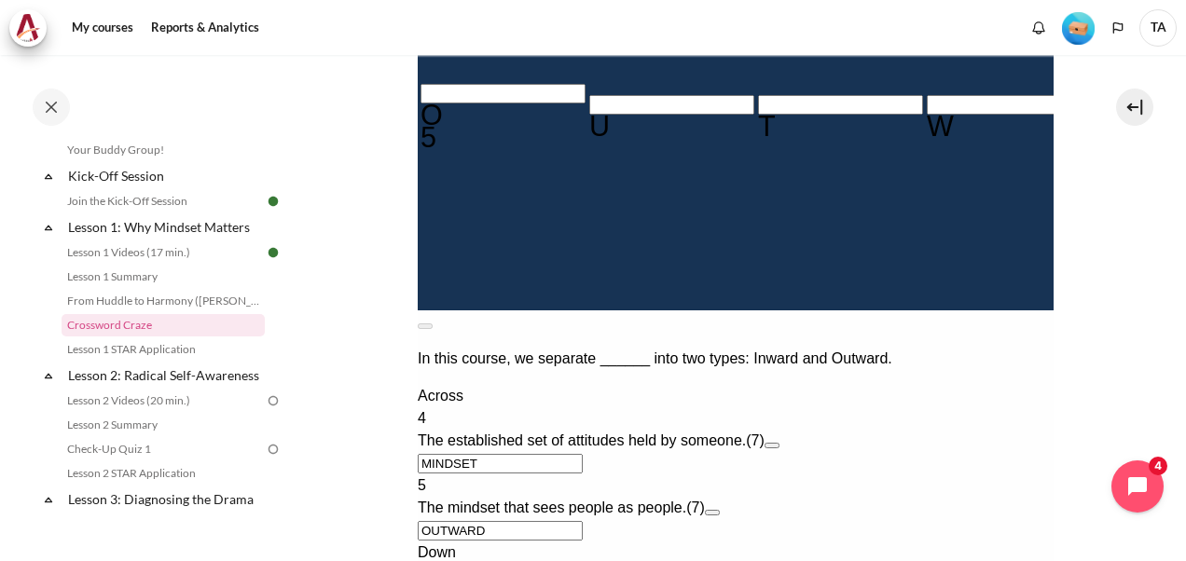
scroll to position [948, 0]
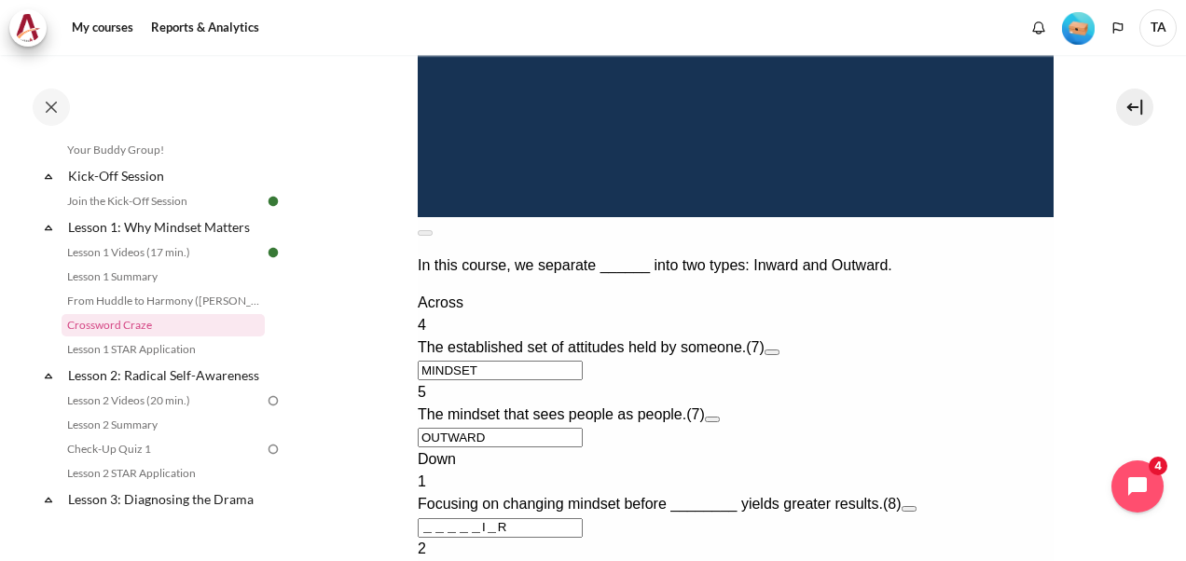
click at [479, 449] on div "Down 1 Focusing on changing mindset before ________ yields greater results. (8)…" at bounding box center [735, 561] width 636 height 224
click at [916, 506] on button "Open extra clue for 1 Down. Focusing on changing mindset before ________ yields…" at bounding box center [908, 509] width 15 height 6
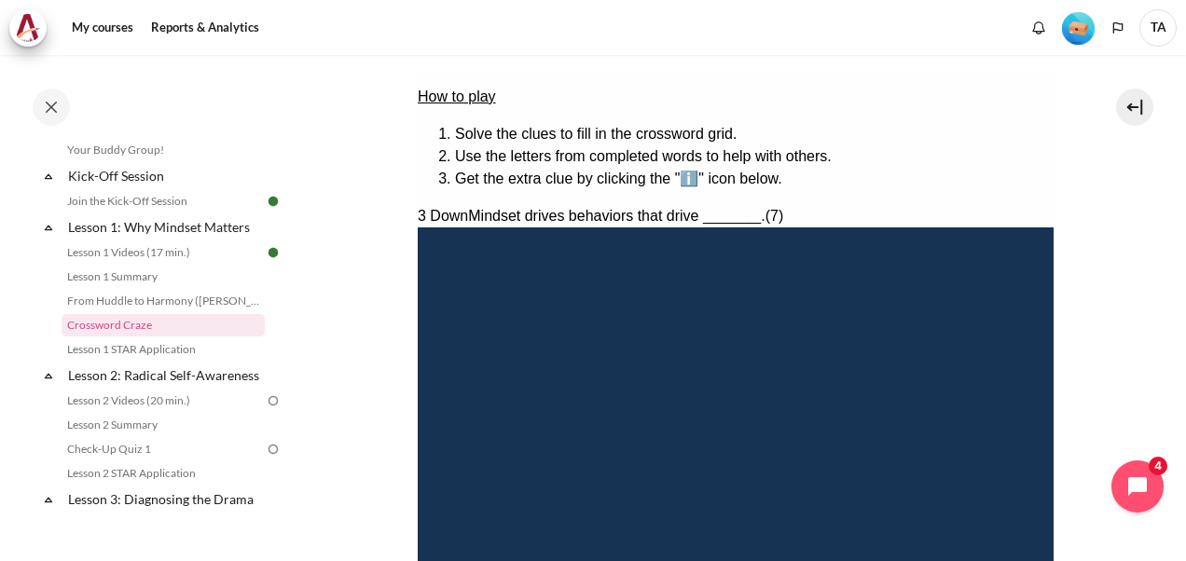
scroll to position [259, 0]
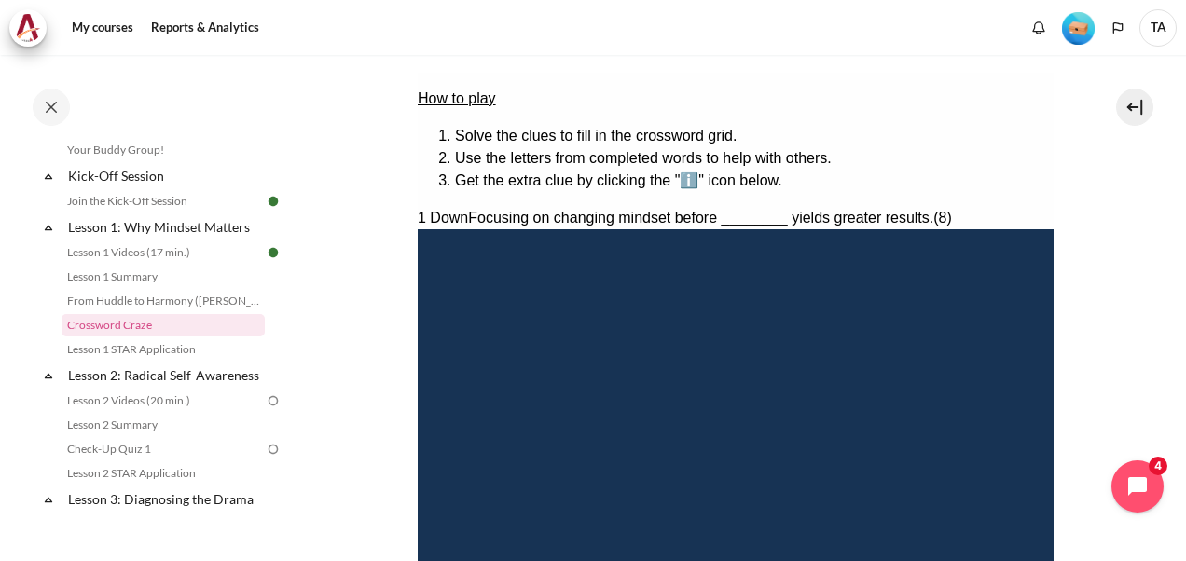
type input "B＿＿＿＿I＿R"
type input "BE＿＿＿I＿R"
type input "BEH＿＿I＿R"
type input "BEHA＿I＿R"
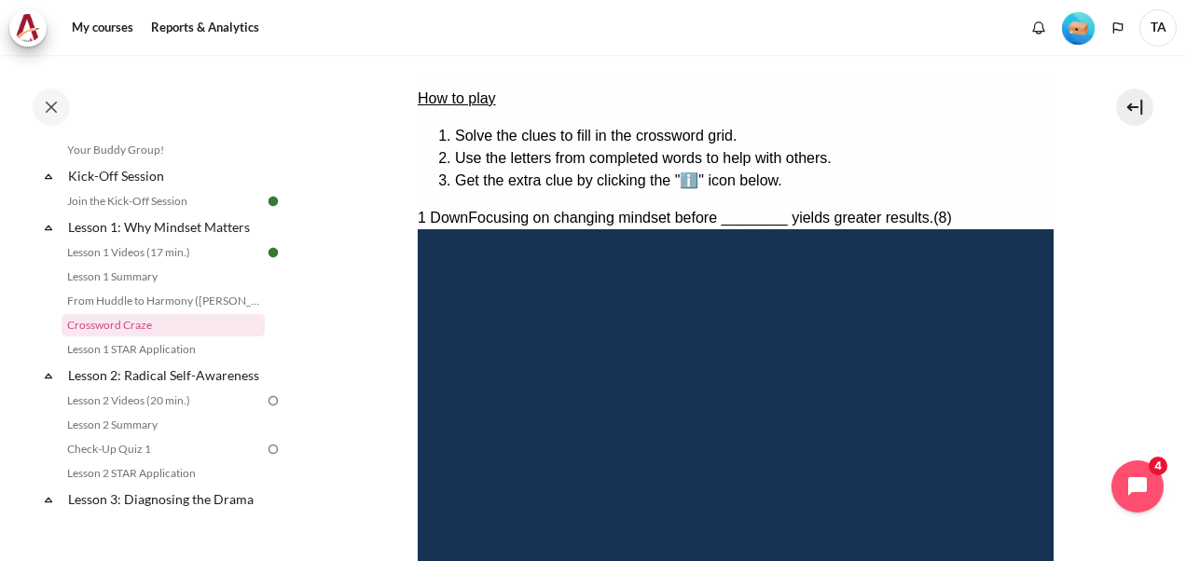
type input "BEHAVI＿R"
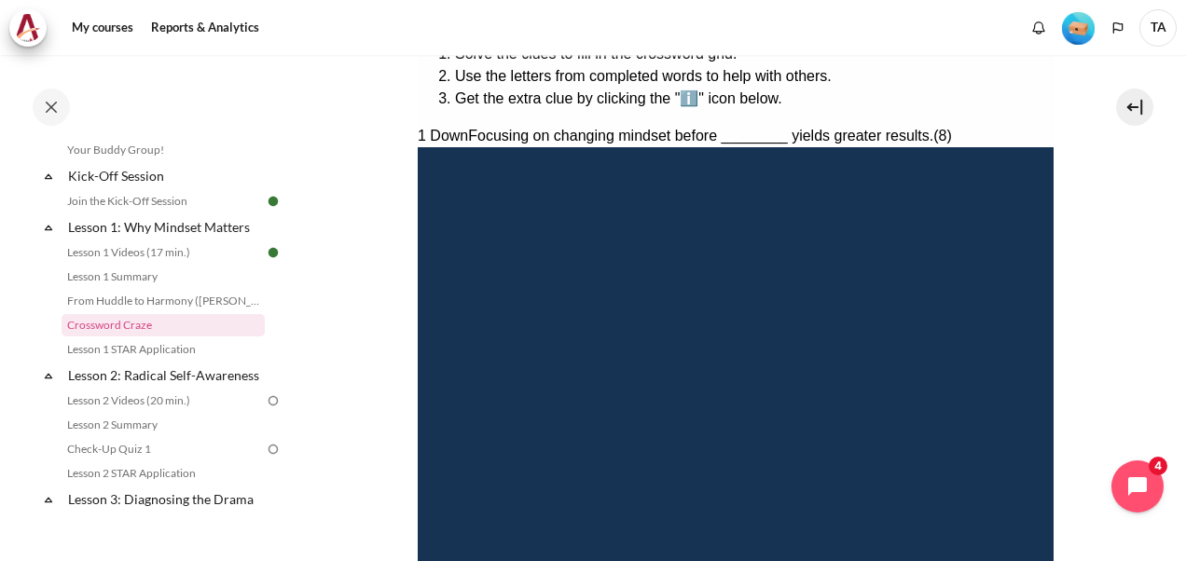
scroll to position [446, 0]
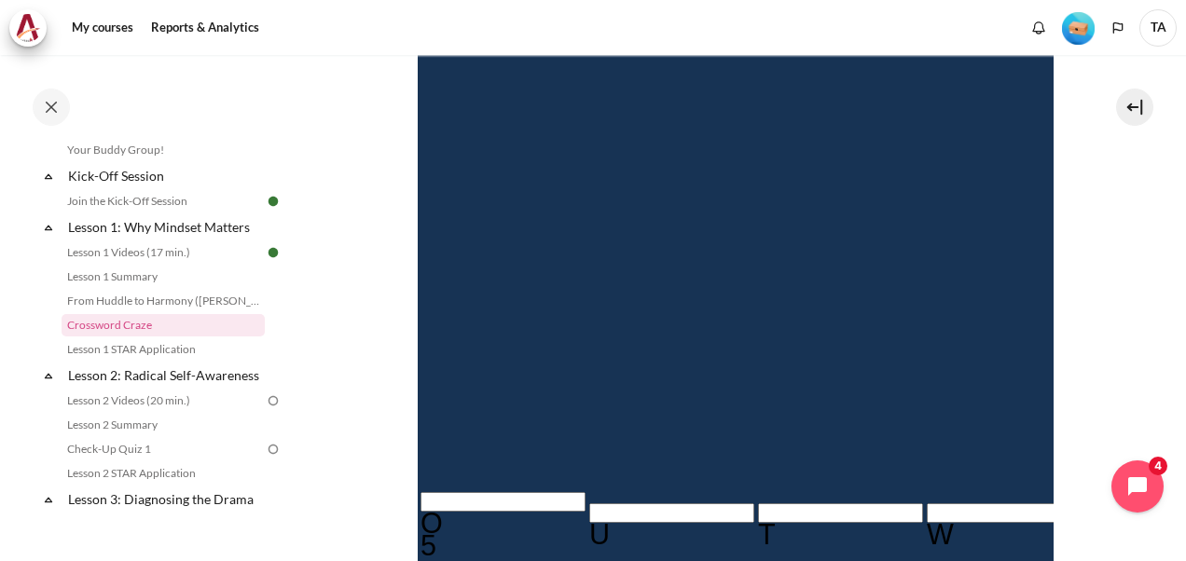
type input "BEHAVIOR"
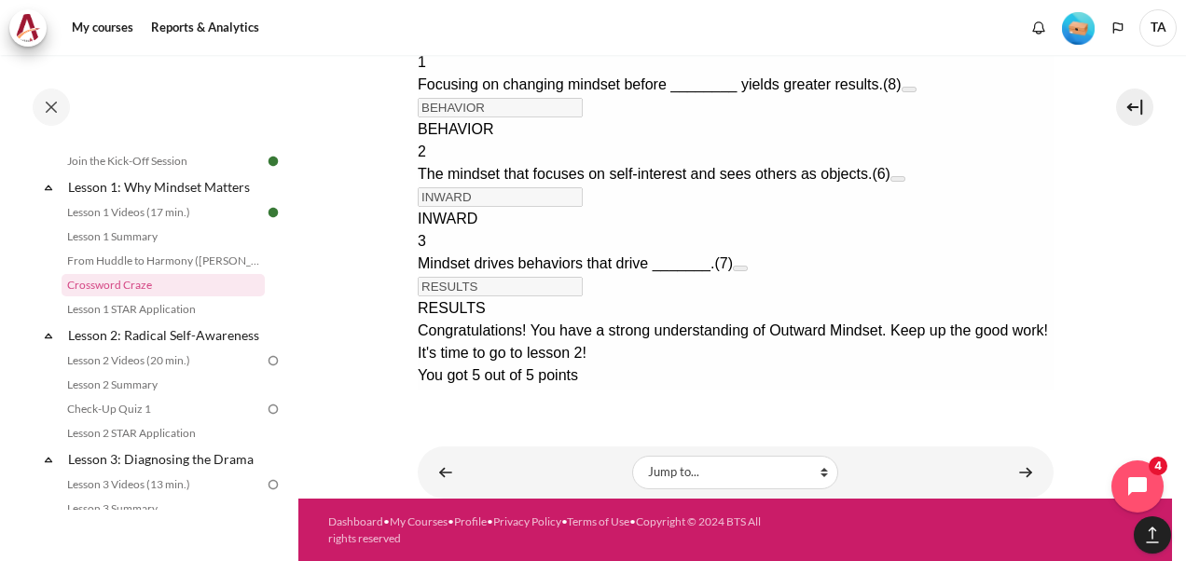
scroll to position [205, 0]
